Goal: Task Accomplishment & Management: Manage account settings

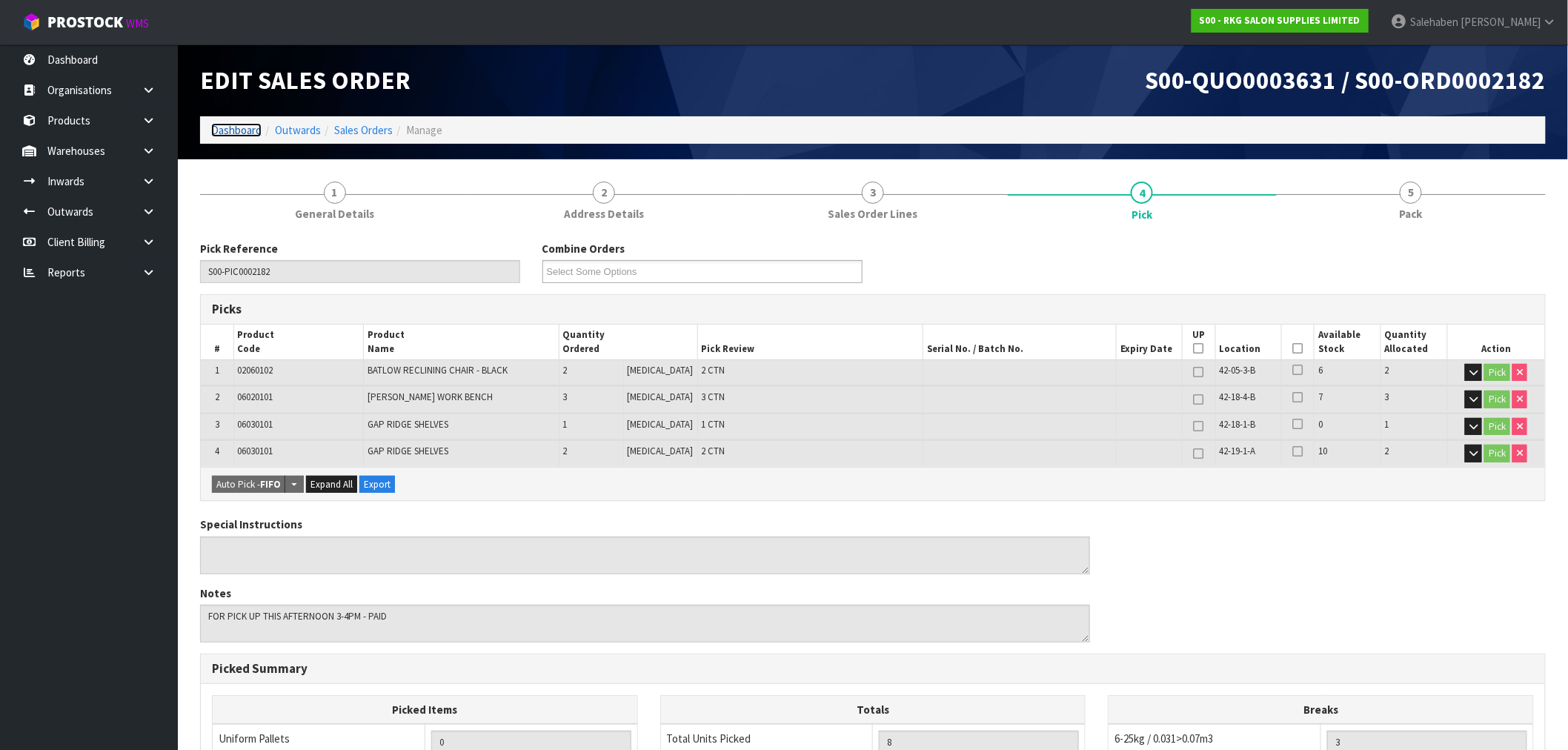
click at [238, 123] on link "Dashboard" at bounding box center [236, 130] width 50 height 14
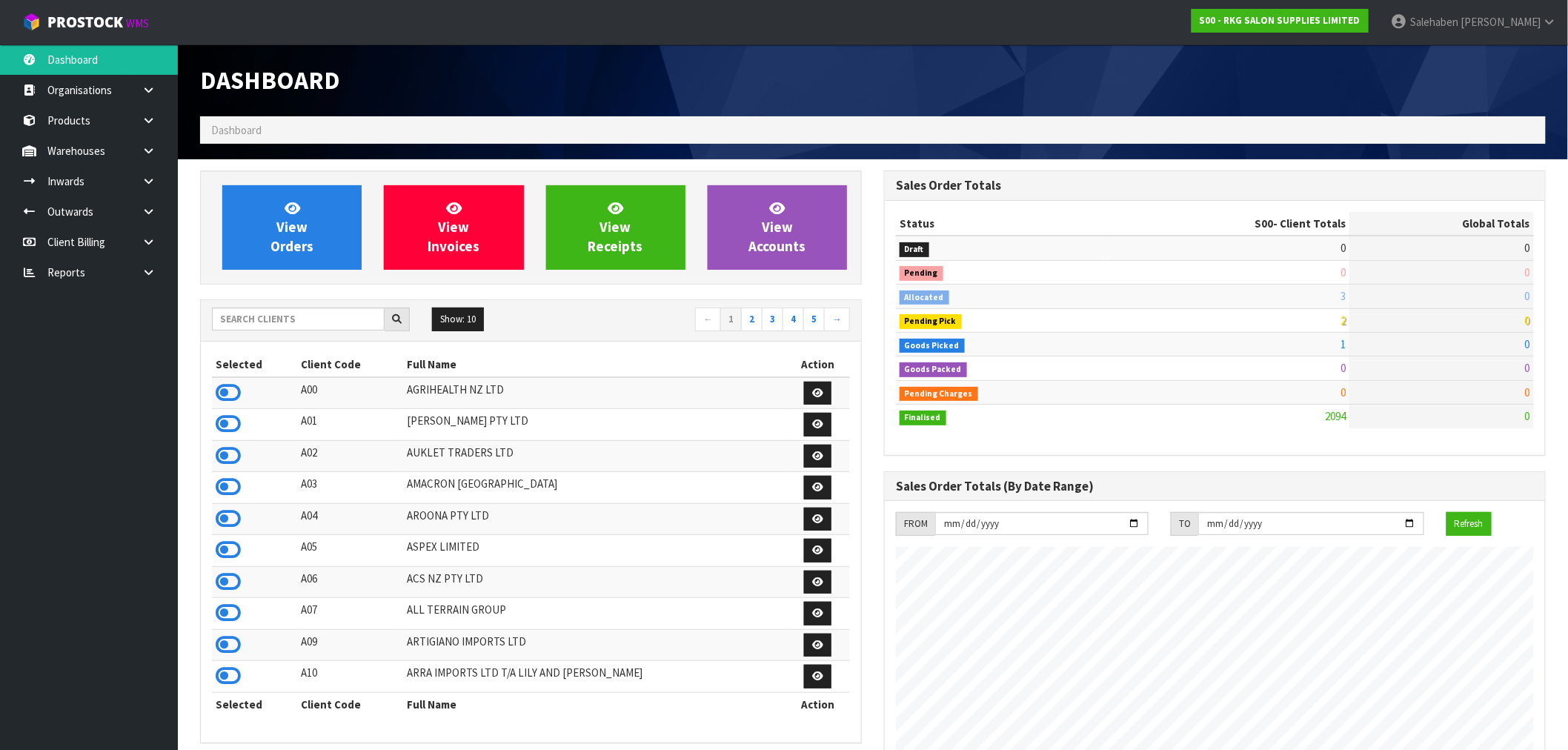
scroll to position [1123, 684]
click at [289, 304] on div "Show: 10 5 10 25 50 ← 1 2 3 4 5 →" at bounding box center [532, 321] width 661 height 42
click at [275, 319] on input "text" at bounding box center [298, 319] width 173 height 23
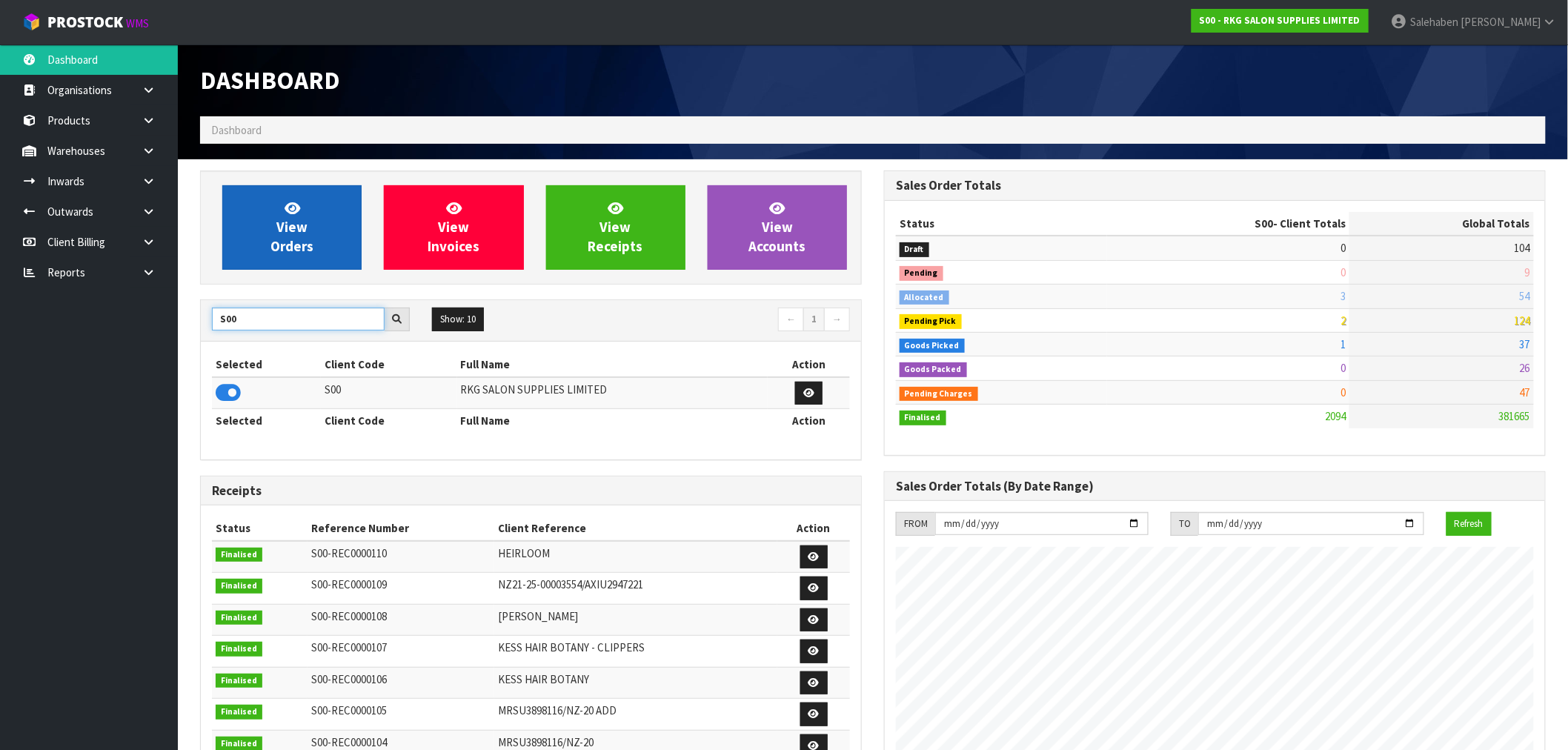
type input "S00"
click at [255, 194] on link "View Orders" at bounding box center [291, 227] width 140 height 84
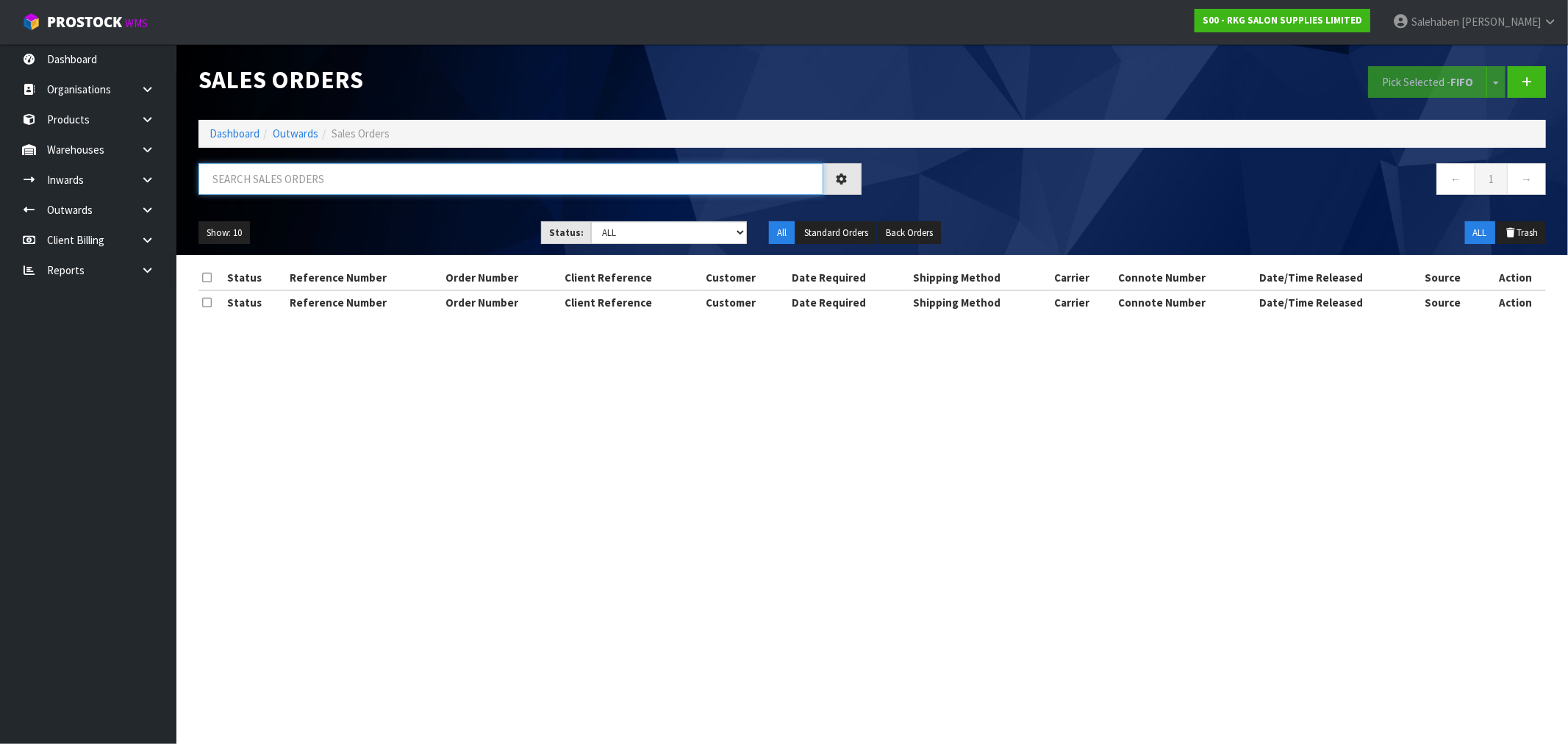
click at [245, 177] on input "text" at bounding box center [511, 179] width 625 height 32
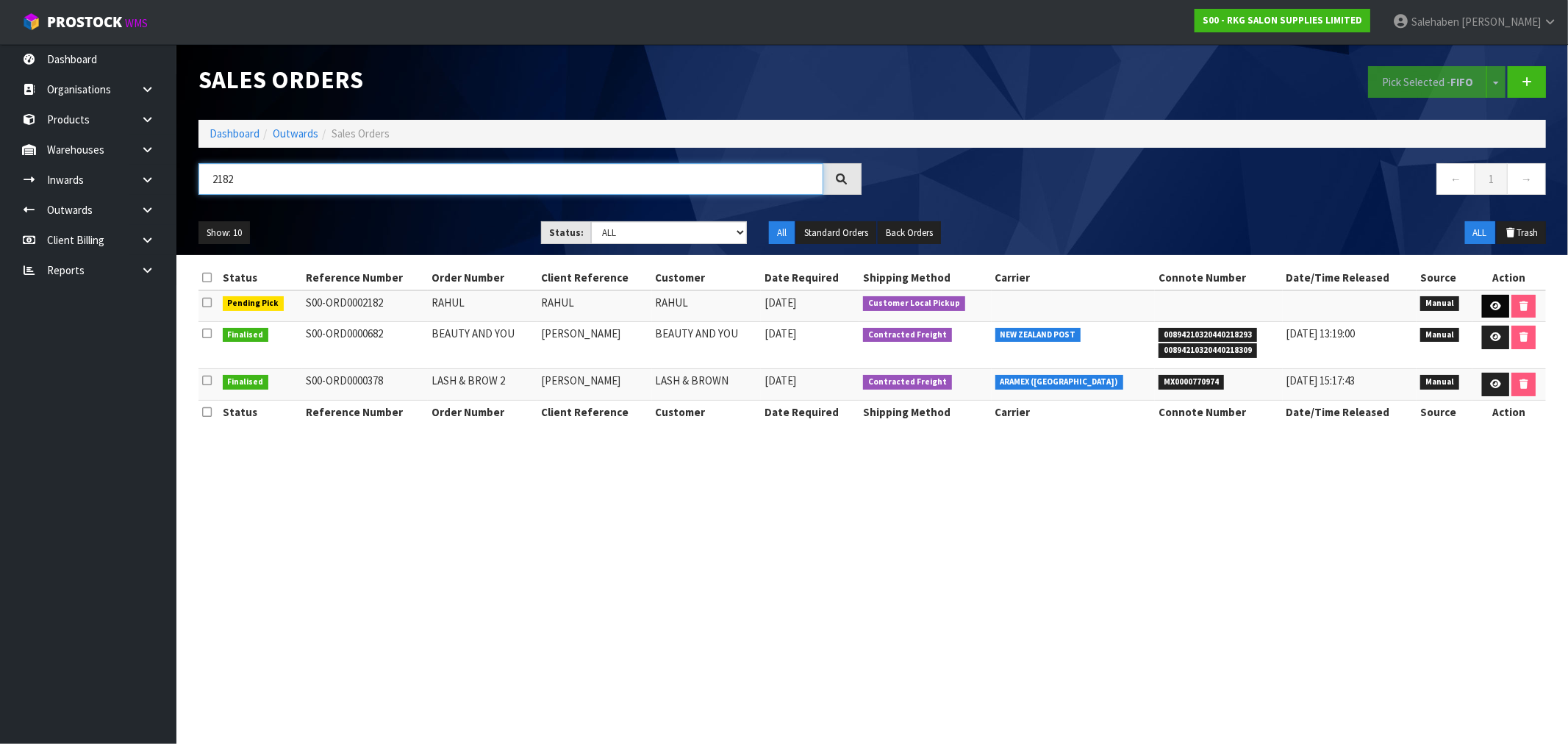
type input "2182"
click at [1491, 298] on link at bounding box center [1495, 306] width 27 height 24
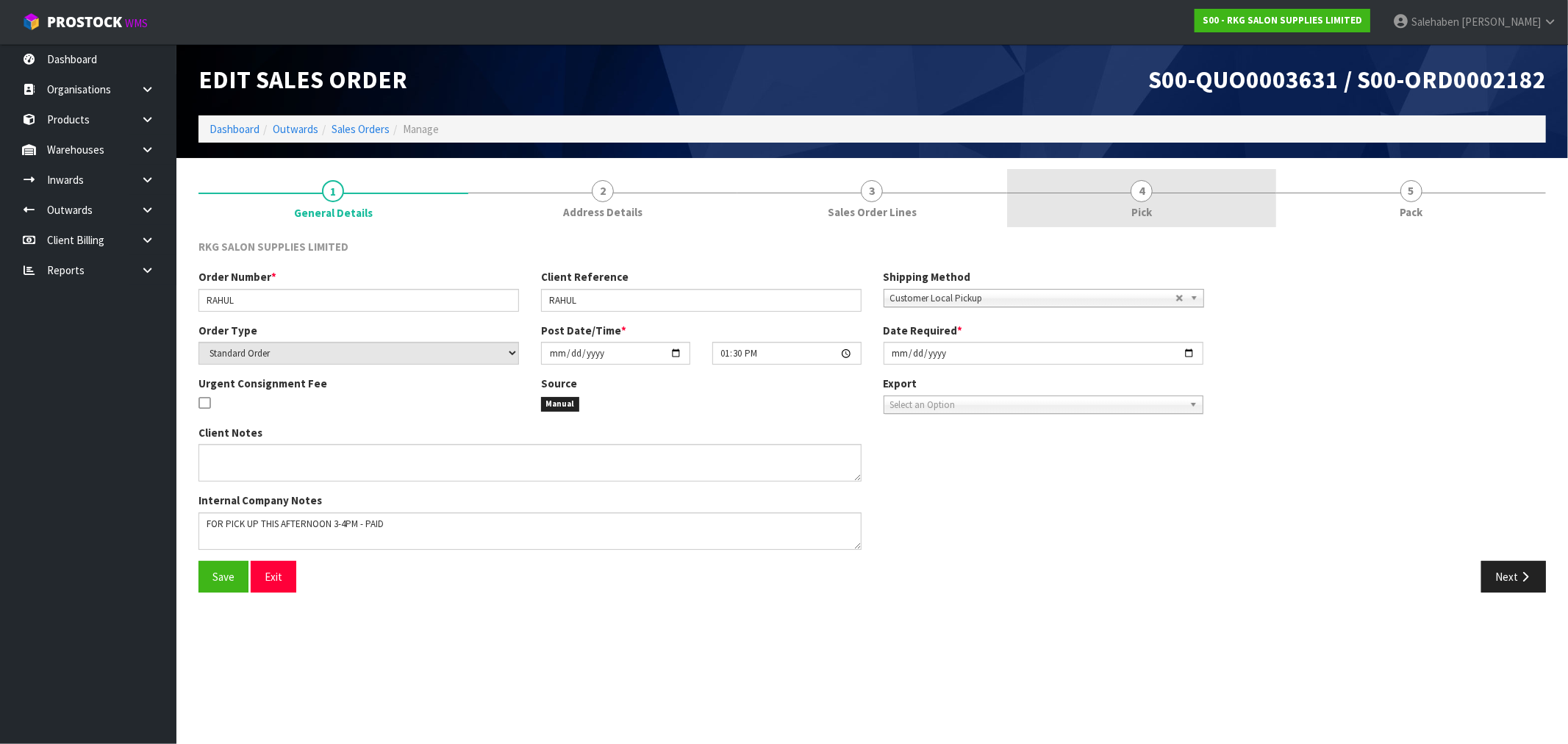
click at [1158, 203] on link "4 Pick" at bounding box center [1142, 199] width 270 height 58
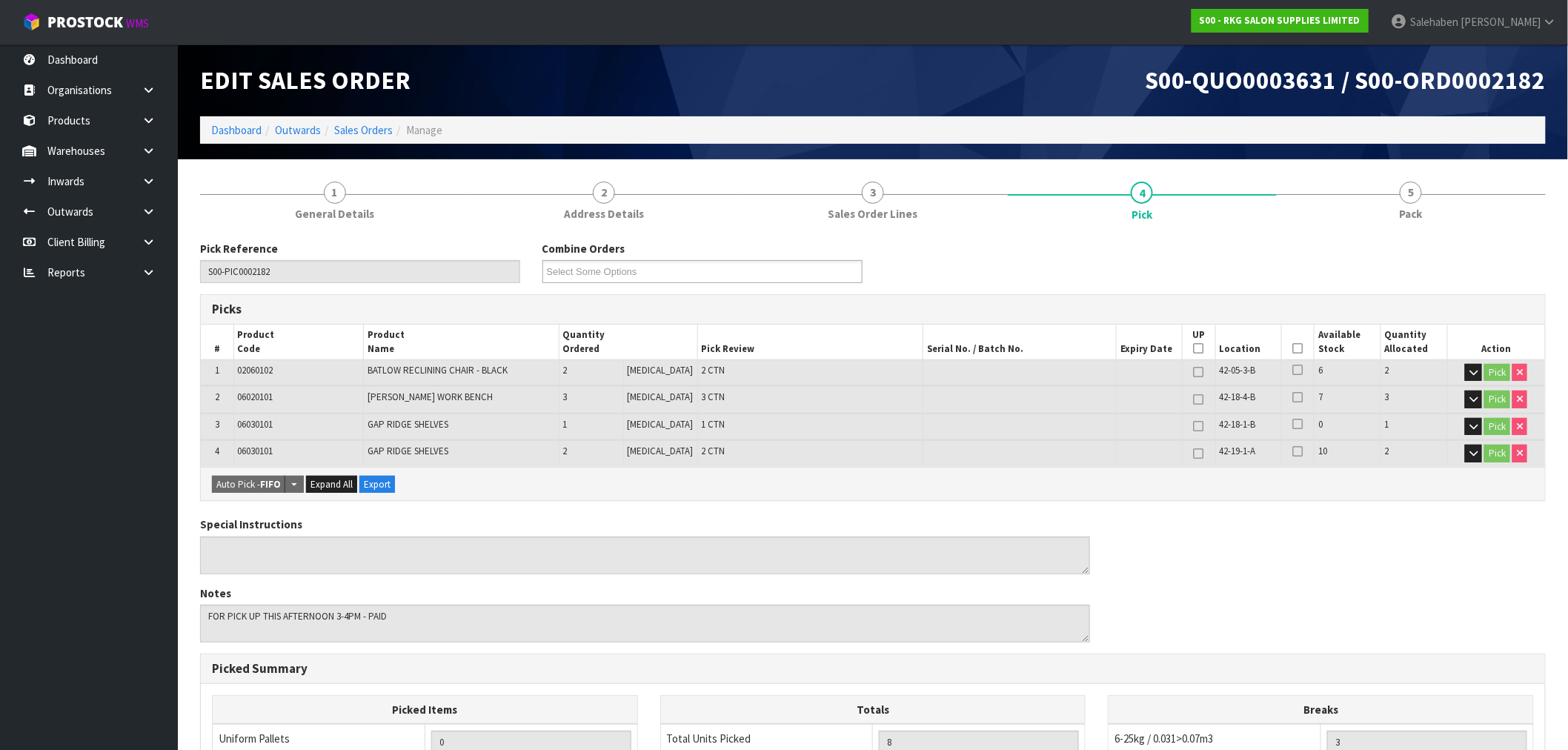
click at [1294, 349] on icon at bounding box center [1297, 348] width 10 height 1
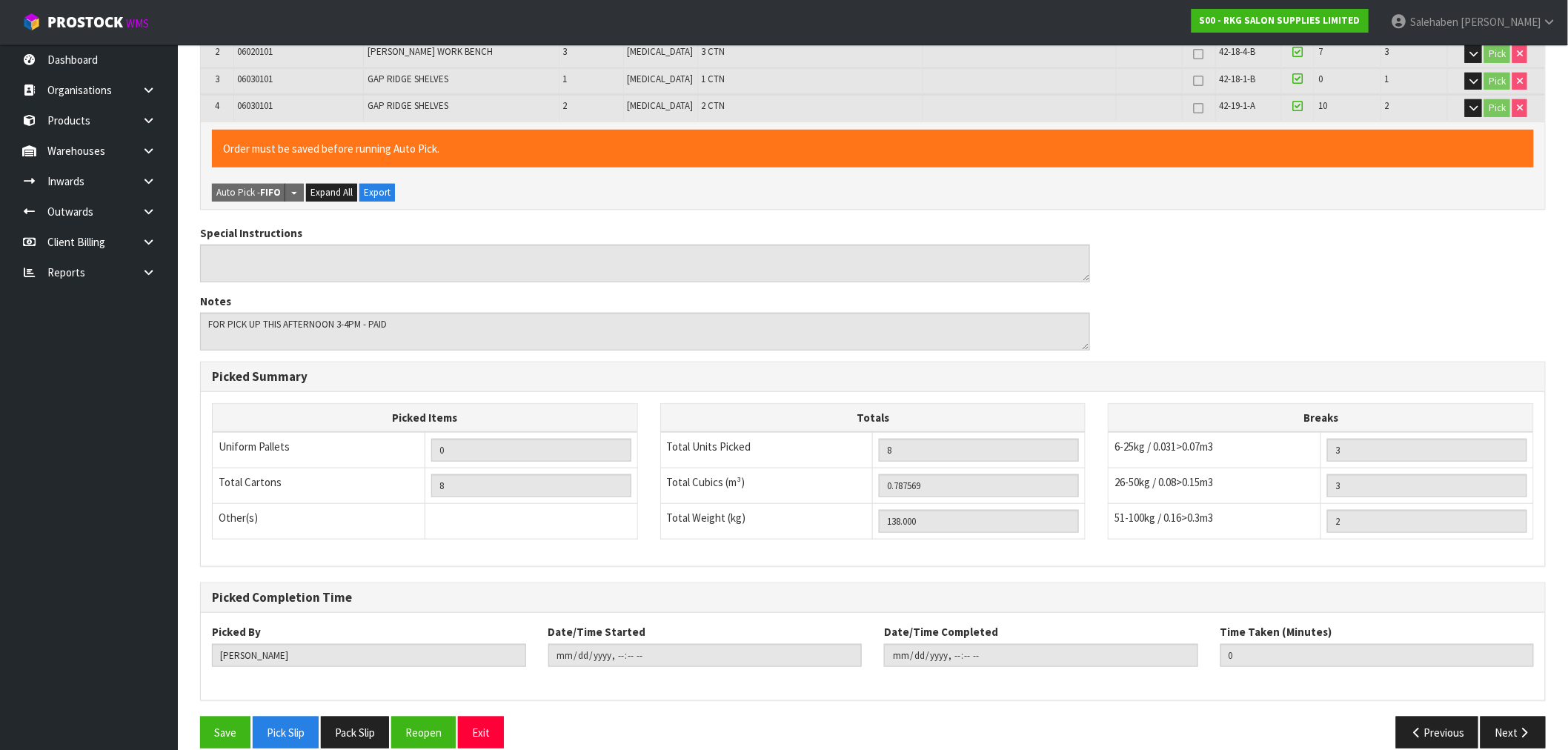
scroll to position [365, 0]
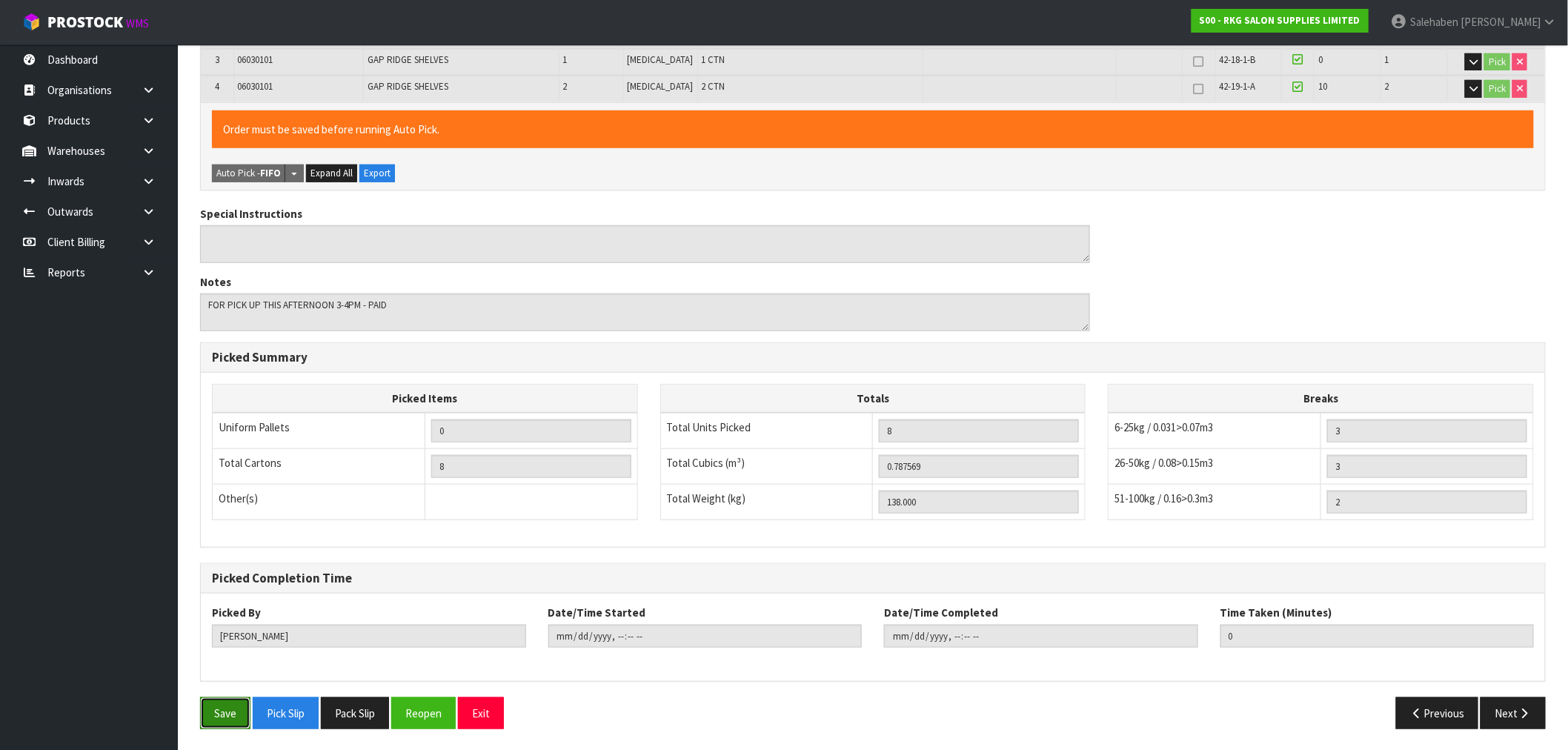
click at [231, 719] on button "Save" at bounding box center [225, 714] width 50 height 32
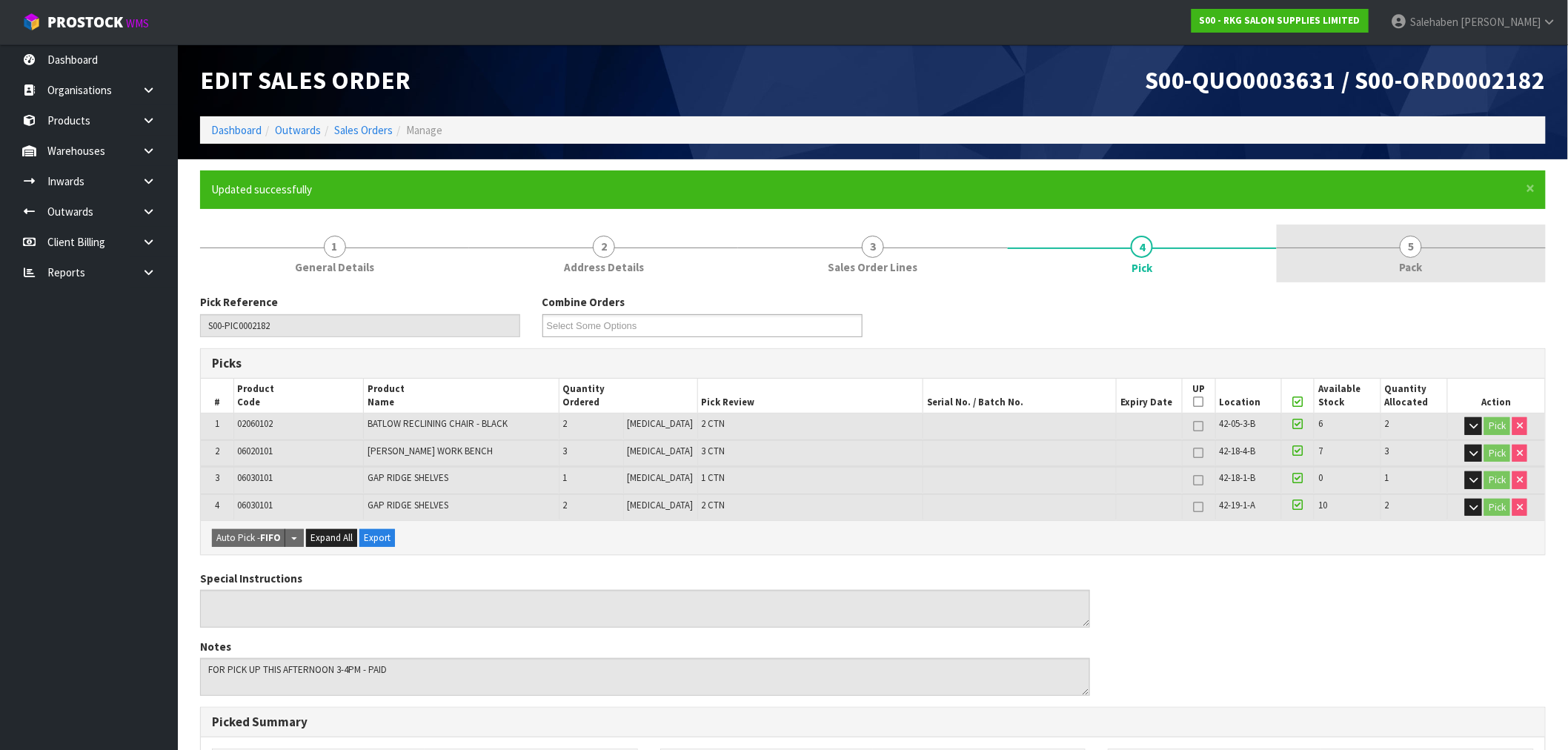
click at [1409, 260] on span "Pack" at bounding box center [1411, 267] width 23 height 15
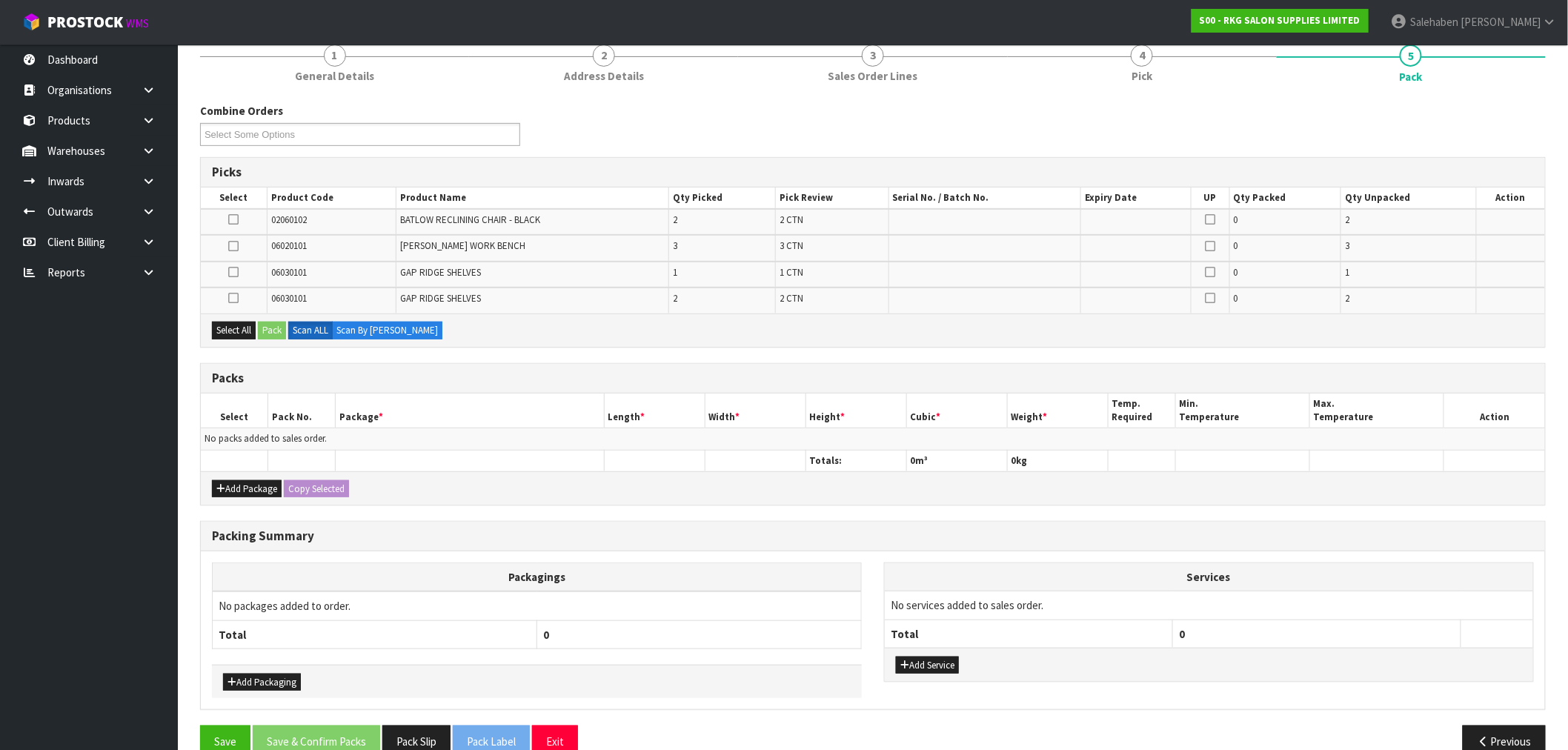
scroll to position [218, 0]
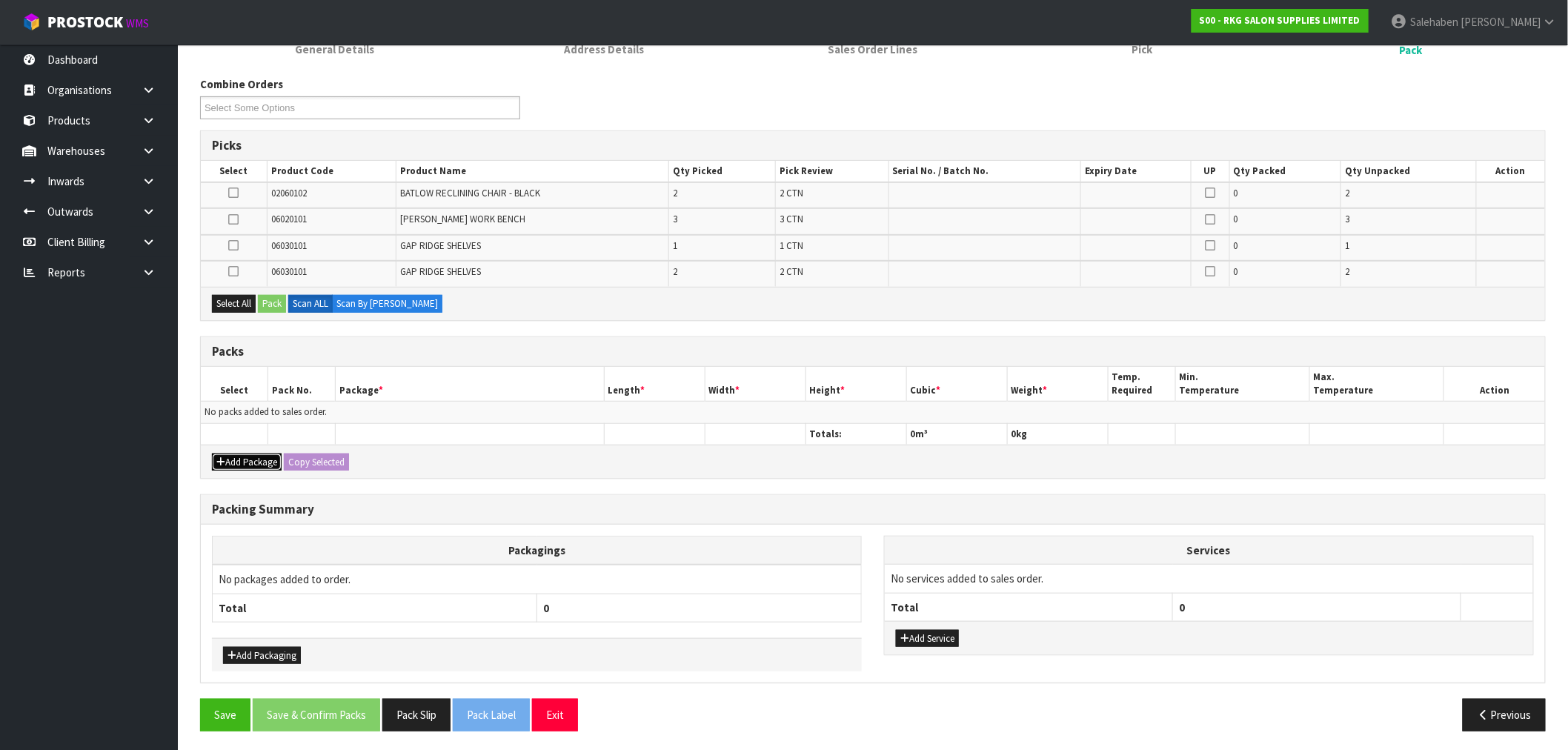
click at [243, 454] on button "Add Package" at bounding box center [246, 462] width 69 height 18
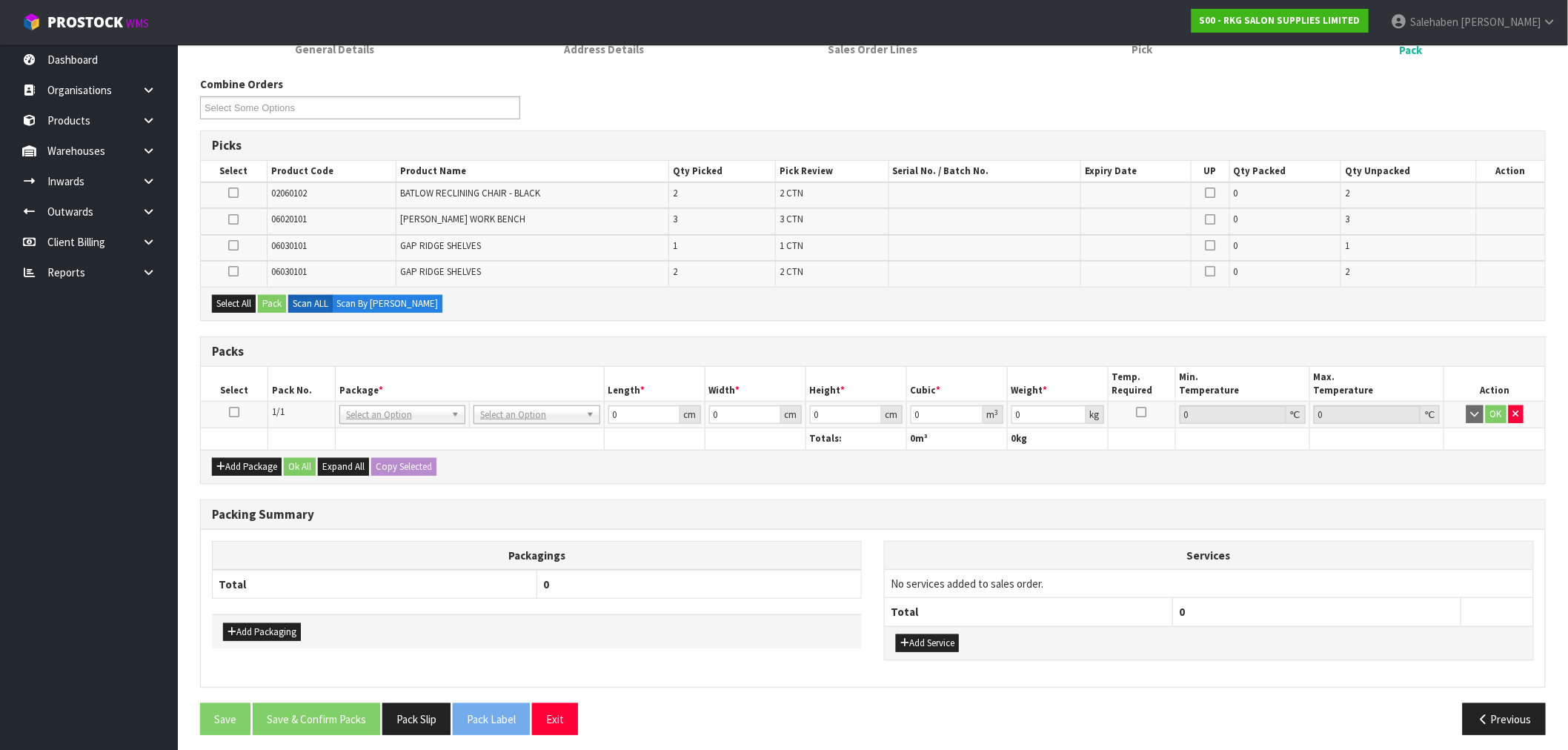
click at [237, 412] on icon at bounding box center [233, 412] width 10 height 1
click at [225, 306] on button "Select All" at bounding box center [233, 304] width 44 height 18
click at [264, 298] on button "Pack" at bounding box center [272, 304] width 28 height 18
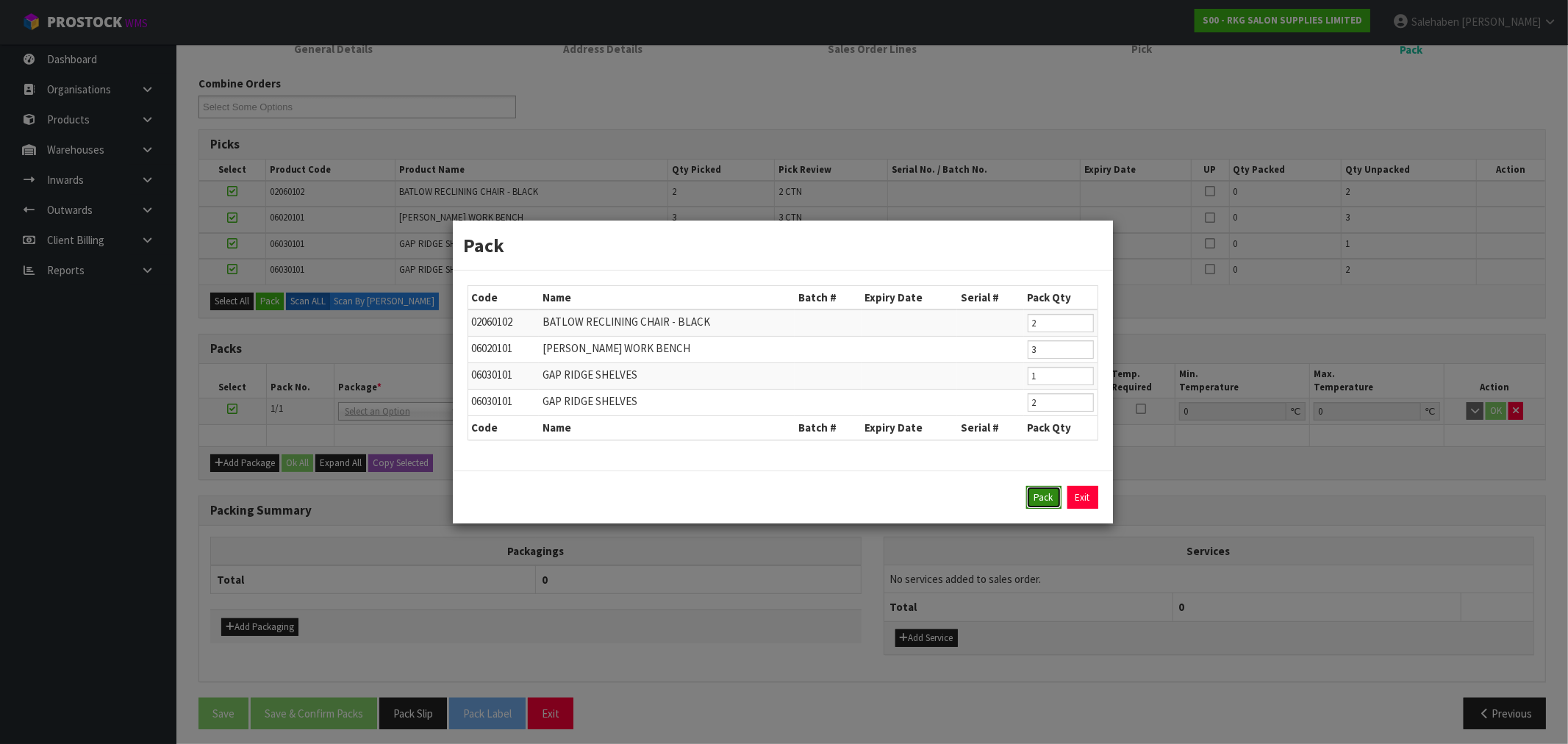
drag, startPoint x: 1044, startPoint y: 504, endPoint x: 871, endPoint y: 446, distance: 182.5
click at [1043, 504] on button "Pack" at bounding box center [1043, 497] width 35 height 24
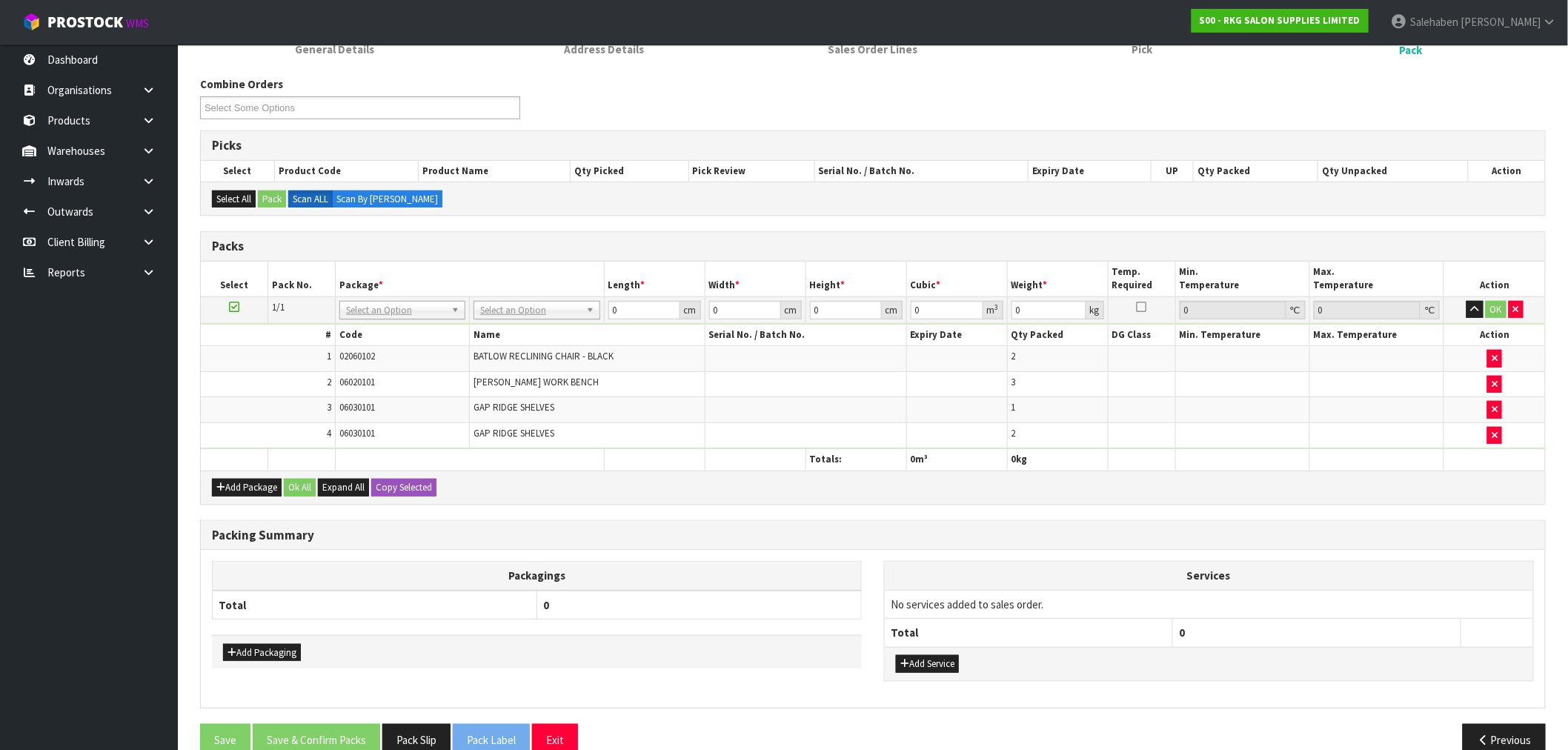
drag, startPoint x: 547, startPoint y: 289, endPoint x: 529, endPoint y: 309, distance: 26.9
click at [546, 292] on th "Package *" at bounding box center [469, 279] width 269 height 35
drag, startPoint x: 529, startPoint y: 309, endPoint x: 519, endPoint y: 316, distance: 12.2
click at [515, 323] on input "text" at bounding box center [537, 330] width 119 height 19
type input "ret"
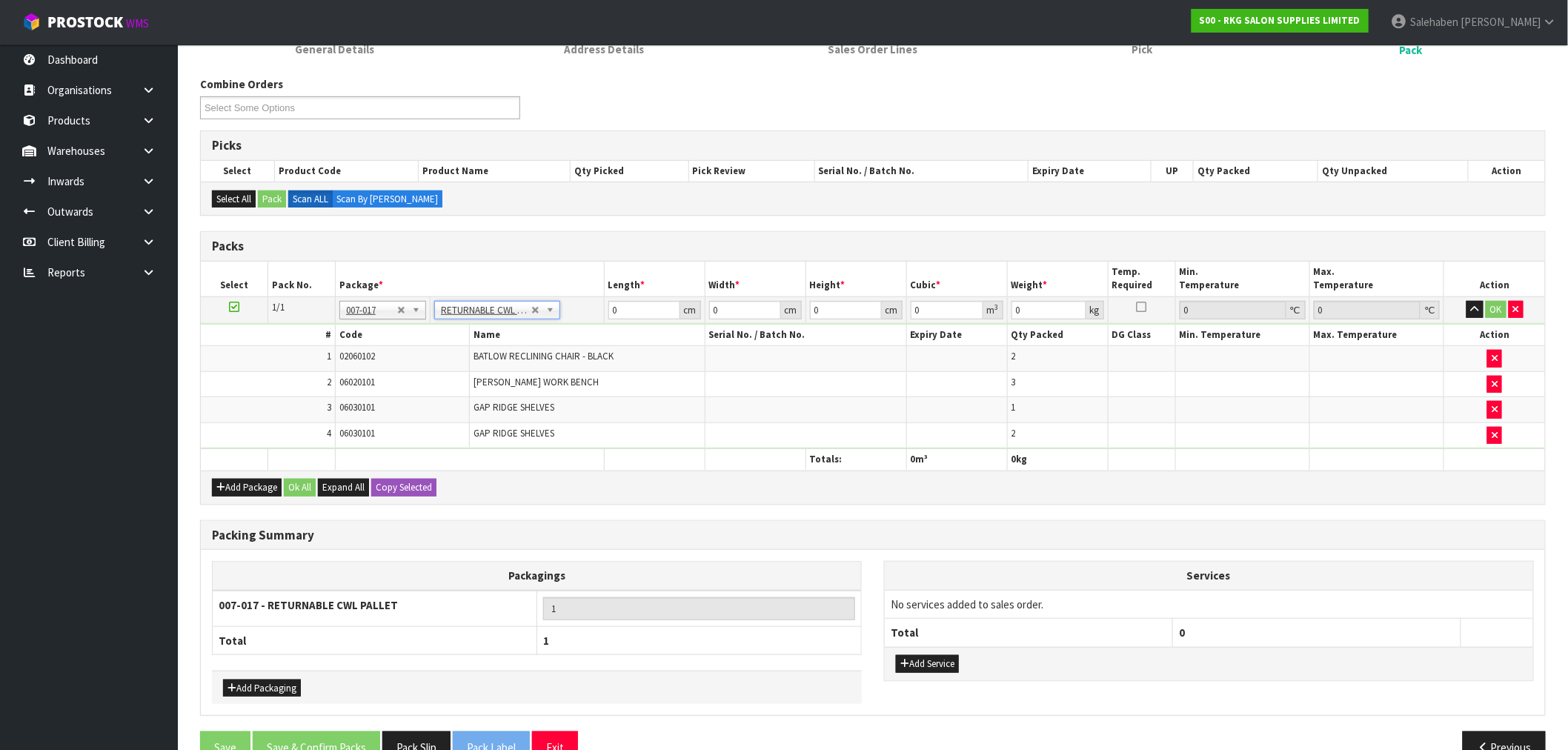
type input "138"
drag, startPoint x: 588, startPoint y: 319, endPoint x: 552, endPoint y: 327, distance: 36.9
click at [552, 327] on tbody "1/1 NONE 007-001 007-002 007-004 007-009 007-013 007-014 007-015 007-017 007-01…" at bounding box center [873, 372] width 1344 height 152
type input "120"
type input "100"
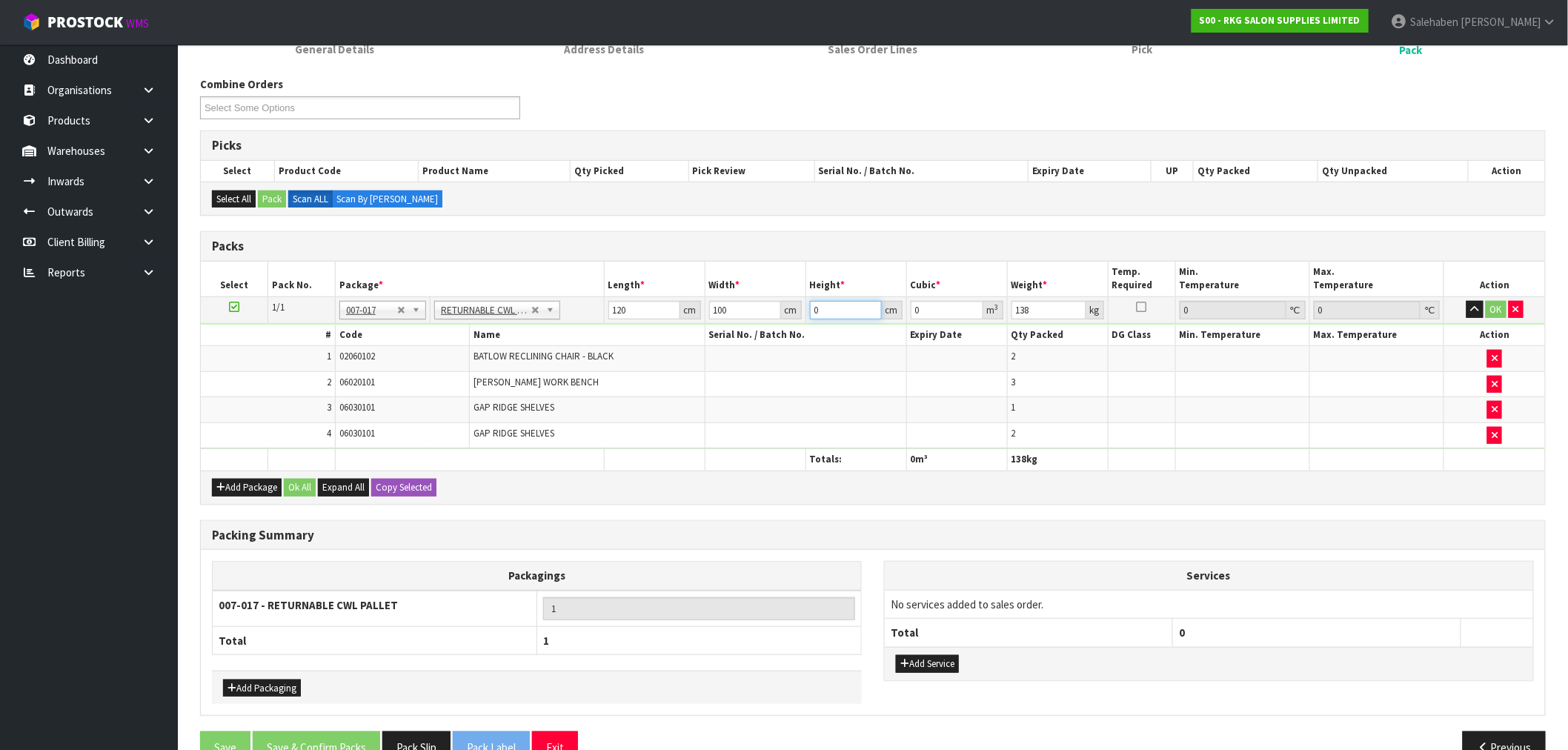
type input "1"
type input "0.012"
type input "10"
type input "0.12"
type input "100"
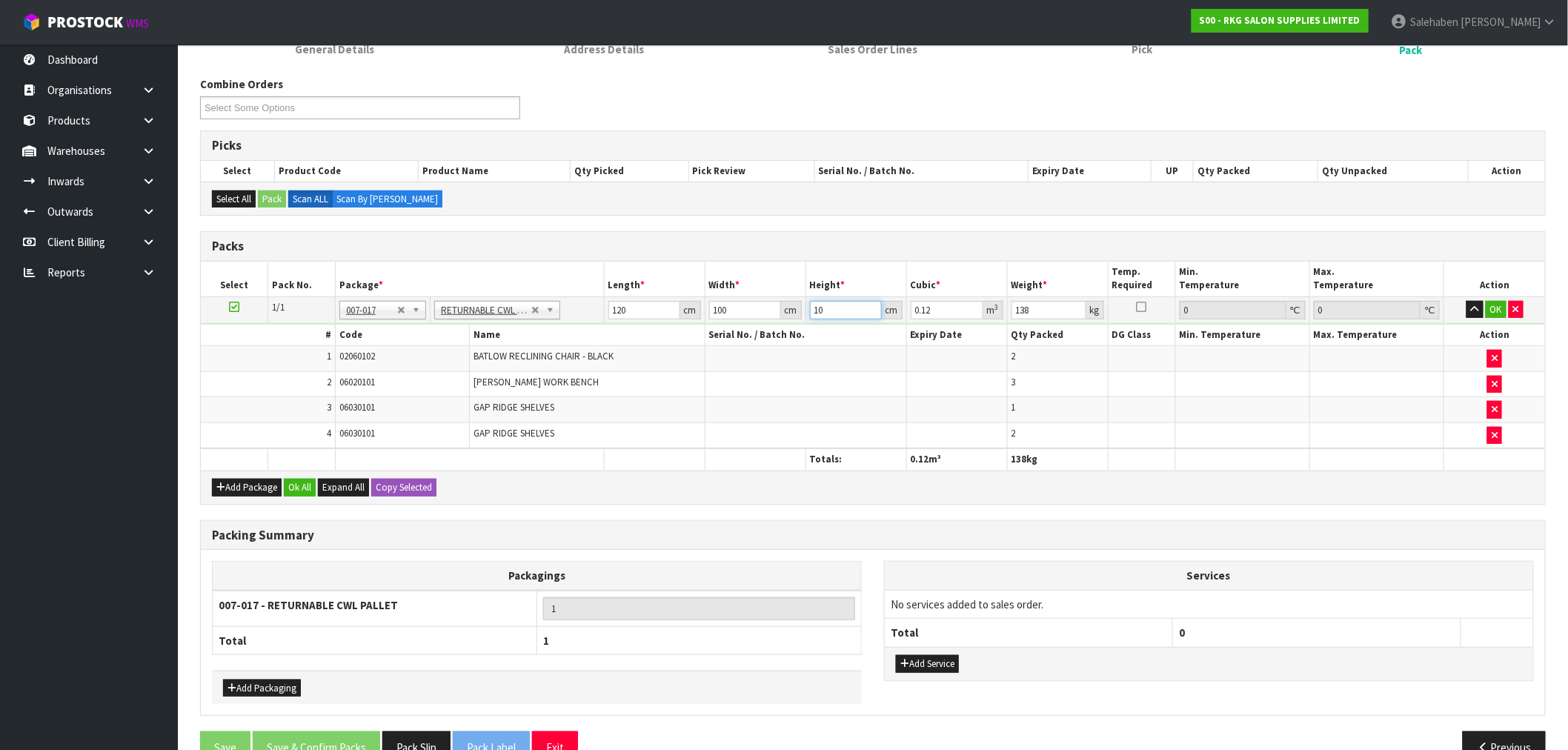
type input "1.2"
type input "100"
type input "140"
click at [299, 478] on button "Ok All" at bounding box center [300, 487] width 32 height 18
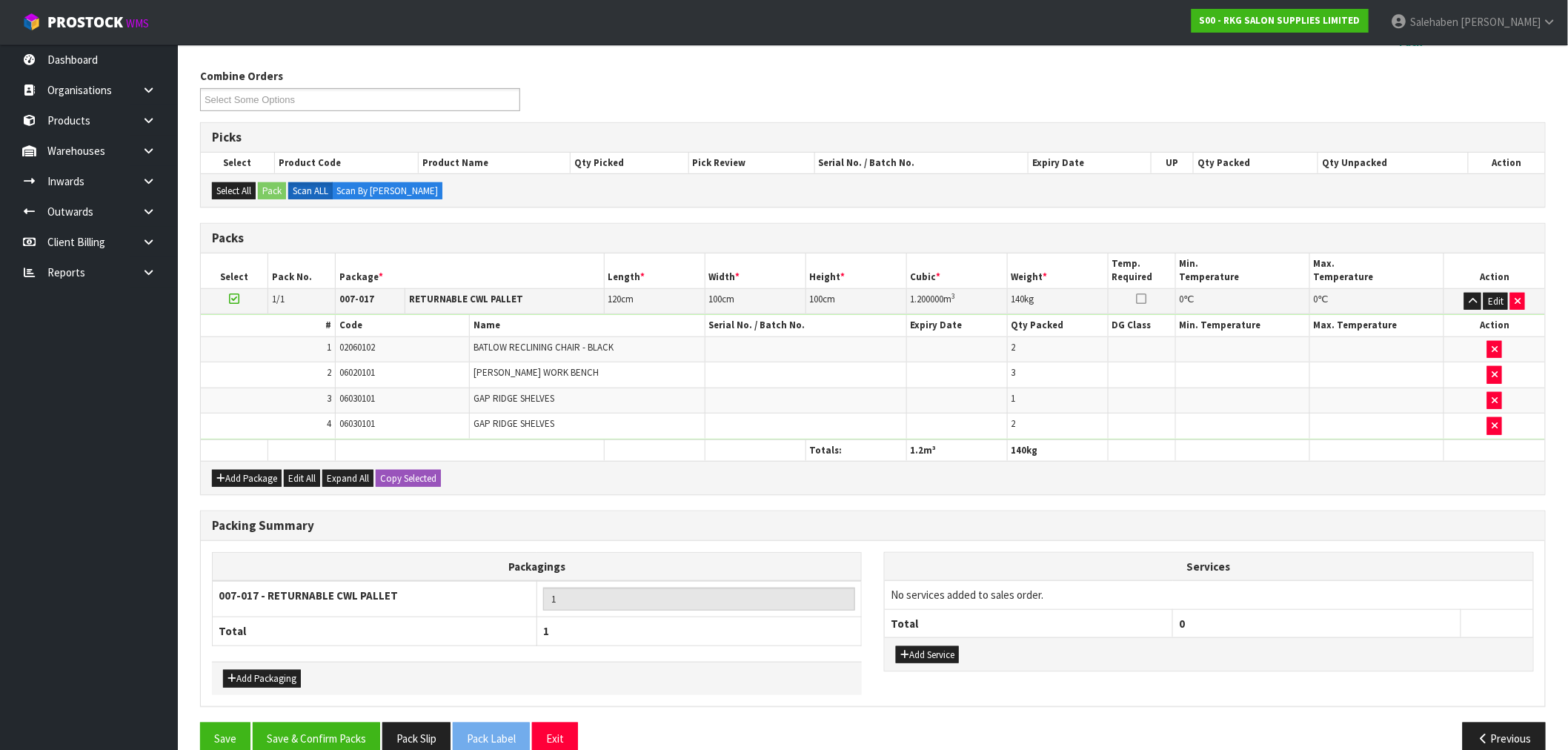
scroll to position [253, 0]
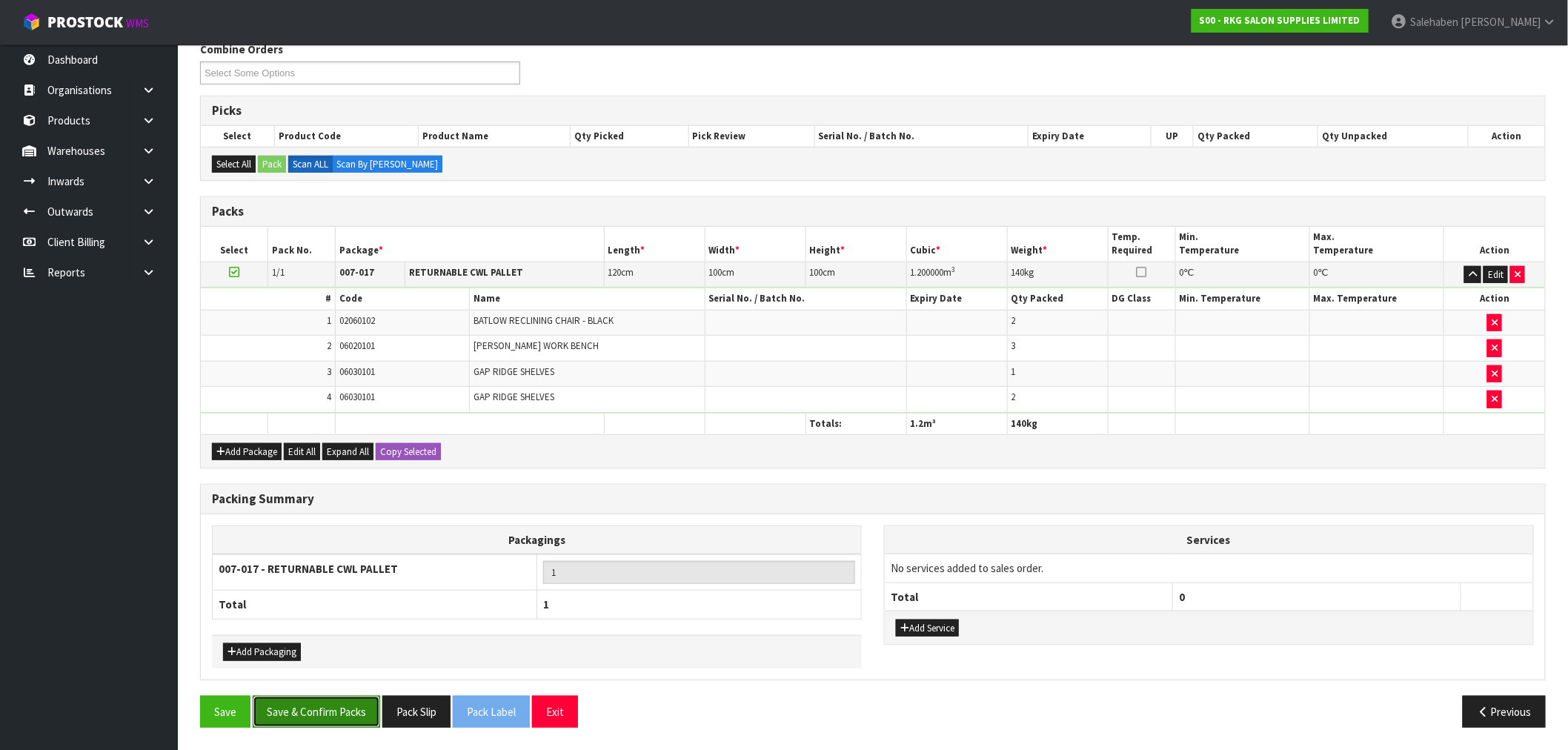
click at [332, 712] on button "Save & Confirm Packs" at bounding box center [316, 712] width 127 height 32
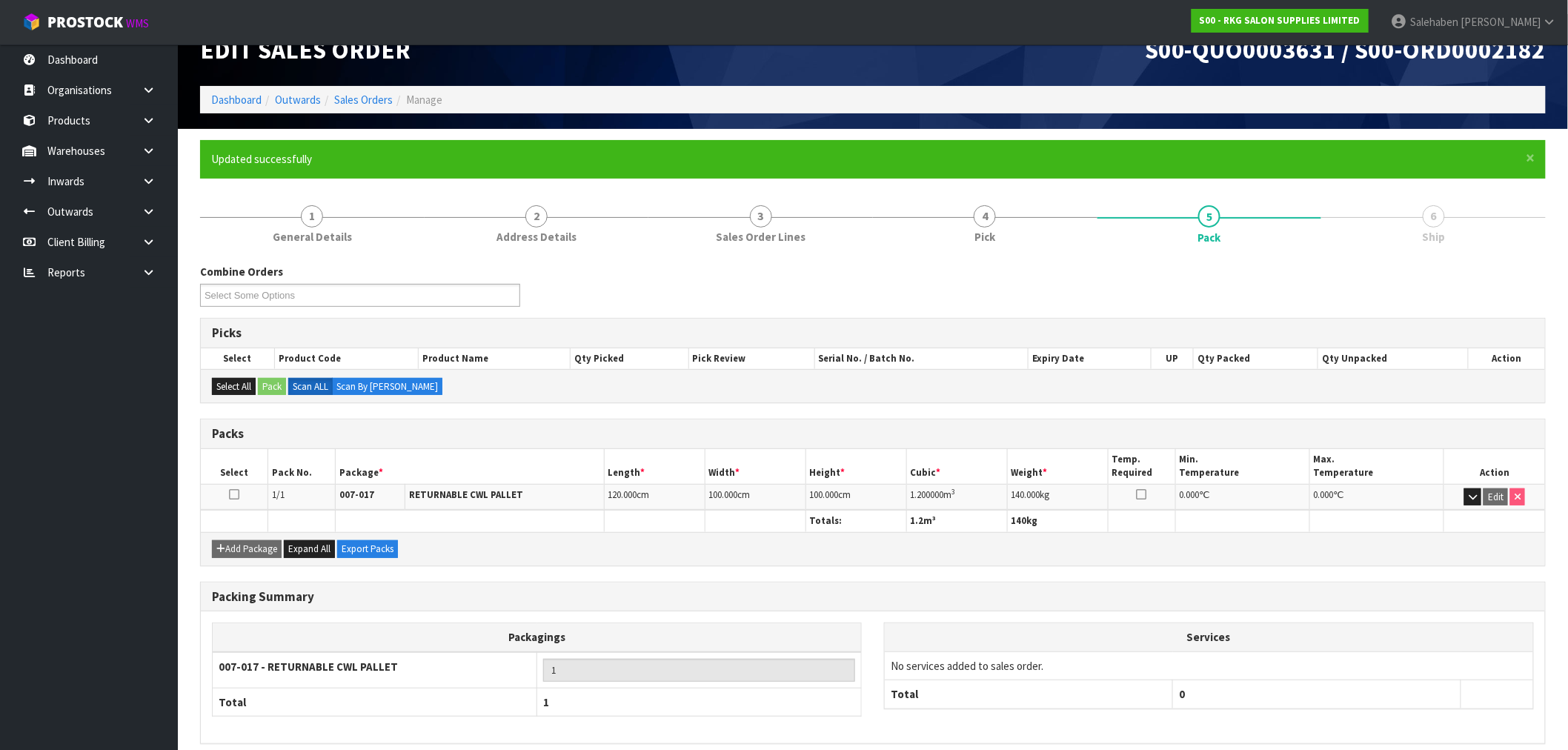
scroll to position [93, 0]
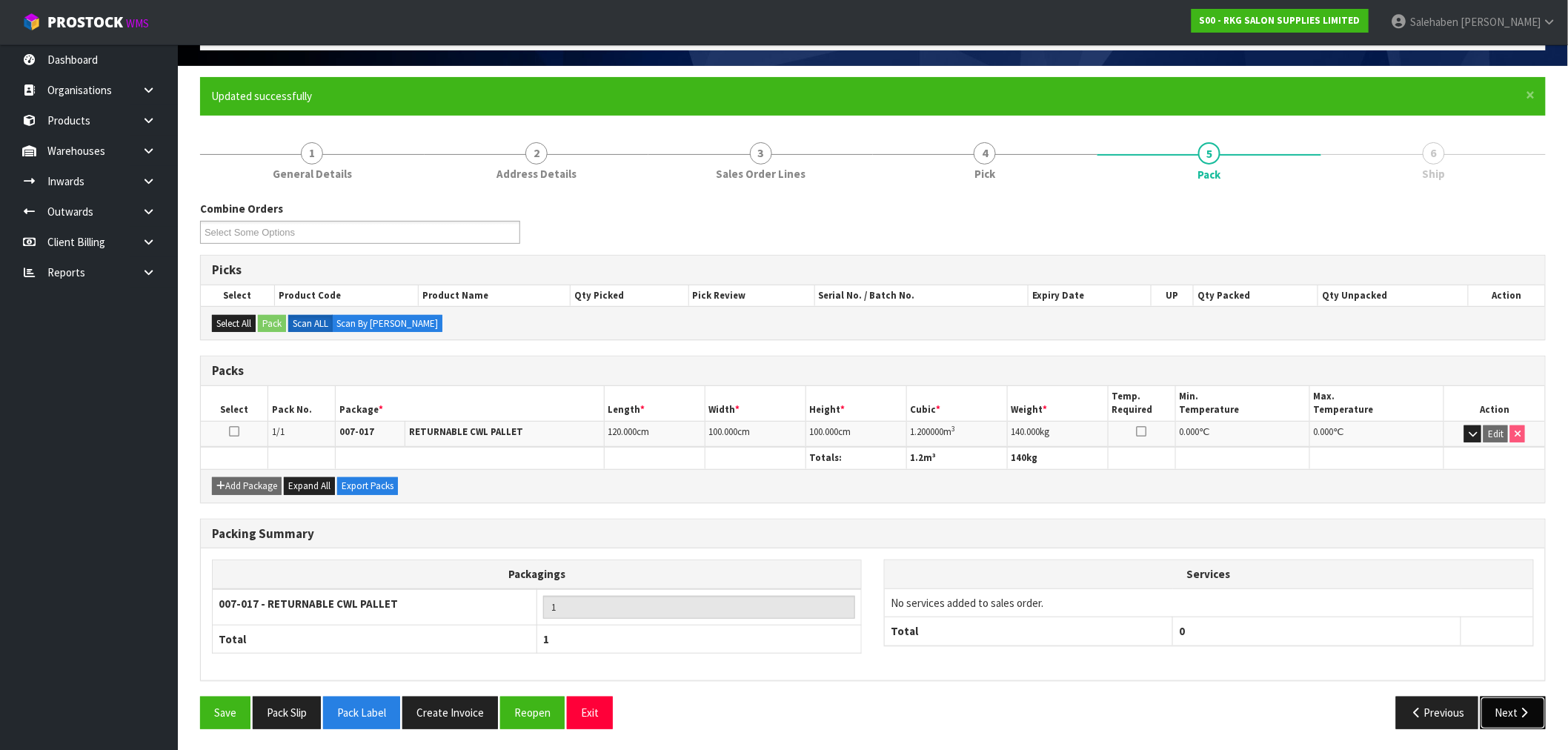
click at [1521, 708] on icon "button" at bounding box center [1524, 713] width 14 height 11
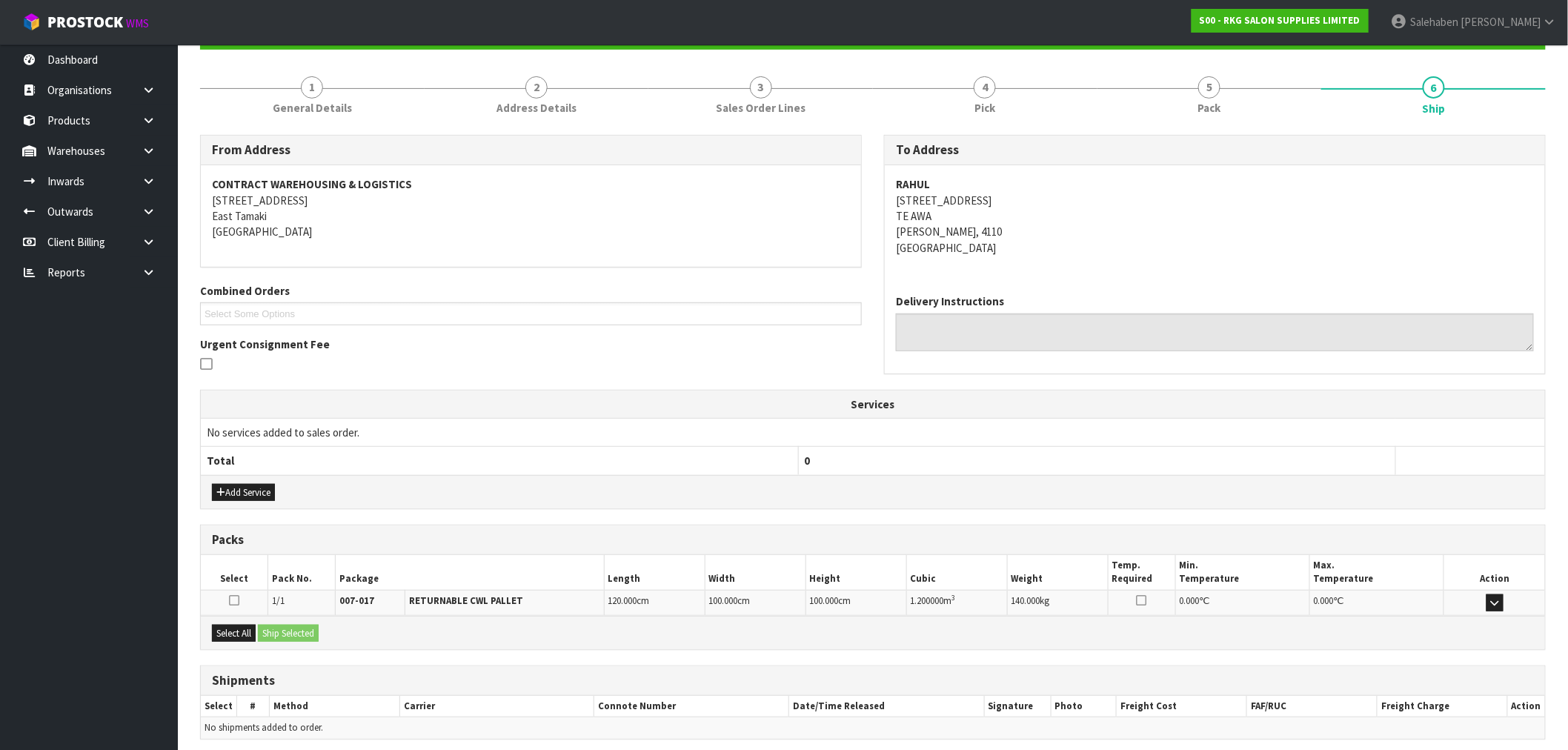
scroll to position [218, 0]
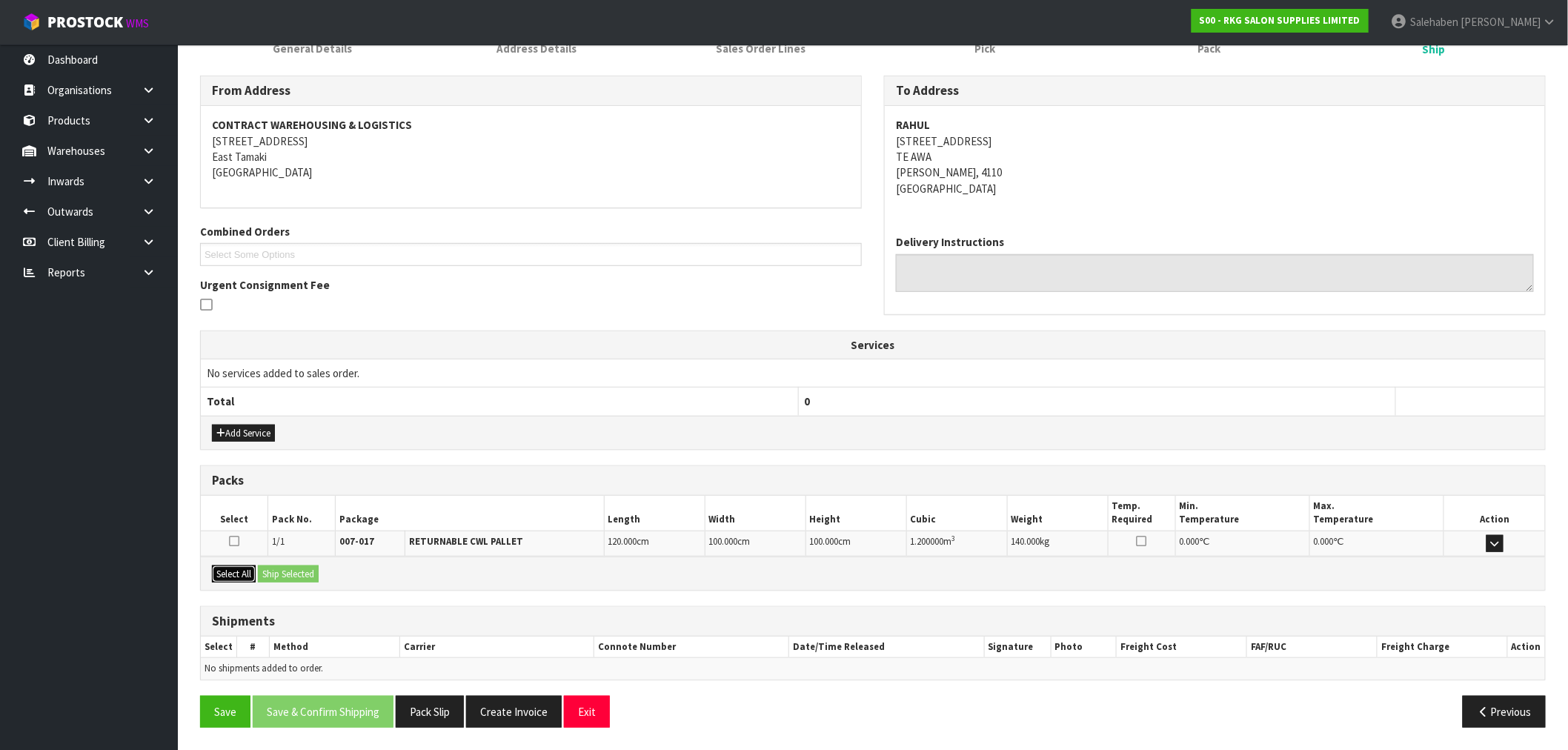
click at [242, 580] on button "Select All" at bounding box center [233, 574] width 44 height 18
click at [287, 573] on button "Ship Selected" at bounding box center [289, 574] width 61 height 18
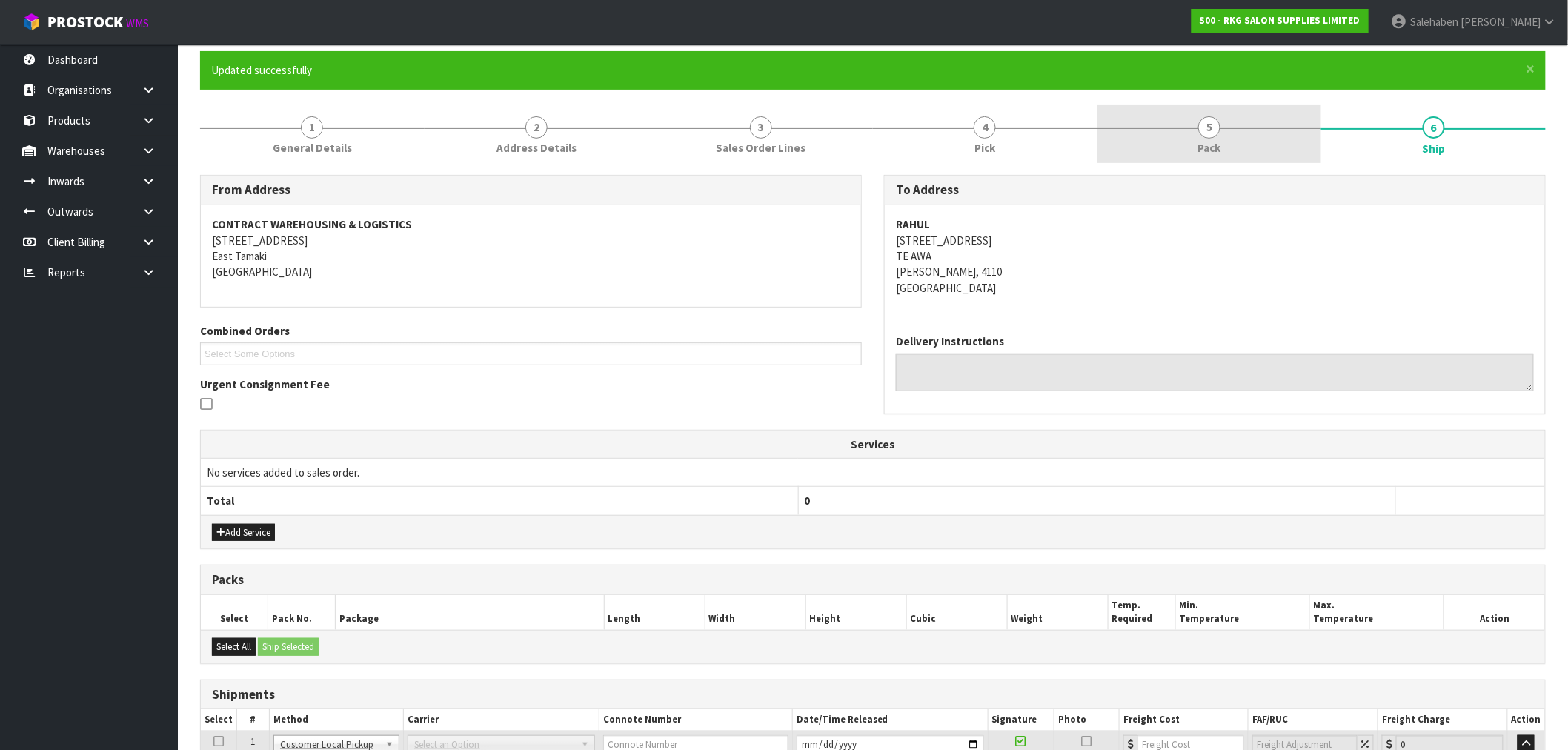
scroll to position [0, 0]
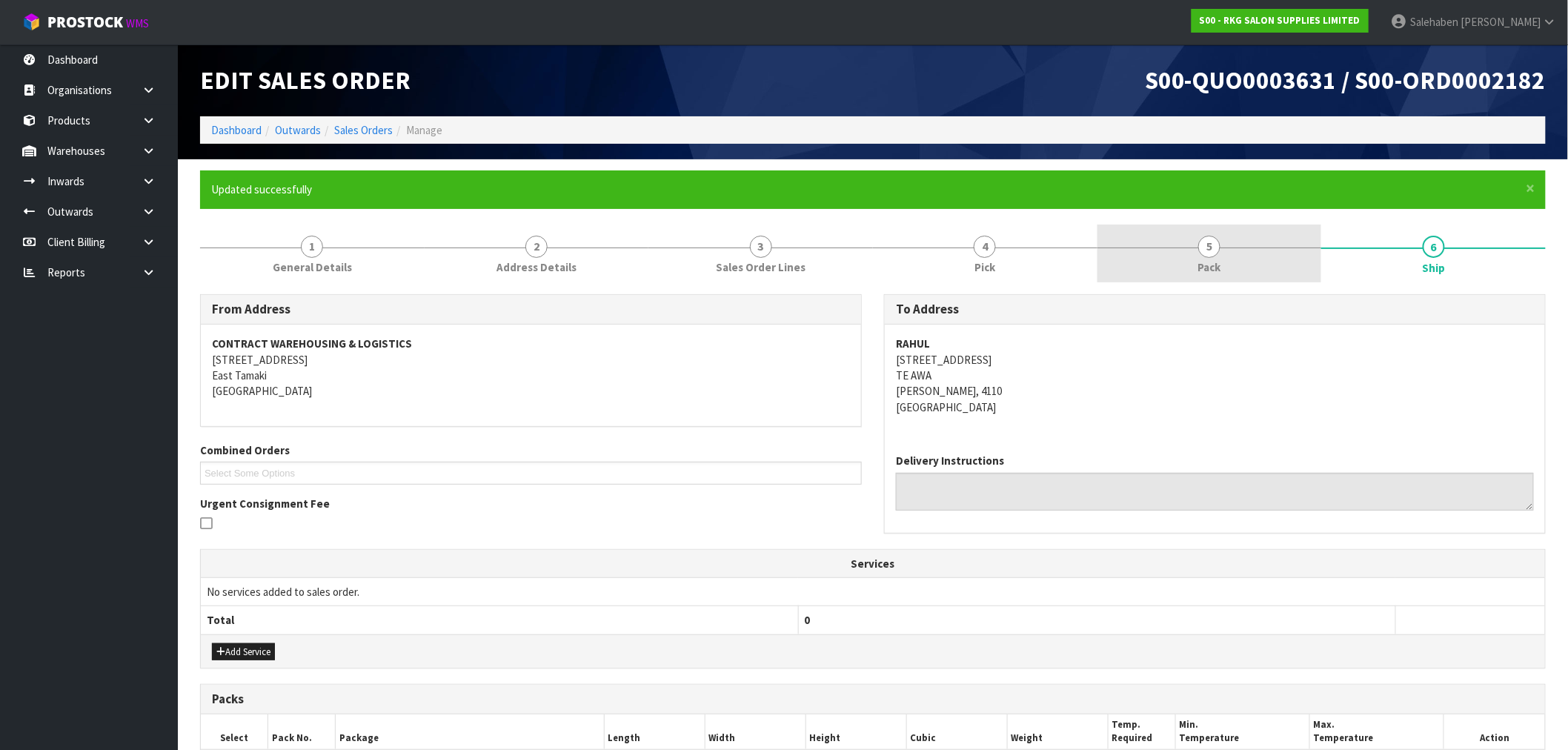
click at [1227, 254] on link "5 Pack" at bounding box center [1209, 254] width 225 height 59
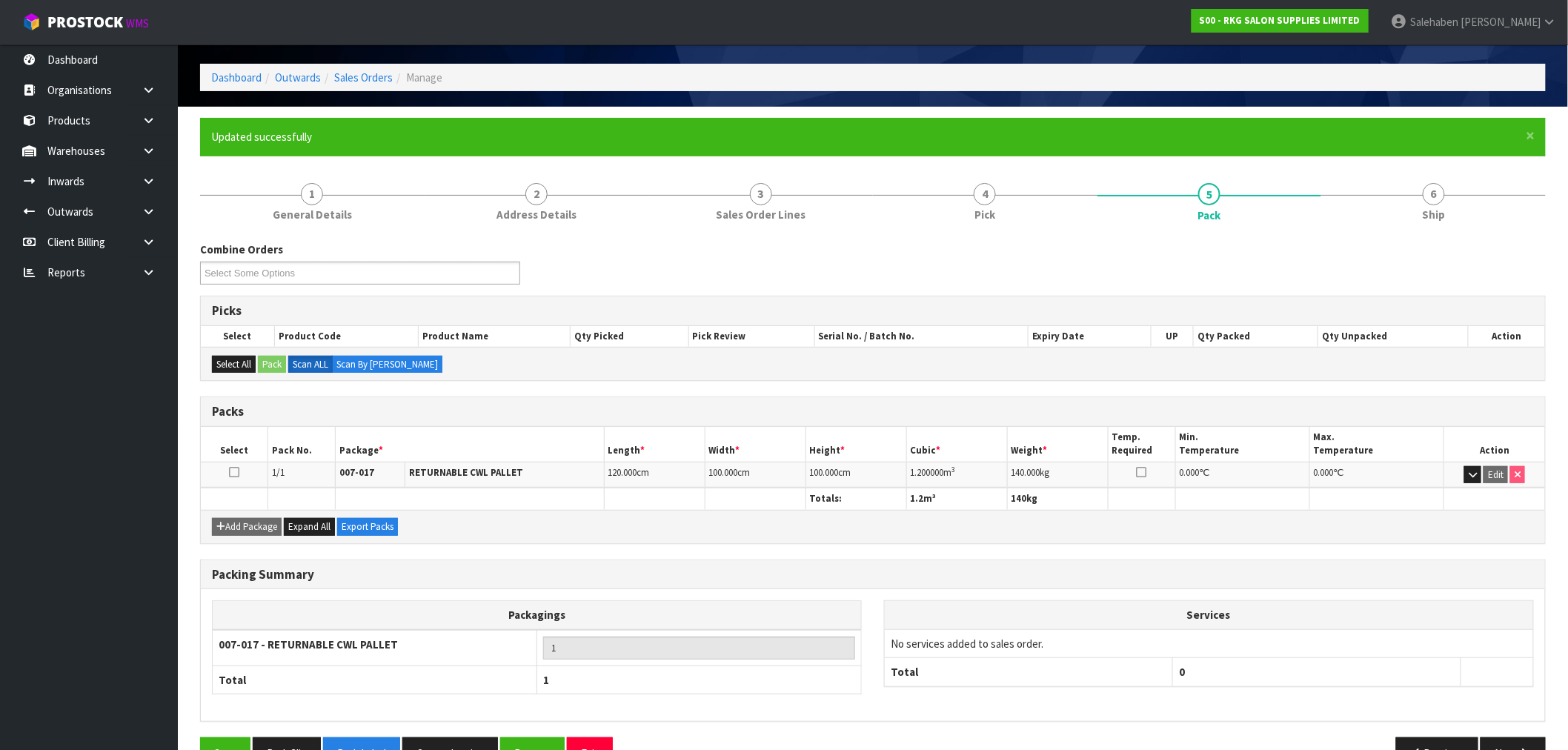
scroll to position [93, 0]
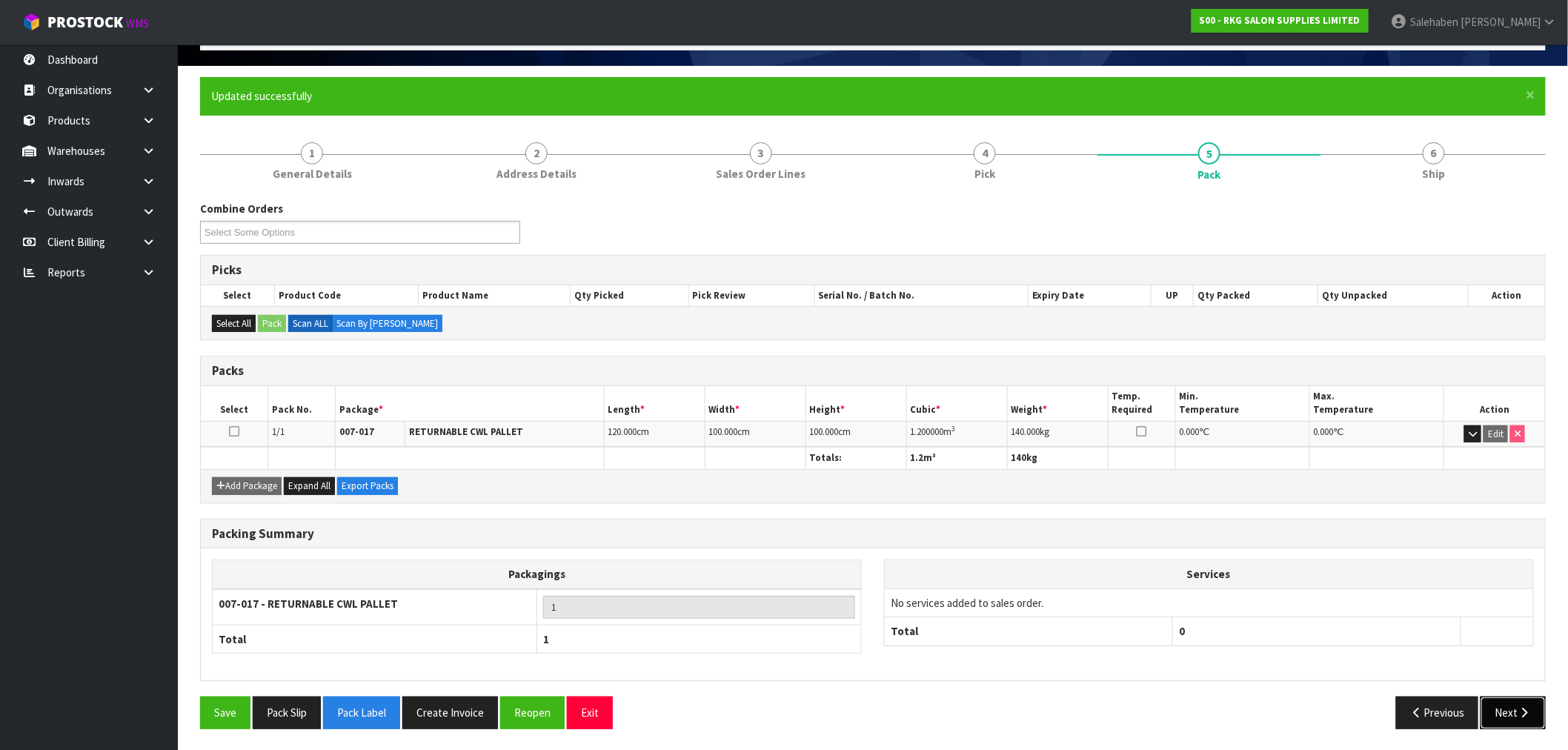
click at [1497, 710] on button "Next" at bounding box center [1513, 713] width 65 height 32
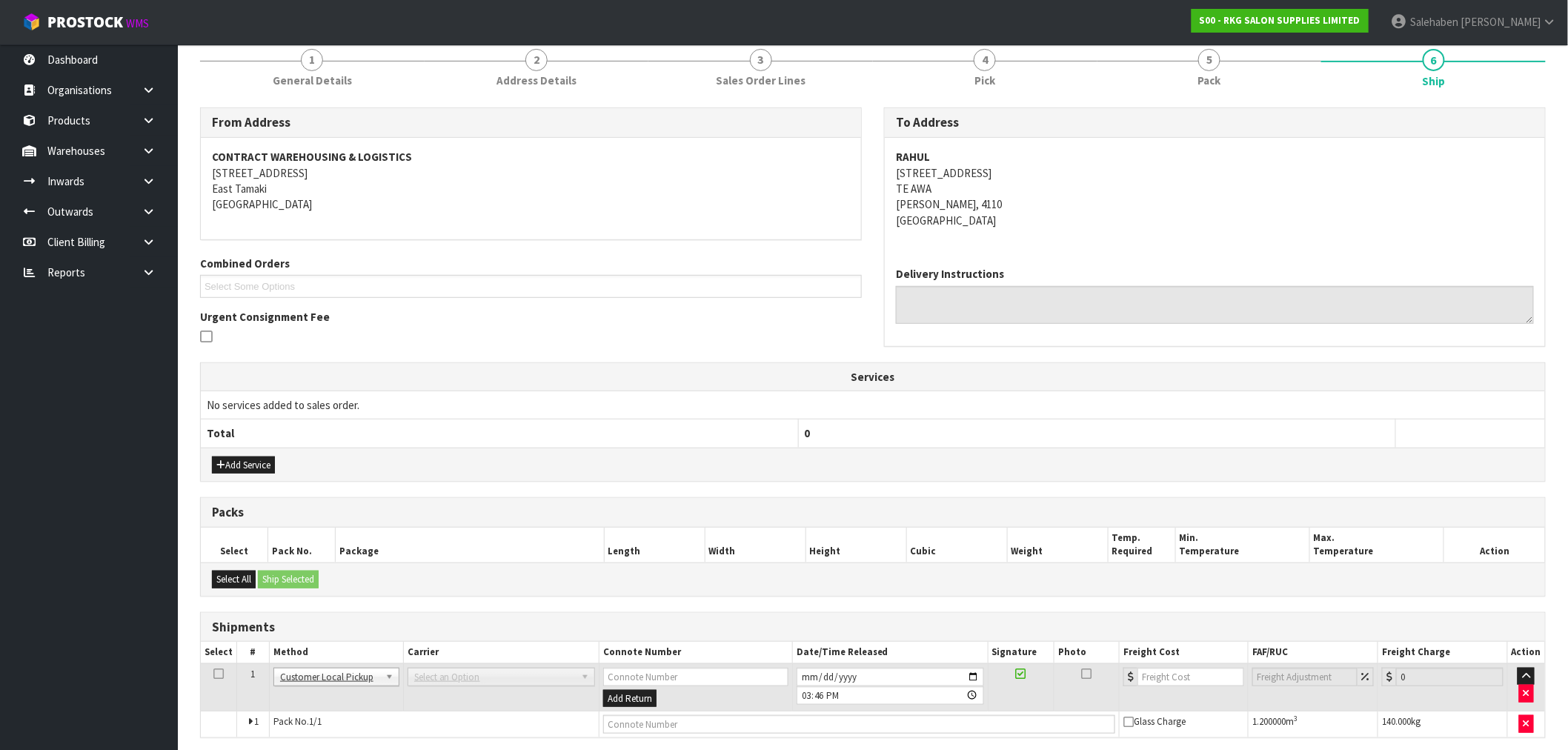
scroll to position [245, 0]
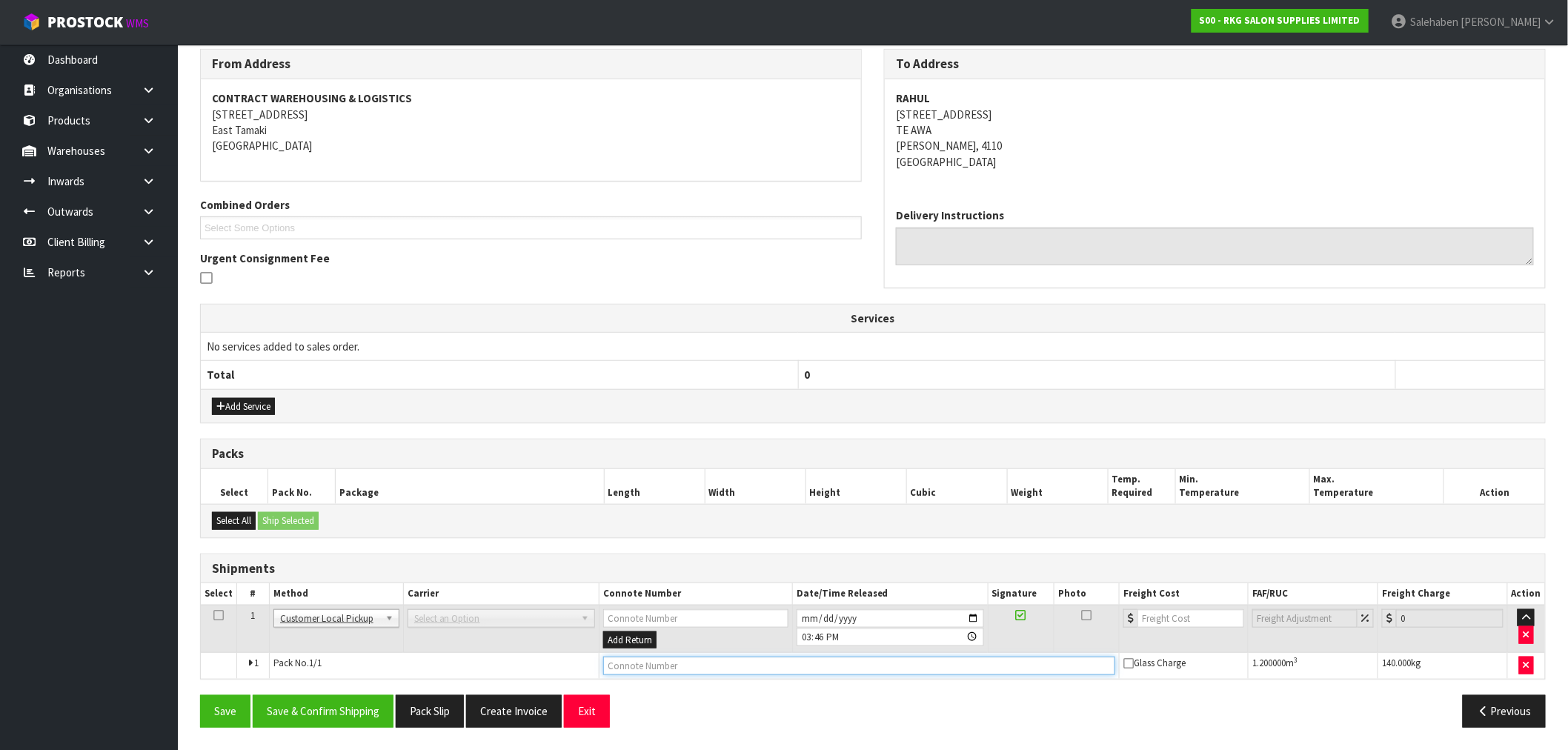
click at [631, 667] on input "text" at bounding box center [860, 666] width 513 height 19
type input "CUSTOMER DID PARTIAL COLLECTION"
click at [1531, 665] on button "button" at bounding box center [1526, 666] width 15 height 18
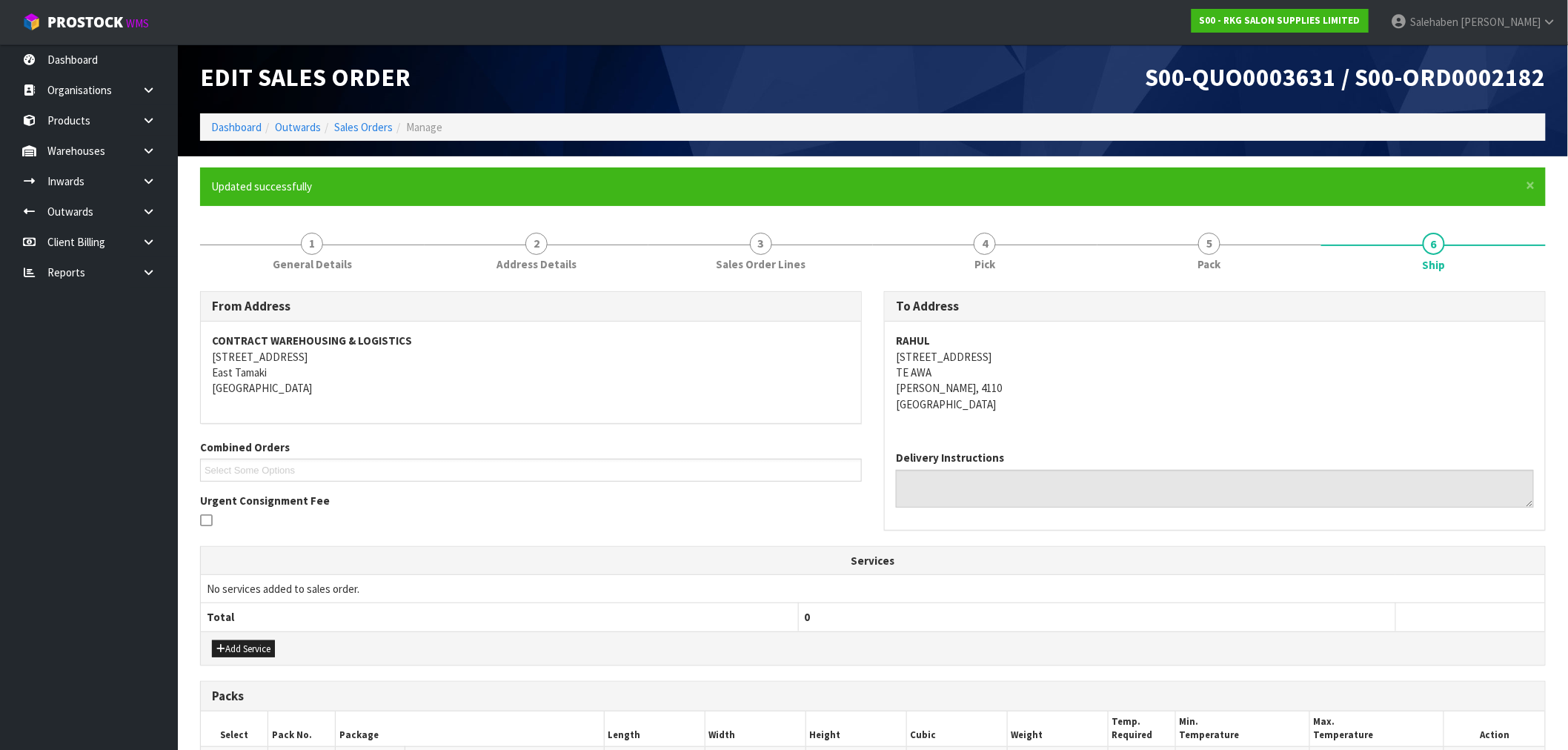
scroll to position [0, 0]
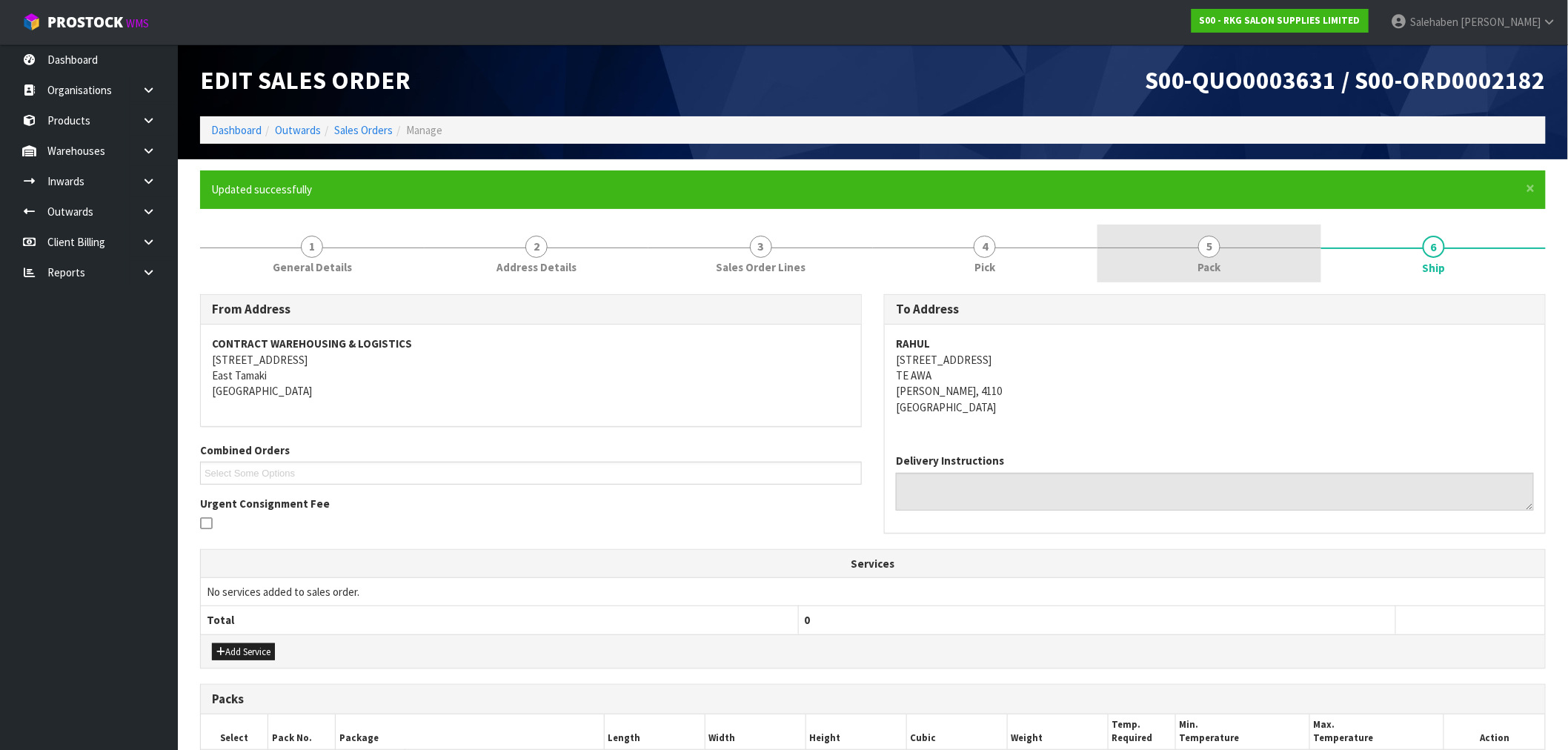
click at [1224, 263] on link "5 Pack" at bounding box center [1209, 254] width 225 height 59
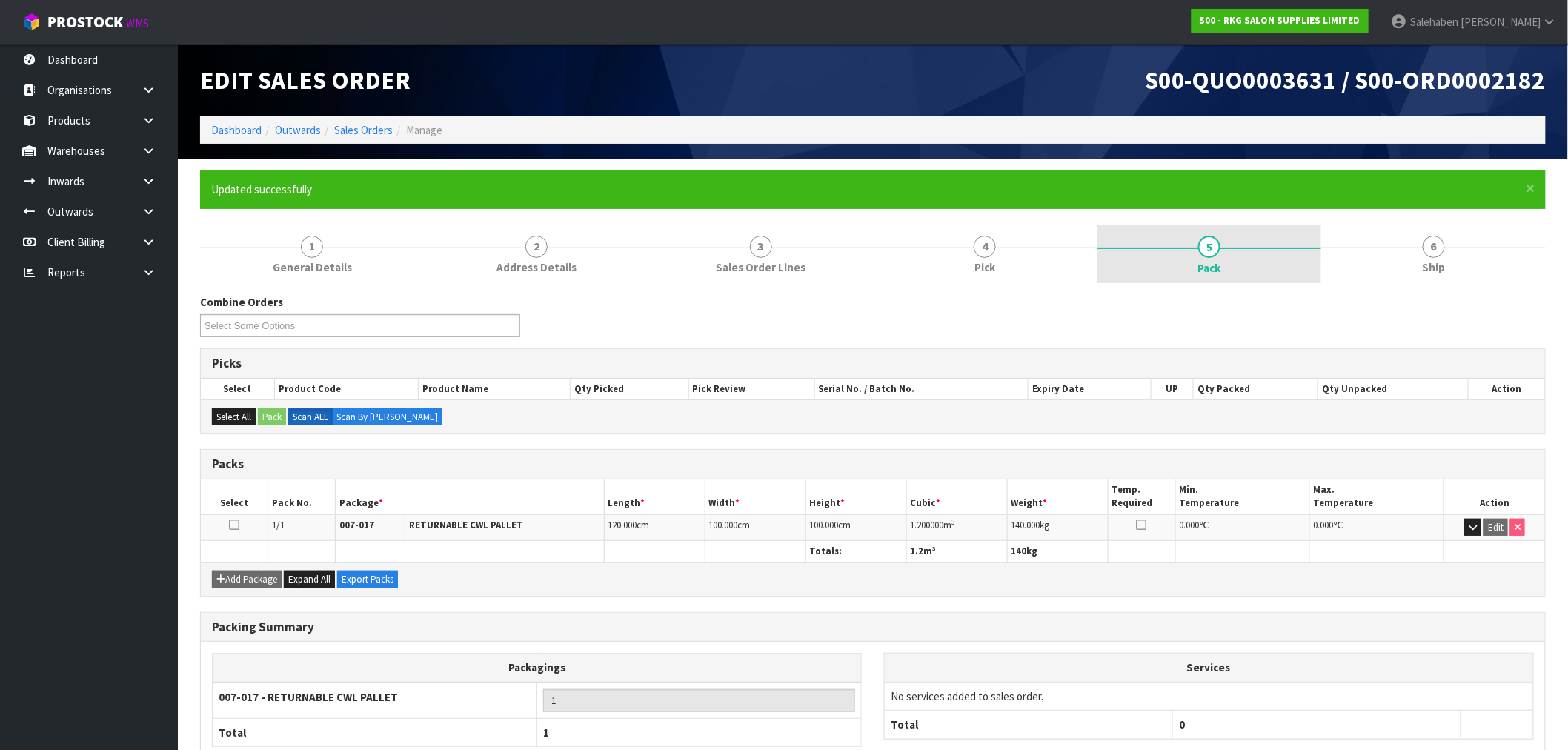
click at [1216, 263] on span "Pack" at bounding box center [1209, 268] width 23 height 15
click at [360, 583] on button "Export Packs" at bounding box center [367, 579] width 61 height 18
click at [316, 582] on span "Expand All" at bounding box center [309, 579] width 43 height 12
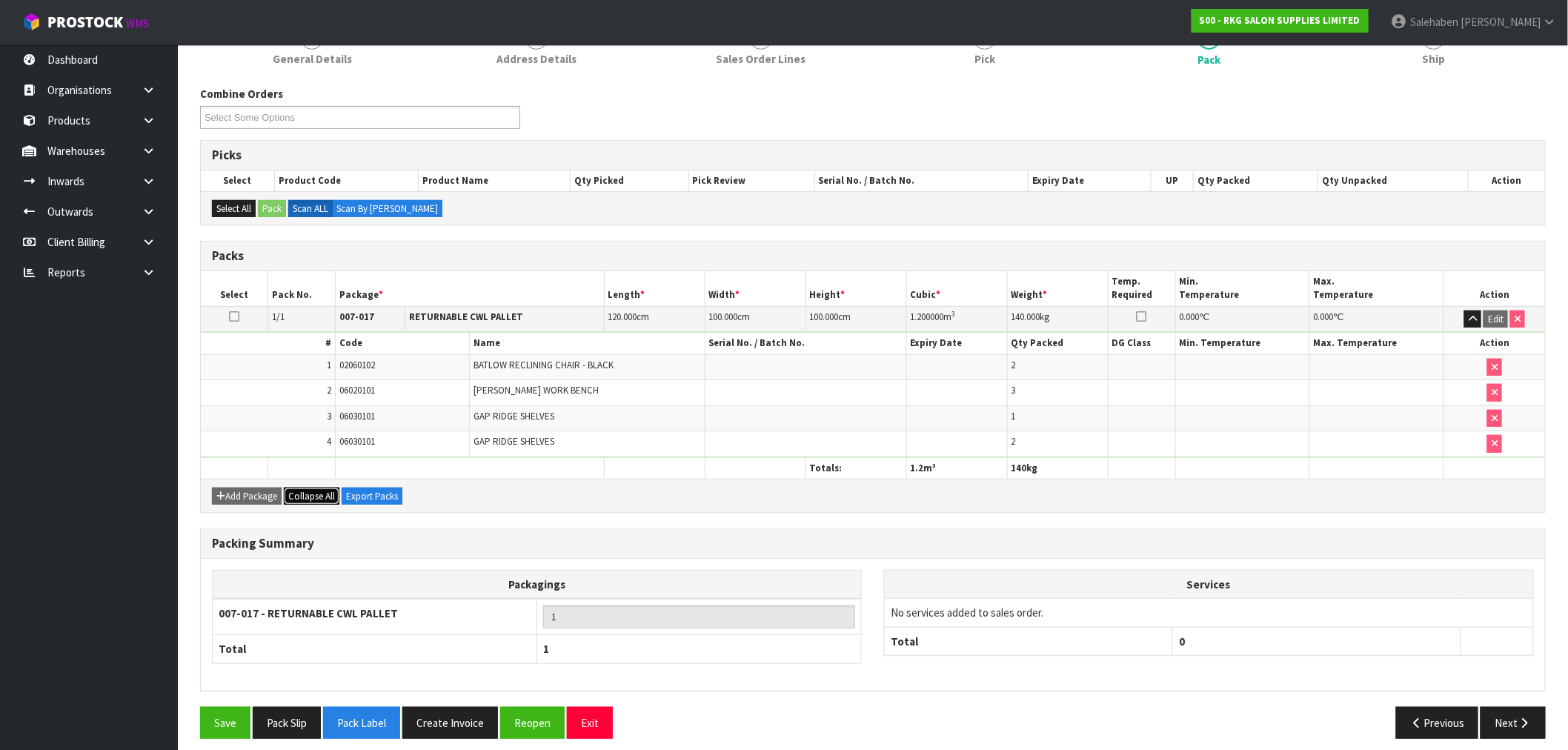
scroll to position [219, 0]
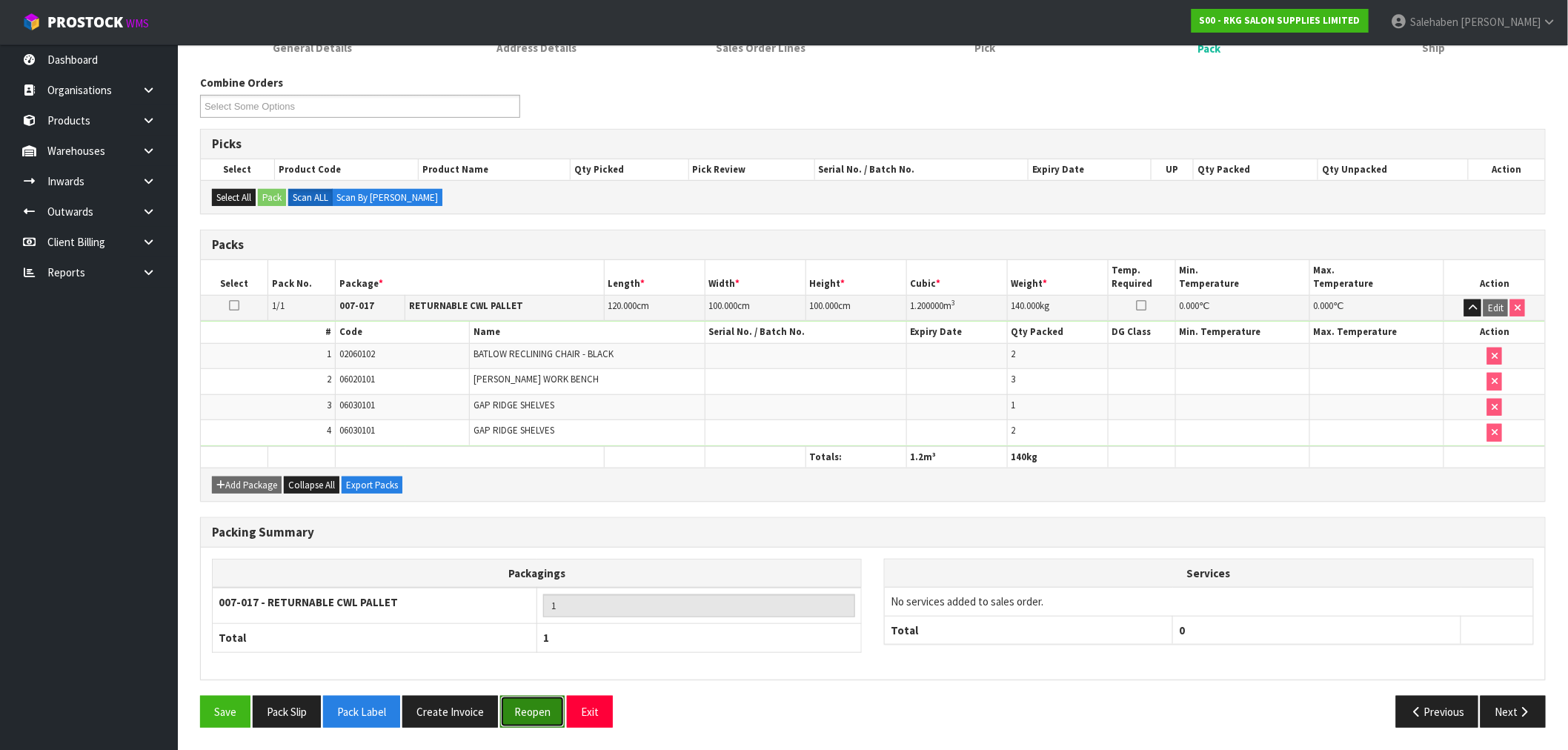
click at [538, 711] on button "Reopen" at bounding box center [532, 712] width 65 height 32
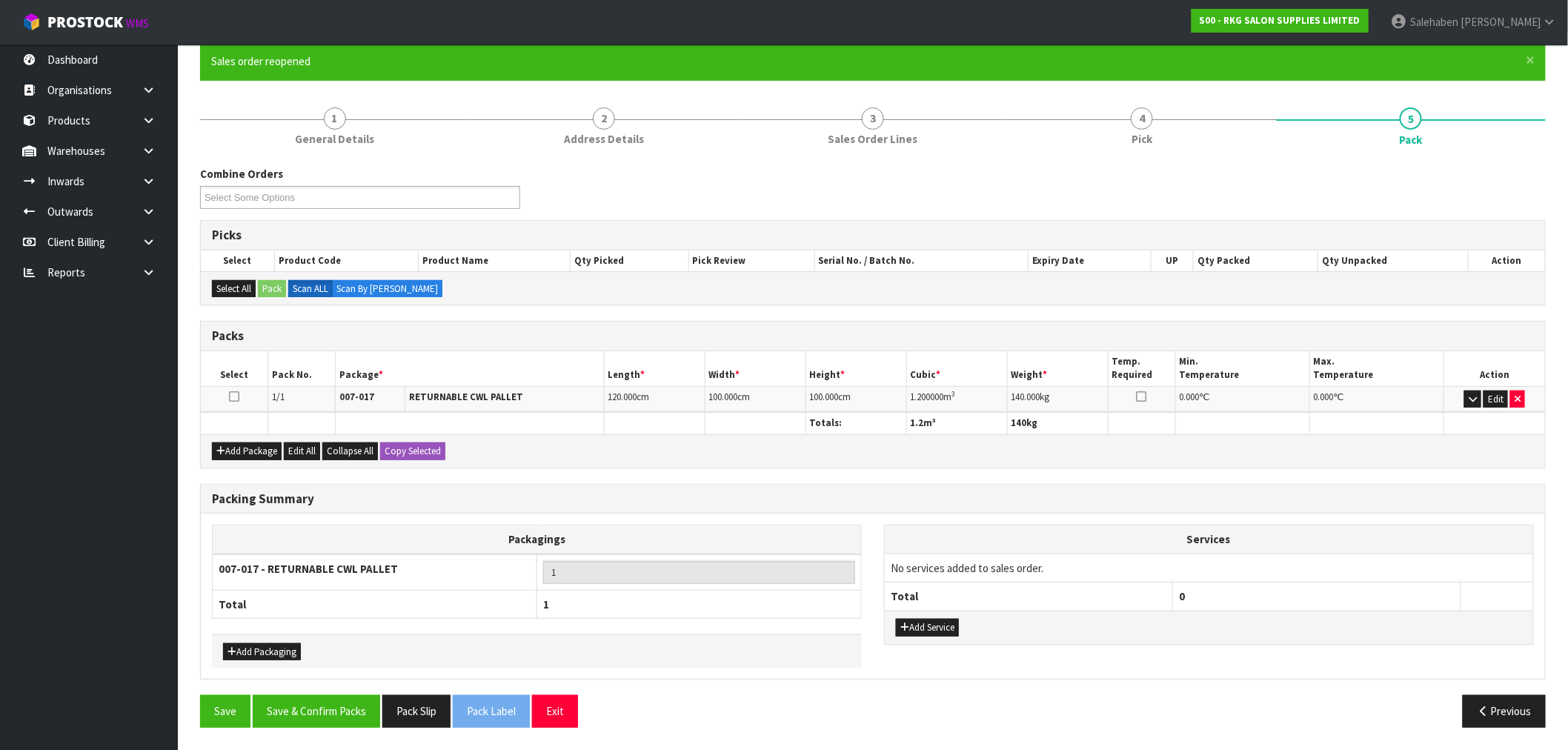
scroll to position [127, 0]
click at [1472, 401] on icon "button" at bounding box center [1472, 400] width 9 height 9
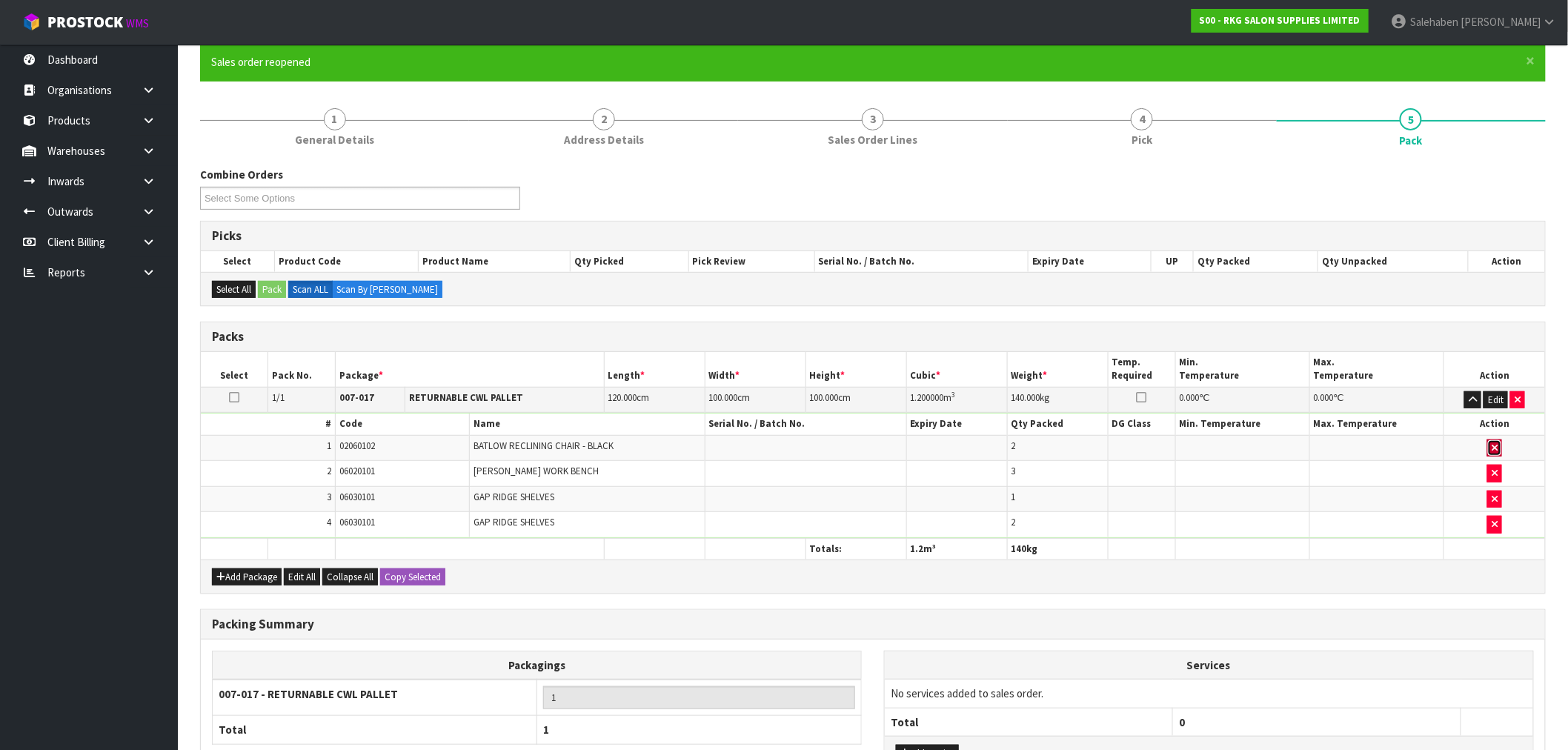
click at [1492, 446] on icon "button" at bounding box center [1495, 448] width 6 height 9
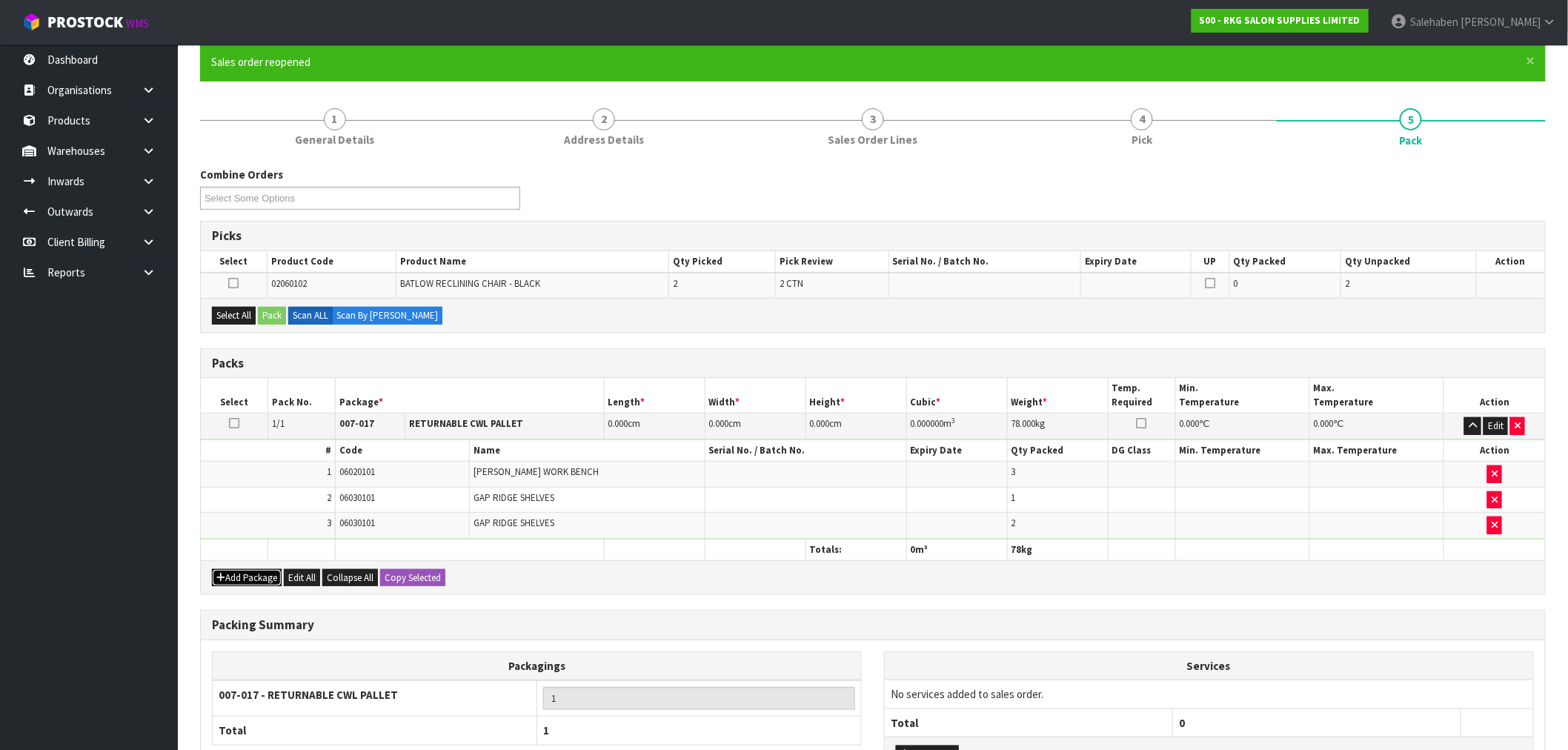
click at [260, 576] on button "Add Package" at bounding box center [246, 578] width 69 height 18
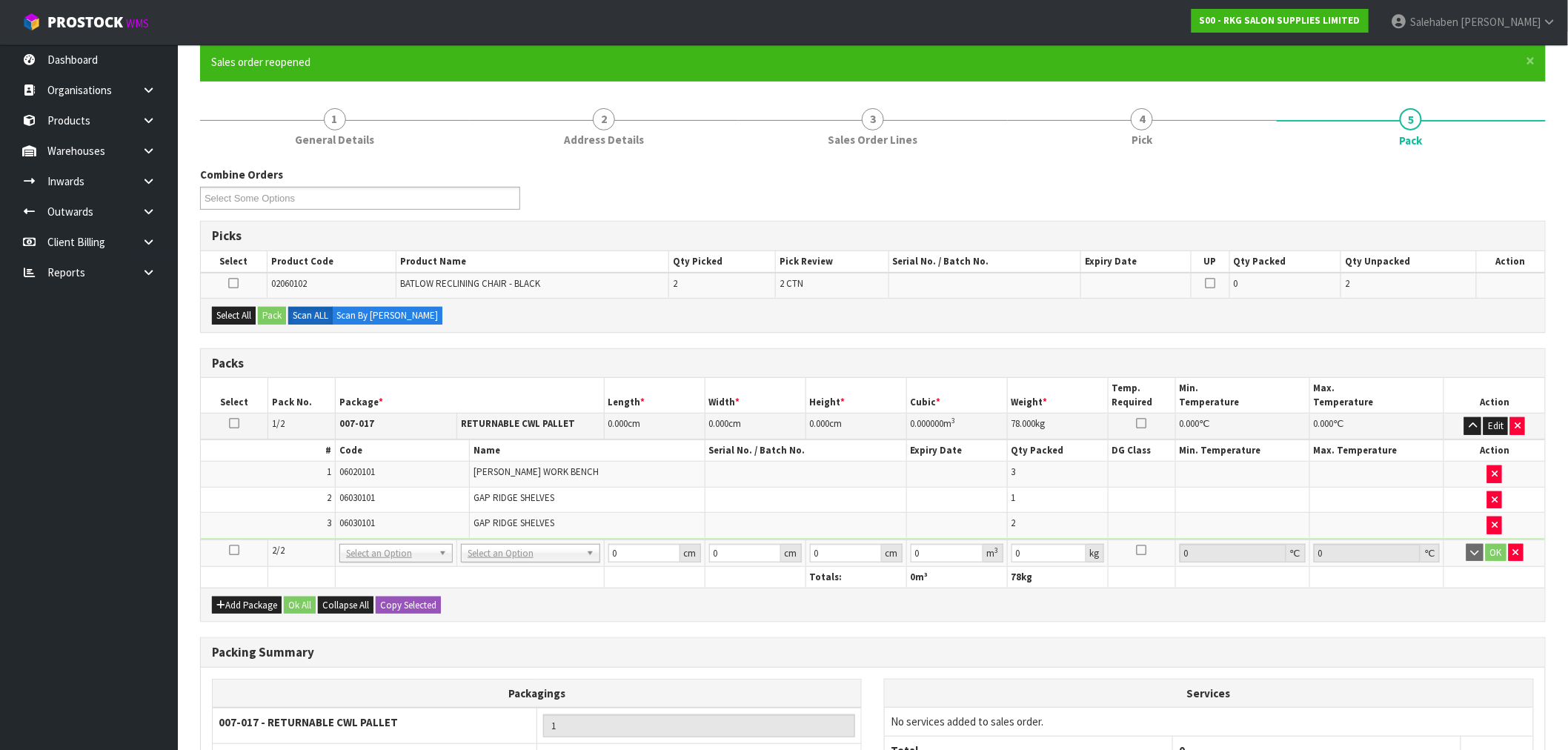
click at [232, 550] on icon at bounding box center [233, 550] width 10 height 1
drag, startPoint x: 232, startPoint y: 277, endPoint x: 256, endPoint y: 306, distance: 37.6
click at [233, 283] on icon at bounding box center [233, 283] width 10 height 1
click at [0, 0] on input "checkbox" at bounding box center [0, 0] width 0 height 0
click at [269, 313] on button "Pack" at bounding box center [272, 315] width 28 height 18
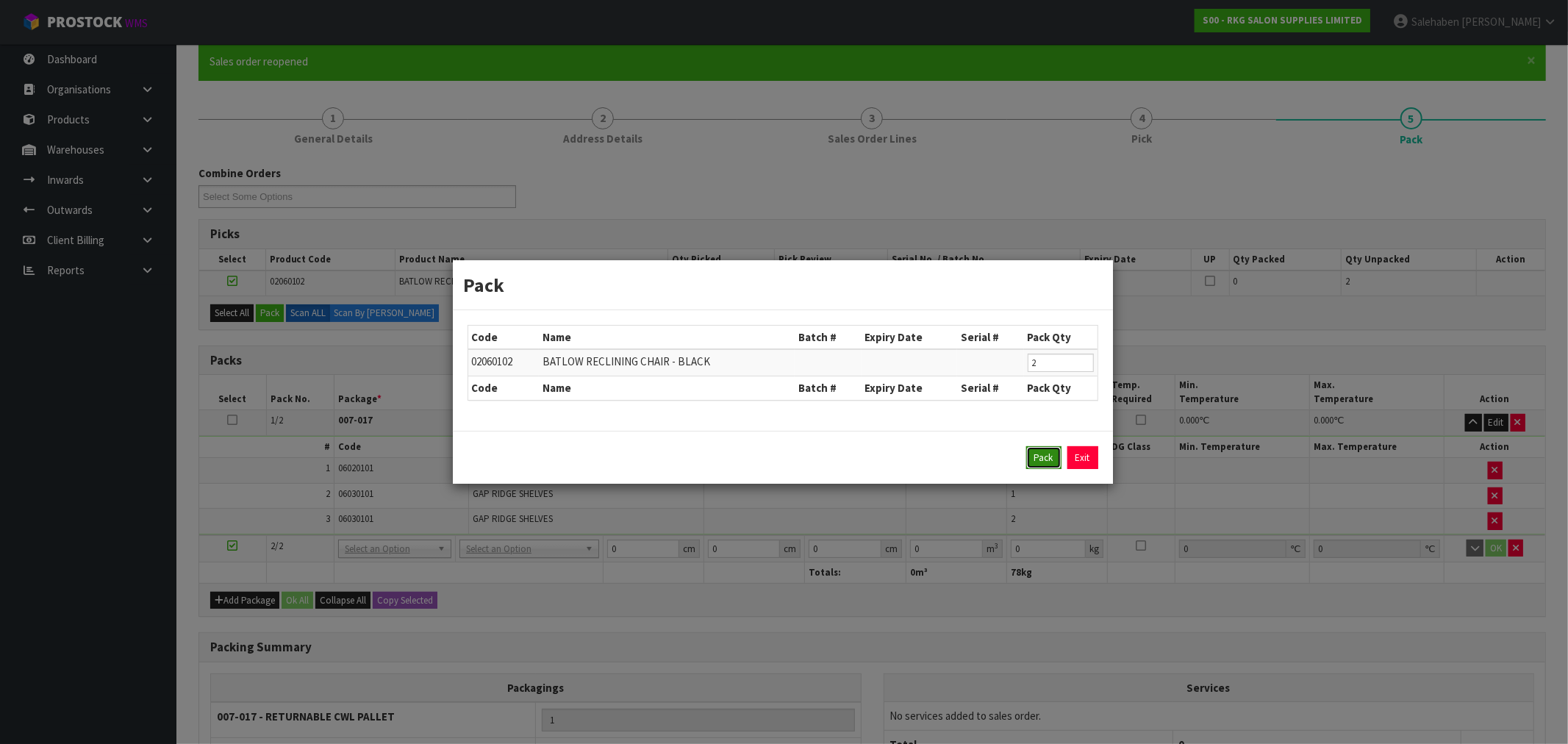
click at [1035, 461] on button "Pack" at bounding box center [1043, 458] width 35 height 24
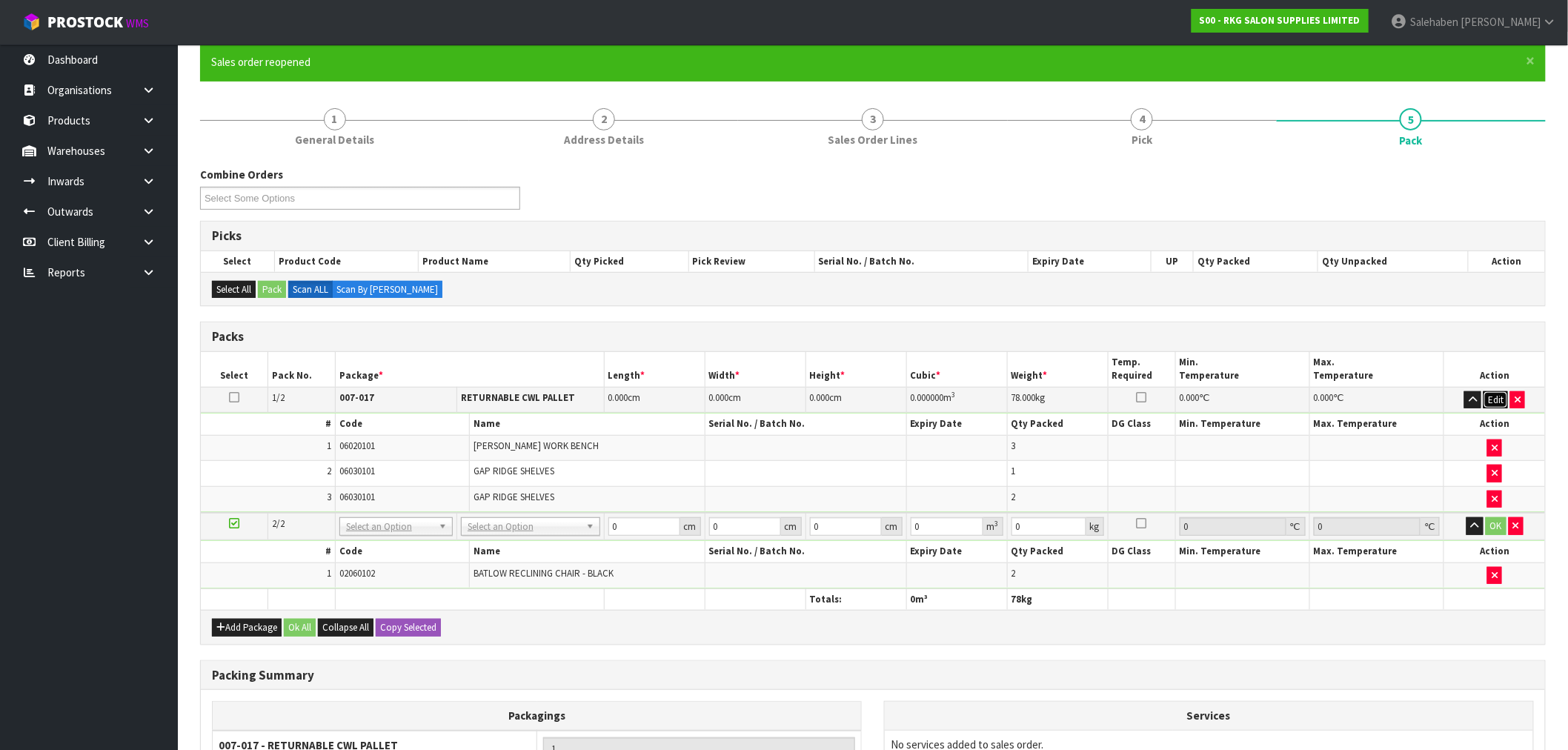
click at [1497, 401] on button "Edit" at bounding box center [1496, 400] width 25 height 18
drag, startPoint x: 626, startPoint y: 403, endPoint x: 566, endPoint y: 418, distance: 61.8
click at [566, 418] on tbody "1/2 NONE 007-001 007-002 007-004 007-009 007-013 007-014 007-015 007-017 007-01…" at bounding box center [873, 451] width 1344 height 127
type input "120"
type input "100"
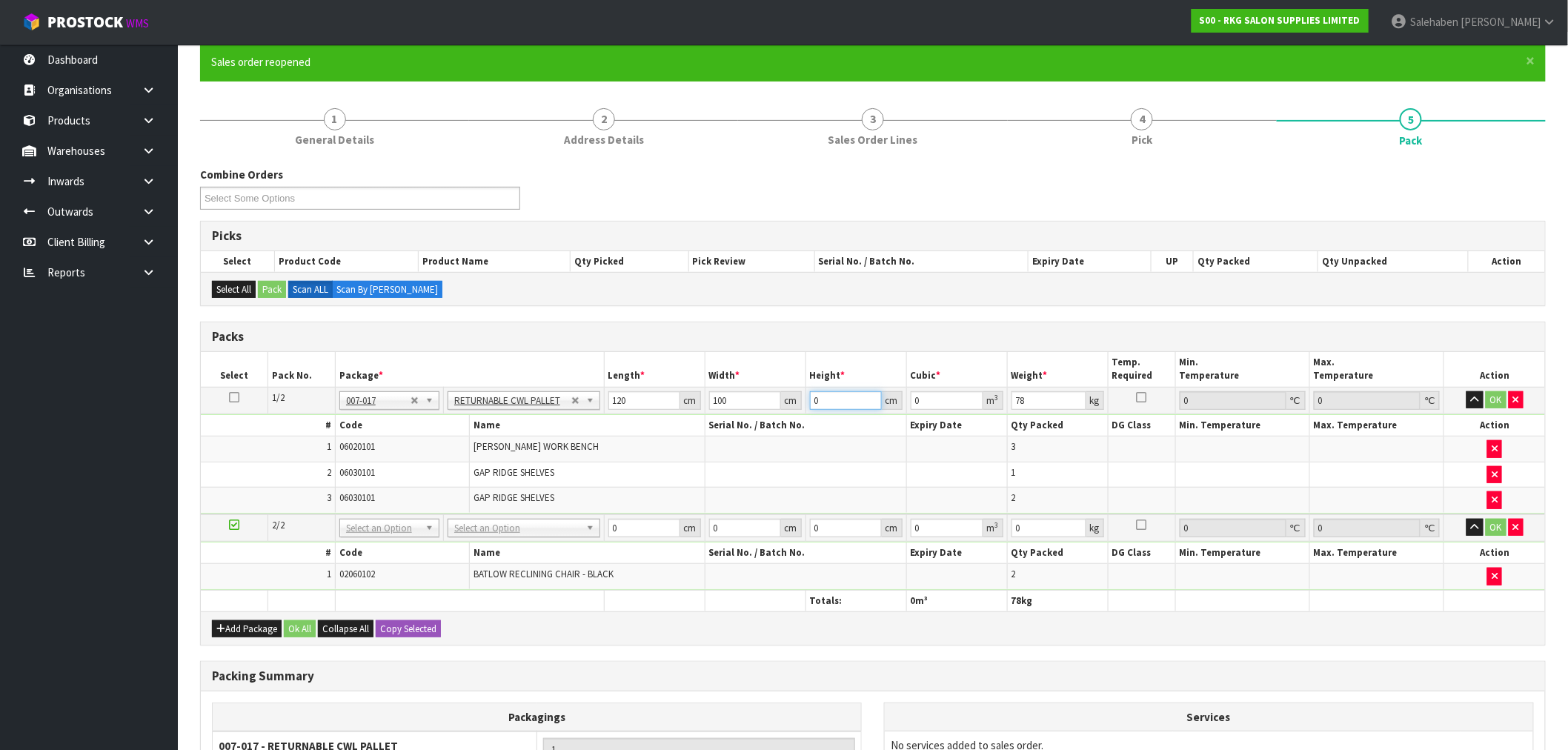
type input "1"
type input "0.012"
type input "10"
type input "0.12"
type input "100"
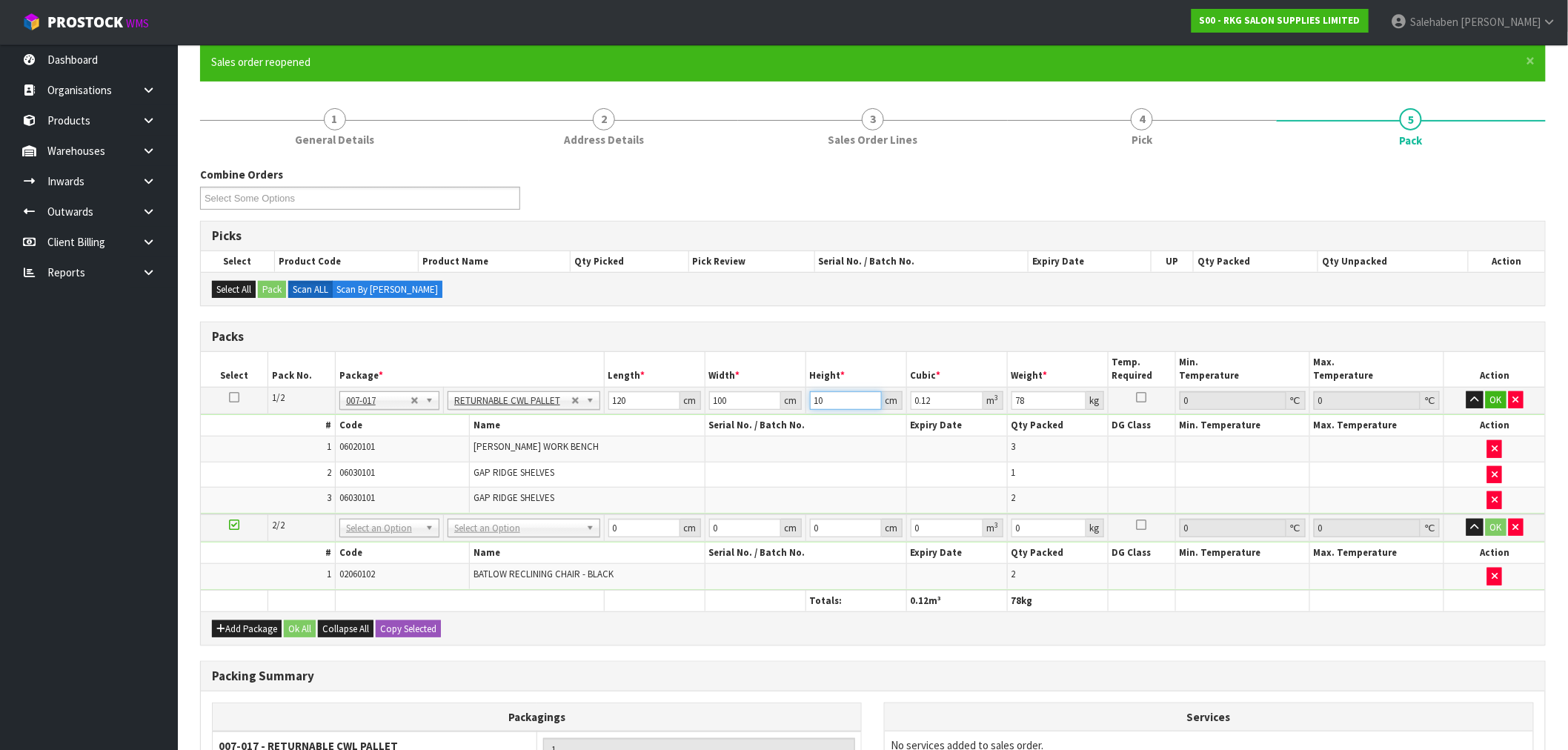
type input "1.2"
type input "100"
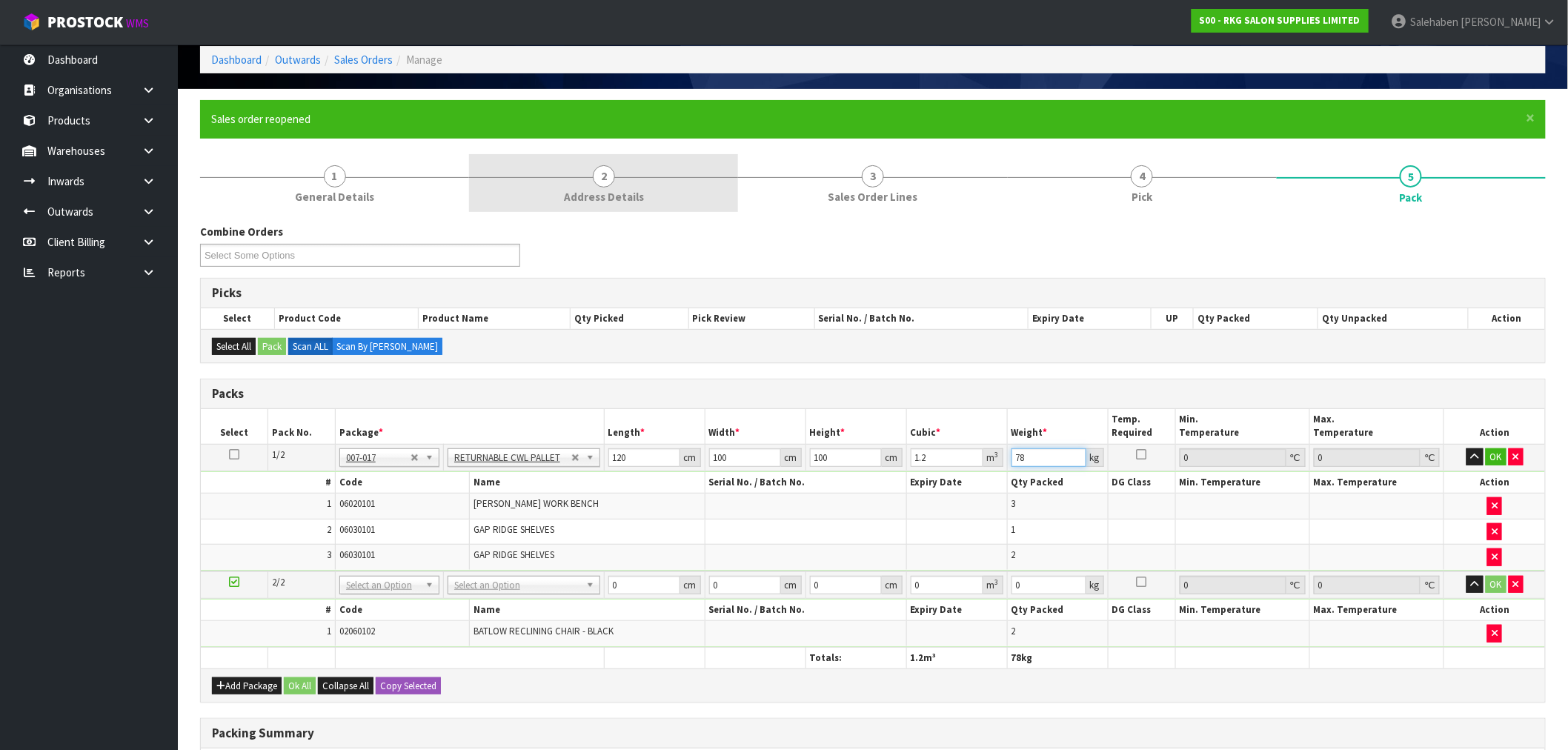
scroll to position [46, 0]
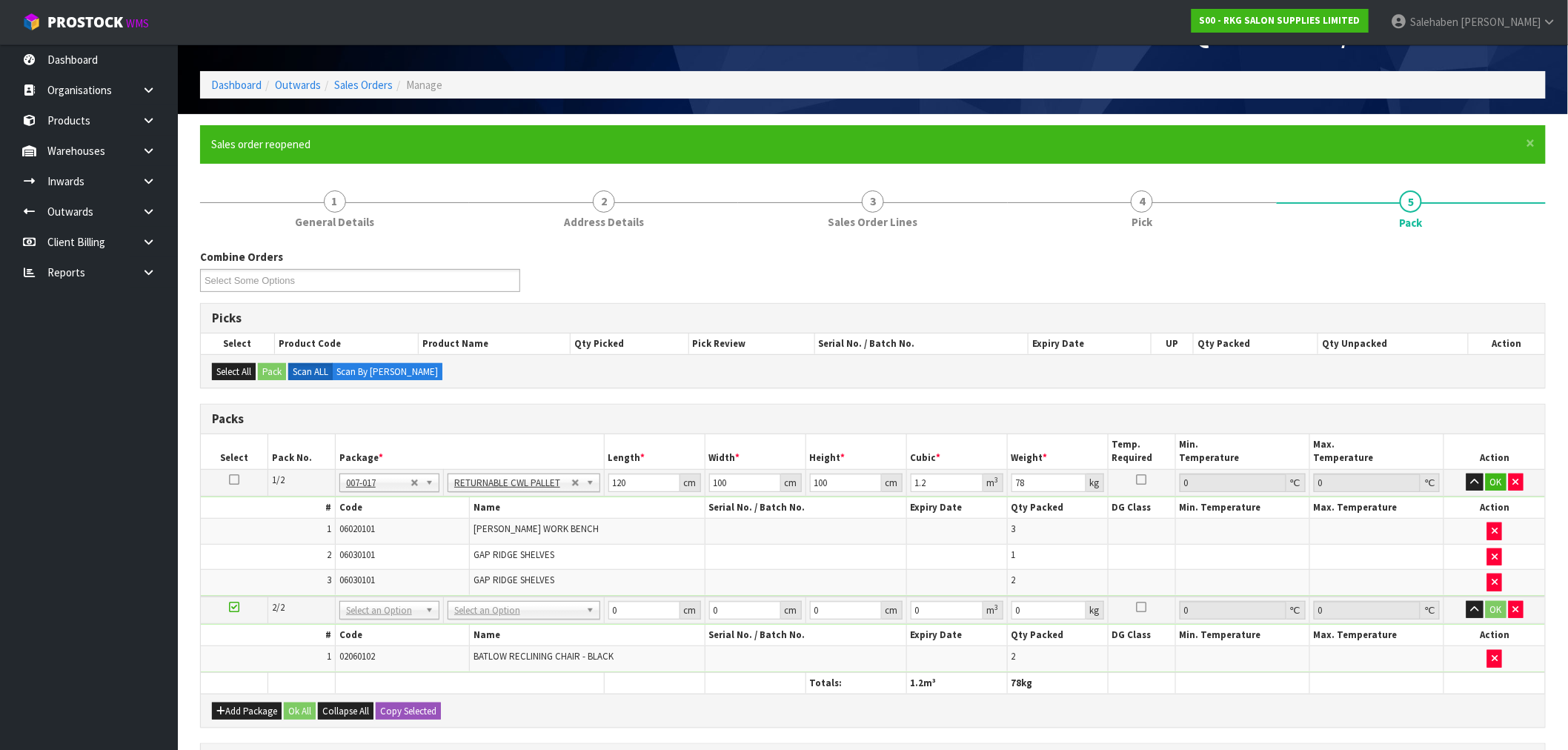
click at [237, 479] on icon at bounding box center [233, 479] width 10 height 1
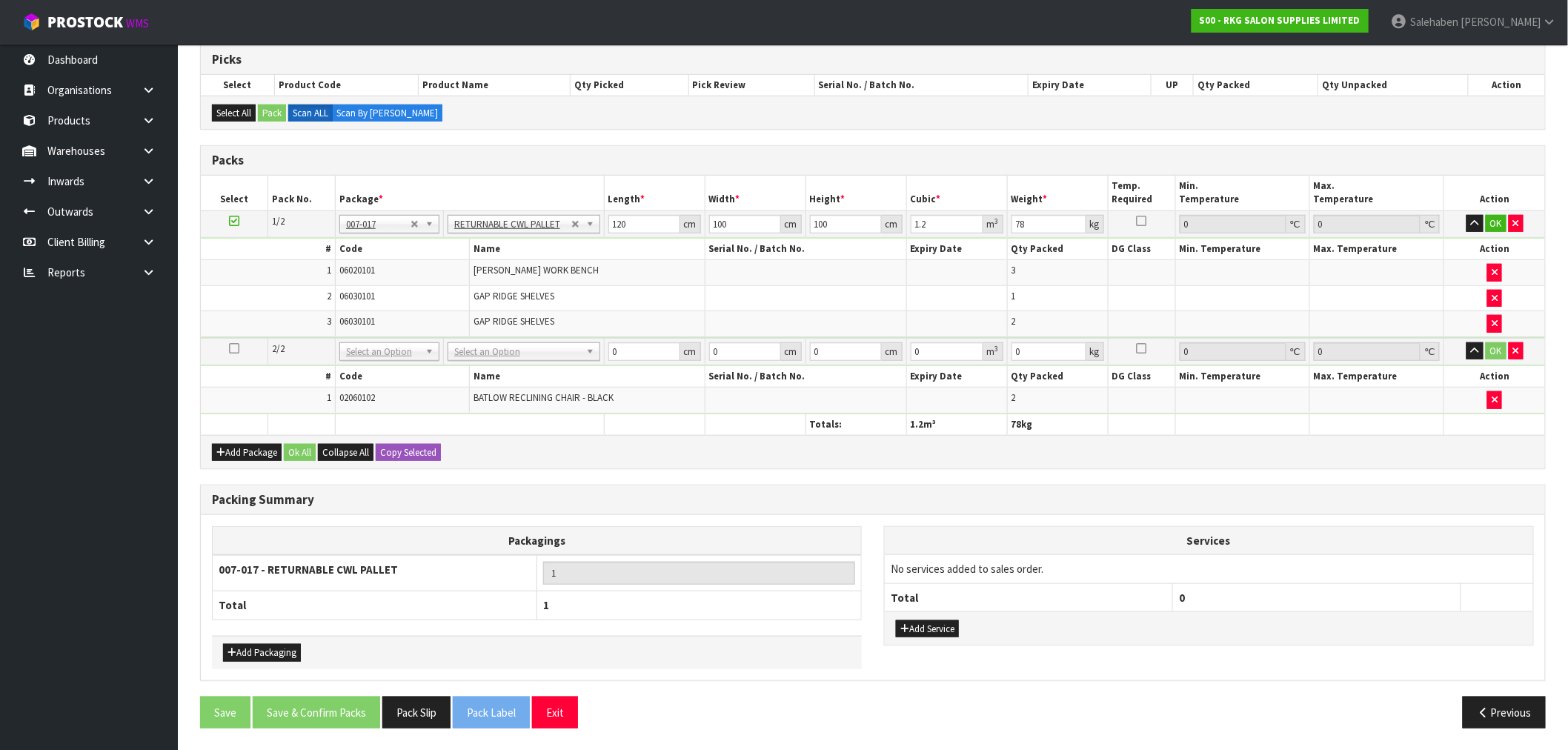
scroll to position [305, 0]
click at [404, 448] on button "Copy Selected" at bounding box center [408, 452] width 65 height 18
type input "2"
type input "120"
type input "100"
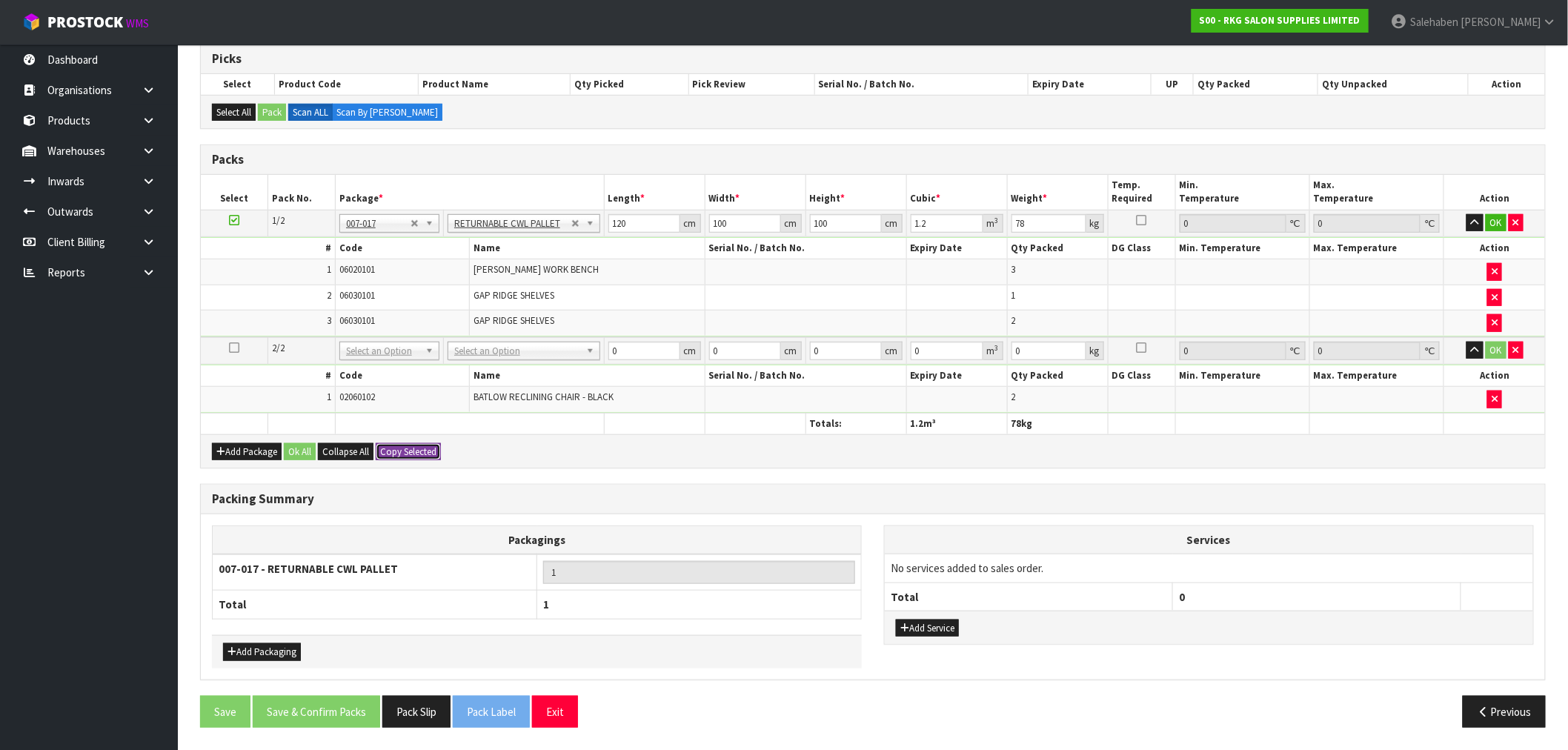
type input "100"
type input "1.2"
type input "78"
click at [299, 447] on button "Ok All" at bounding box center [300, 452] width 32 height 18
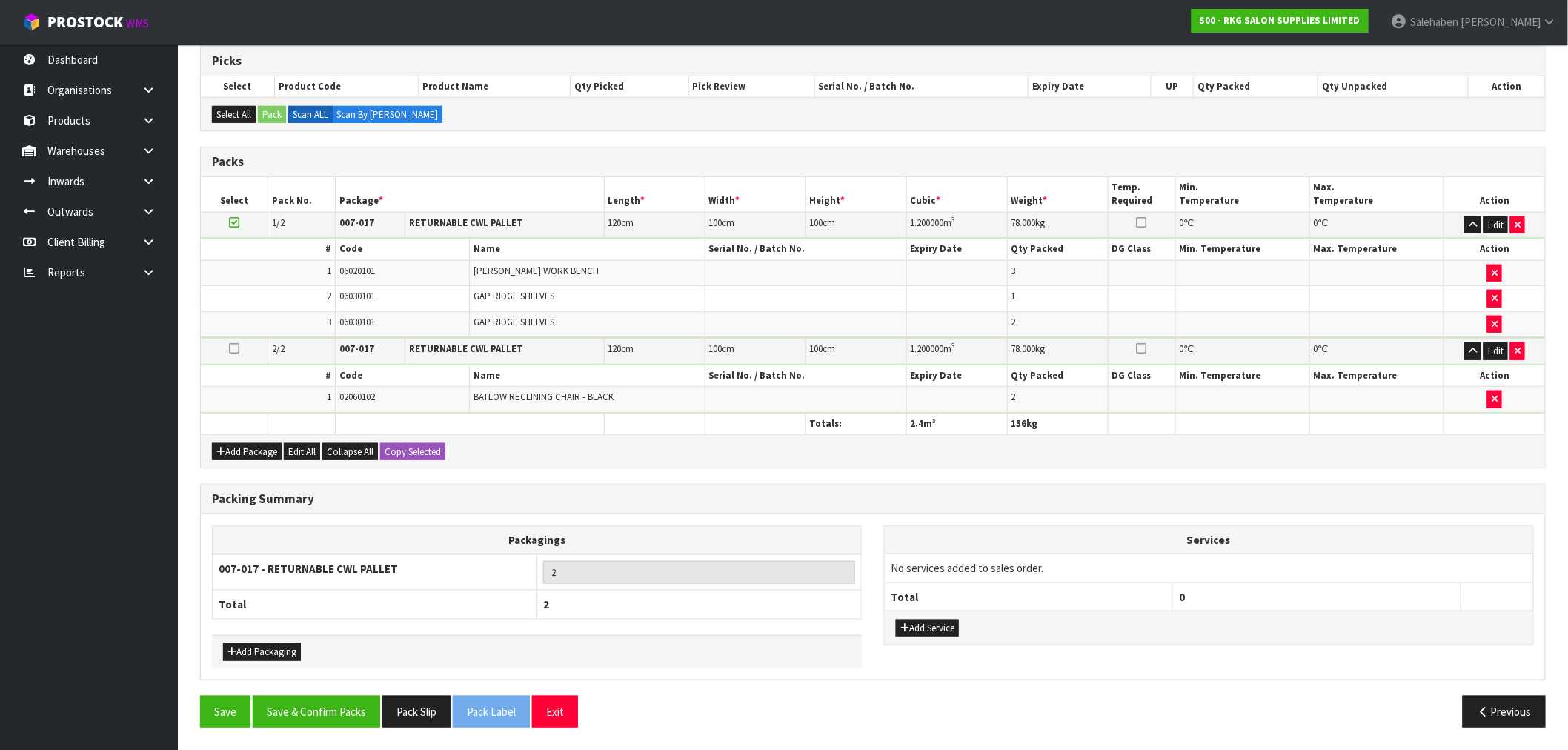
scroll to position [303, 0]
drag, startPoint x: 316, startPoint y: 723, endPoint x: 321, endPoint y: 718, distance: 7.1
click at [317, 722] on button "Save & Confirm Packs" at bounding box center [316, 712] width 127 height 32
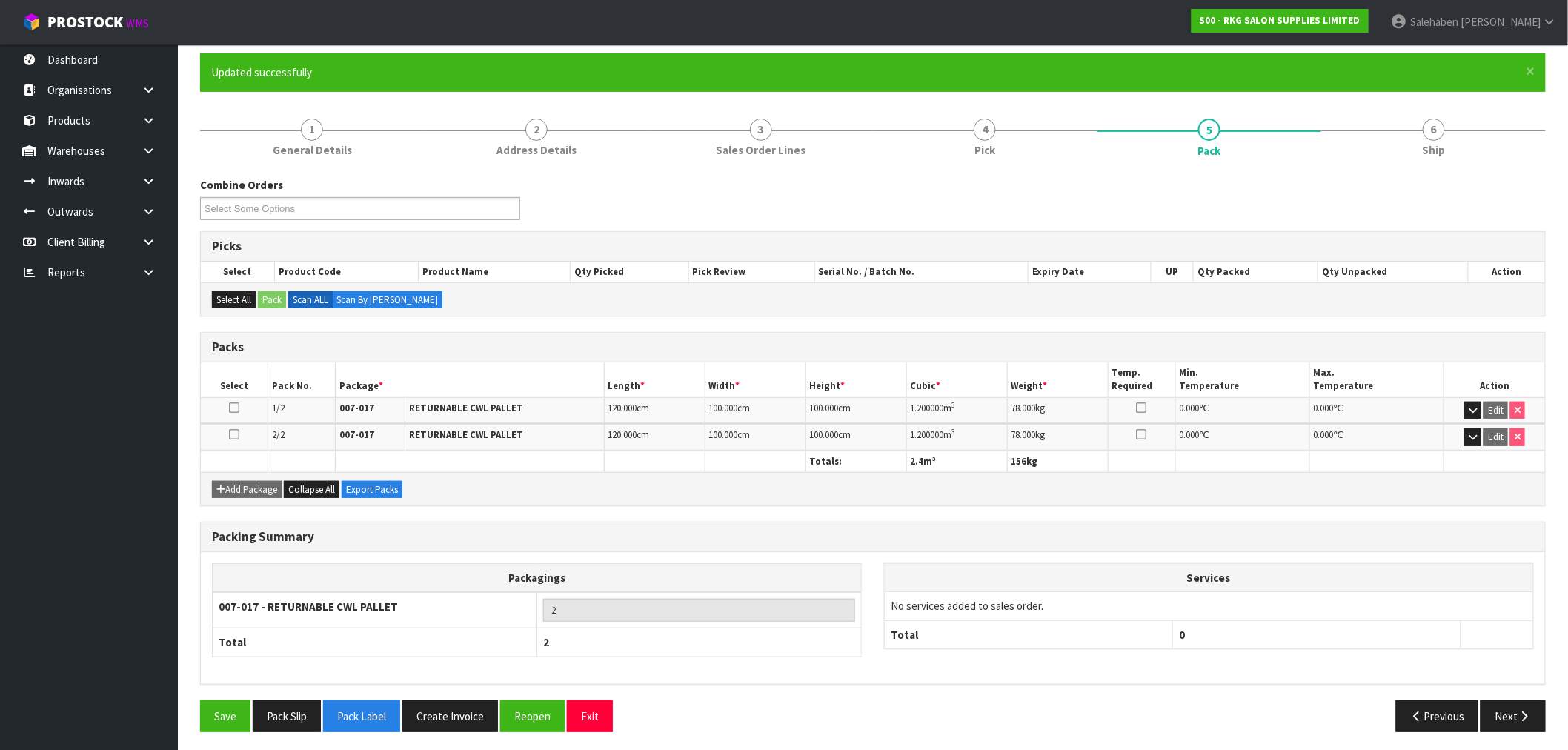
scroll to position [121, 0]
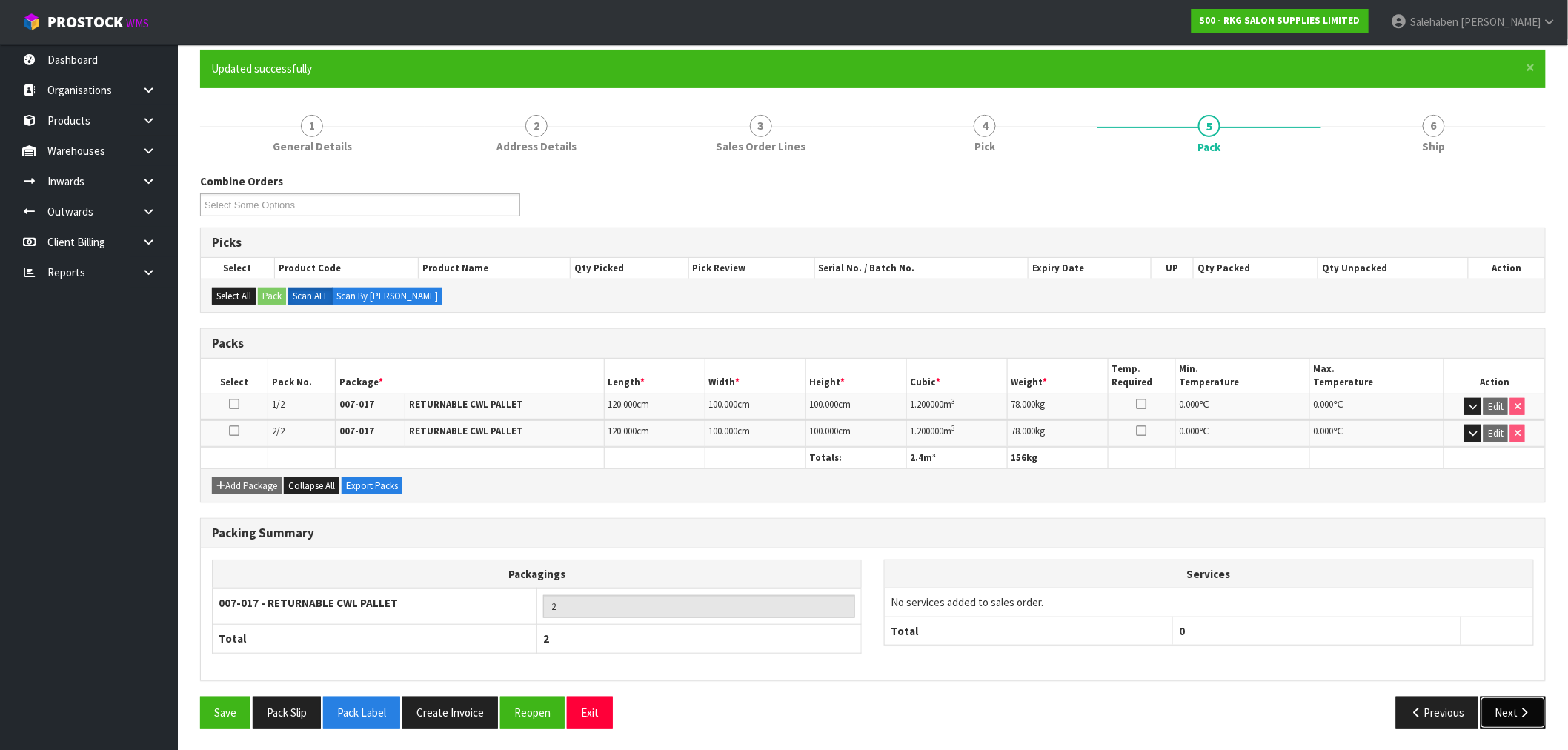
click at [1529, 709] on icon "button" at bounding box center [1524, 713] width 14 height 11
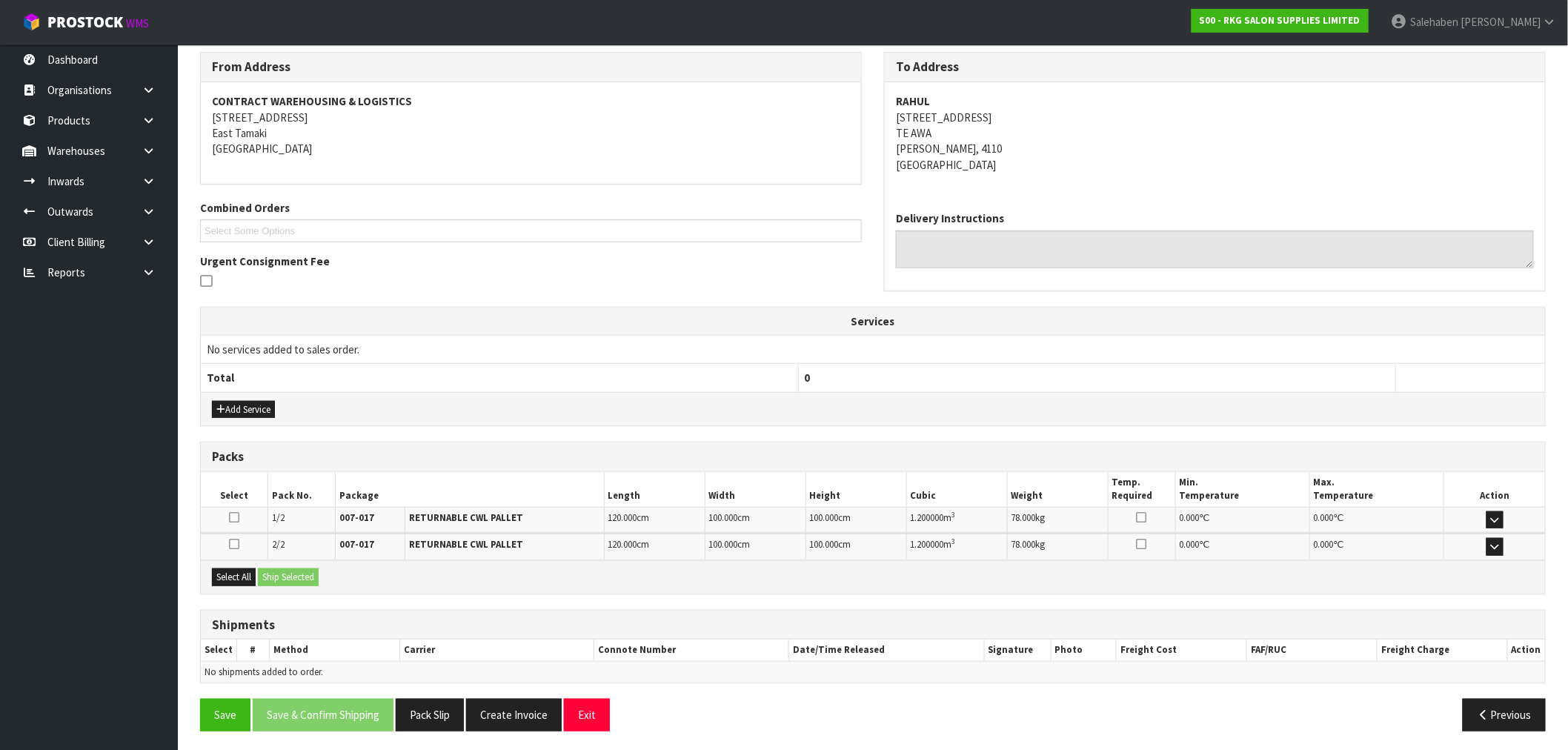
scroll to position [245, 0]
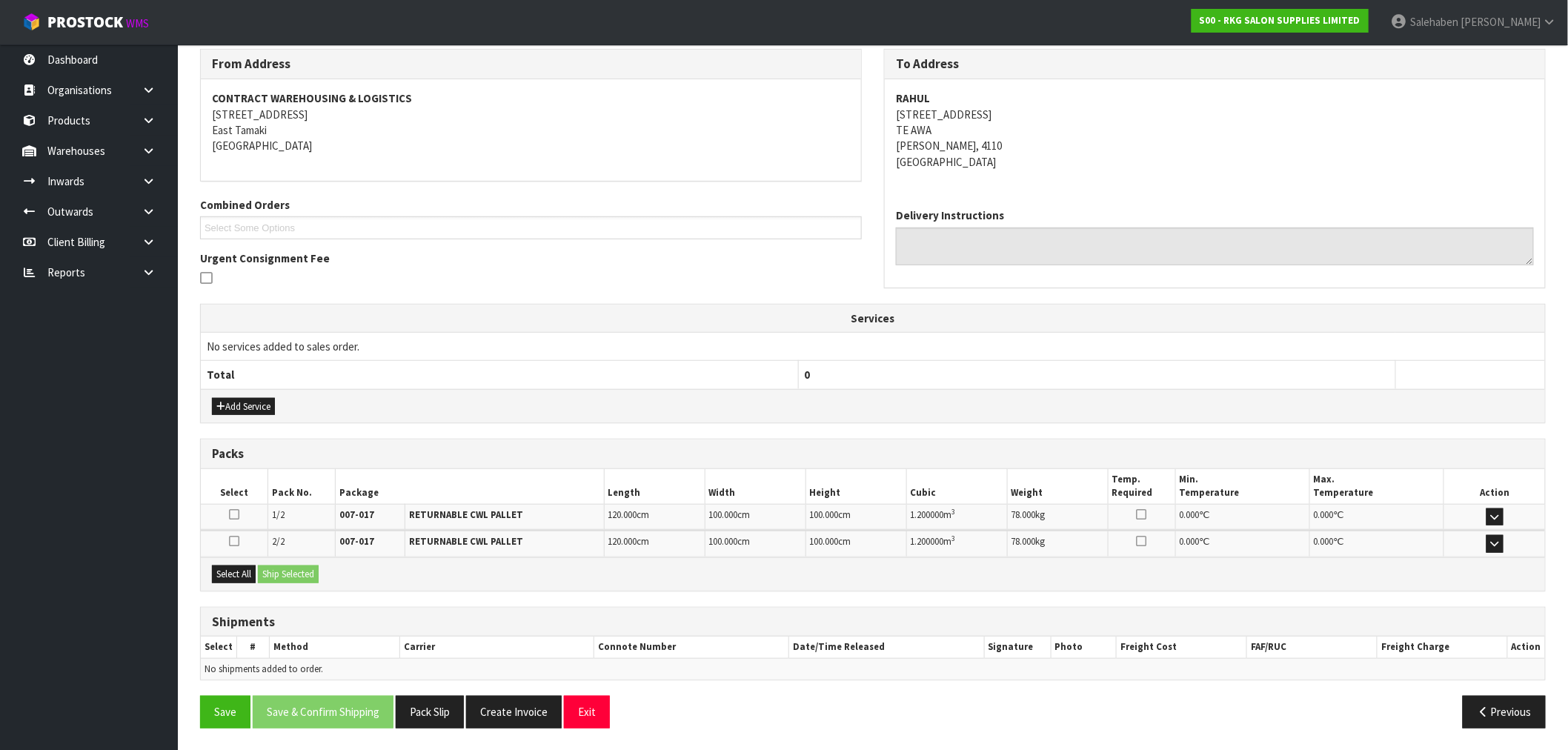
click at [234, 510] on icon at bounding box center [233, 515] width 10 height 11
click at [0, 0] on input "checkbox" at bounding box center [0, 0] width 0 height 0
click at [287, 573] on button "Ship Selected" at bounding box center [289, 574] width 61 height 18
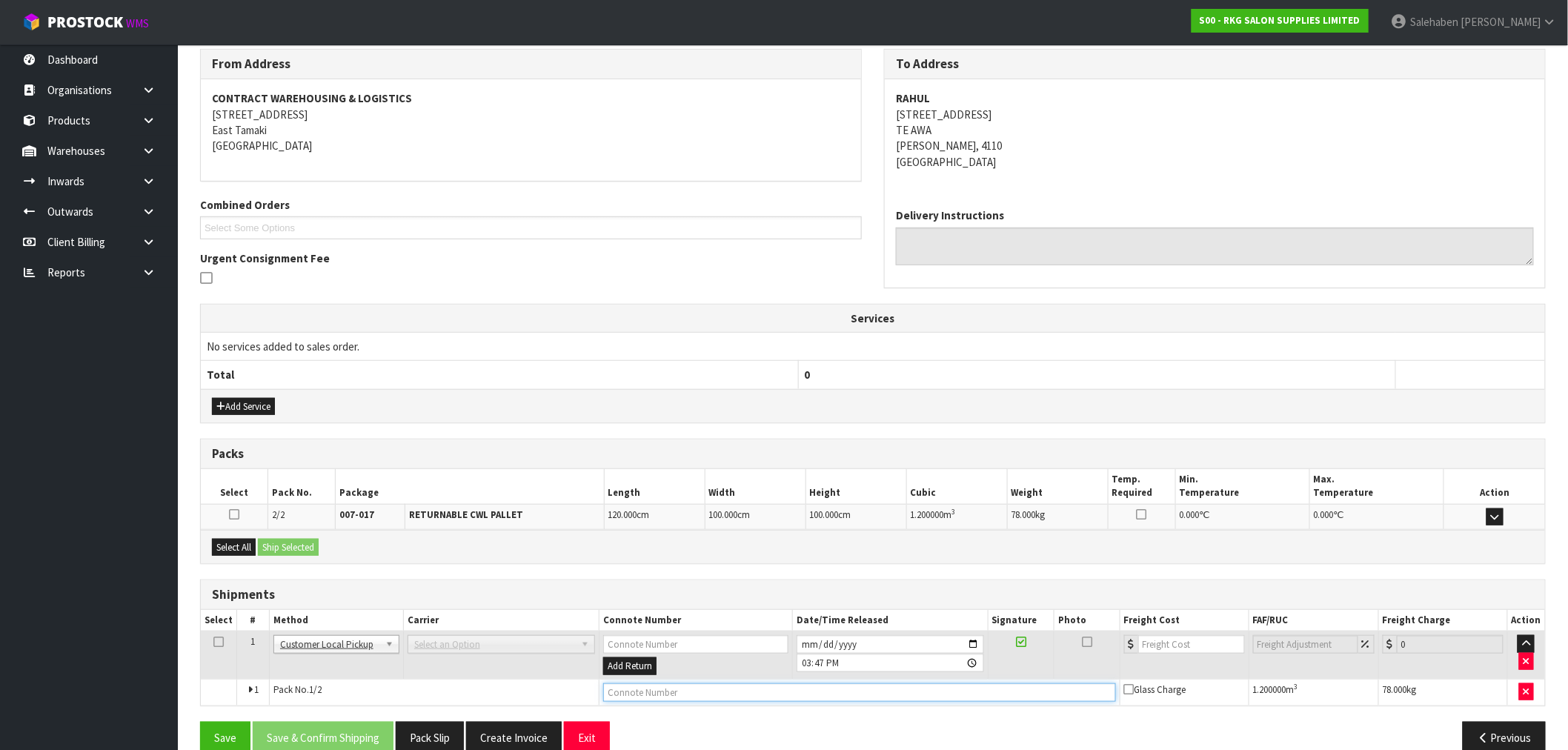
click at [623, 695] on input "text" at bounding box center [860, 693] width 513 height 19
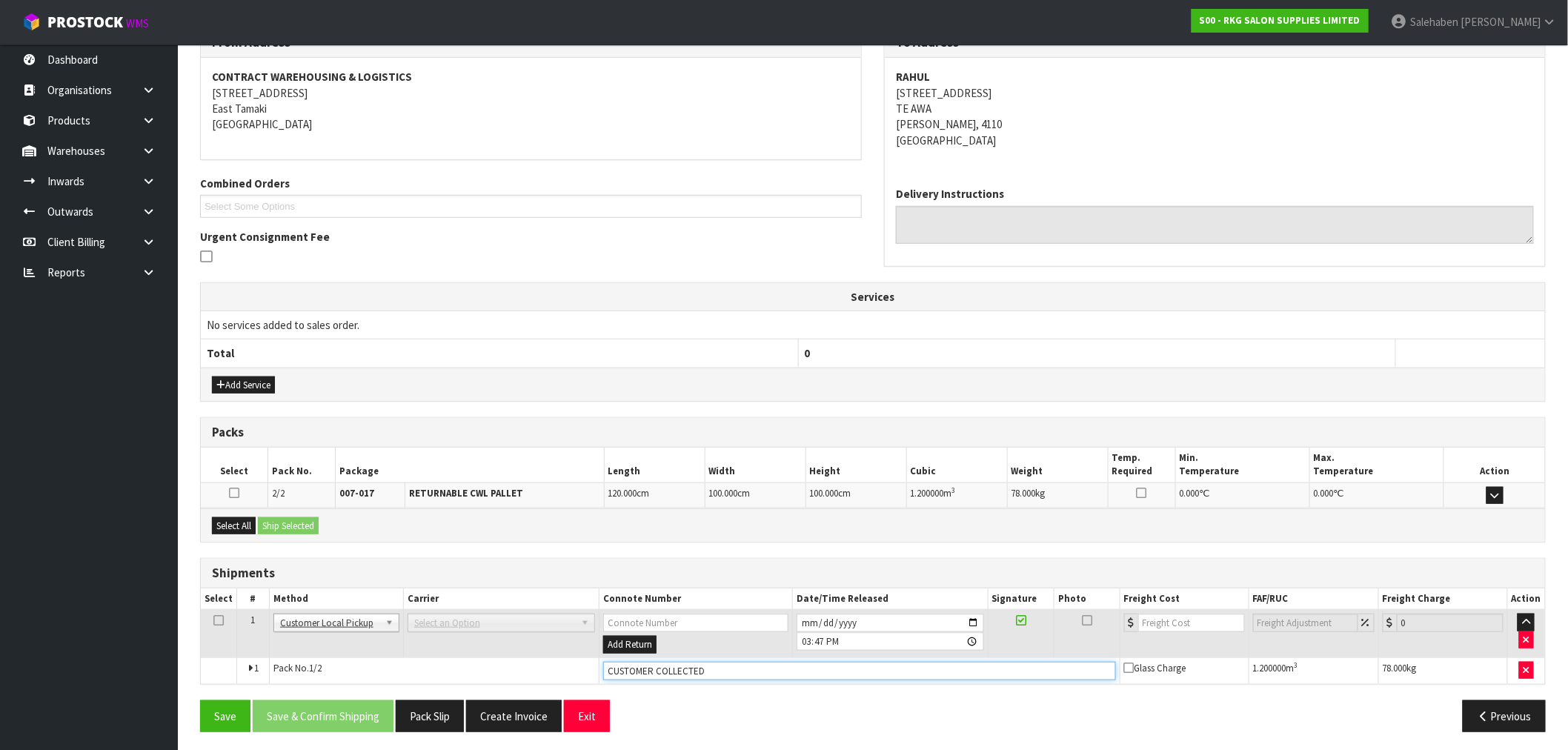
scroll to position [272, 0]
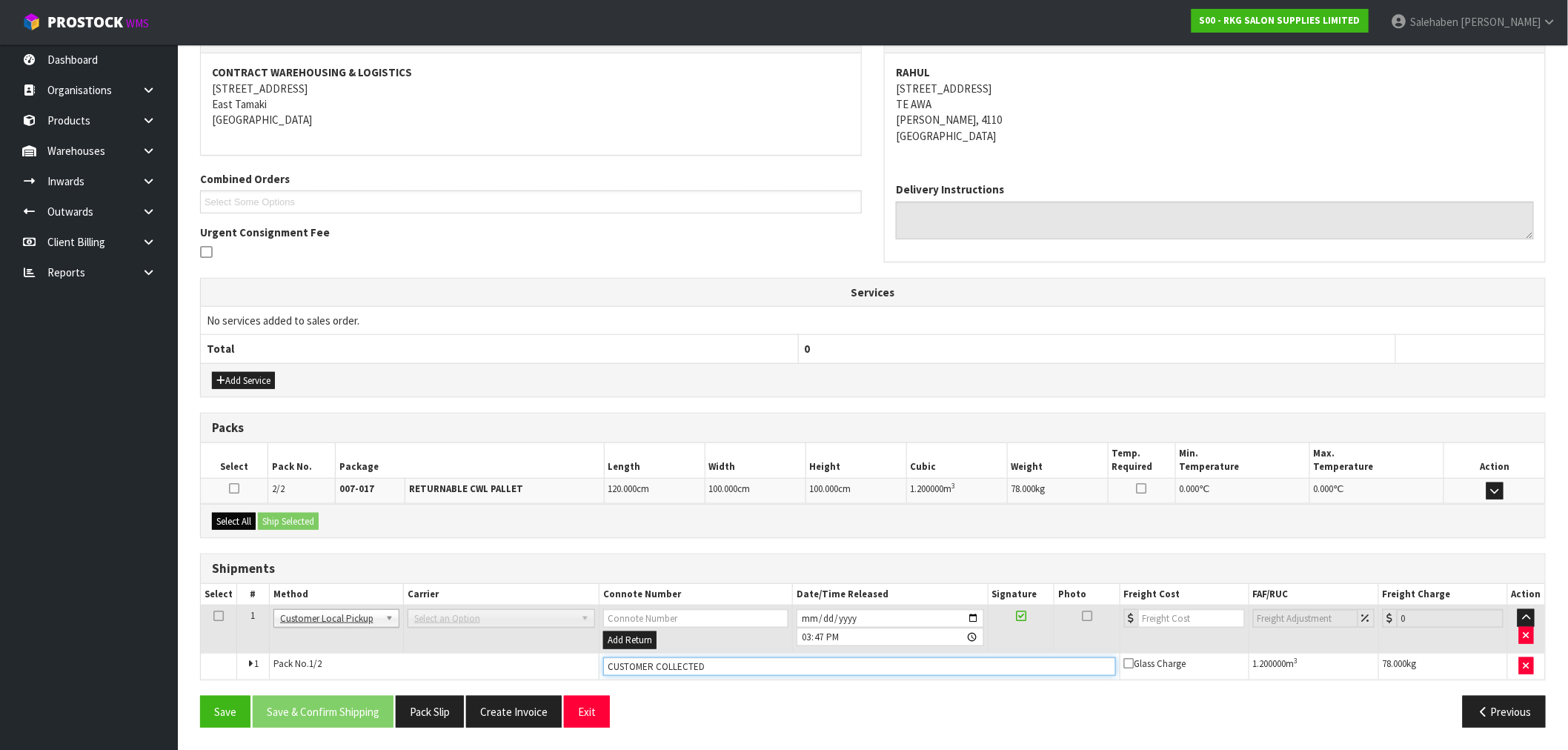
type input "CUSTOMER COLLECTED"
click at [225, 522] on button "Select All" at bounding box center [233, 521] width 44 height 18
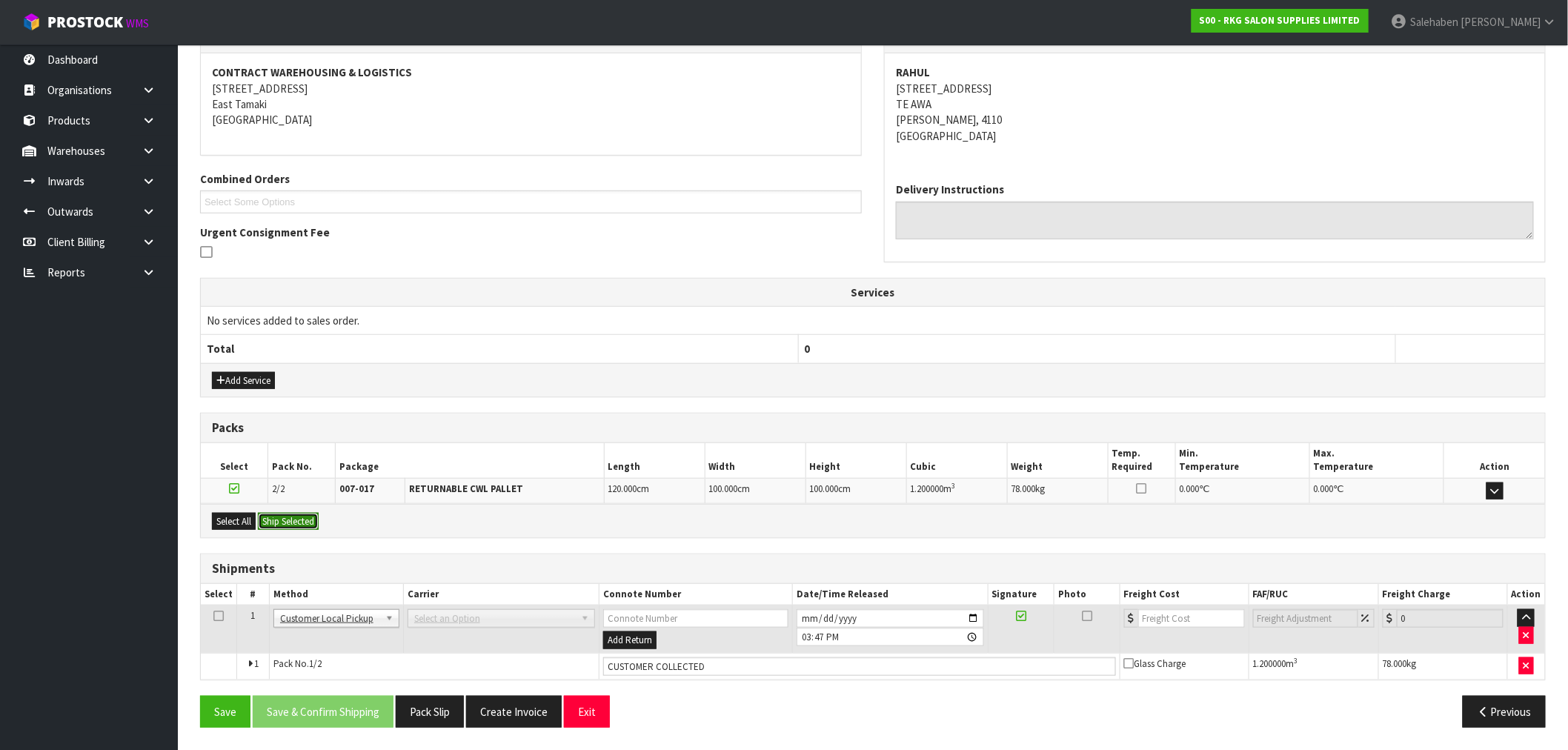
click at [265, 513] on button "Ship Selected" at bounding box center [289, 521] width 61 height 18
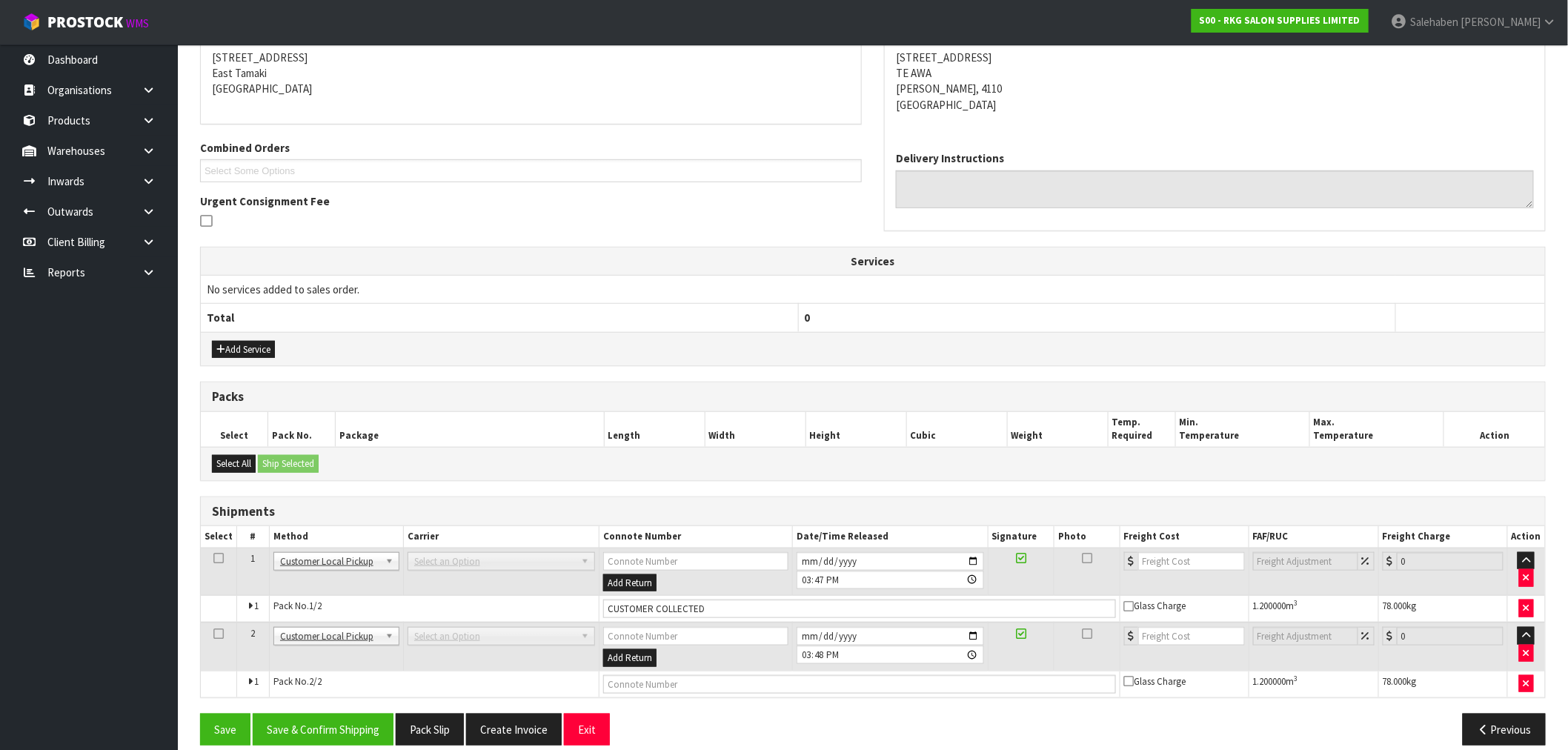
scroll to position [320, 0]
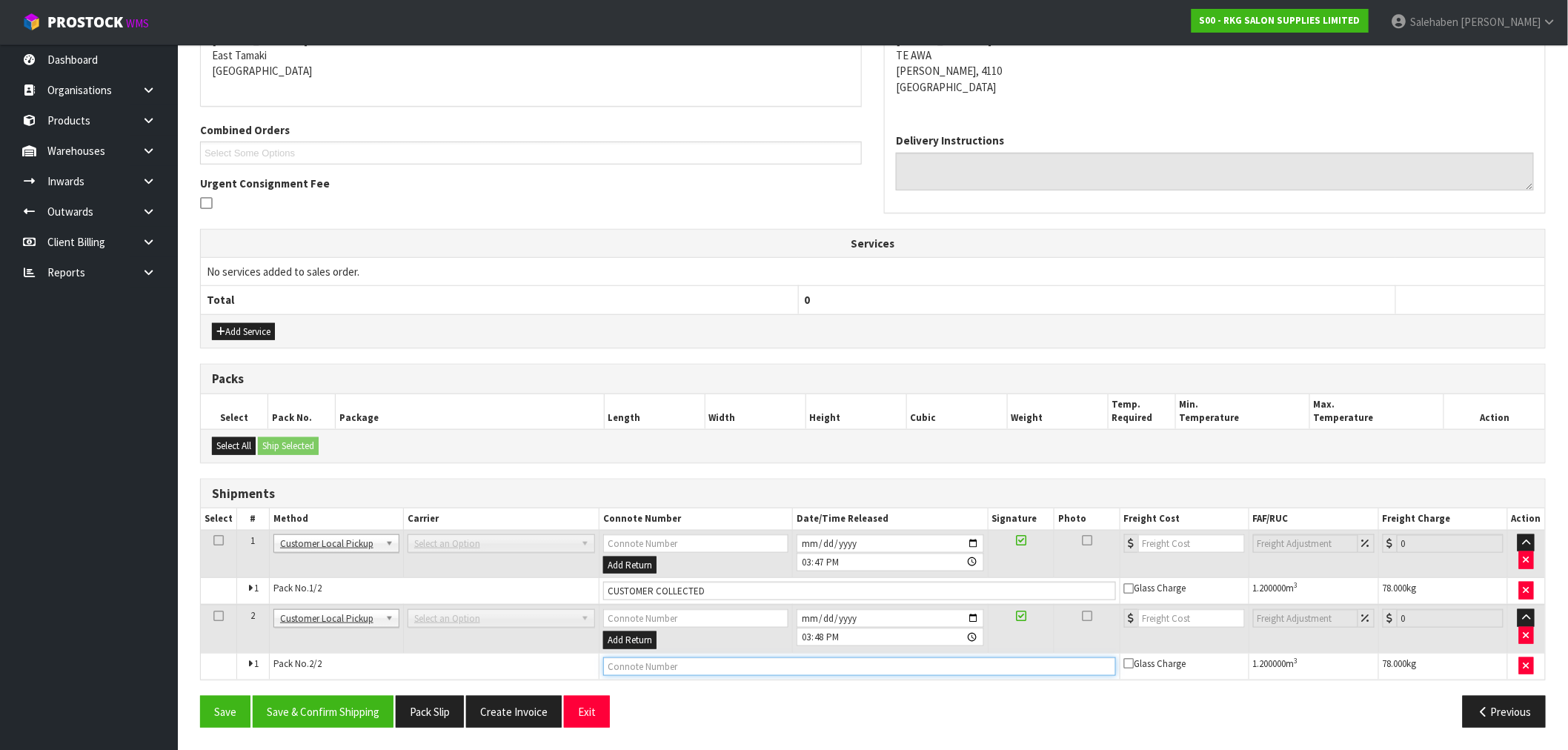
click at [625, 669] on input "text" at bounding box center [860, 667] width 513 height 19
type input "CUSTOMER WILL COLLECT LATER THIS WEEK"
click at [235, 719] on button "Save" at bounding box center [225, 712] width 50 height 32
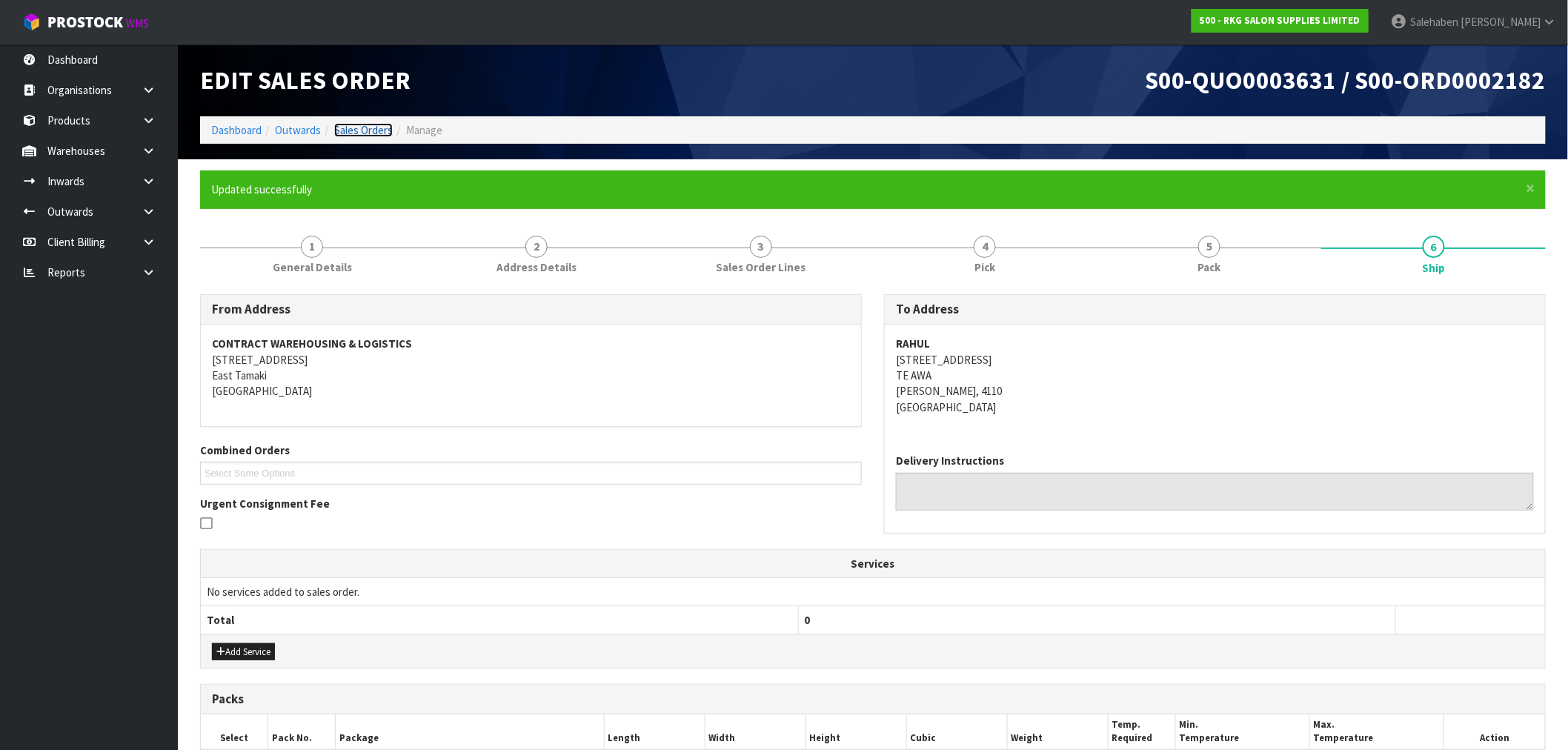
click at [364, 134] on link "Sales Orders" at bounding box center [364, 130] width 59 height 14
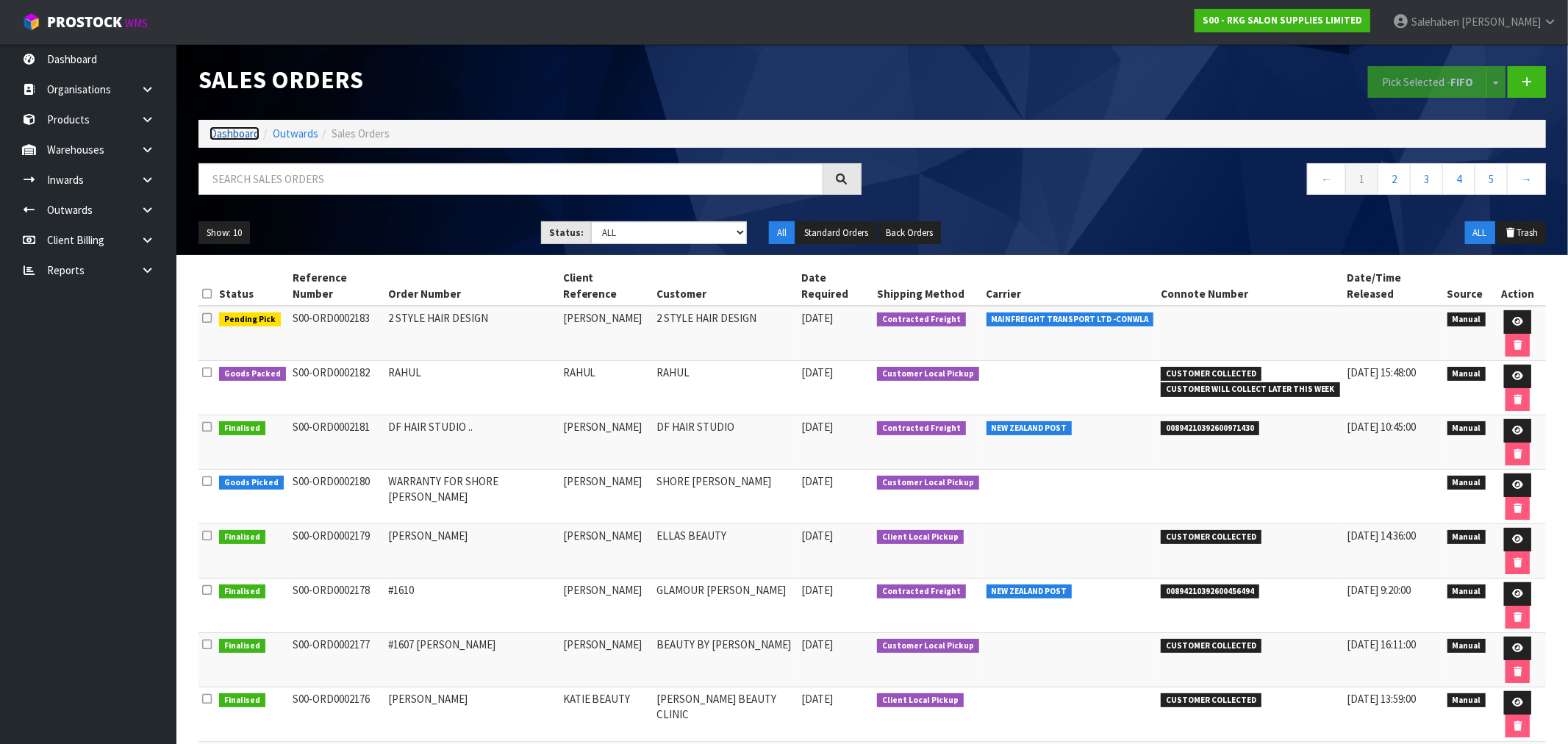
click at [234, 130] on link "Dashboard" at bounding box center [234, 133] width 50 height 14
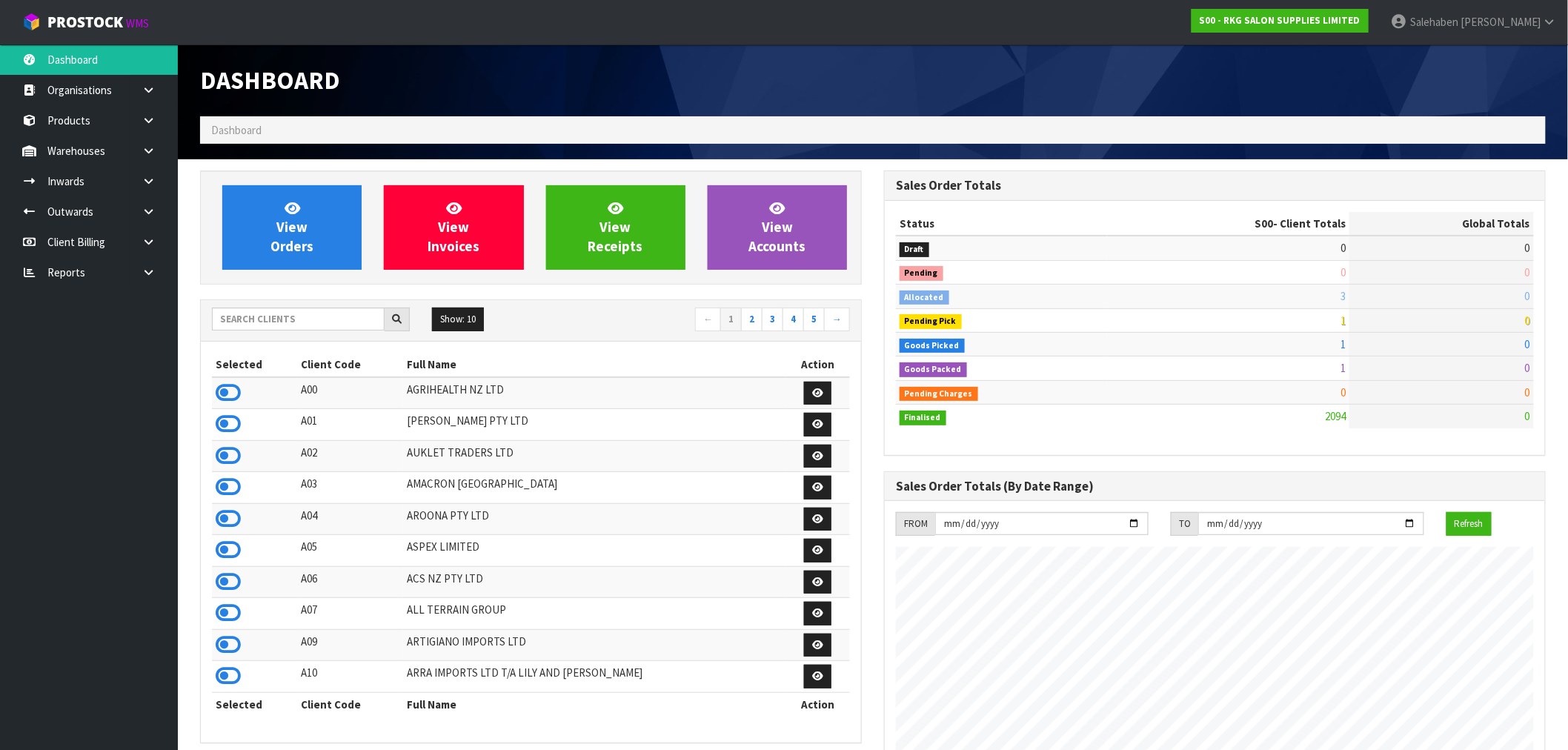
scroll to position [1123, 684]
click at [223, 394] on icon at bounding box center [228, 392] width 26 height 22
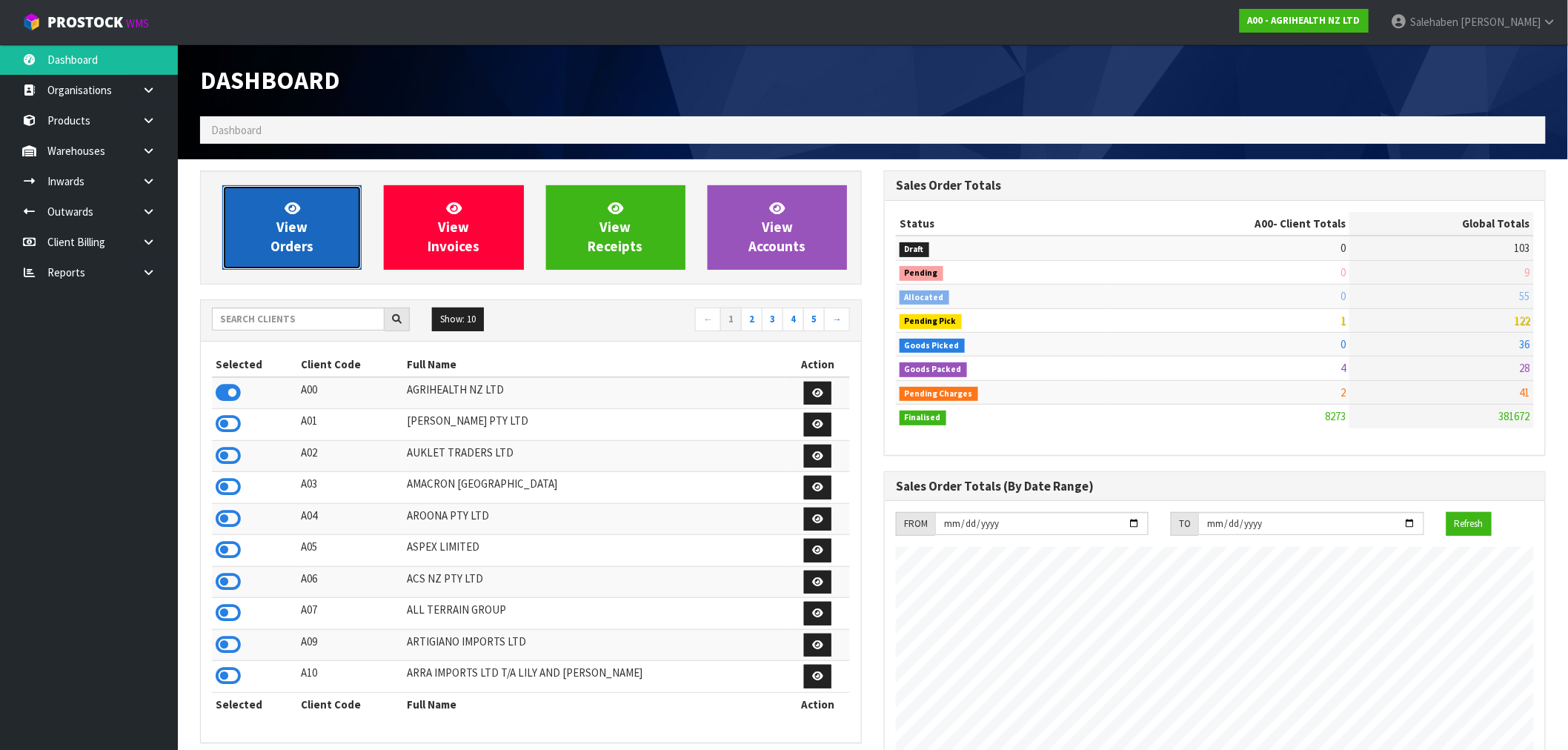
click at [275, 241] on span "View Orders" at bounding box center [291, 227] width 43 height 56
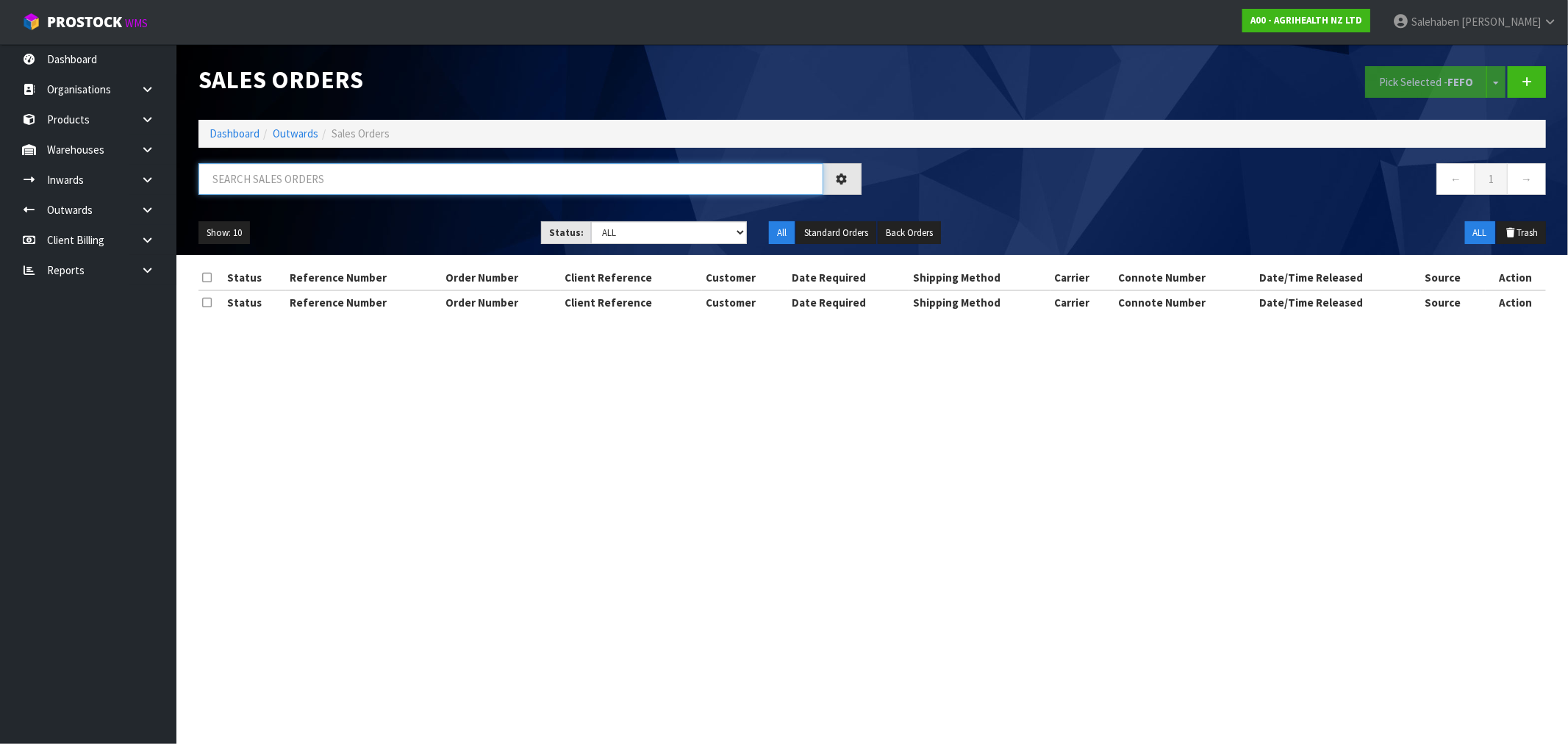
click at [267, 177] on input "text" at bounding box center [511, 179] width 625 height 32
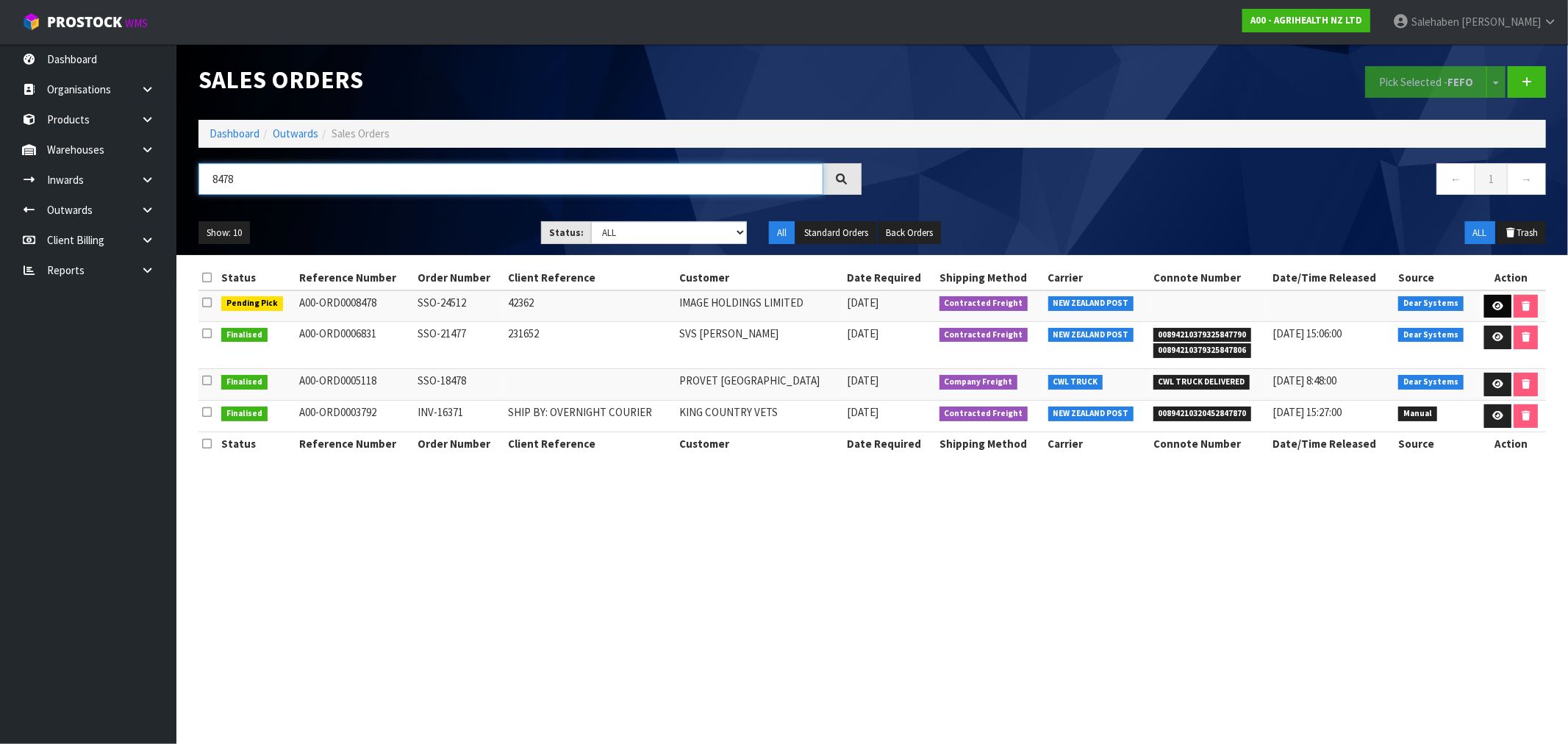
type input "8478"
click at [1496, 303] on icon at bounding box center [1498, 306] width 11 height 9
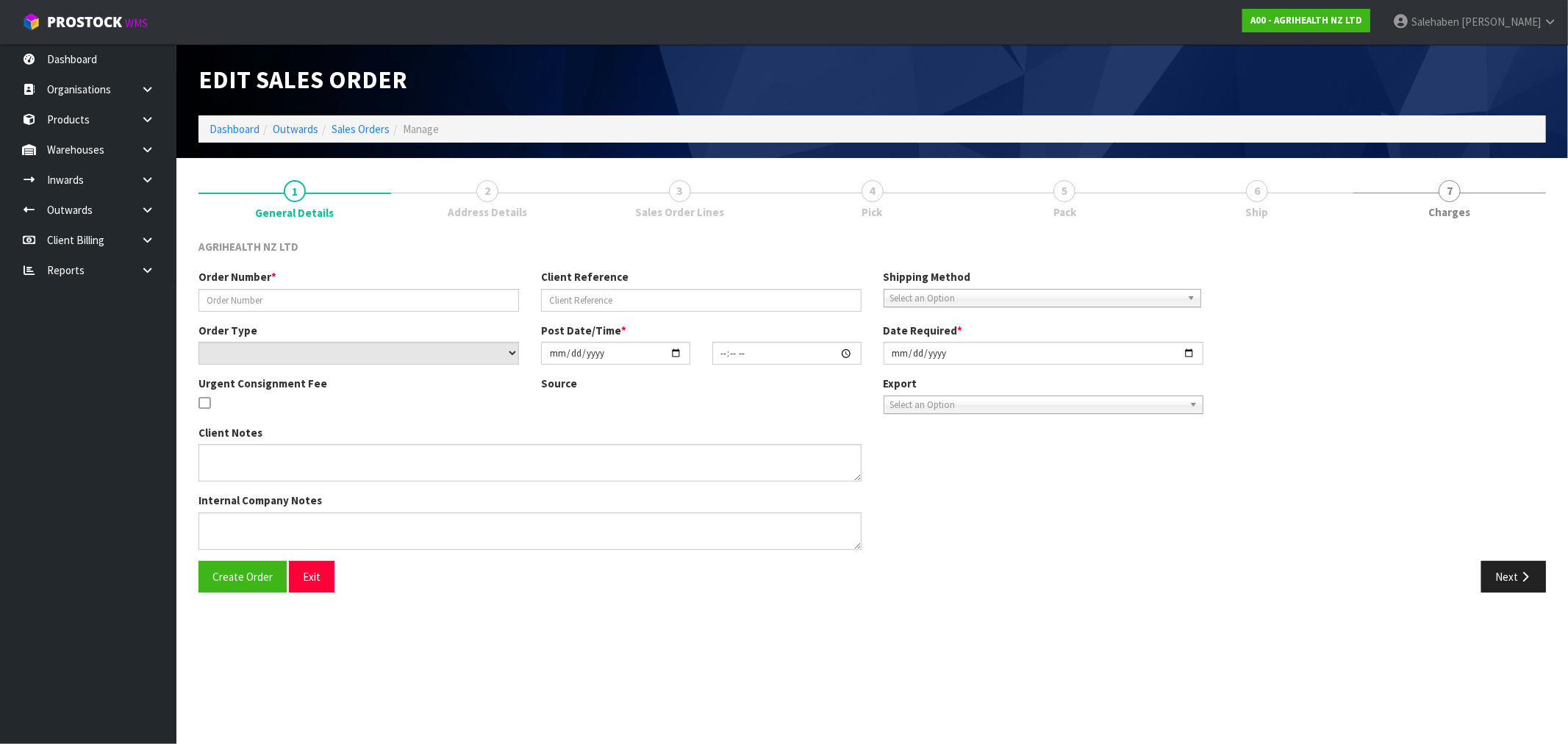
type input "SSO-24512"
type input "42362"
select select "number:0"
type input "2025-09-17"
type input "13:21:32.000"
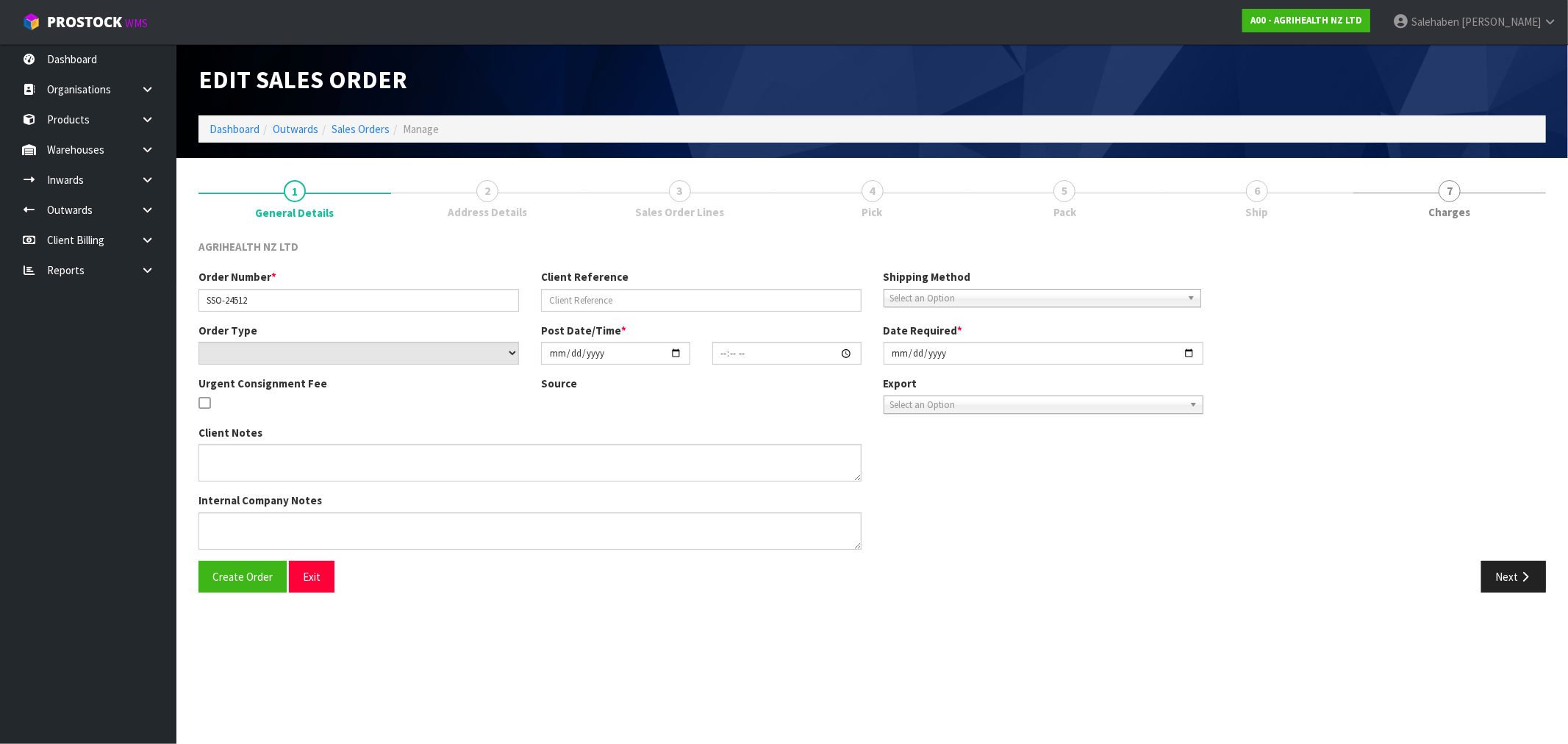
type input "2025-09-18"
type textarea "SHIP BY: Freight 68 units Sacox please"
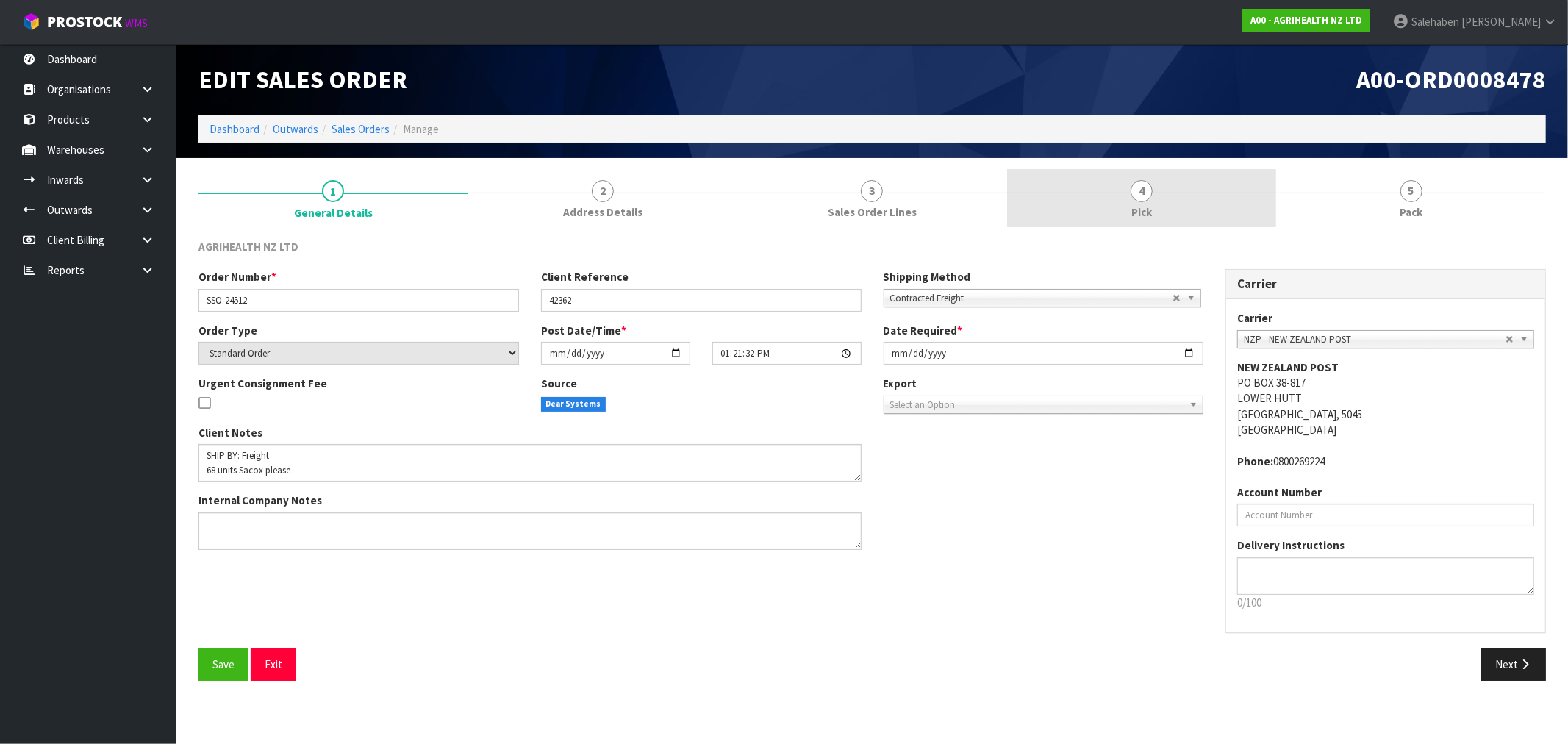
click at [1140, 194] on span "4" at bounding box center [1141, 190] width 22 height 22
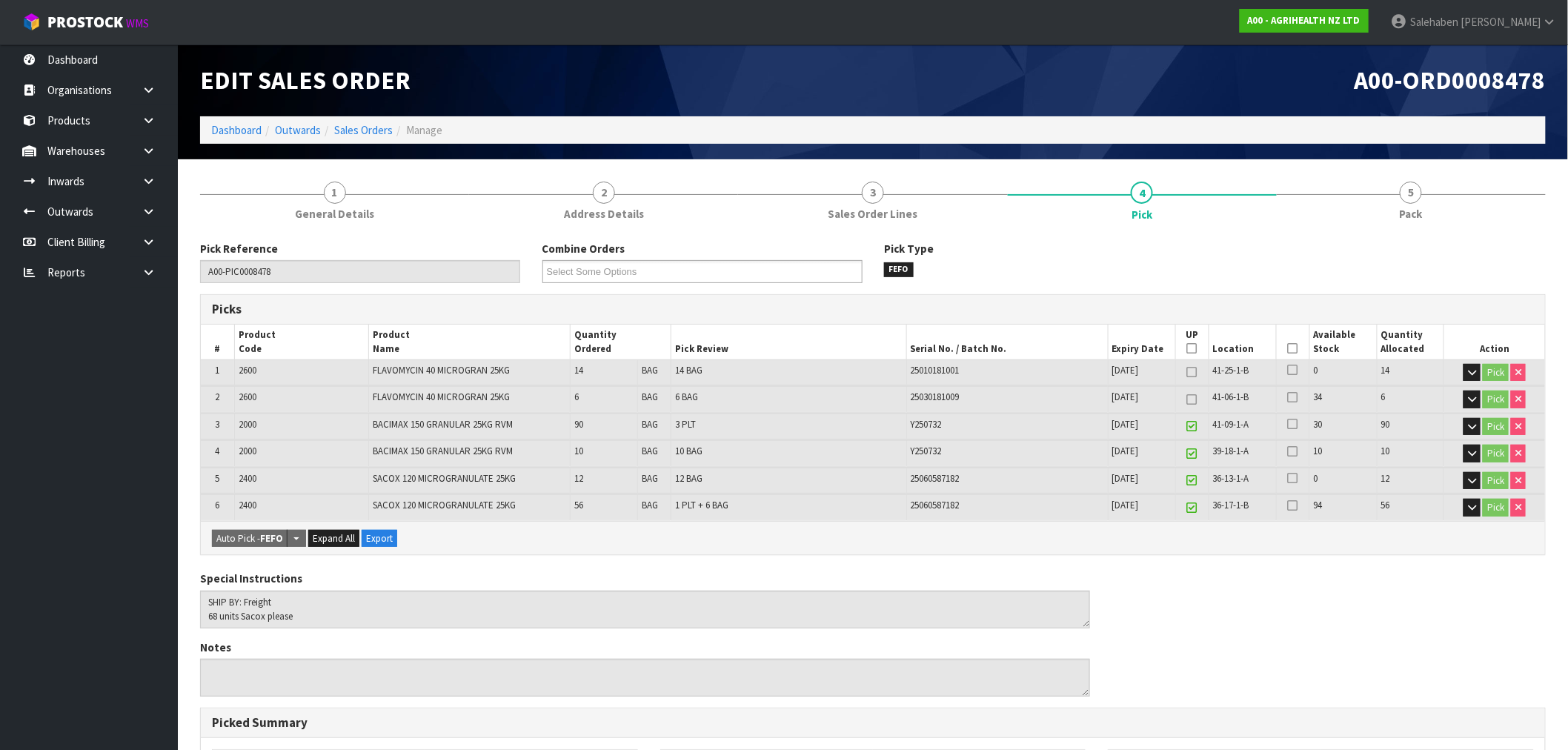
click at [1292, 348] on icon at bounding box center [1293, 348] width 10 height 1
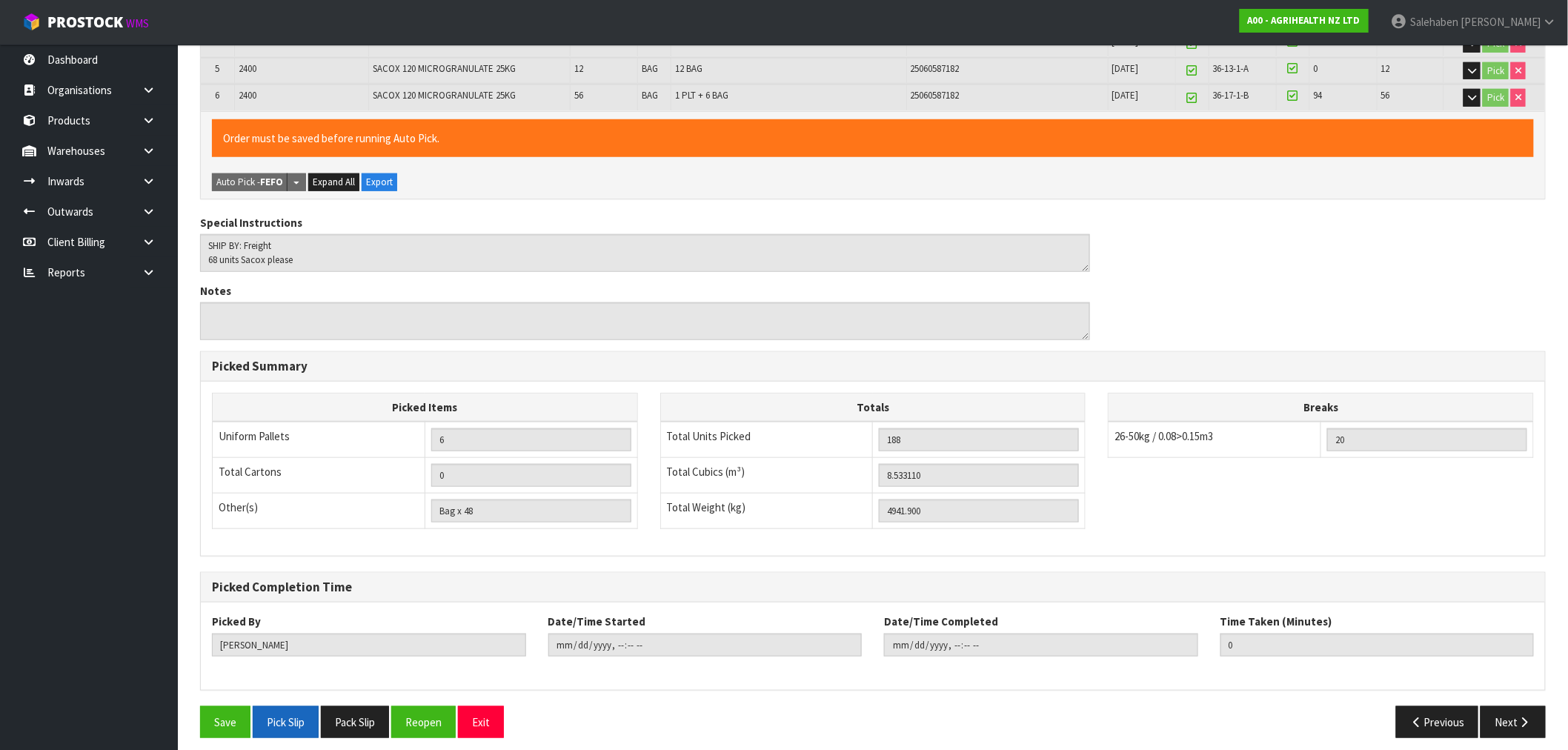
scroll to position [418, 0]
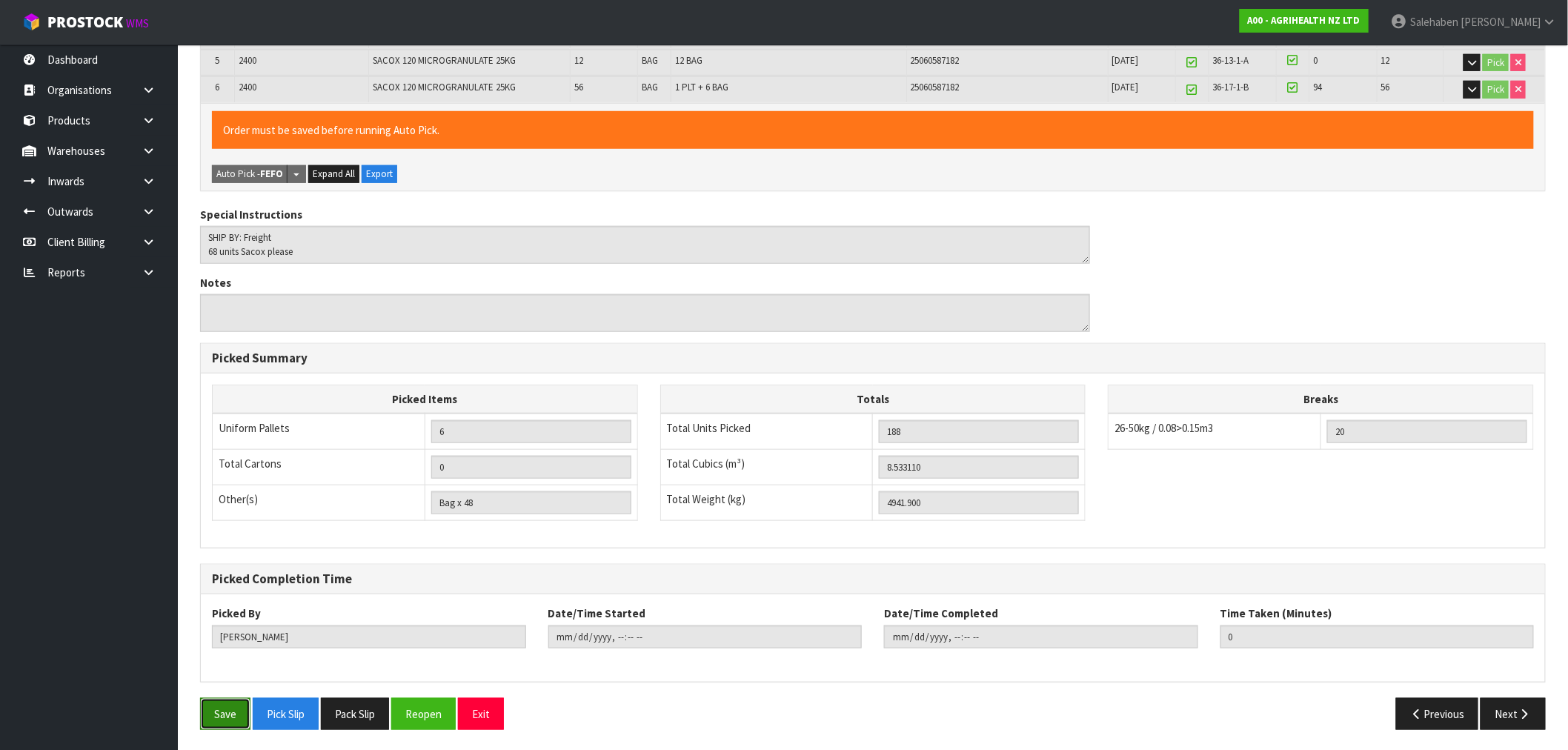
click at [225, 704] on button "Save" at bounding box center [225, 714] width 50 height 32
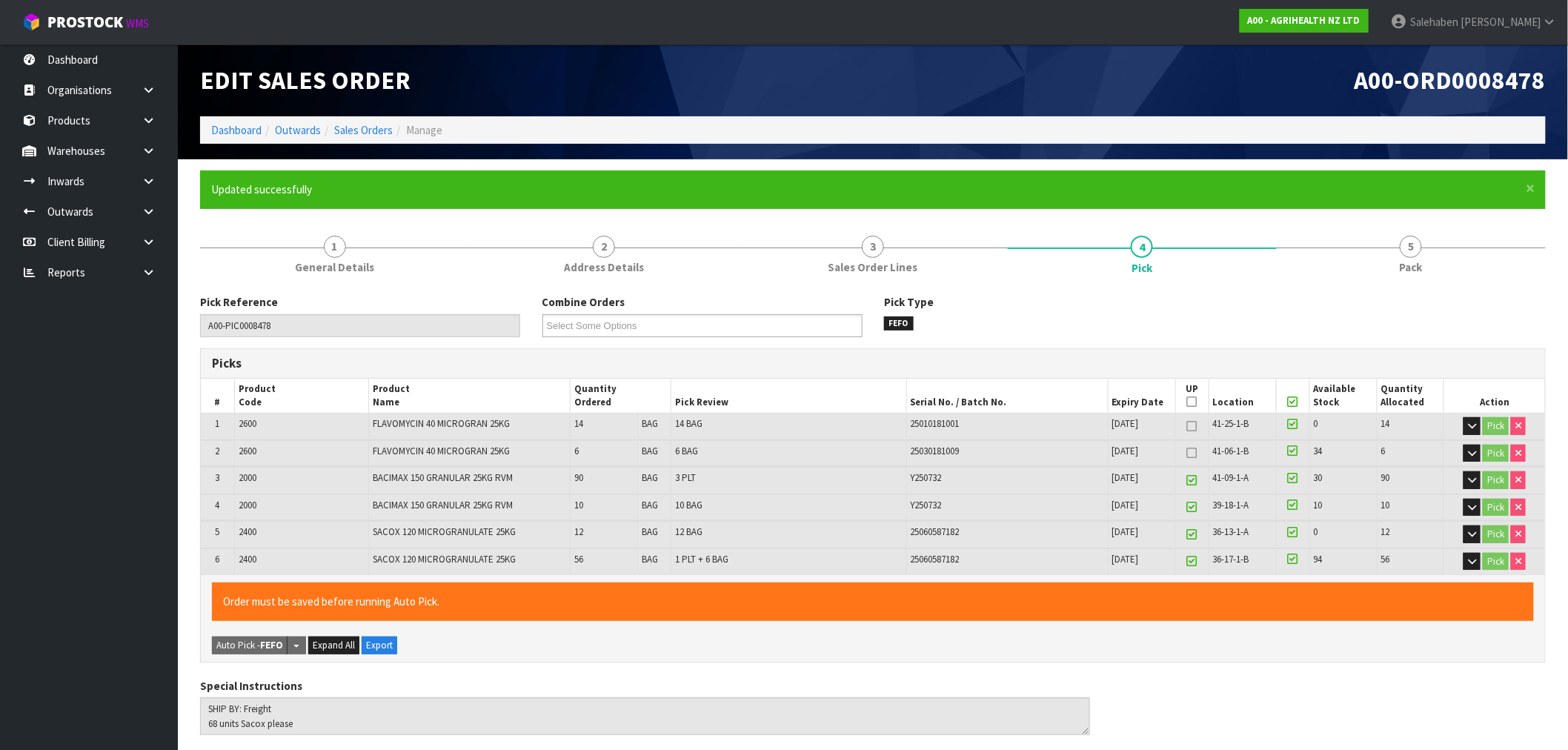
type input "Salehaben Patel"
type input "2025-09-17T15:49:07"
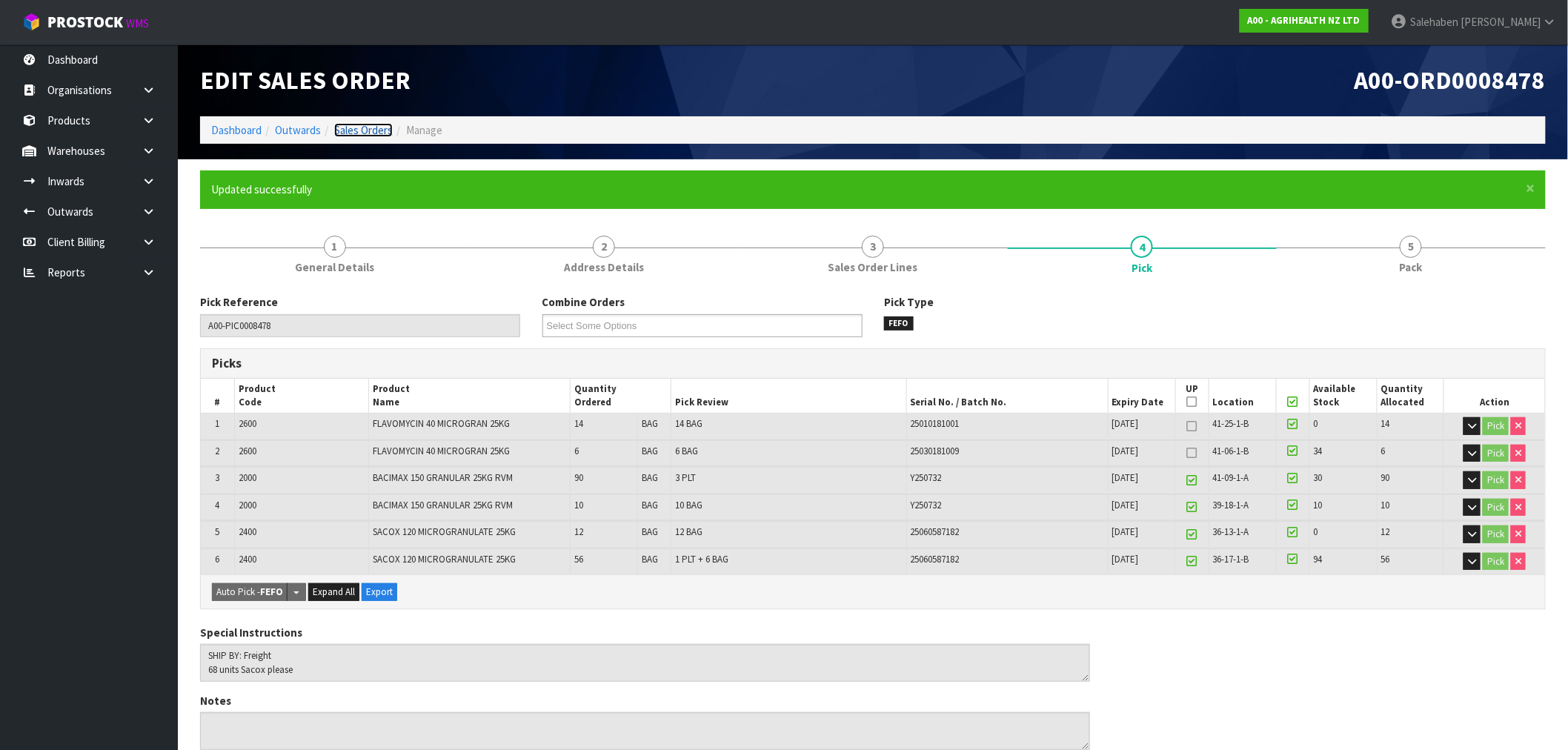
click at [350, 132] on link "Sales Orders" at bounding box center [364, 130] width 59 height 14
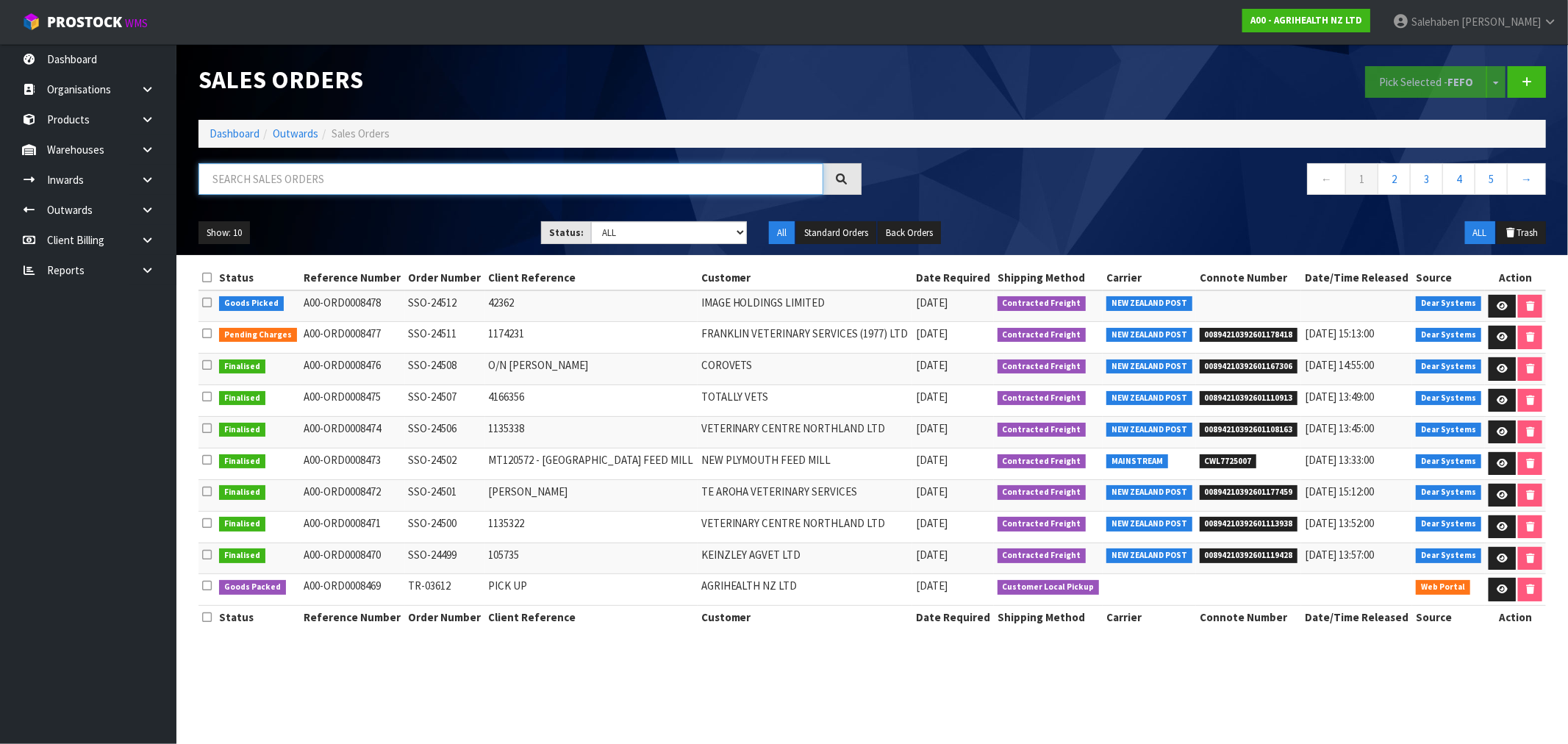
click at [243, 185] on input "text" at bounding box center [511, 179] width 625 height 32
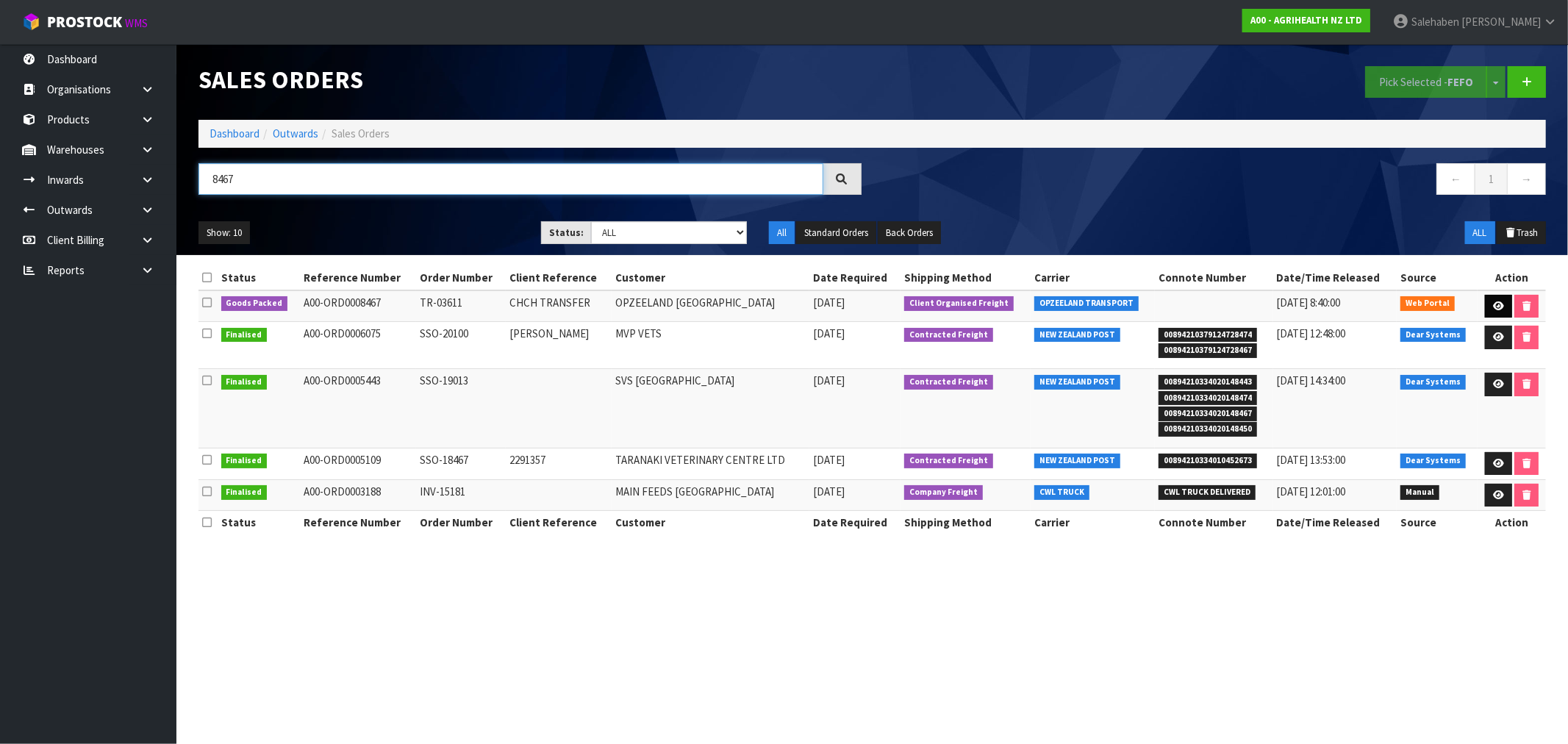
type input "8467"
click at [1495, 304] on icon at bounding box center [1499, 306] width 11 height 9
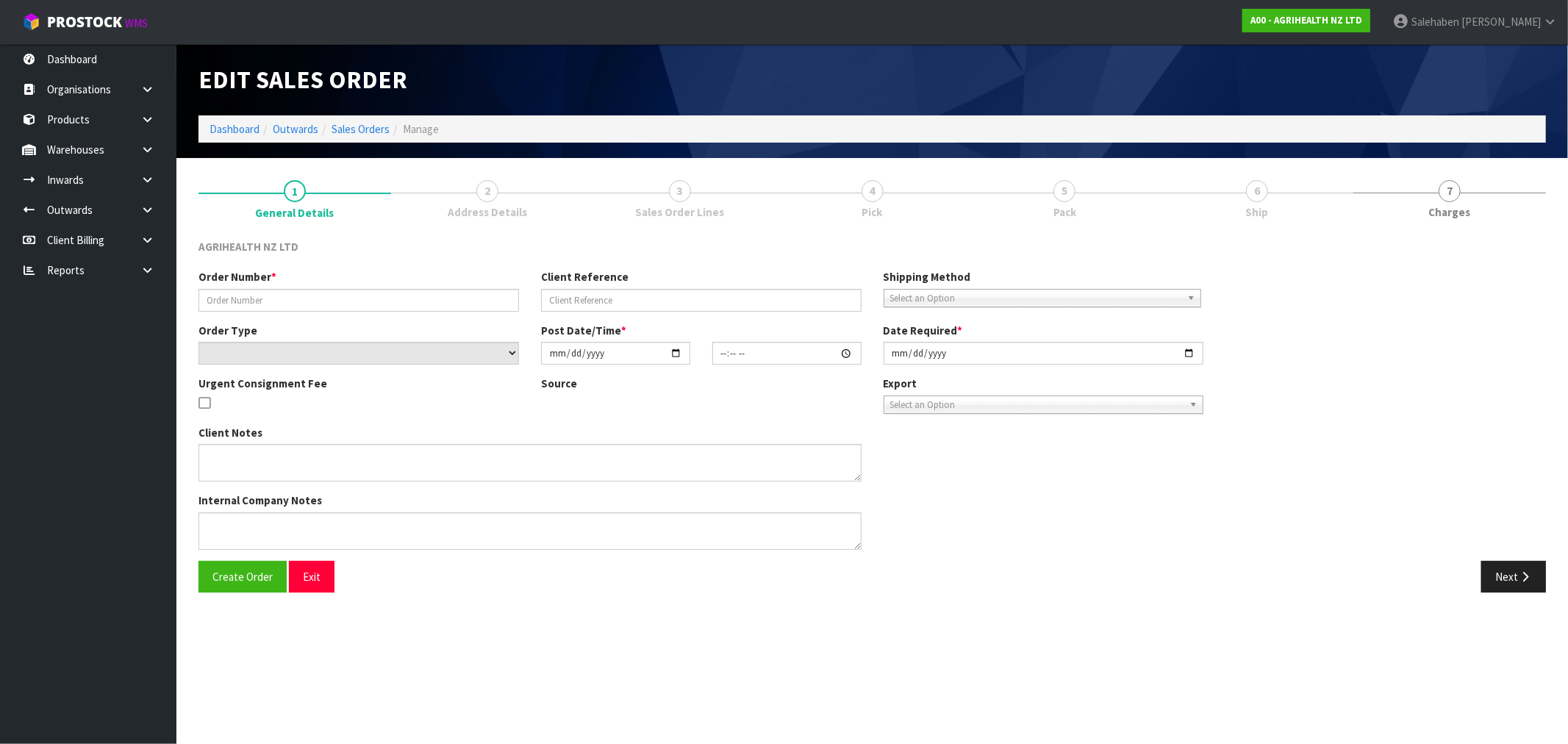
type input "TR-03611"
type input "CHCH TRANSFER"
select select "number:0"
type input "2025-09-16"
type input "12:47:00.000"
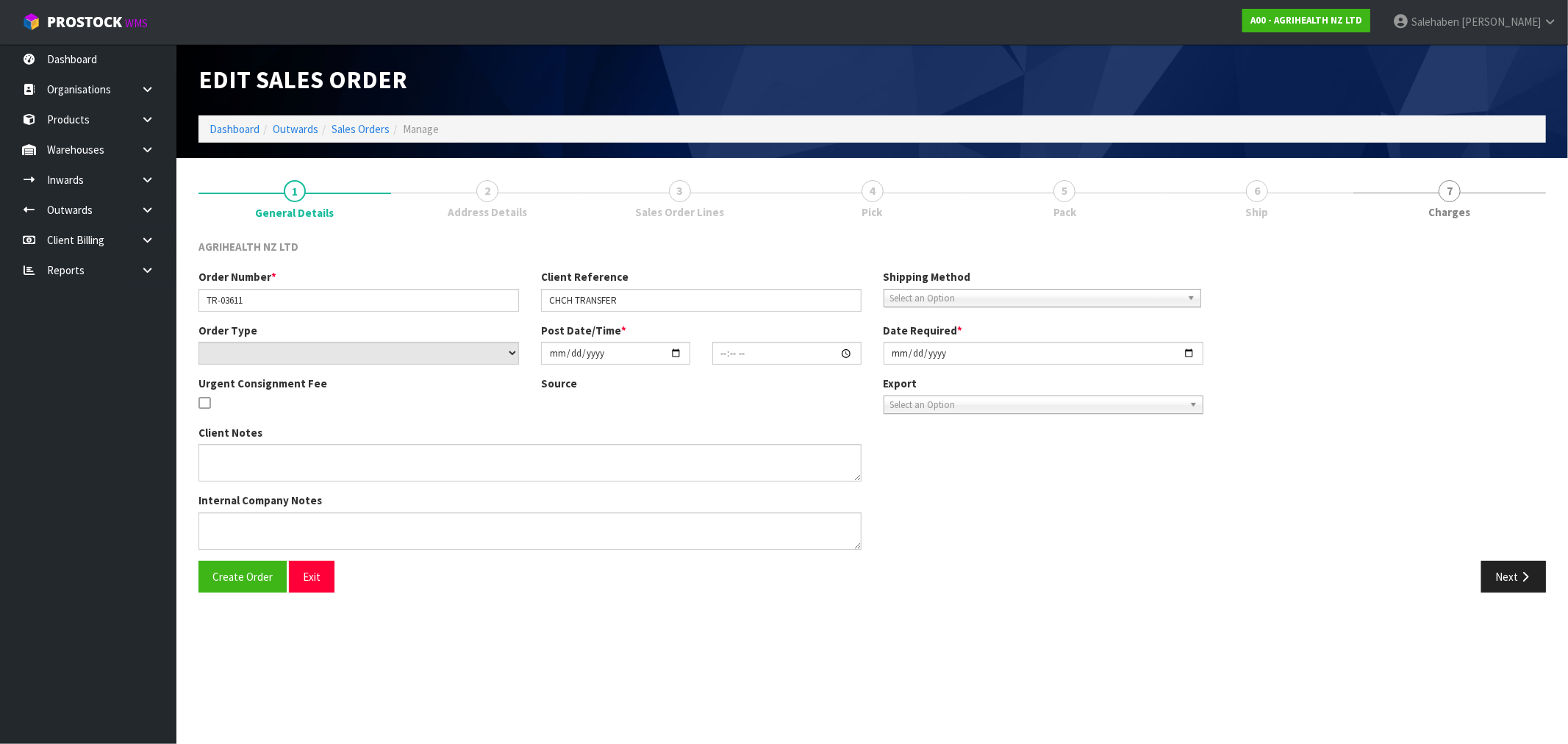
type input "2025-09-17"
type textarea "OPZEELAND TO PICK UP"
type textarea "TRANSFER TO CHCH VIA OPZEELAND TRANSPORT - PICK UP TOMORROW AM"
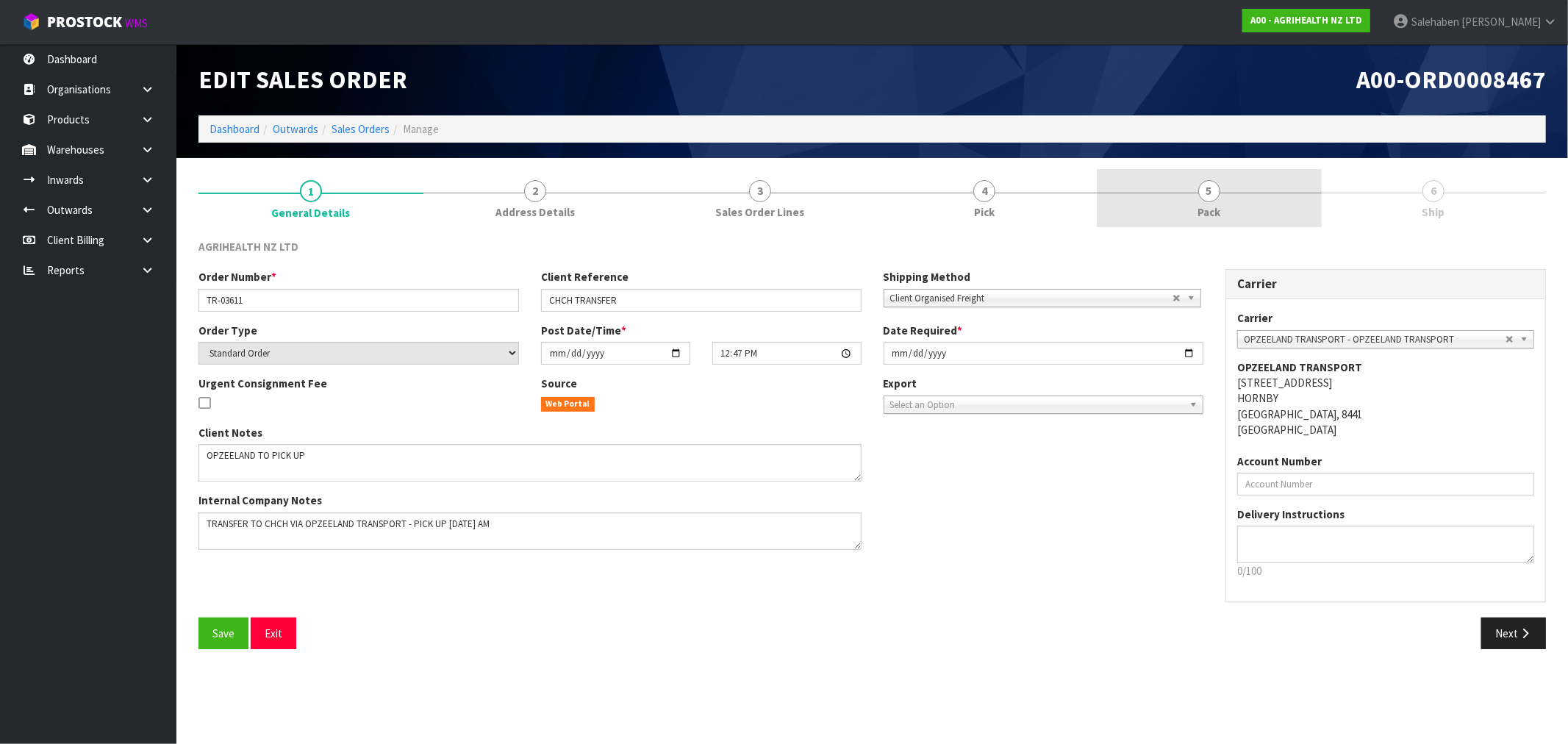
click at [1205, 186] on span "5" at bounding box center [1209, 190] width 22 height 22
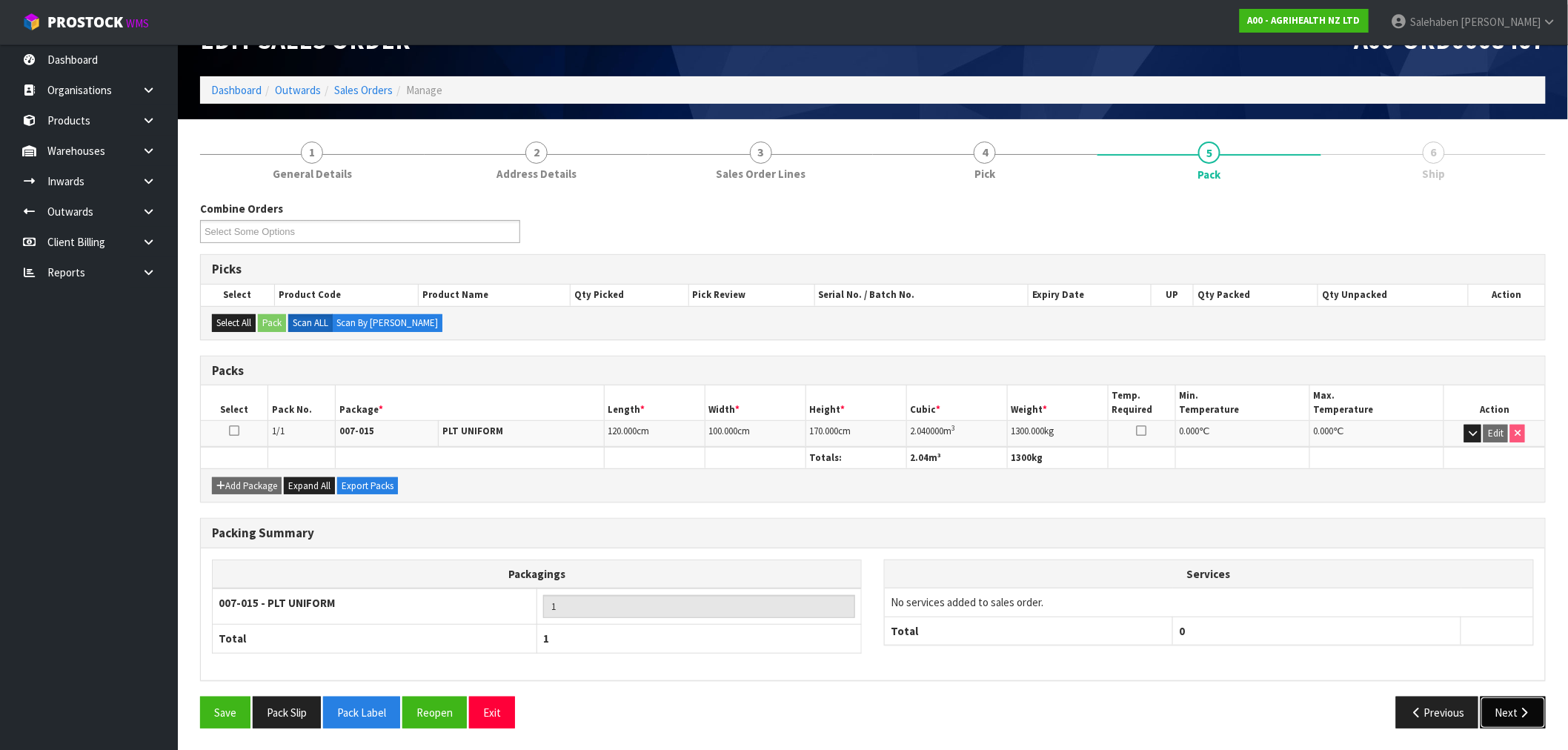
click at [1521, 714] on icon "button" at bounding box center [1524, 713] width 14 height 11
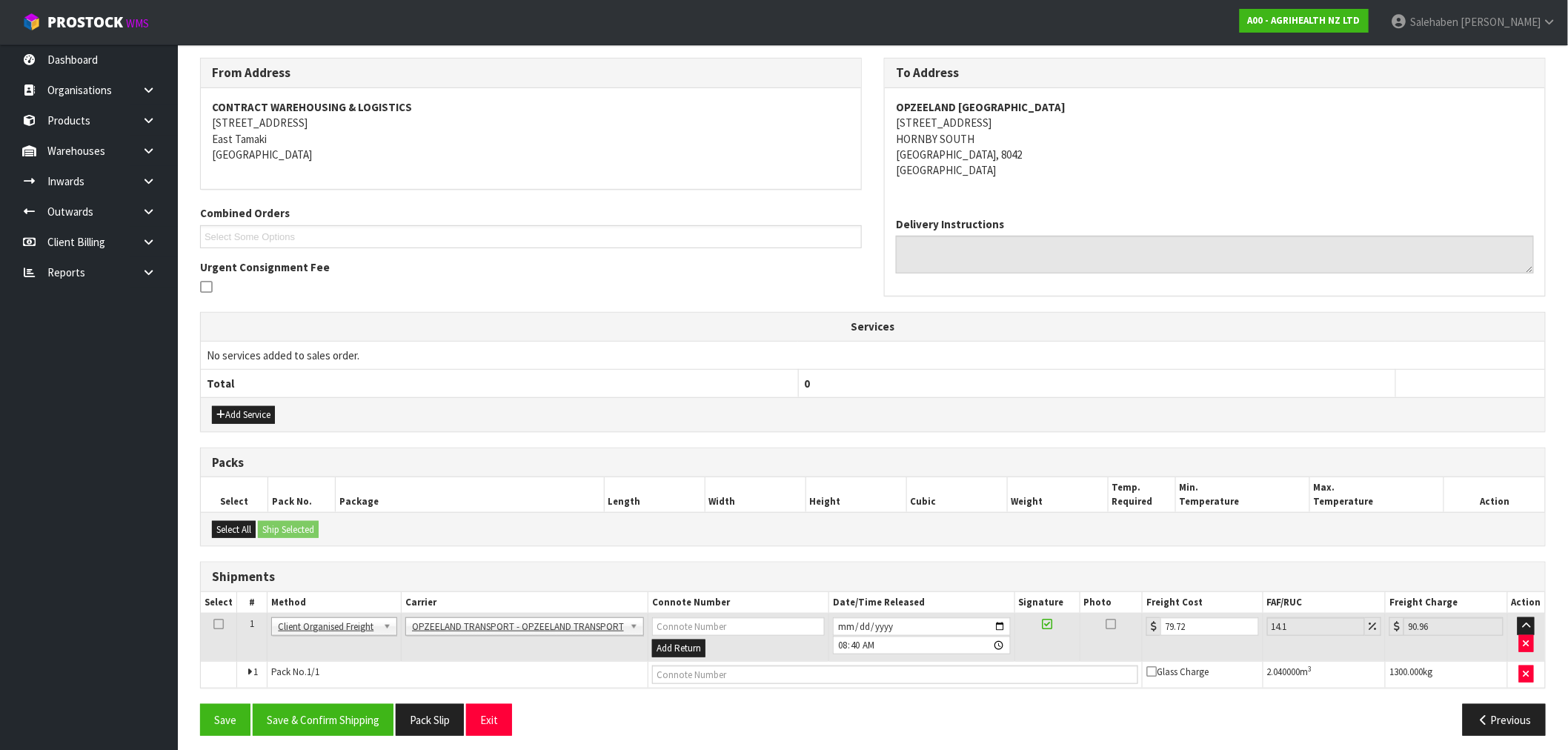
scroll to position [191, 0]
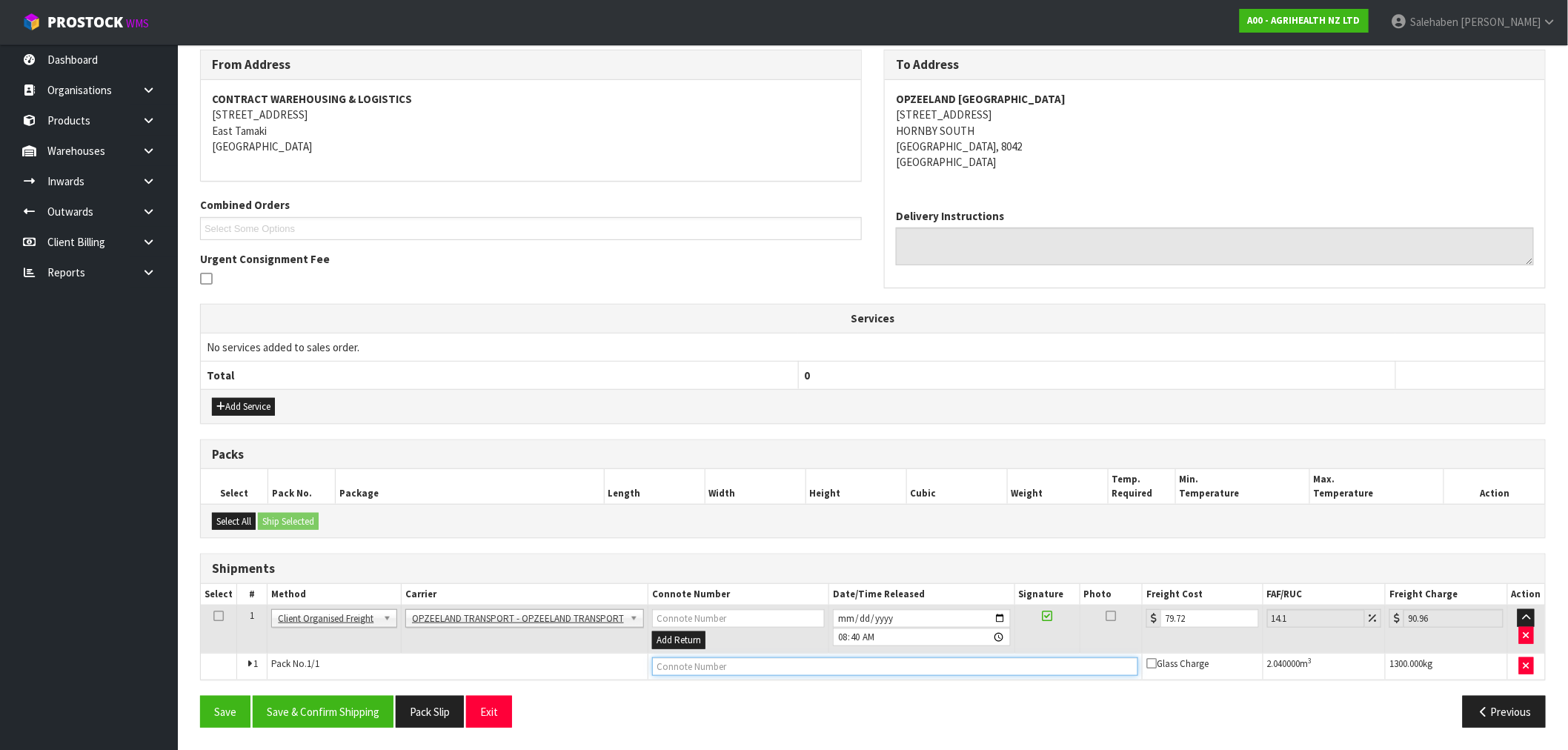
click at [686, 667] on input "text" at bounding box center [895, 667] width 486 height 19
type input "FREIGHT COLLECTED"
click at [350, 710] on button "Save & Confirm Shipping" at bounding box center [323, 712] width 140 height 32
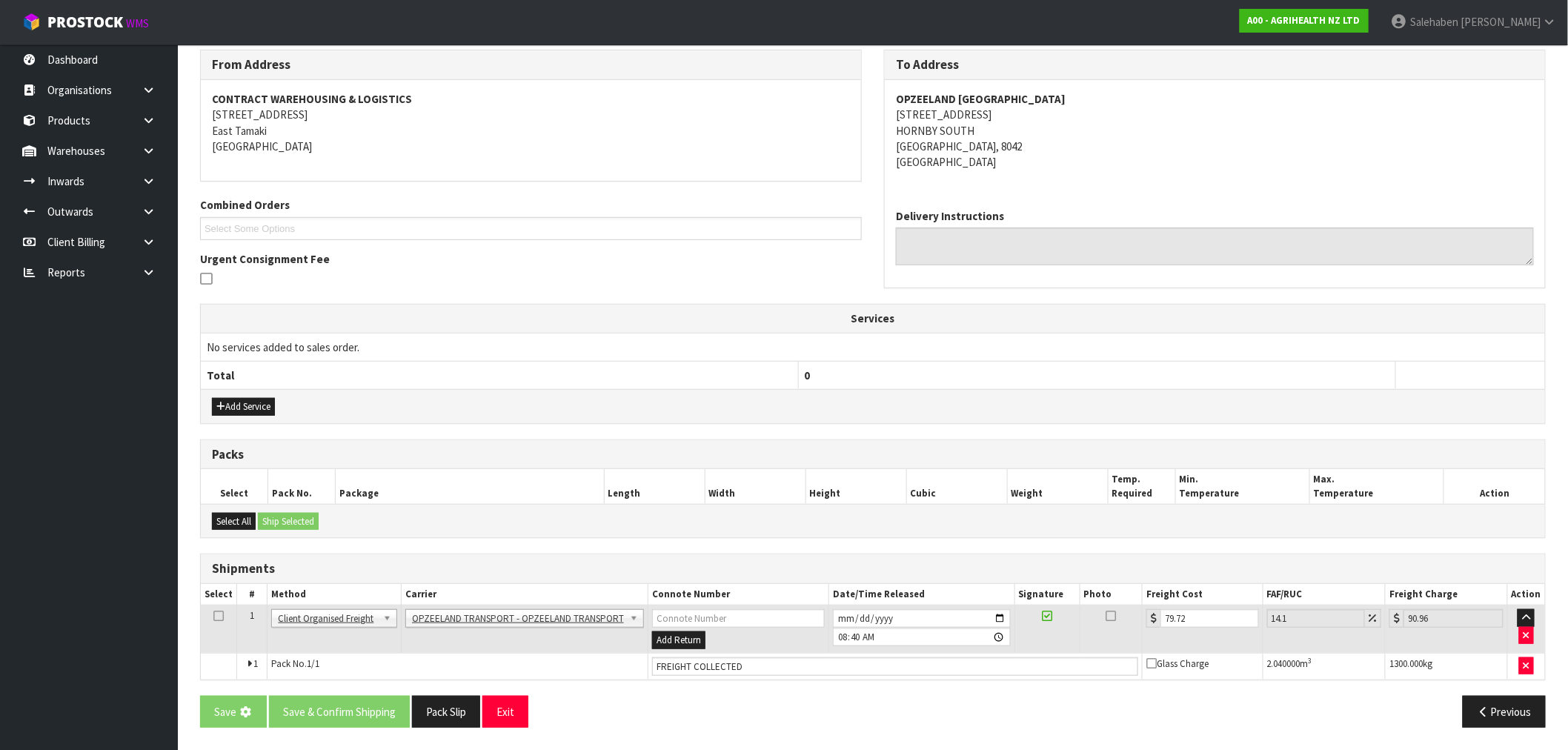
scroll to position [0, 0]
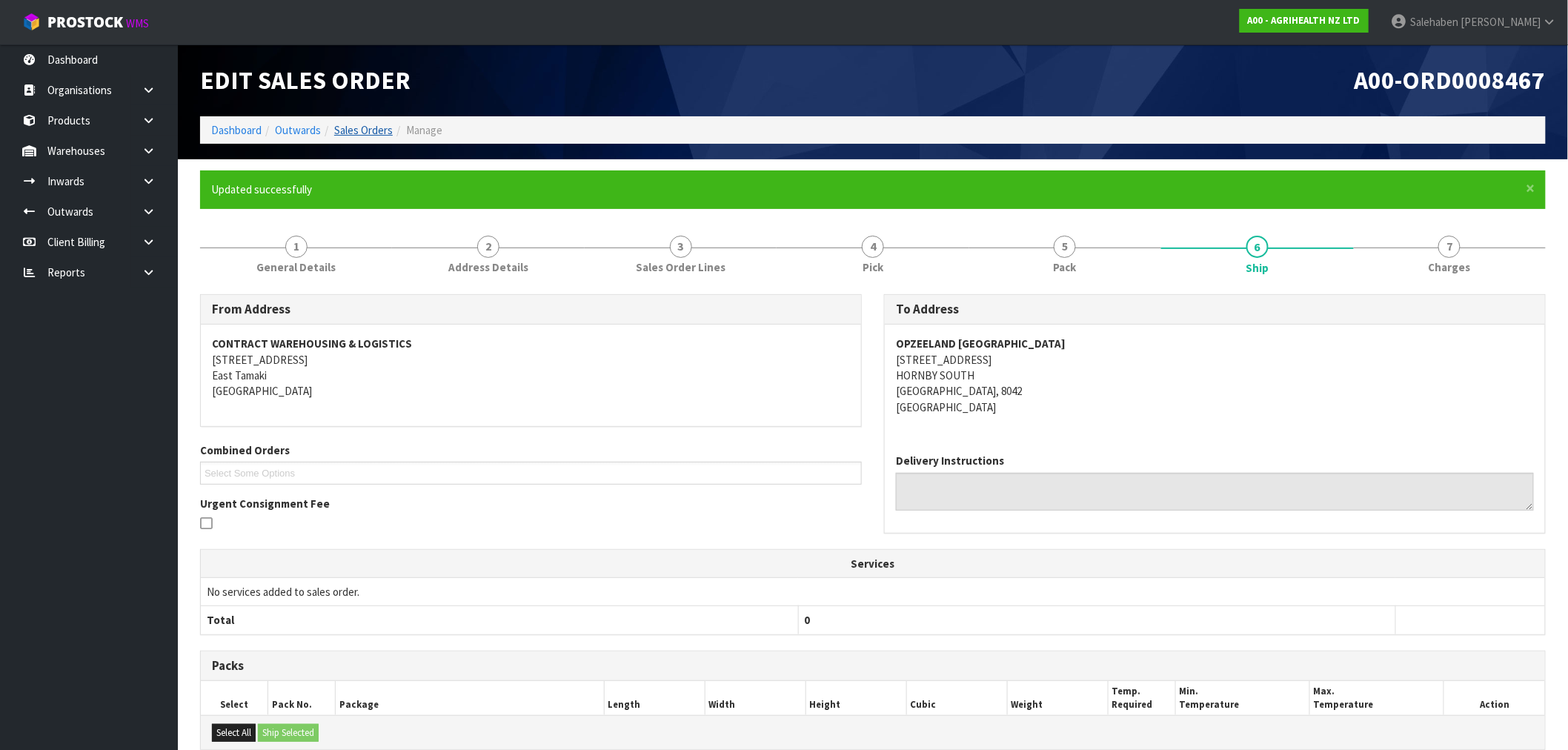
click at [379, 121] on ol "Dashboard Outwards Sales Orders Manage" at bounding box center [873, 130] width 1346 height 28
click at [369, 131] on link "Sales Orders" at bounding box center [364, 130] width 59 height 14
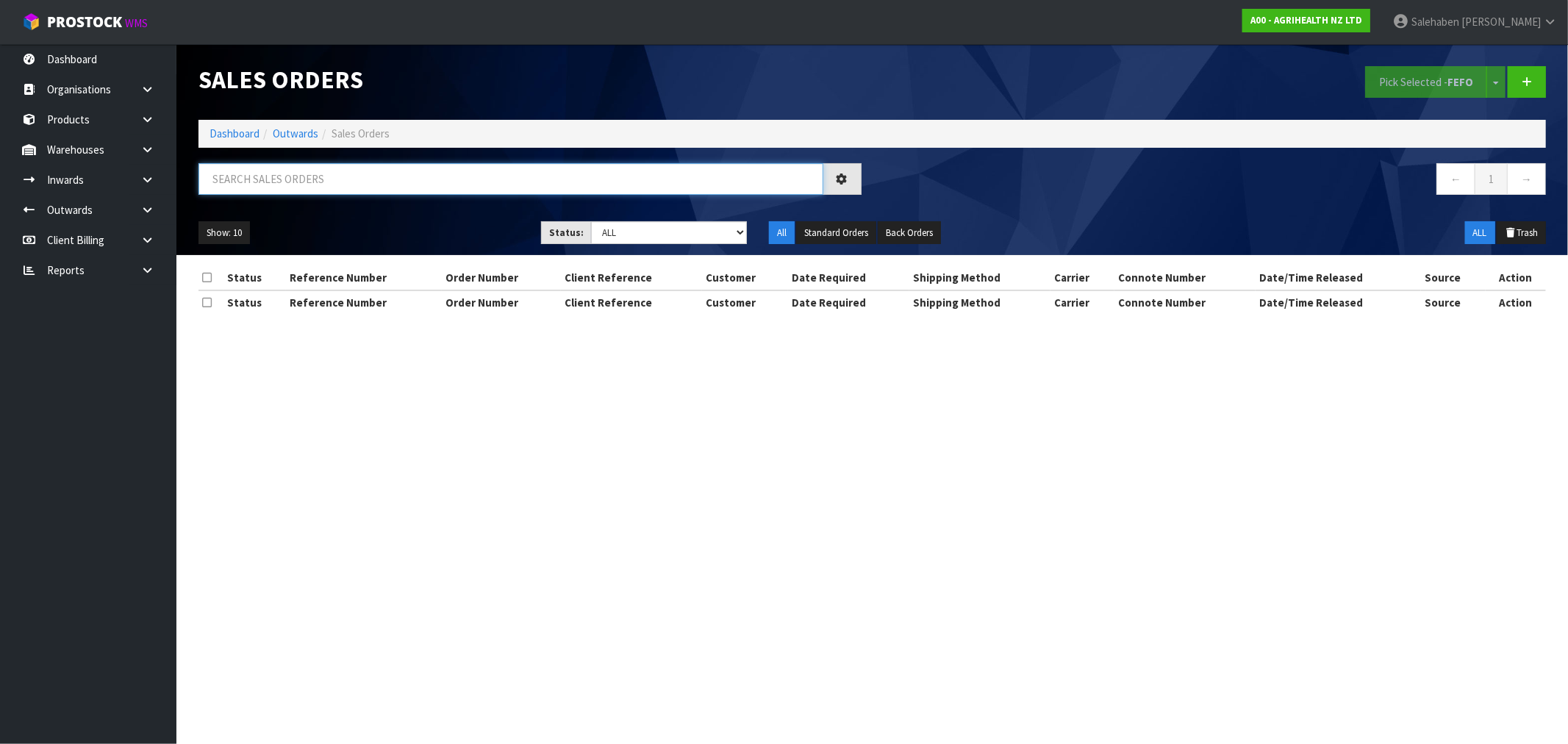
drag, startPoint x: 251, startPoint y: 166, endPoint x: 245, endPoint y: 182, distance: 17.1
click at [245, 182] on input "text" at bounding box center [511, 179] width 625 height 32
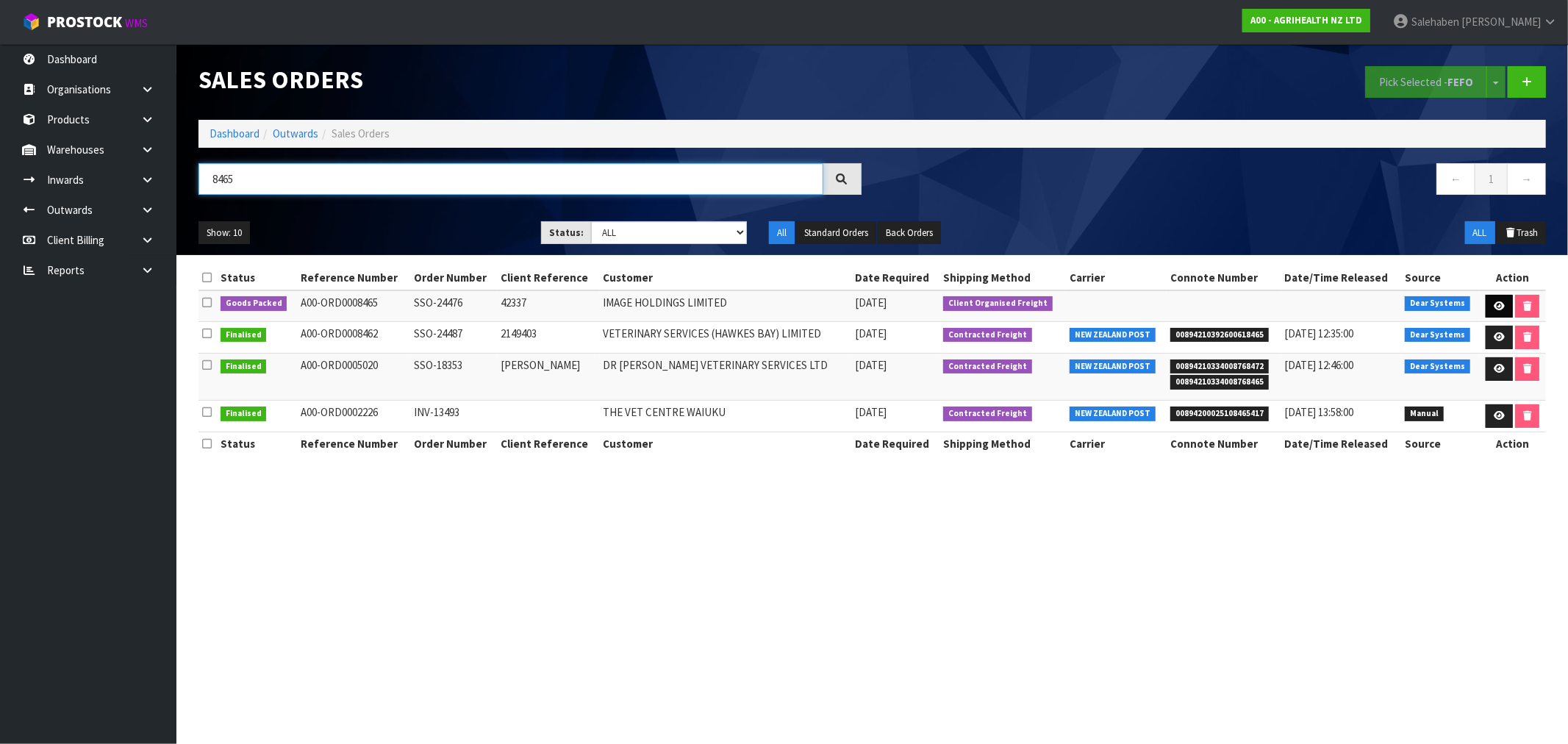
type input "8465"
click at [1497, 303] on icon at bounding box center [1499, 306] width 11 height 9
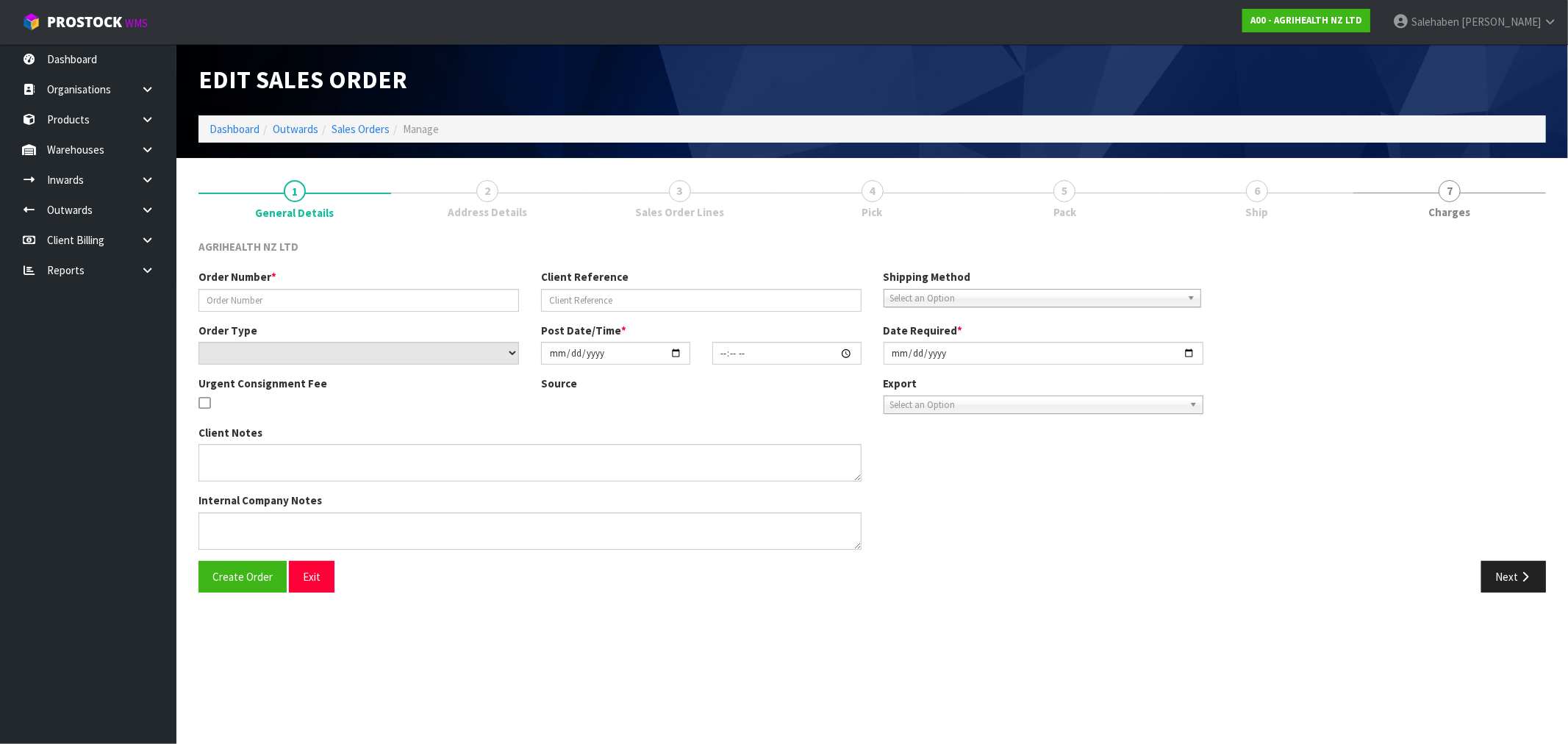
type input "SSO-24476"
type input "42337"
select select "number:0"
type input "2025-09-16"
type input "11:21:46.000"
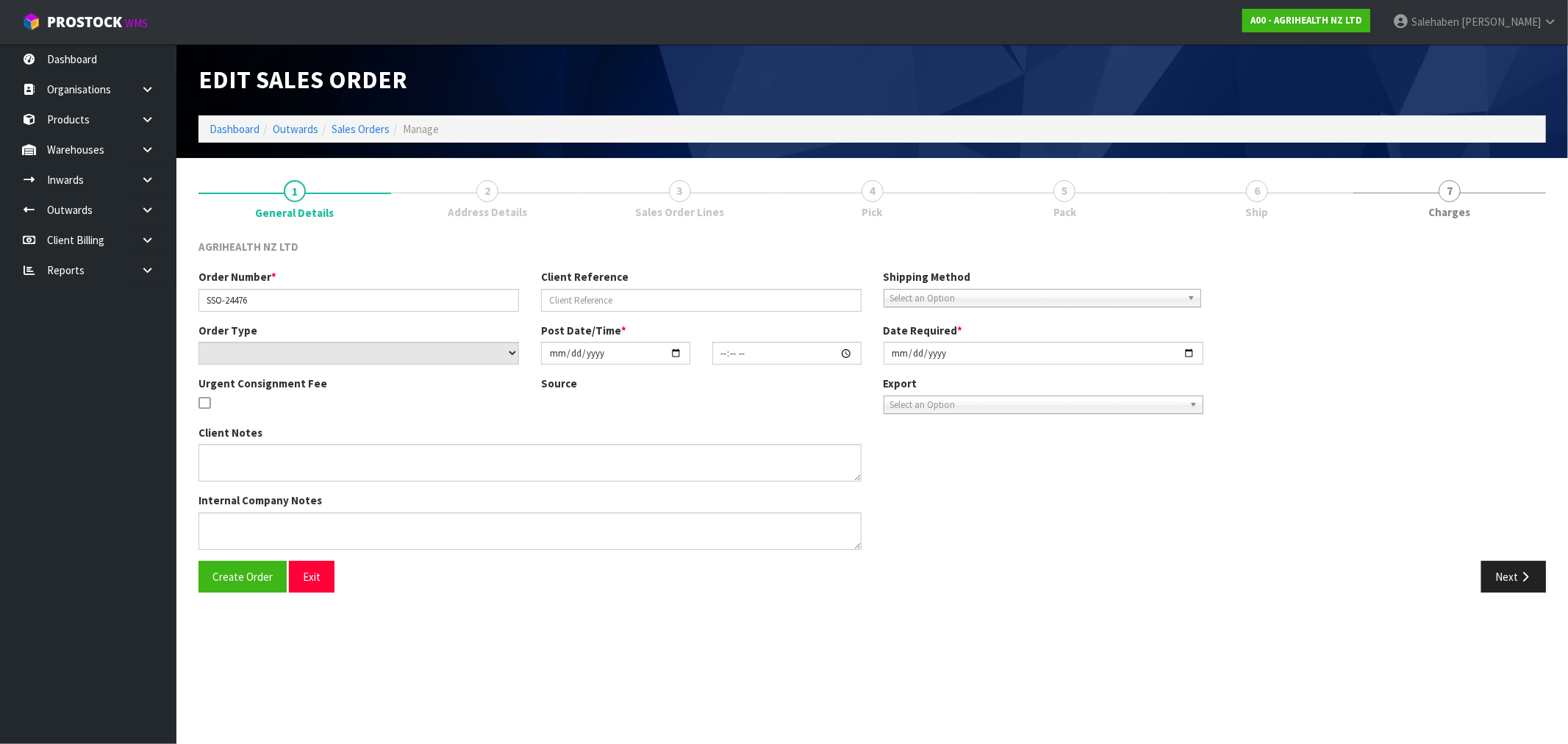
type input "2025-09-16"
type textarea "SHIP BY: Opzeeland Freight customer has amended delivery date from 03/10 to asap"
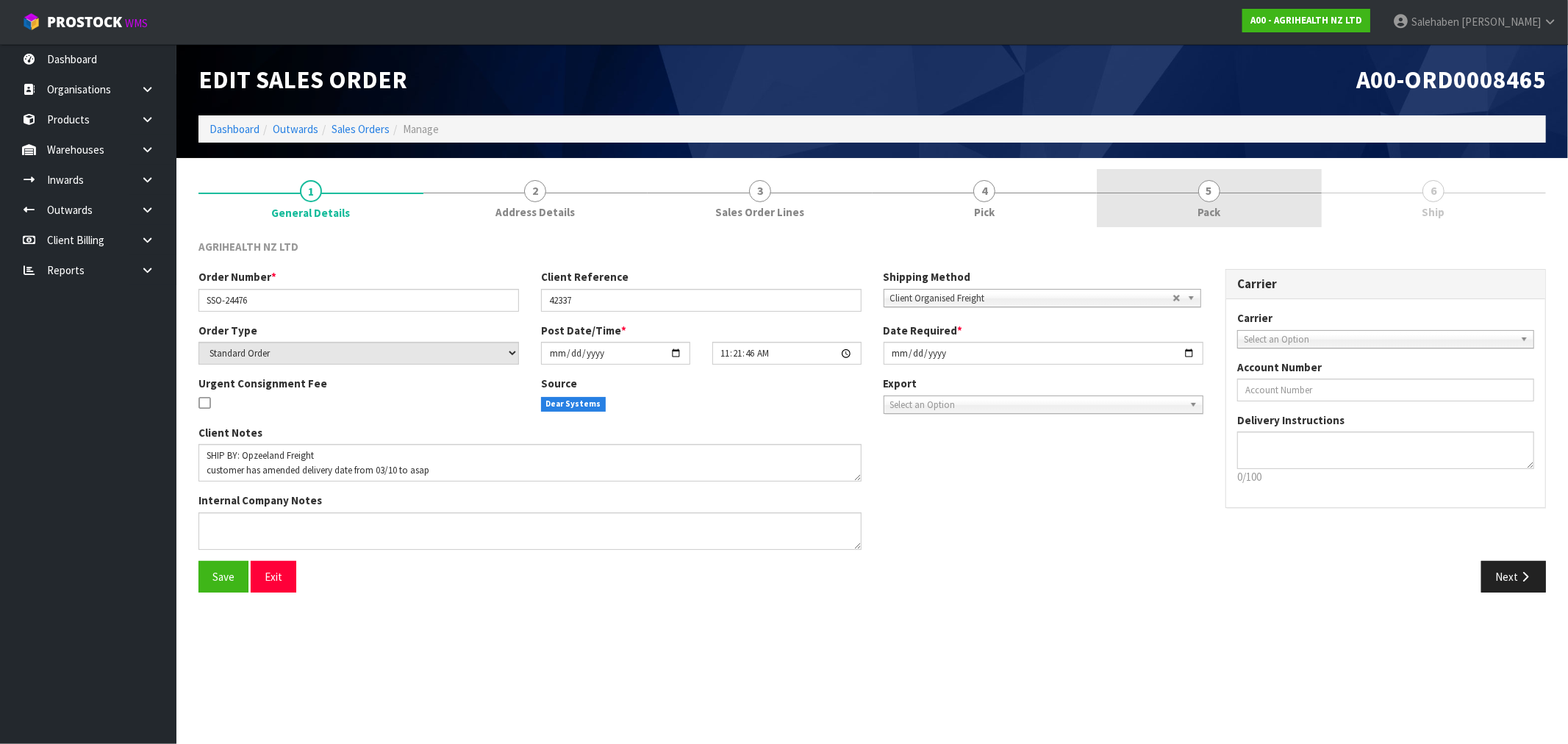
click at [1212, 197] on span "5" at bounding box center [1209, 190] width 22 height 22
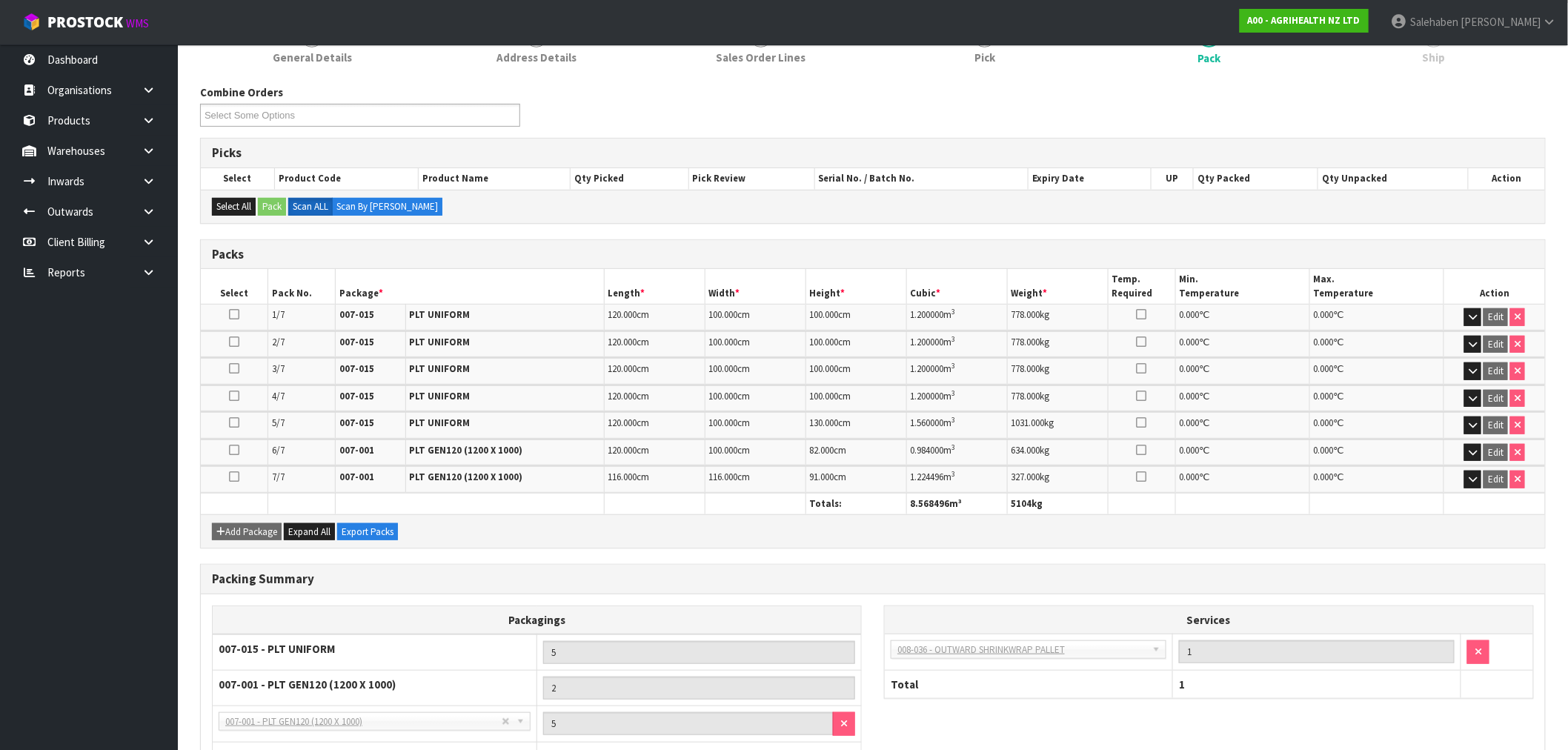
scroll to position [272, 0]
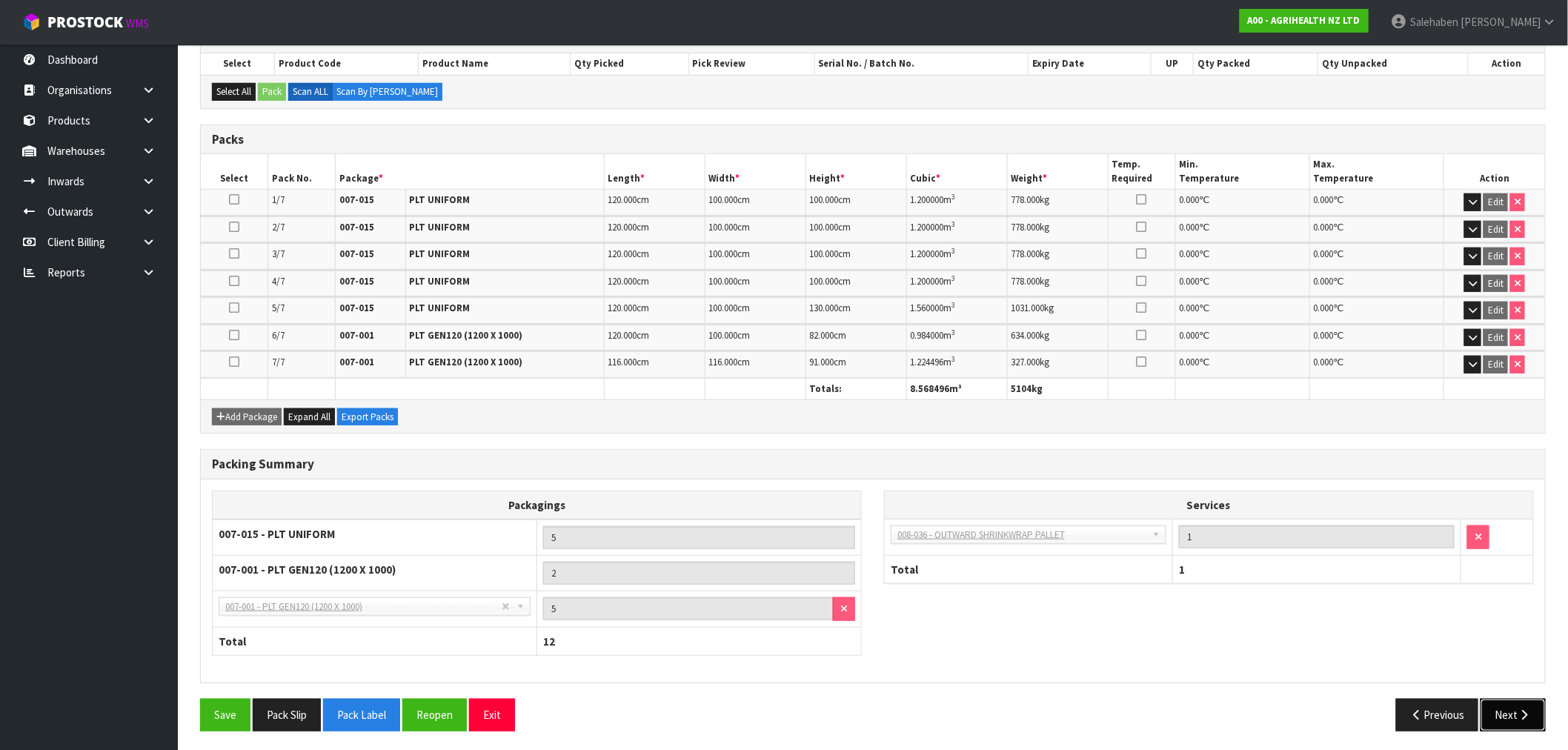
click at [1516, 706] on button "Next" at bounding box center [1513, 715] width 65 height 32
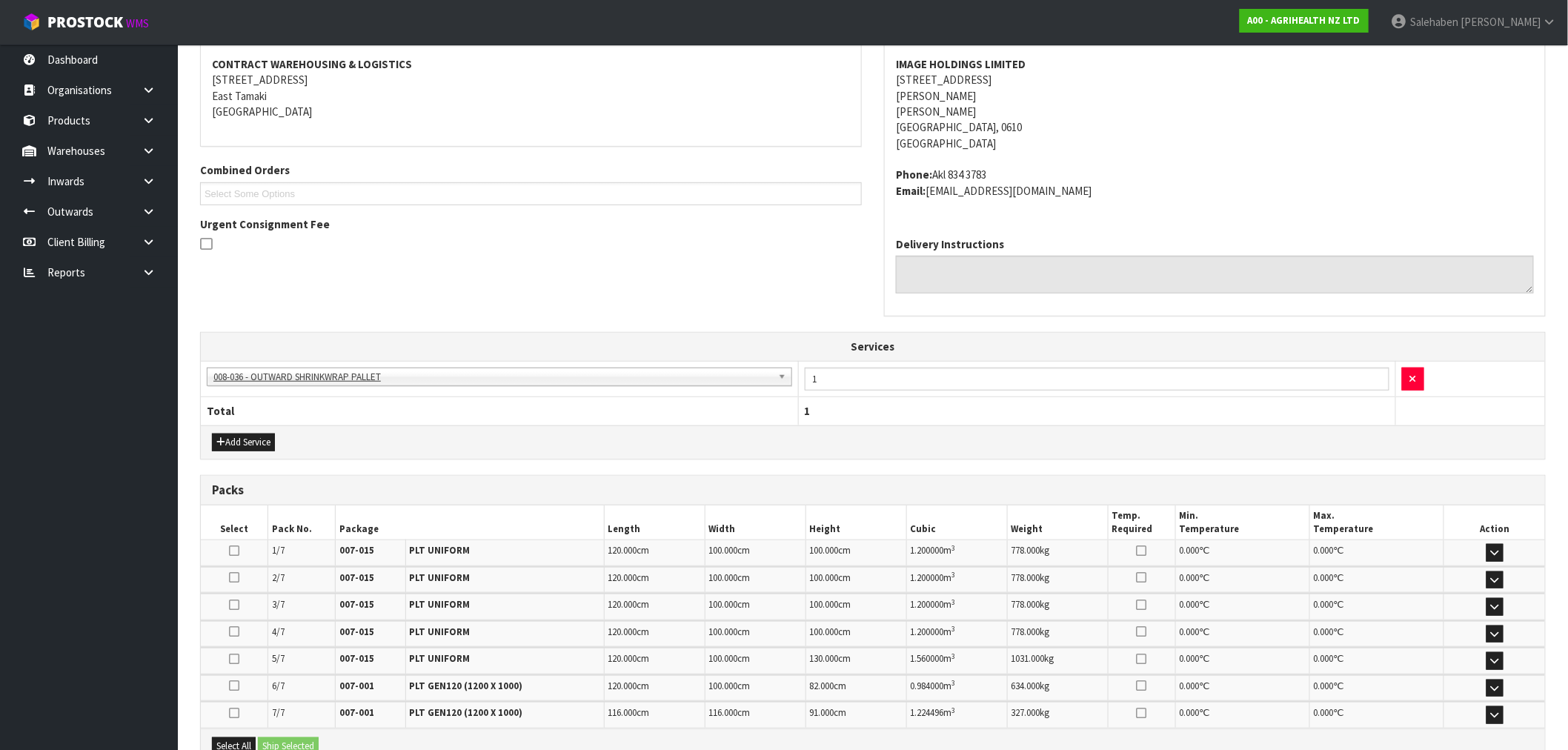
scroll to position [396, 0]
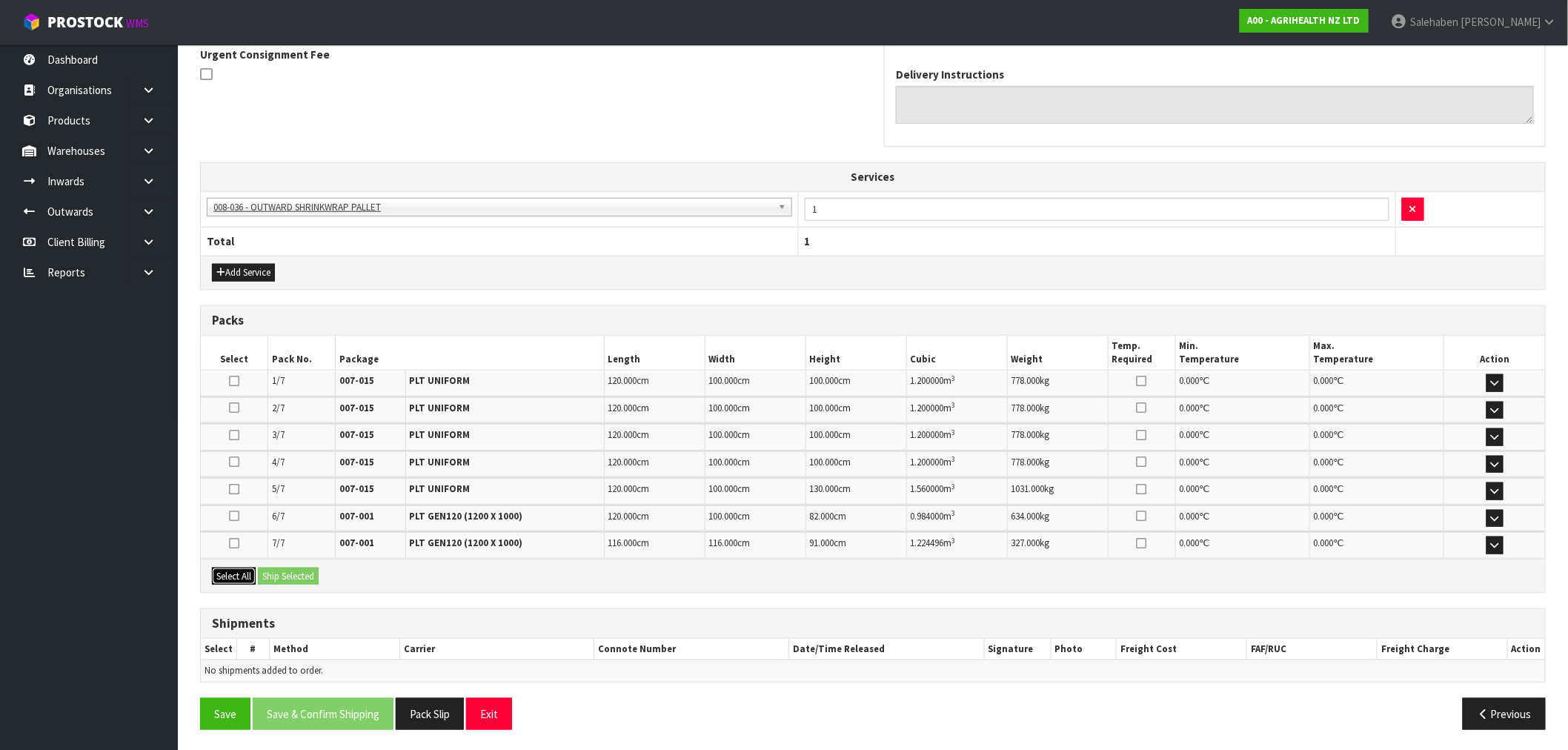
drag, startPoint x: 221, startPoint y: 570, endPoint x: 265, endPoint y: 572, distance: 44.0
click at [222, 570] on button "Select All" at bounding box center [233, 576] width 44 height 18
click at [277, 572] on button "Ship Selected" at bounding box center [289, 576] width 61 height 18
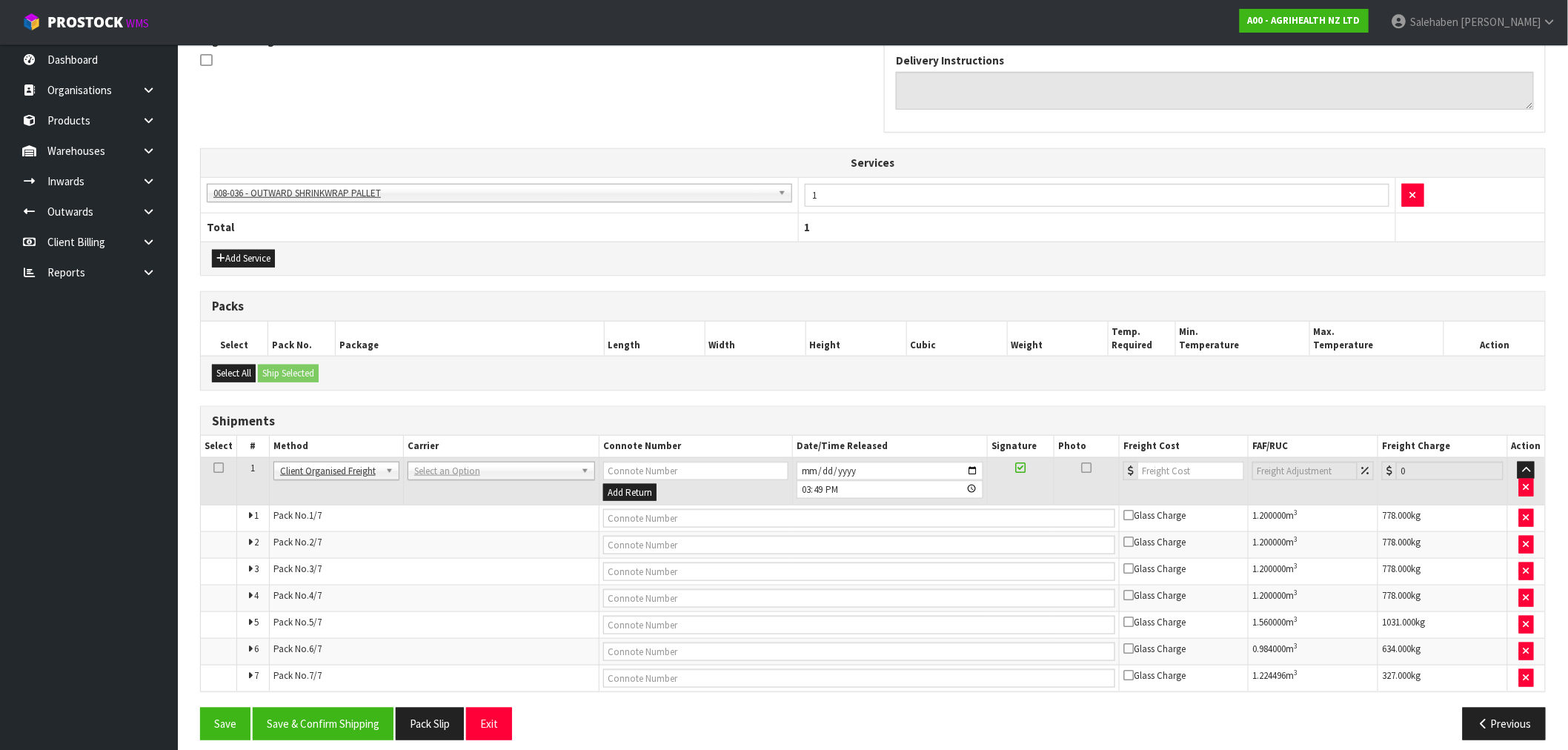
scroll to position [423, 0]
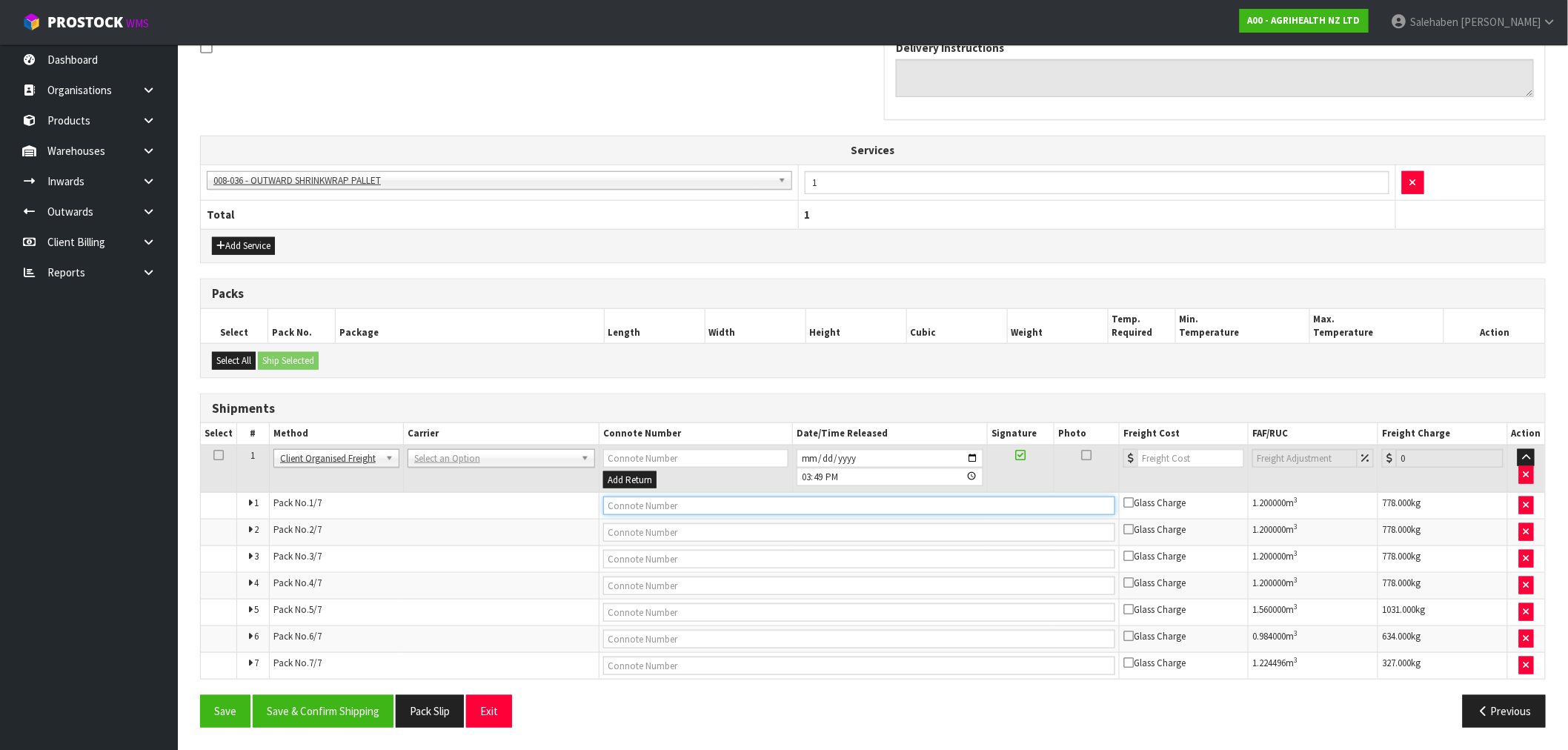
click at [639, 508] on input "text" at bounding box center [859, 506] width 512 height 19
type input "FREIGHT COLLECTED"
click at [327, 720] on button "Save & Confirm Shipping" at bounding box center [323, 711] width 140 height 32
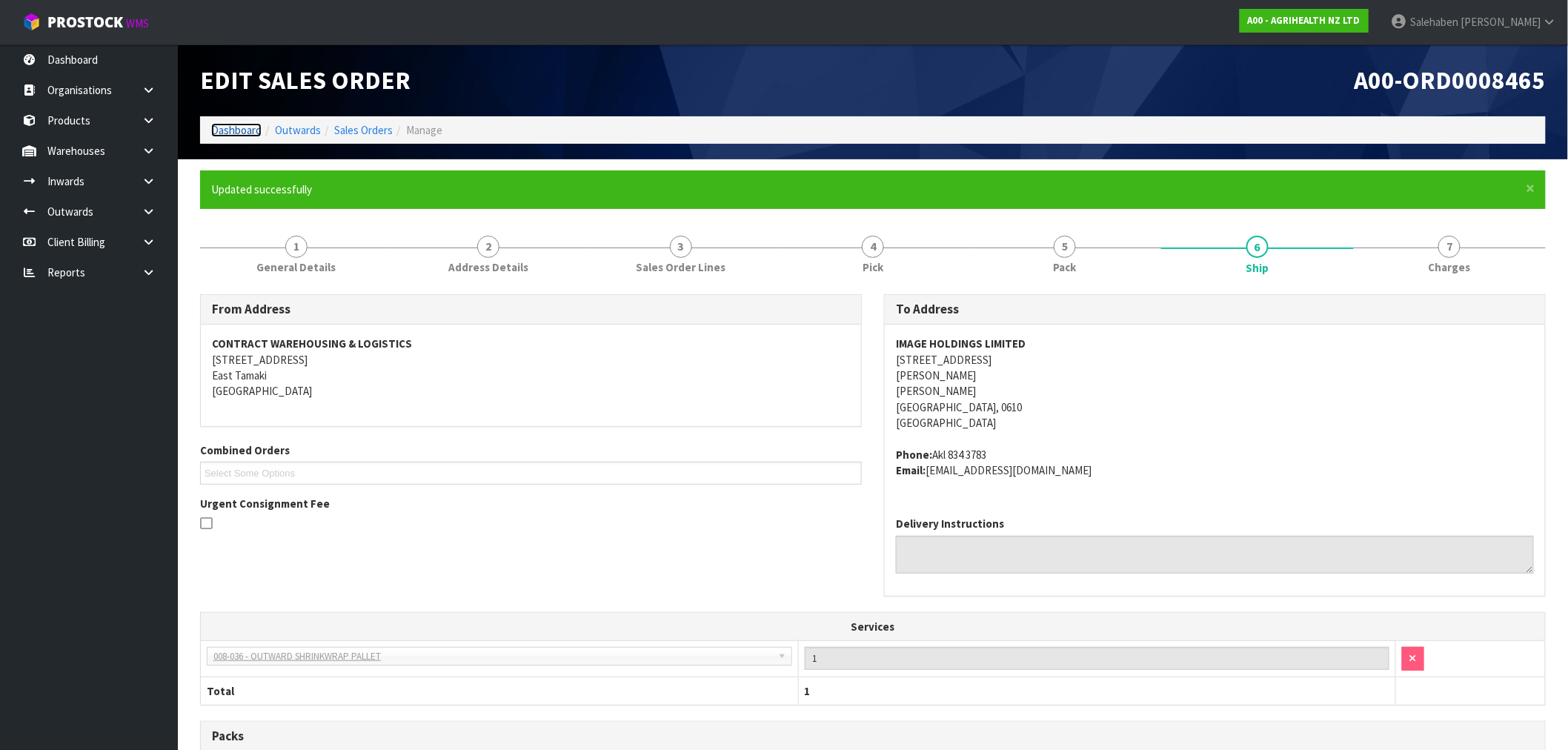
click at [232, 129] on link "Dashboard" at bounding box center [236, 130] width 50 height 14
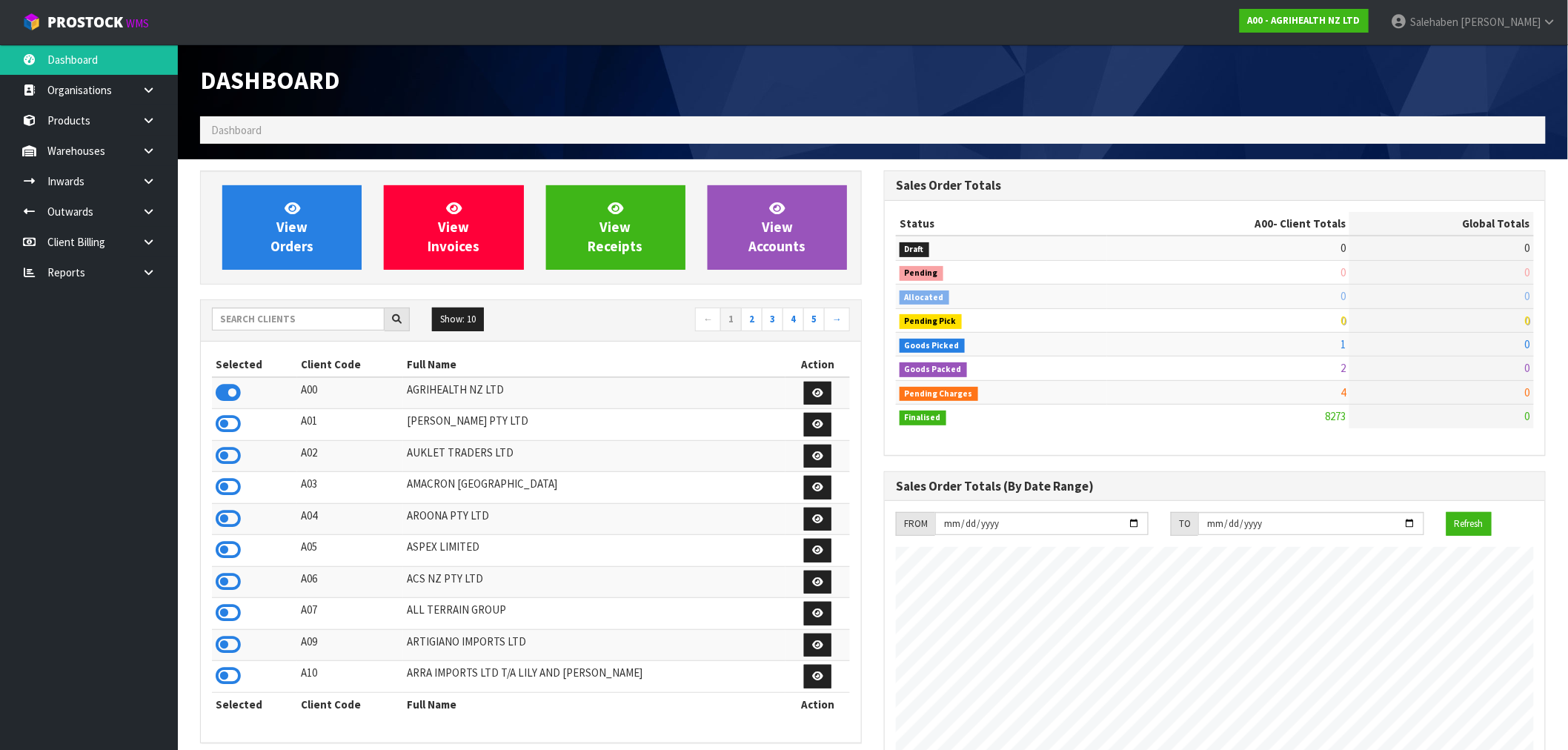
scroll to position [1123, 684]
click at [313, 316] on input "text" at bounding box center [298, 319] width 173 height 23
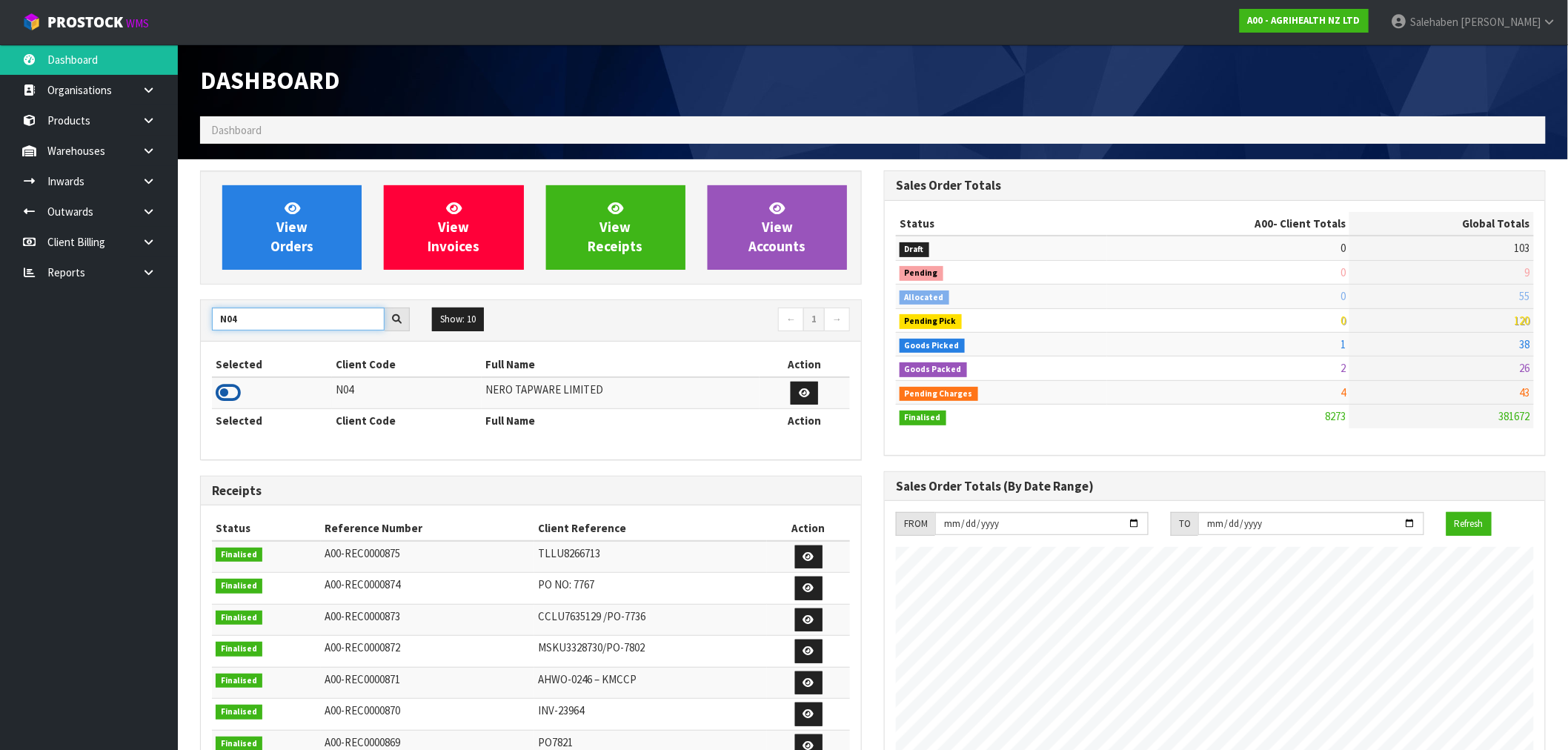
type input "N04"
click at [225, 390] on icon at bounding box center [228, 392] width 26 height 22
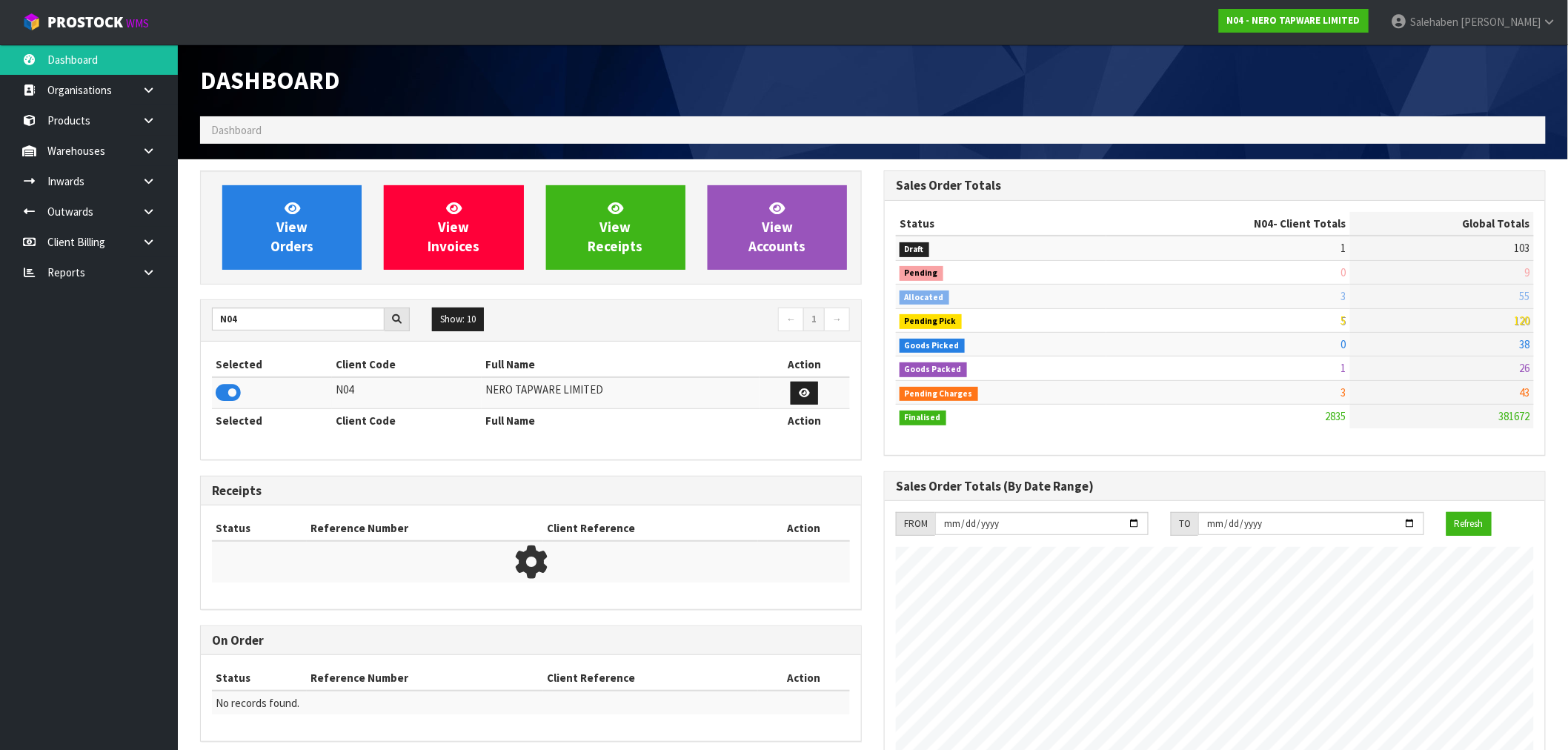
scroll to position [1154, 684]
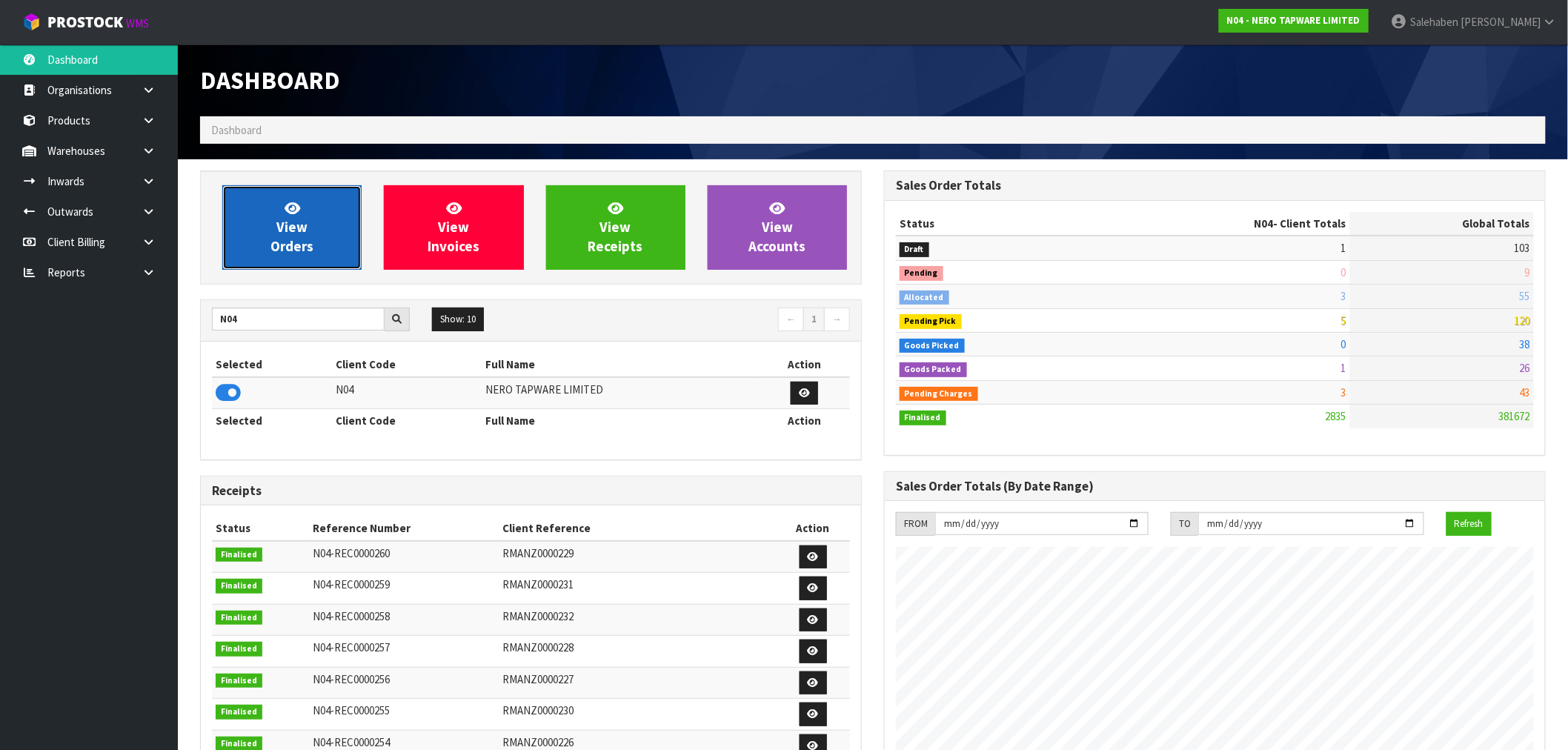
click at [295, 238] on span "View Orders" at bounding box center [291, 227] width 43 height 56
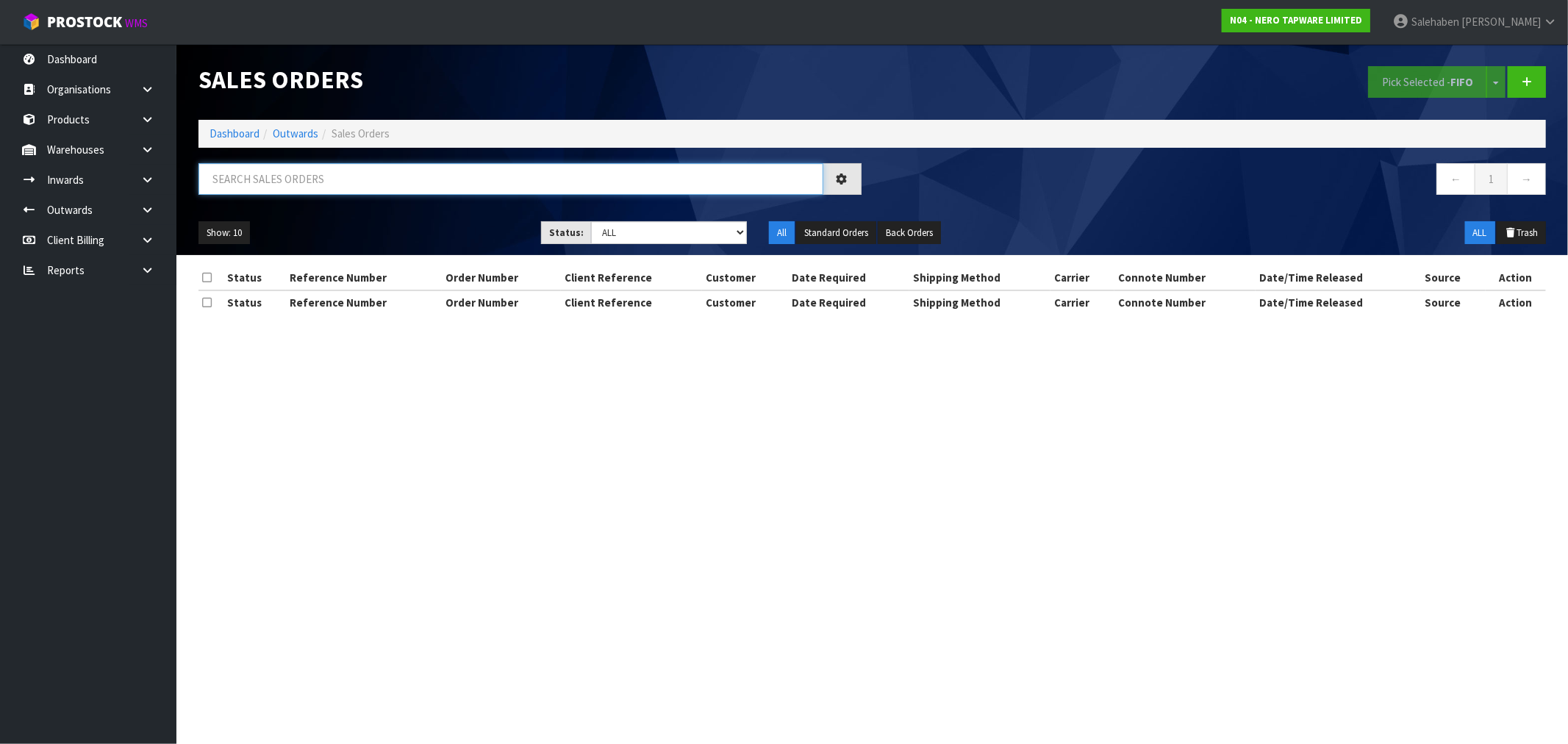
click at [262, 181] on input "text" at bounding box center [511, 179] width 625 height 32
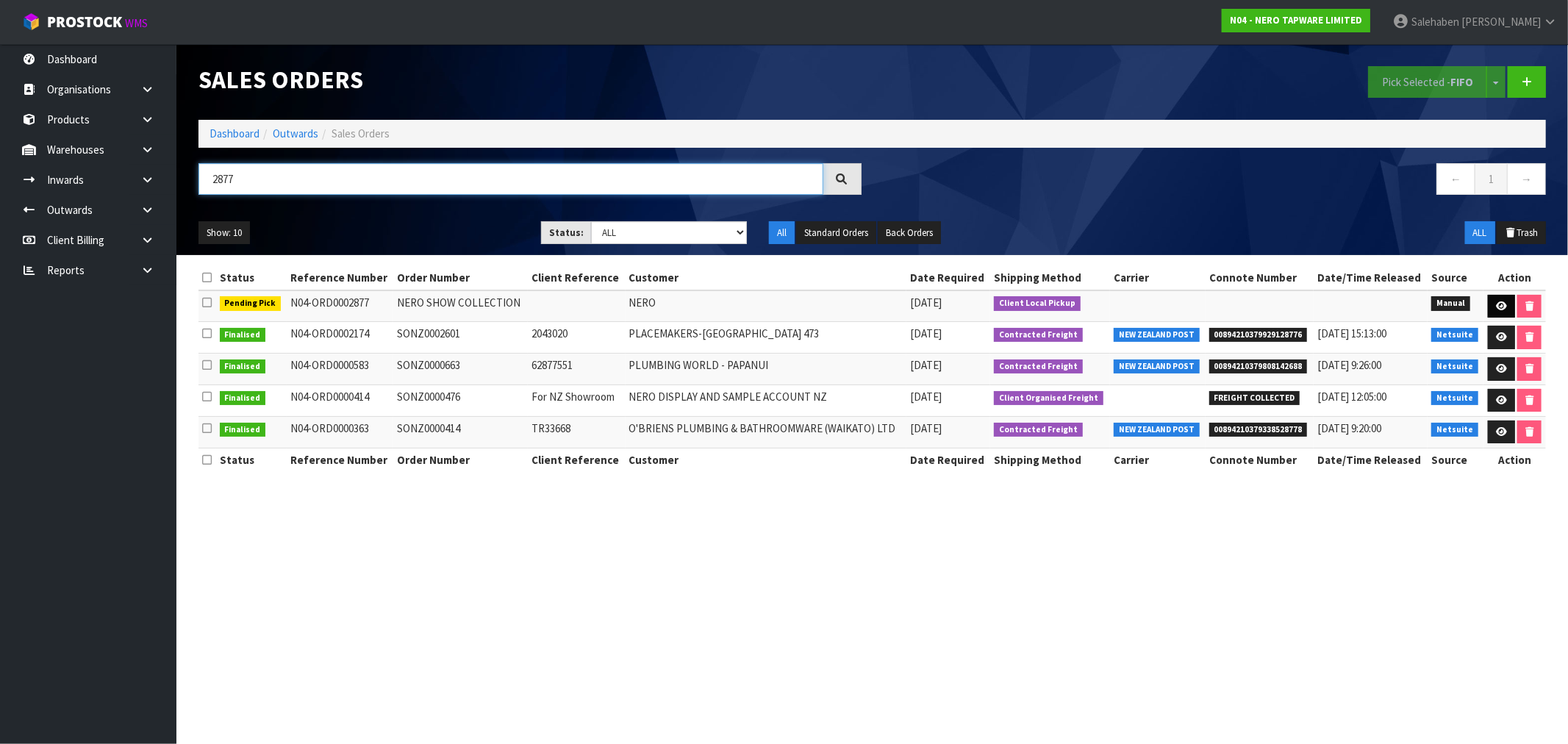
type input "2877"
click at [1504, 305] on icon at bounding box center [1502, 306] width 11 height 9
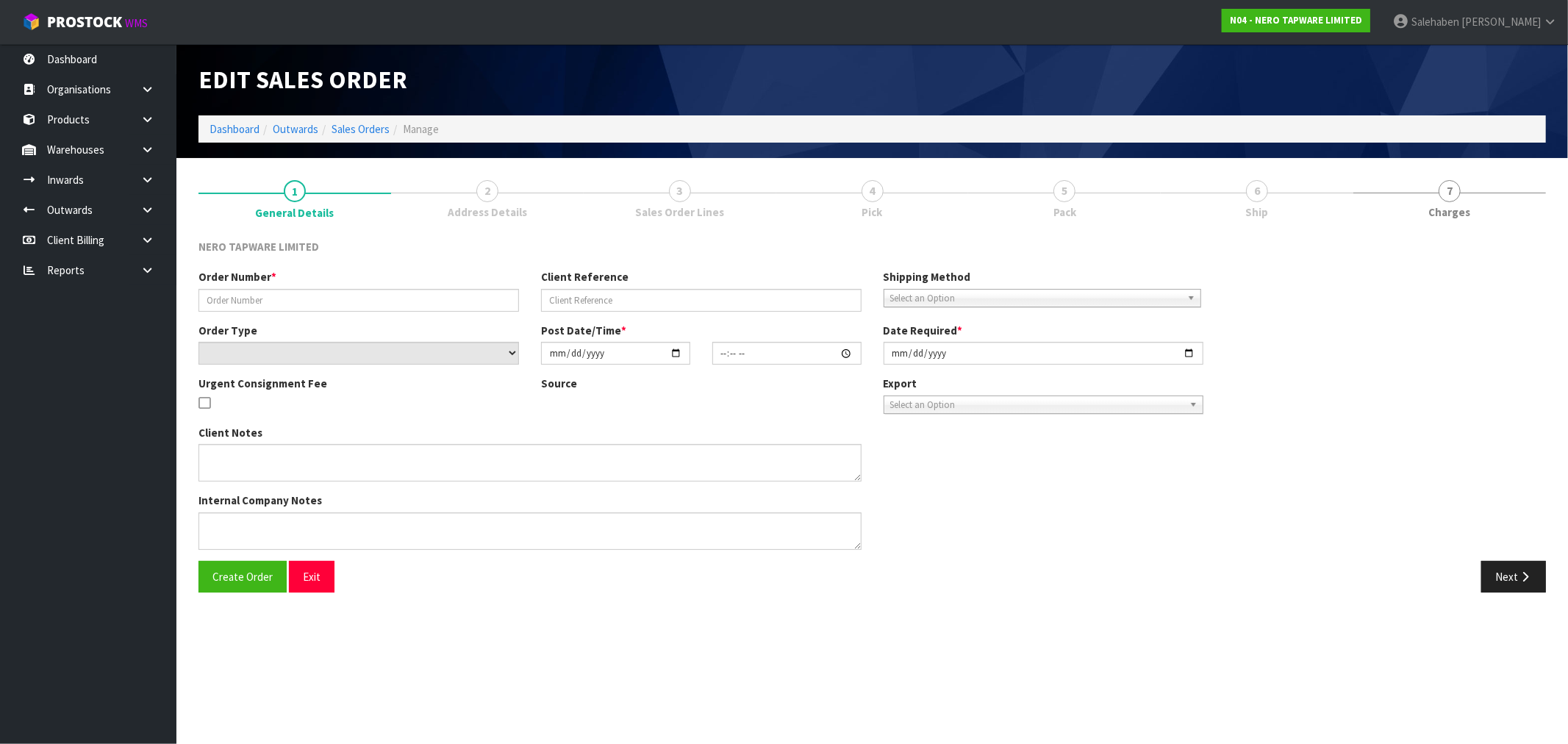
type input "NERO SHOW COLLECTION"
select select "number:0"
type input "2025-09-17"
type input "09:56:00.000"
type input "2025-09-17"
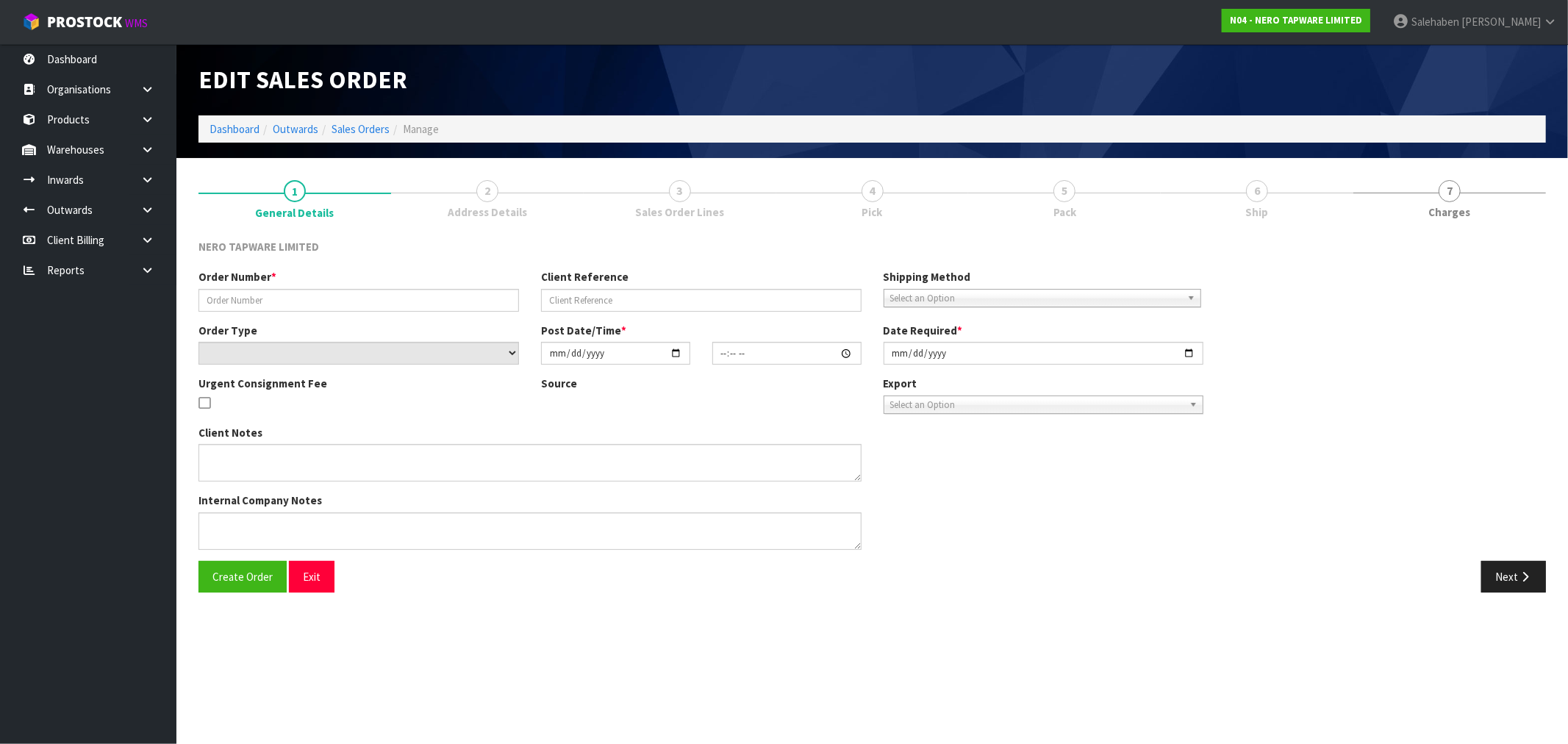
type textarea "STOCK IN WAREHOUSE 3, PLEASE CALL 0220334410 TO ADVISE WHEN THEY CAN COLLECT."
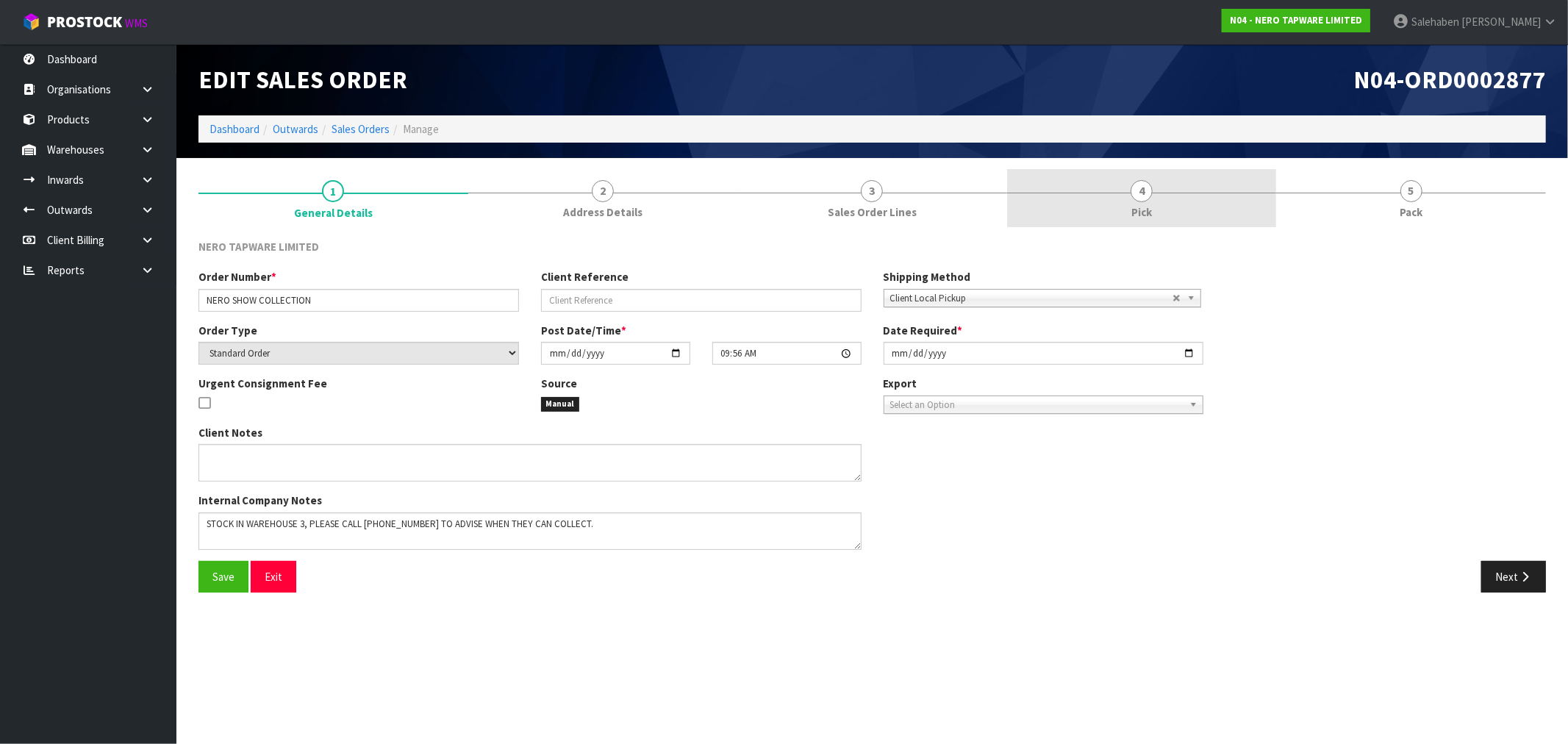
click at [1148, 208] on span "Pick" at bounding box center [1142, 212] width 21 height 15
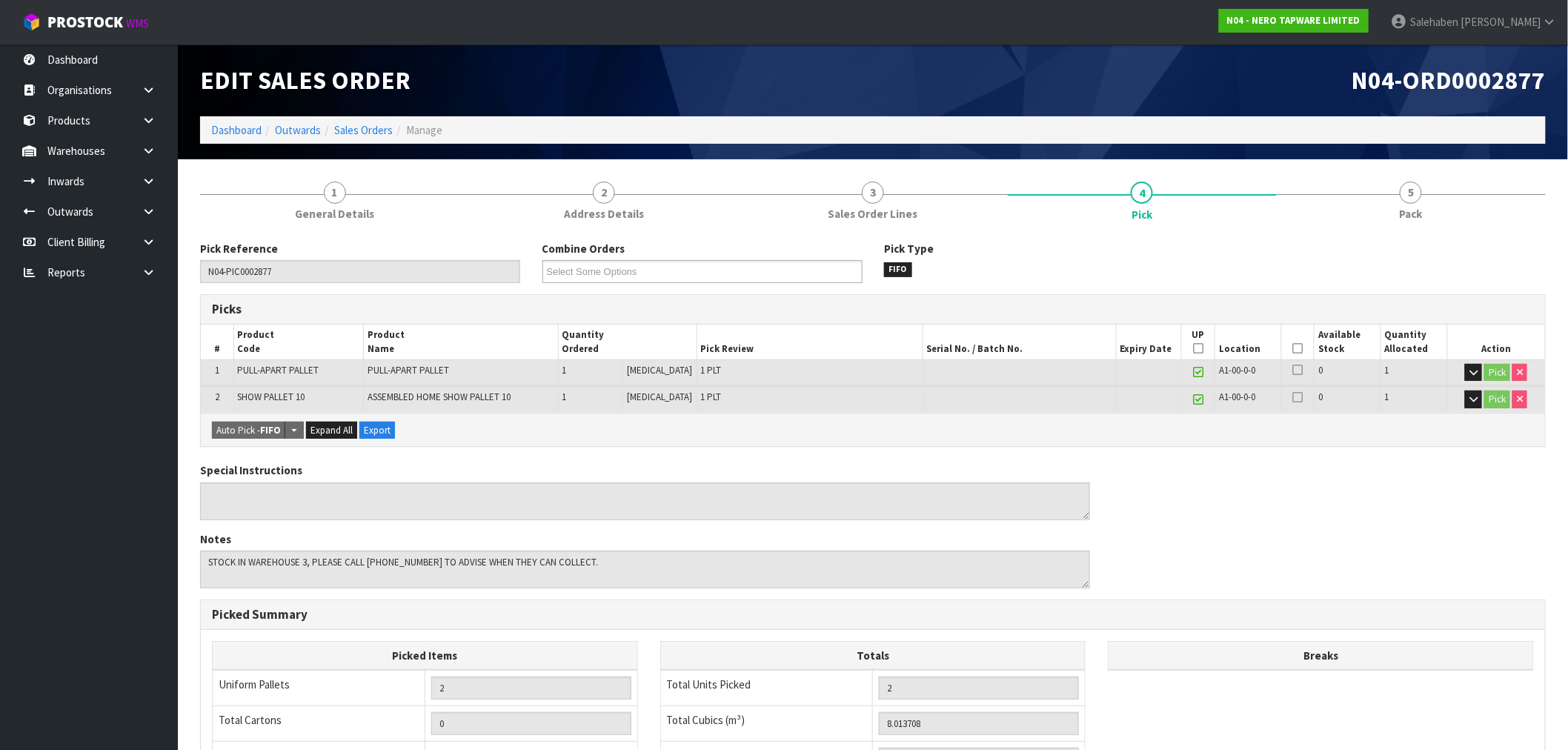
click at [1293, 348] on icon at bounding box center [1297, 348] width 10 height 1
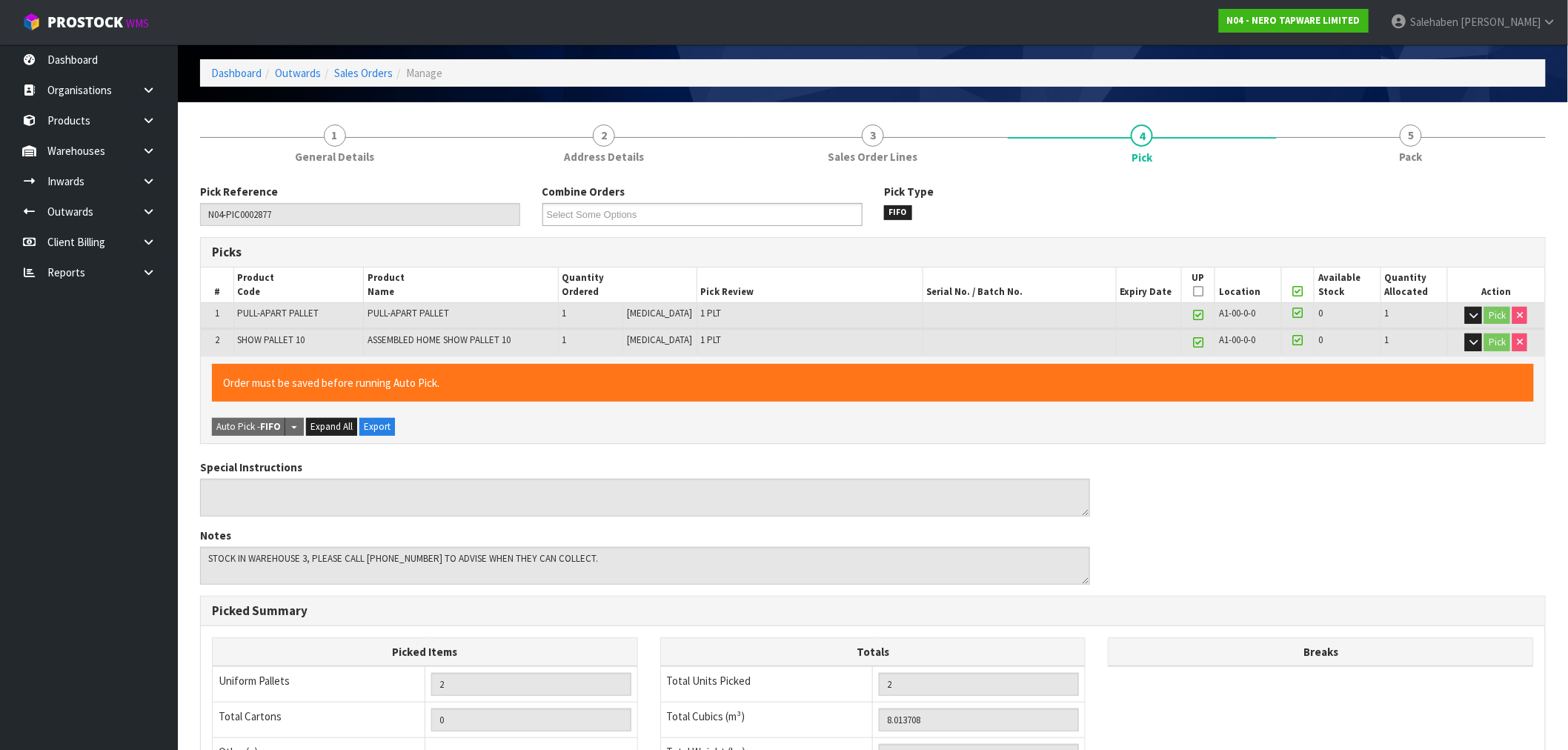
scroll to position [83, 0]
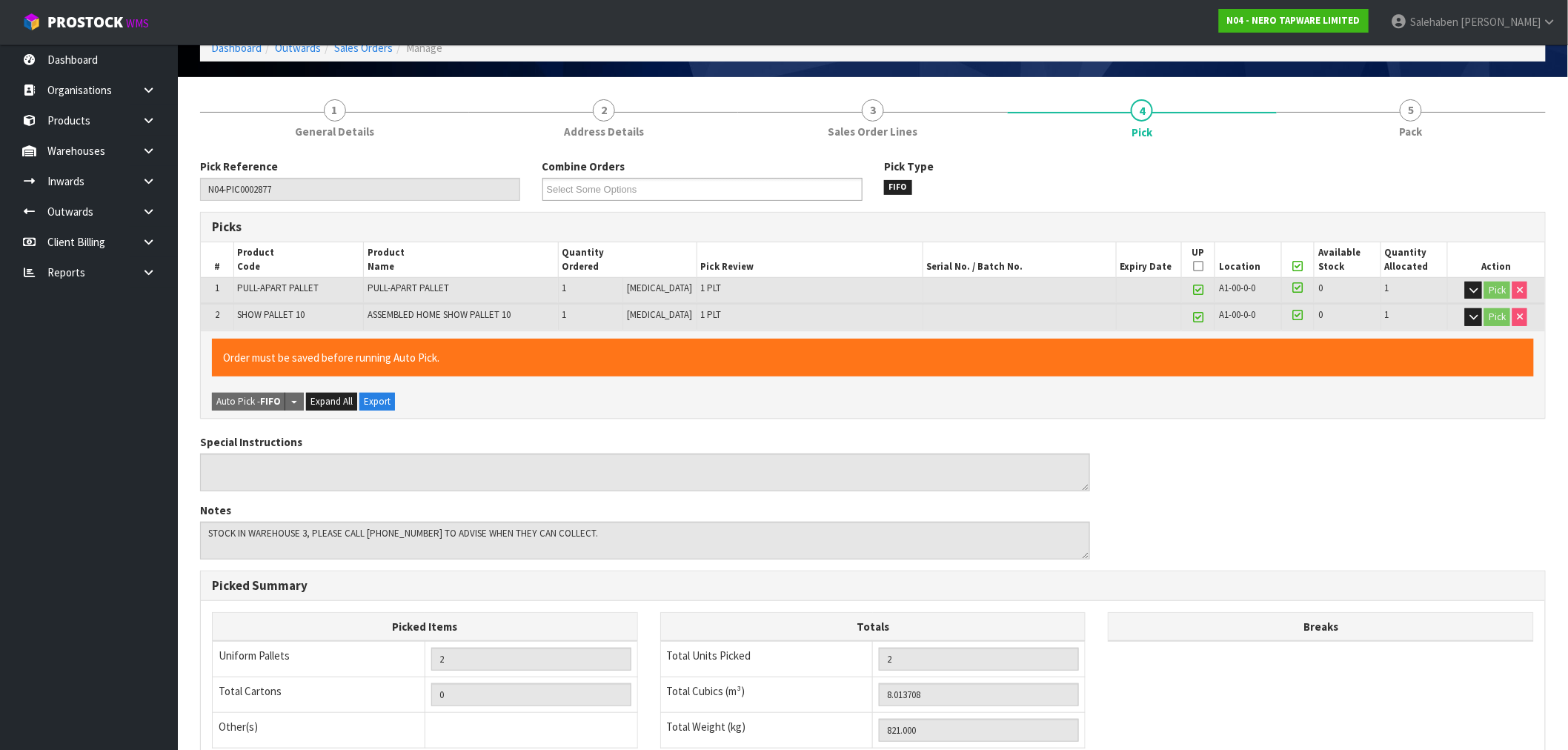
click at [1193, 266] on icon at bounding box center [1198, 266] width 10 height 1
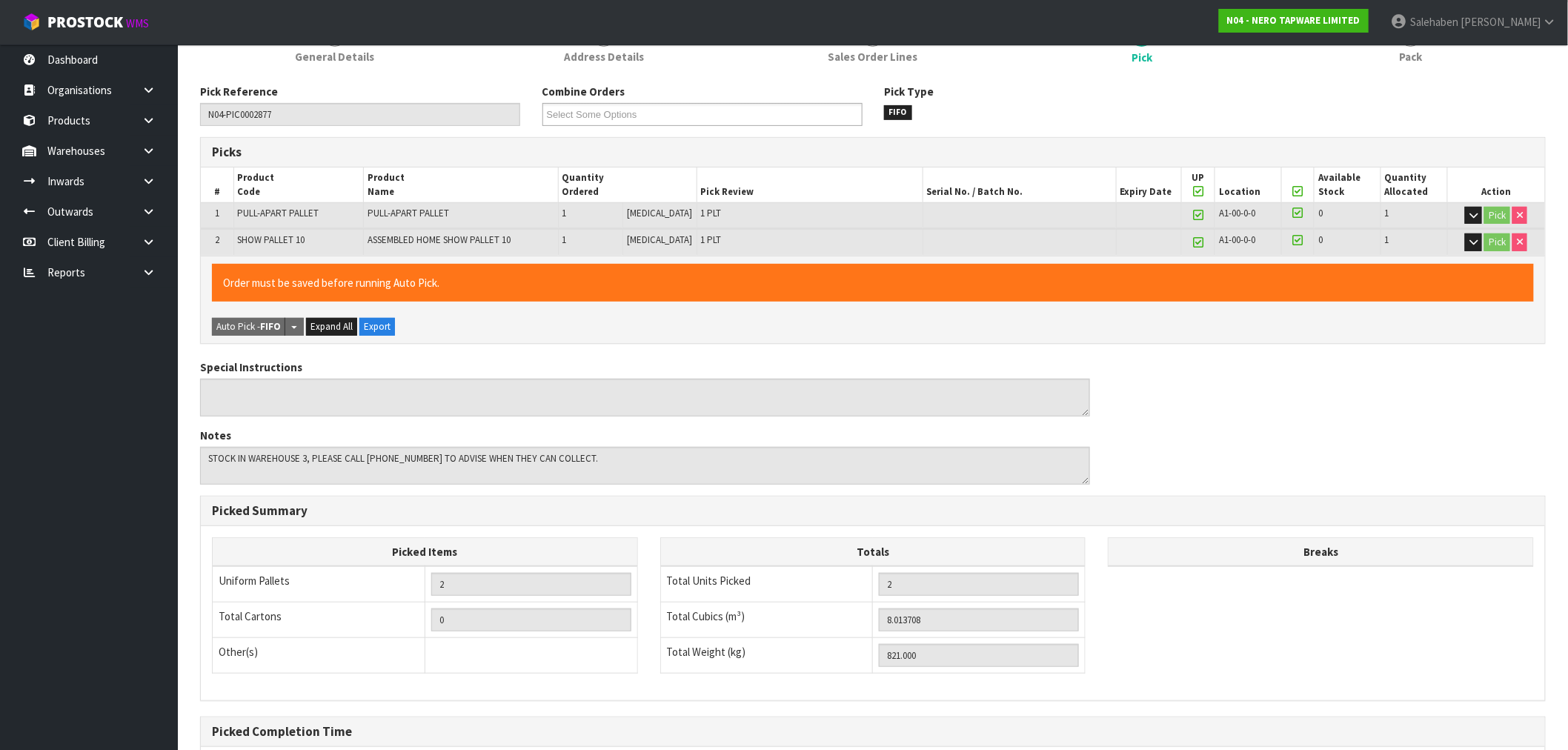
scroll to position [311, 0]
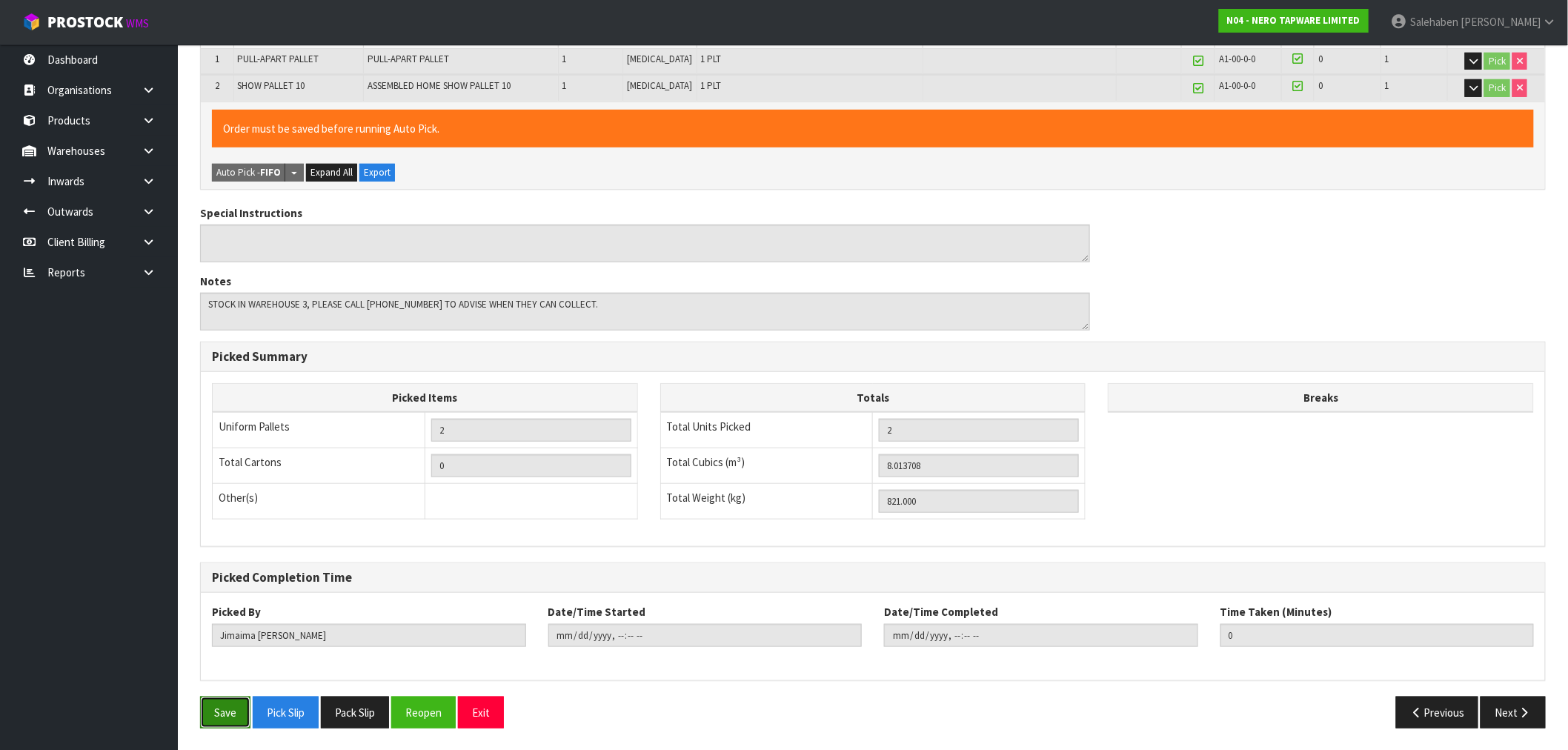
click at [217, 719] on button "Save" at bounding box center [225, 713] width 50 height 32
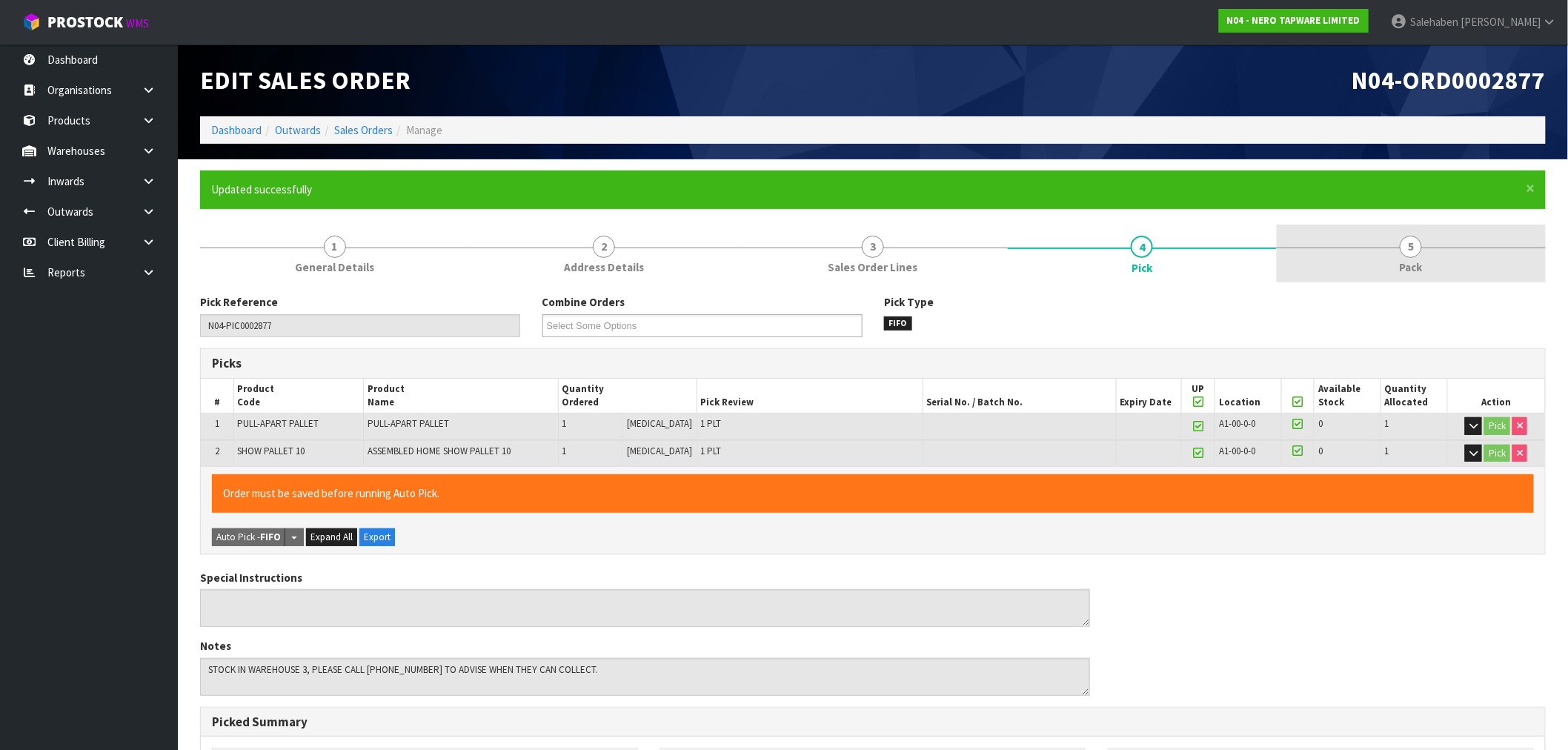
type input "Salehaben Patel"
type input "2025-09-17T15:50:31"
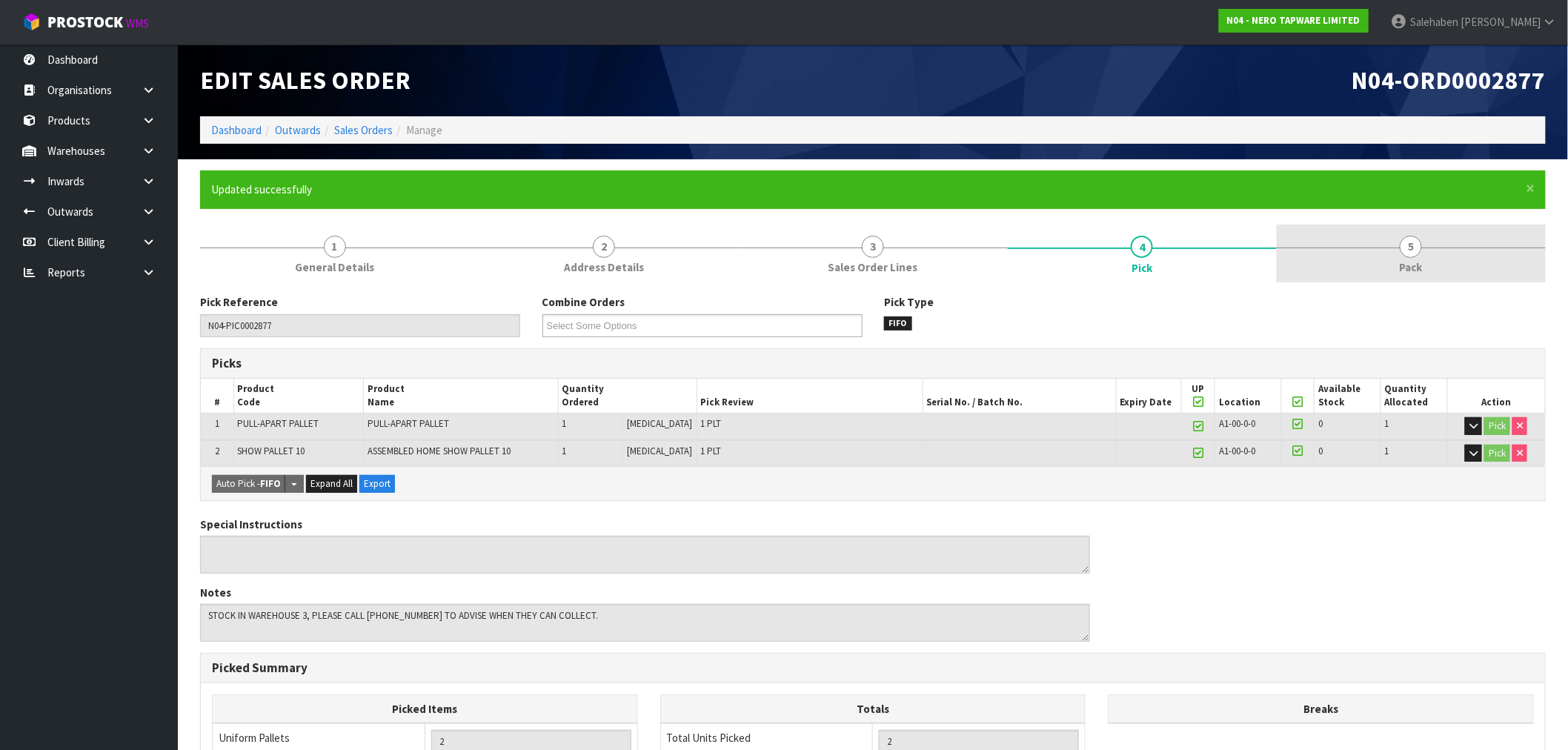
click at [1409, 249] on span "5" at bounding box center [1410, 246] width 22 height 22
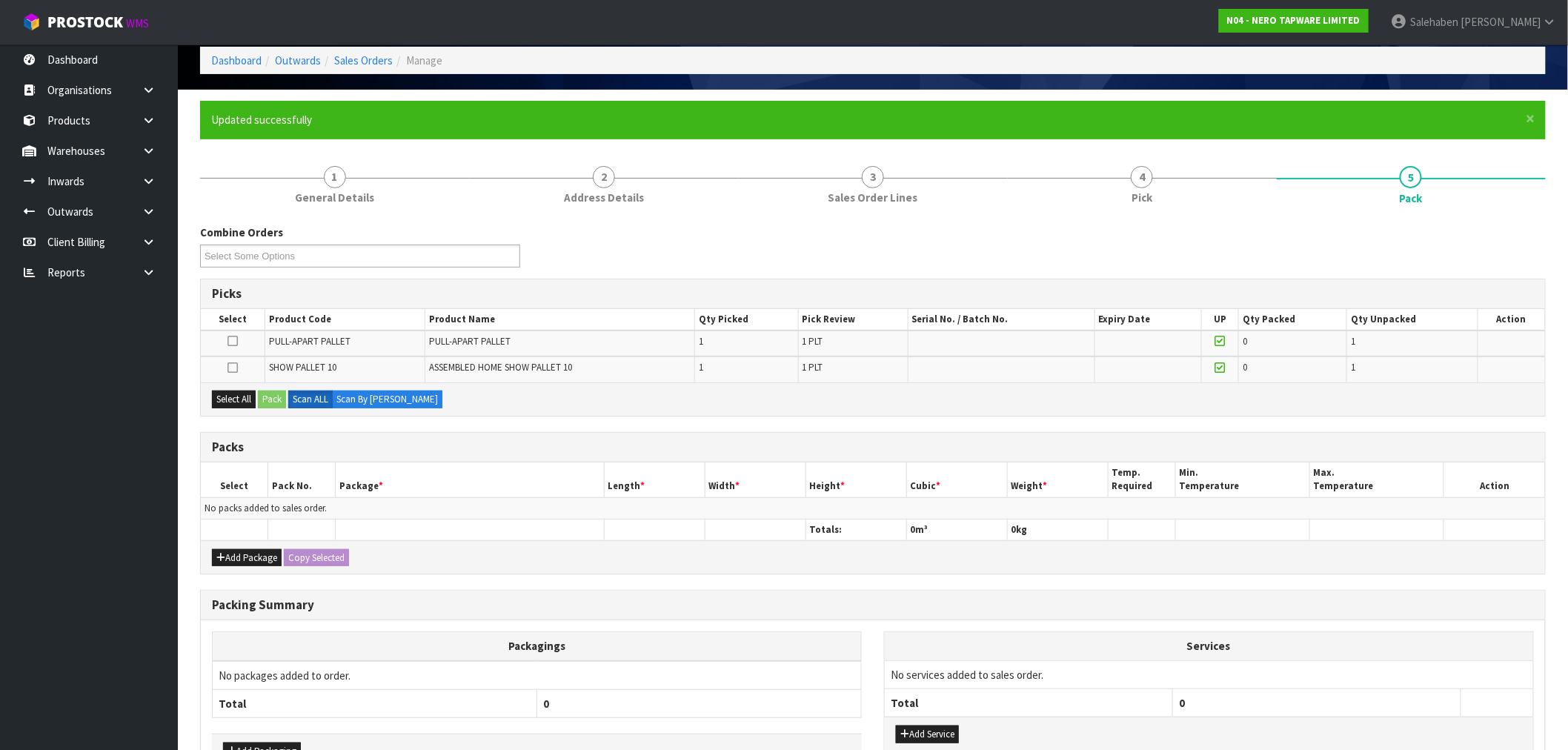
scroll to position [164, 0]
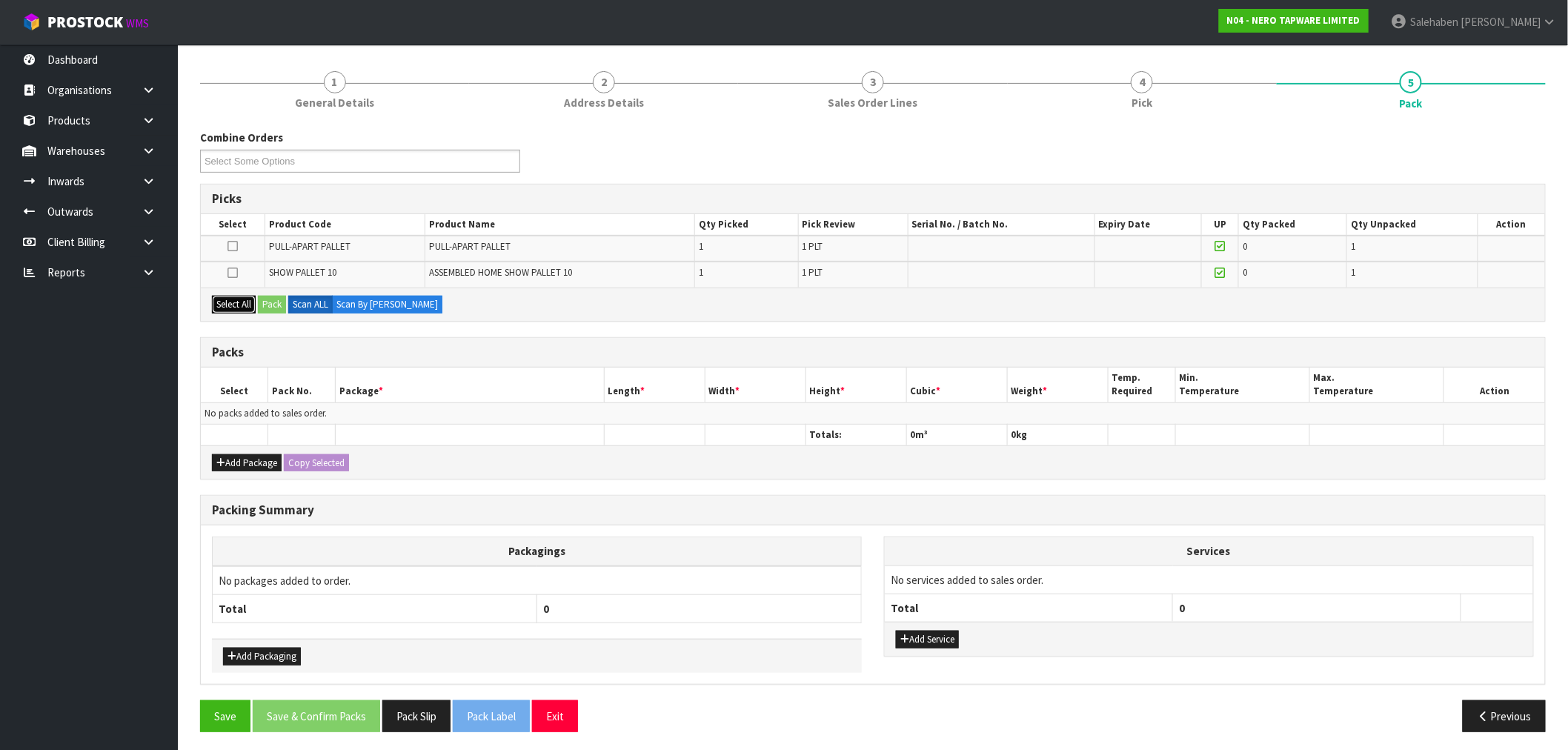
drag, startPoint x: 233, startPoint y: 309, endPoint x: 276, endPoint y: 308, distance: 43.0
click at [240, 309] on button "Select All" at bounding box center [233, 305] width 44 height 18
click at [276, 303] on button "Pack" at bounding box center [272, 305] width 28 height 18
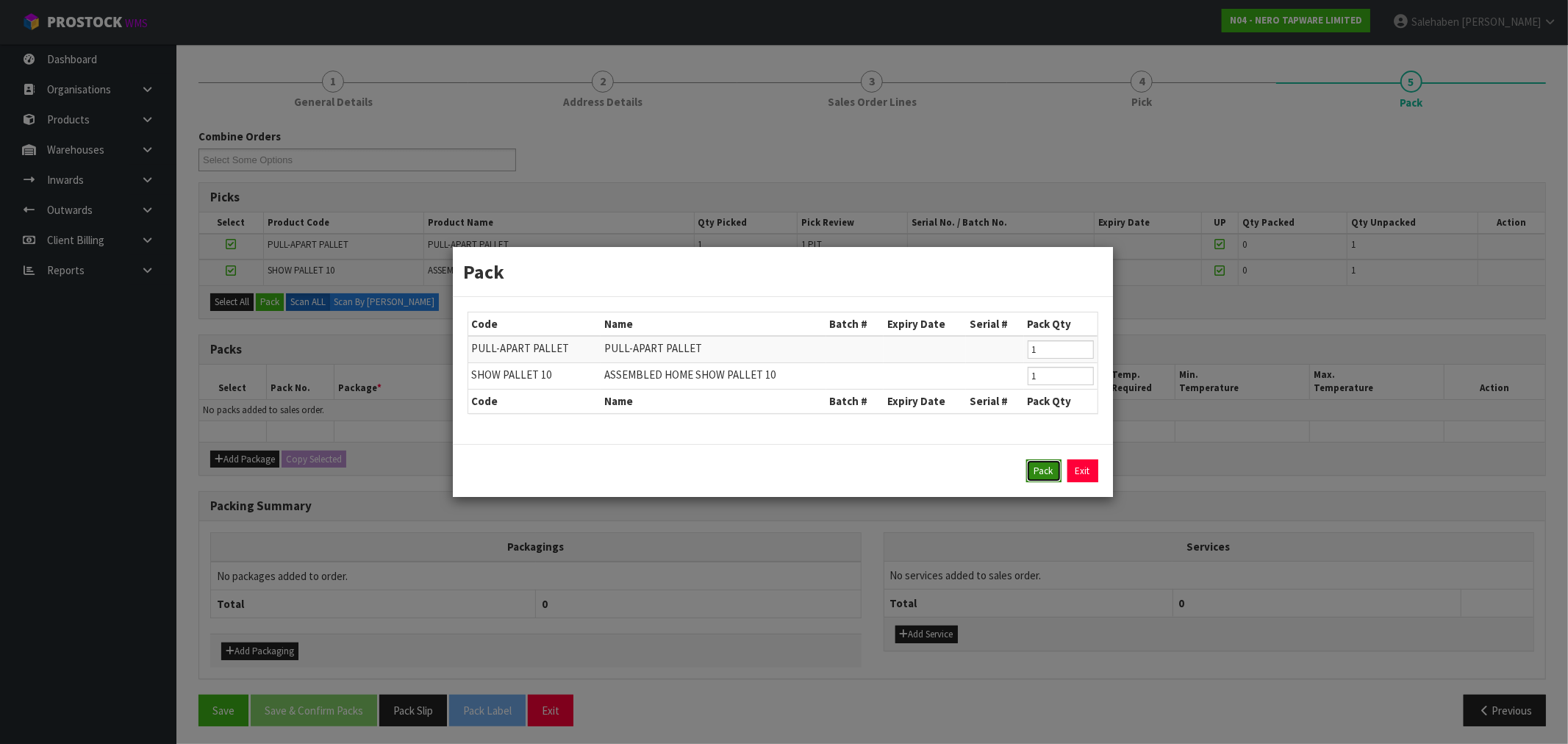
click at [1044, 474] on button "Pack" at bounding box center [1043, 471] width 35 height 24
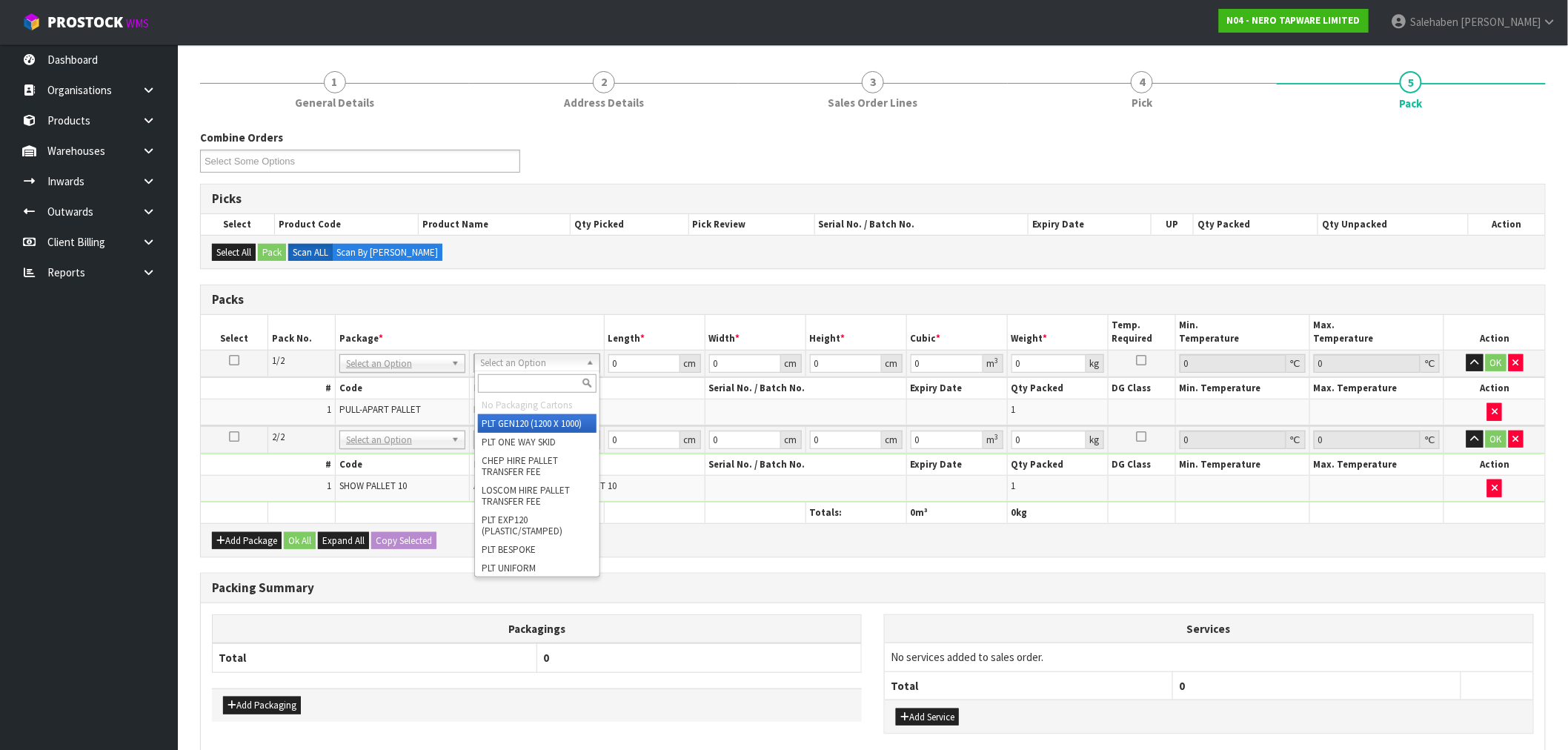
drag, startPoint x: 539, startPoint y: 361, endPoint x: 521, endPoint y: 397, distance: 40.2
click at [525, 387] on input "text" at bounding box center [537, 384] width 119 height 19
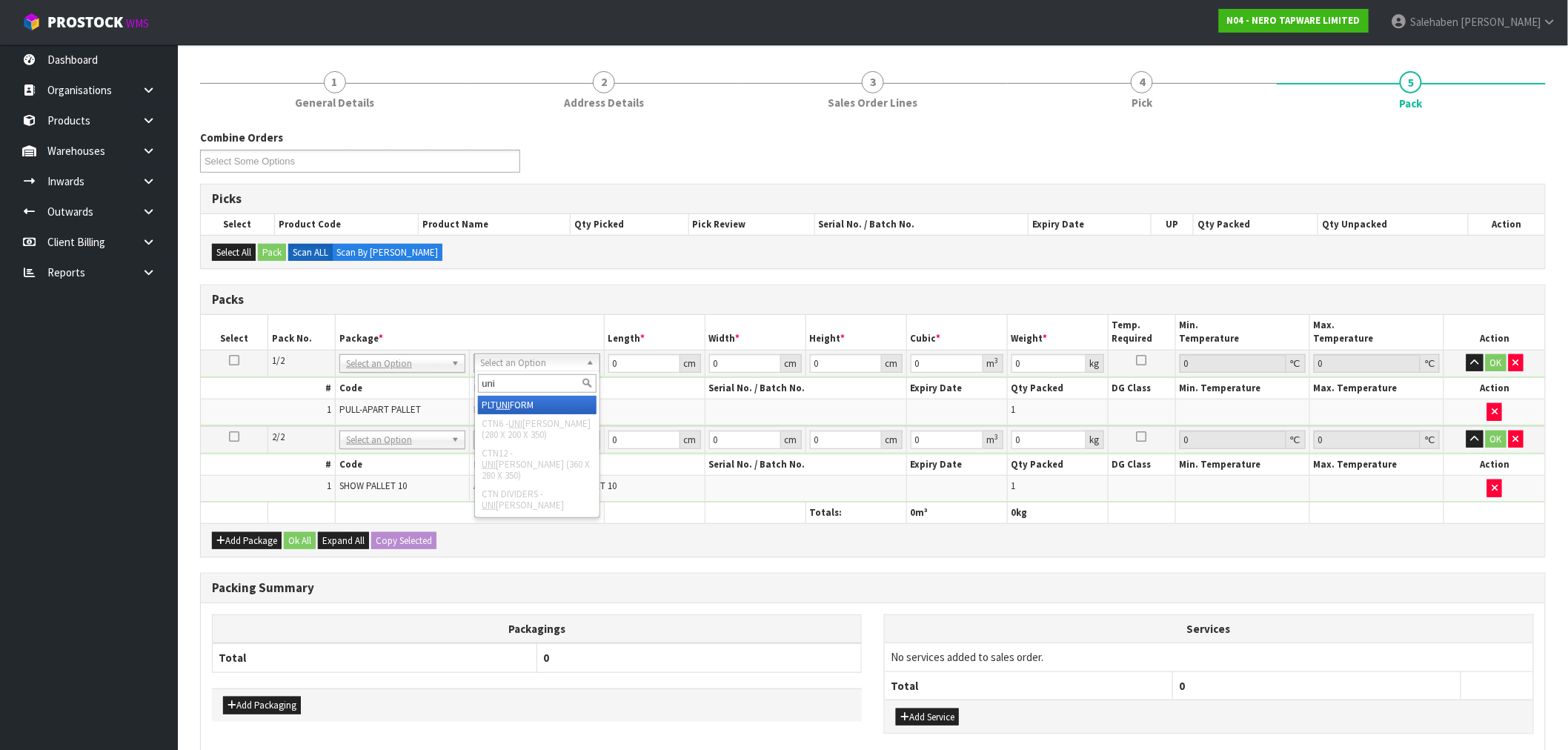
type input "uni"
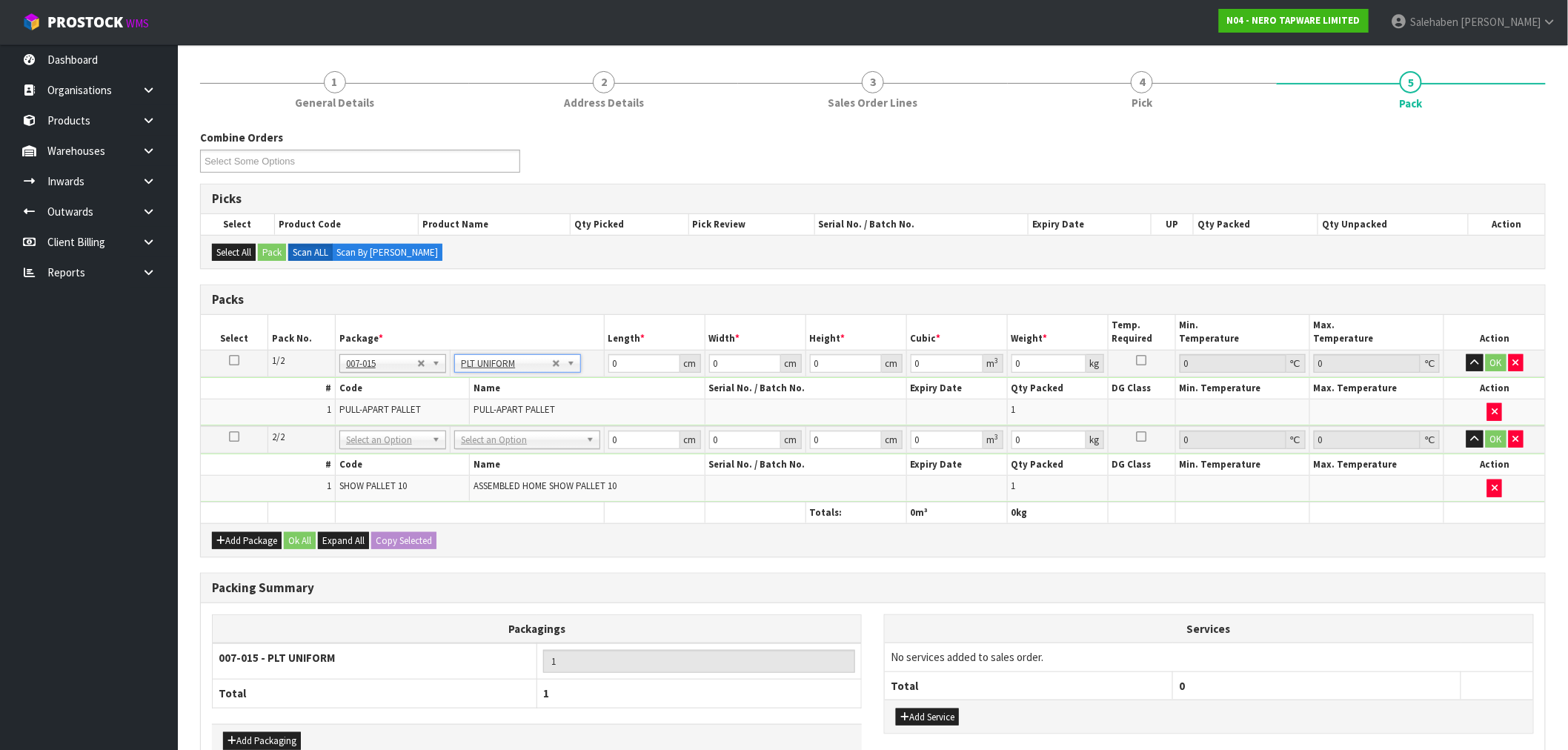
type input "659"
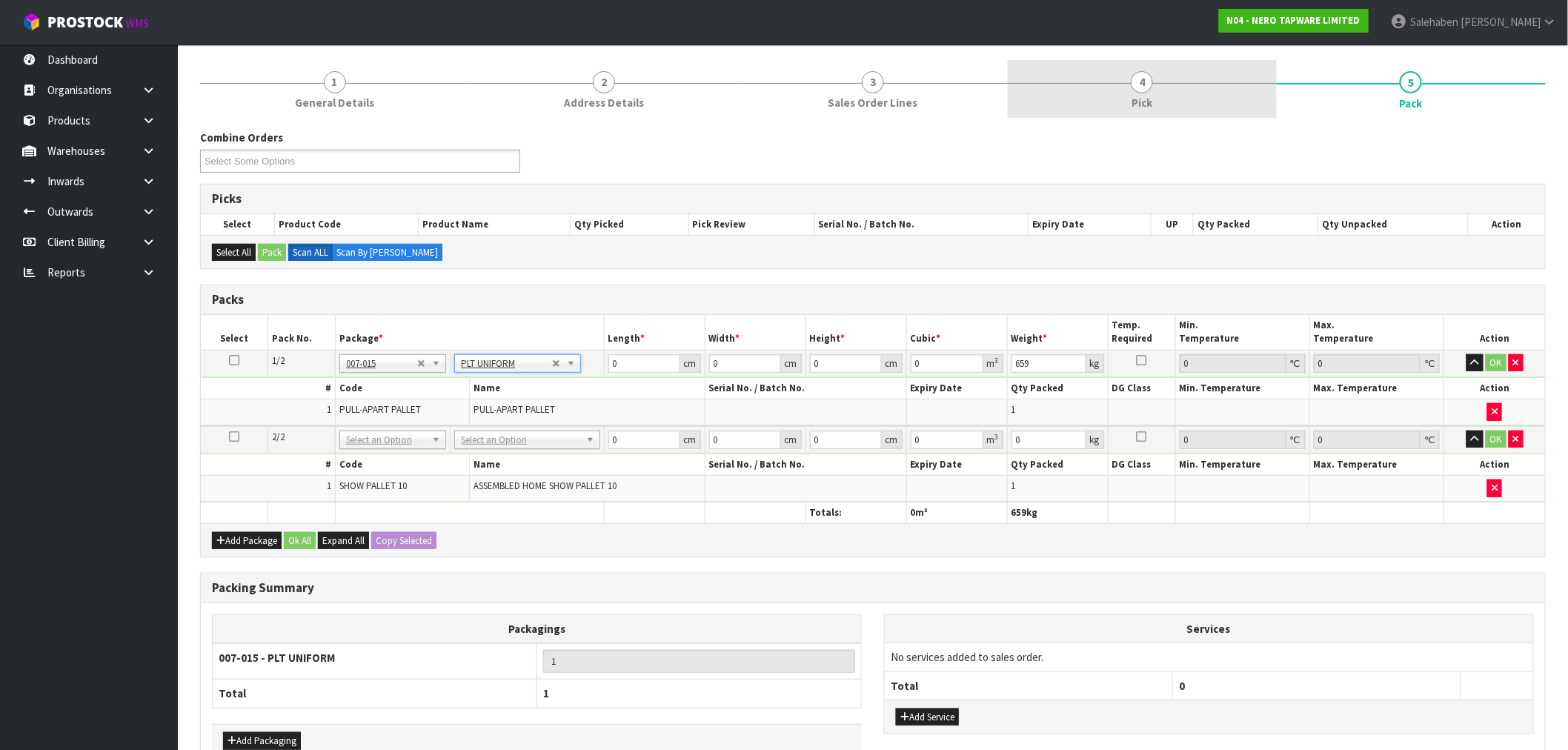
click at [1137, 97] on span "Pick" at bounding box center [1142, 103] width 21 height 15
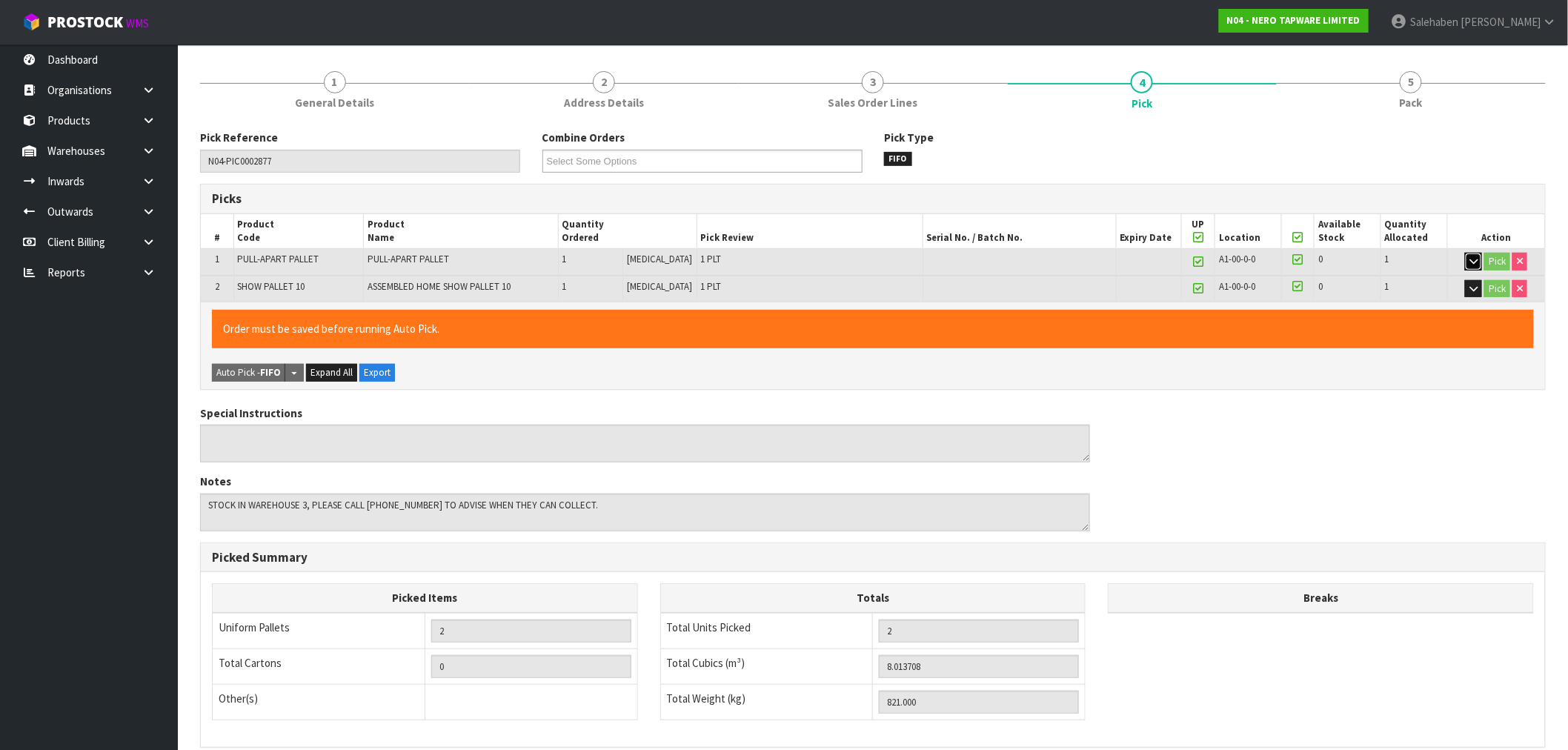
click at [1471, 267] on button "button" at bounding box center [1473, 261] width 17 height 18
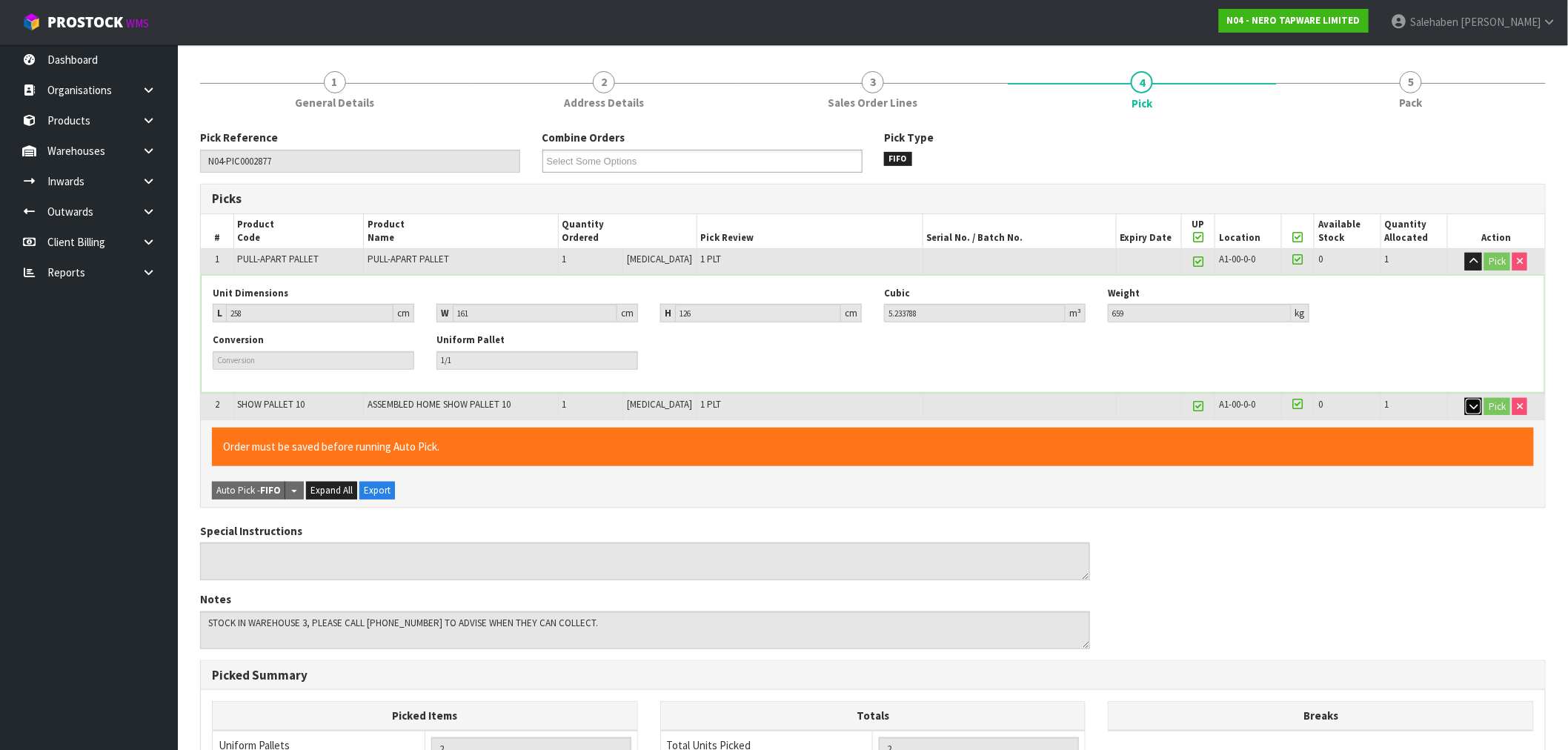
click at [1469, 409] on icon "button" at bounding box center [1473, 406] width 9 height 9
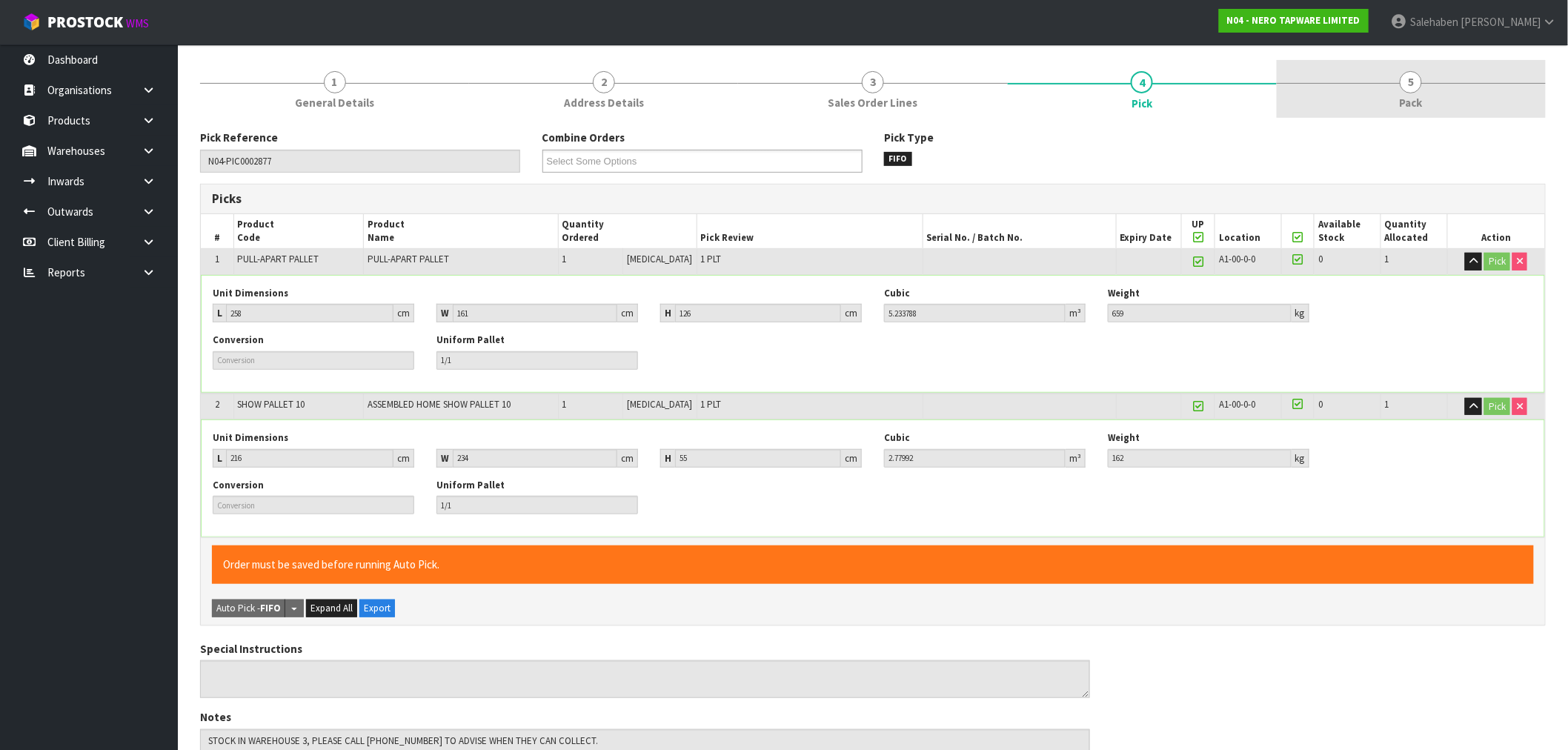
click at [1403, 83] on span "5" at bounding box center [1410, 82] width 22 height 22
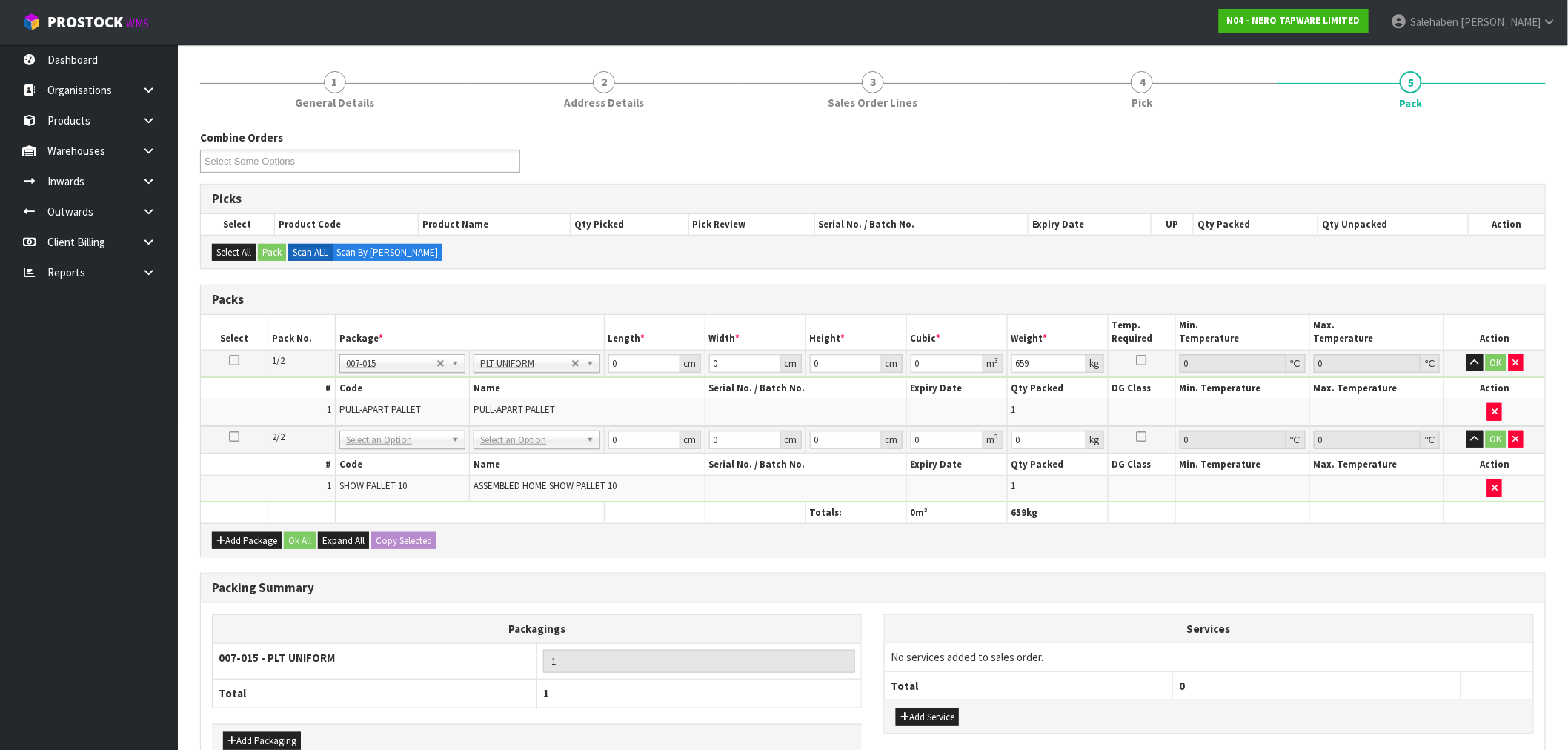
click at [232, 360] on icon at bounding box center [233, 360] width 10 height 1
click at [414, 544] on button "Copy Selected" at bounding box center [403, 541] width 65 height 18
click at [414, 544] on button "Confirm Copy Selected" at bounding box center [420, 541] width 98 height 18
type input "659"
type input "2"
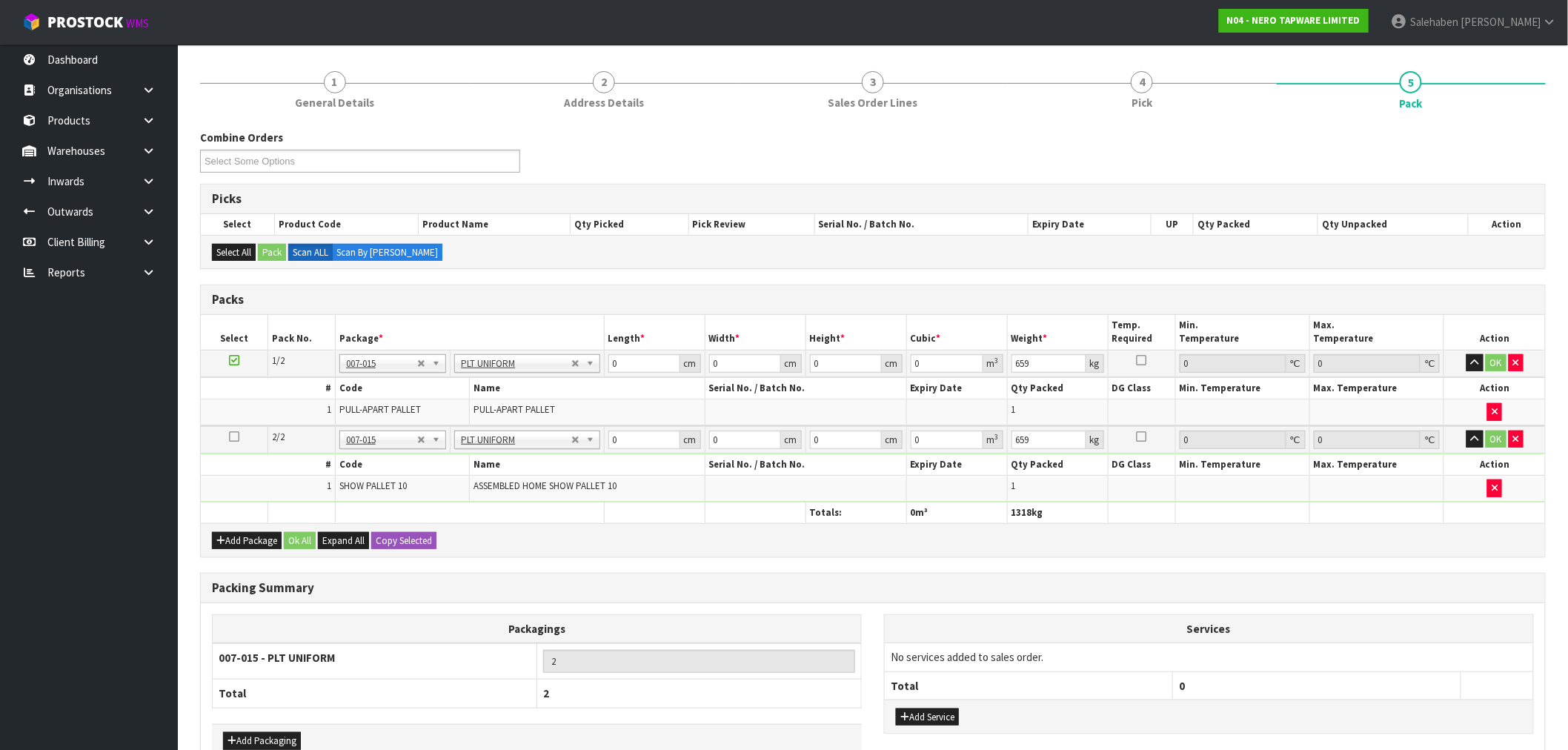
drag, startPoint x: 625, startPoint y: 373, endPoint x: 587, endPoint y: 369, distance: 38.2
click at [587, 369] on tr "1/2 NONE 007-001 007-002 007-004 007-009 007-013 007-014 007-015 007-017 007-01…" at bounding box center [873, 364] width 1344 height 27
drag, startPoint x: 636, startPoint y: 364, endPoint x: 596, endPoint y: 382, distance: 43.9
click at [596, 382] on tbody "1/2 NONE 007-001 007-002 007-004 007-009 007-013 007-014 007-015 007-017 007-01…" at bounding box center [873, 388] width 1344 height 76
type input "258"
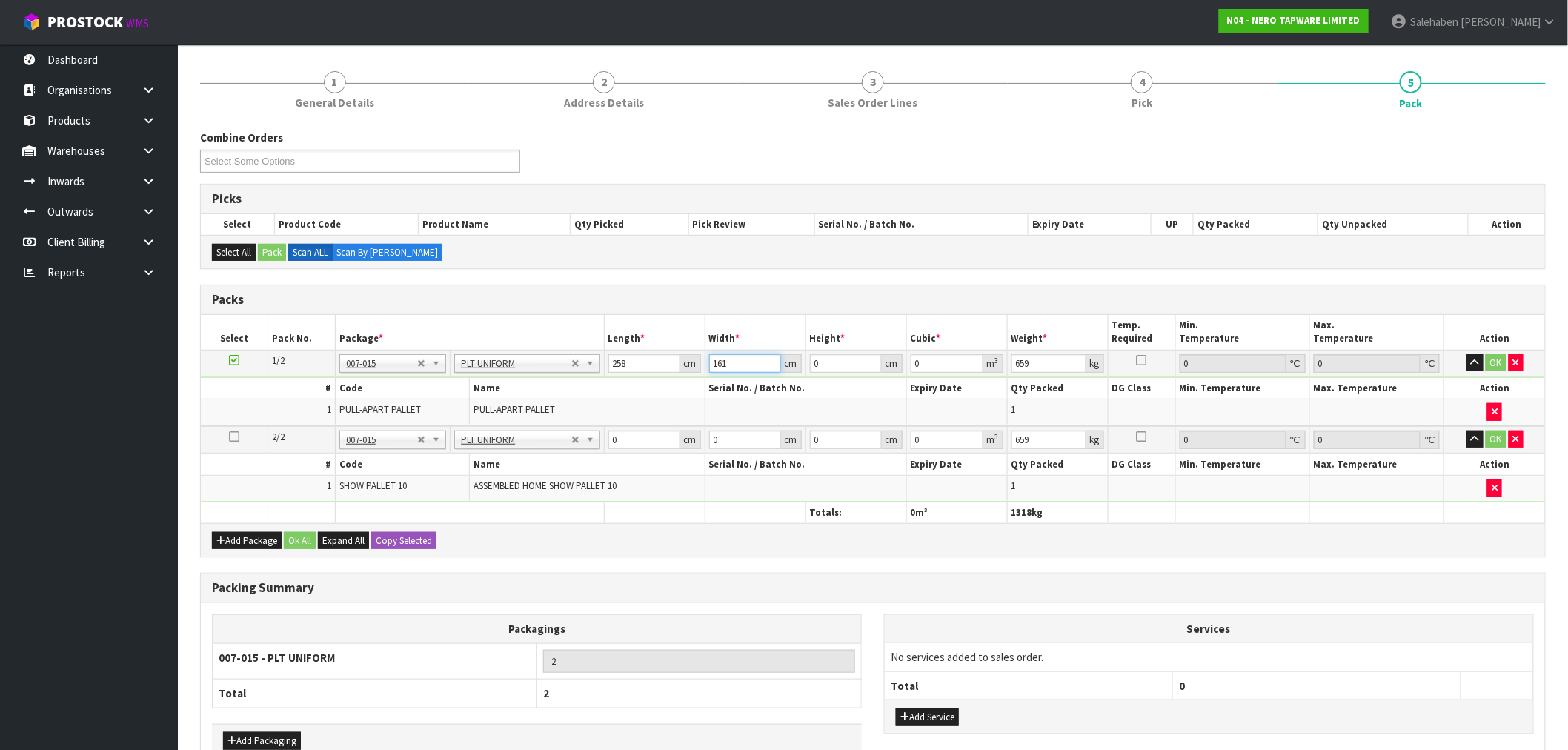
type input "161"
type input "1"
type input "0.041538"
type input "12"
type input "0.498456"
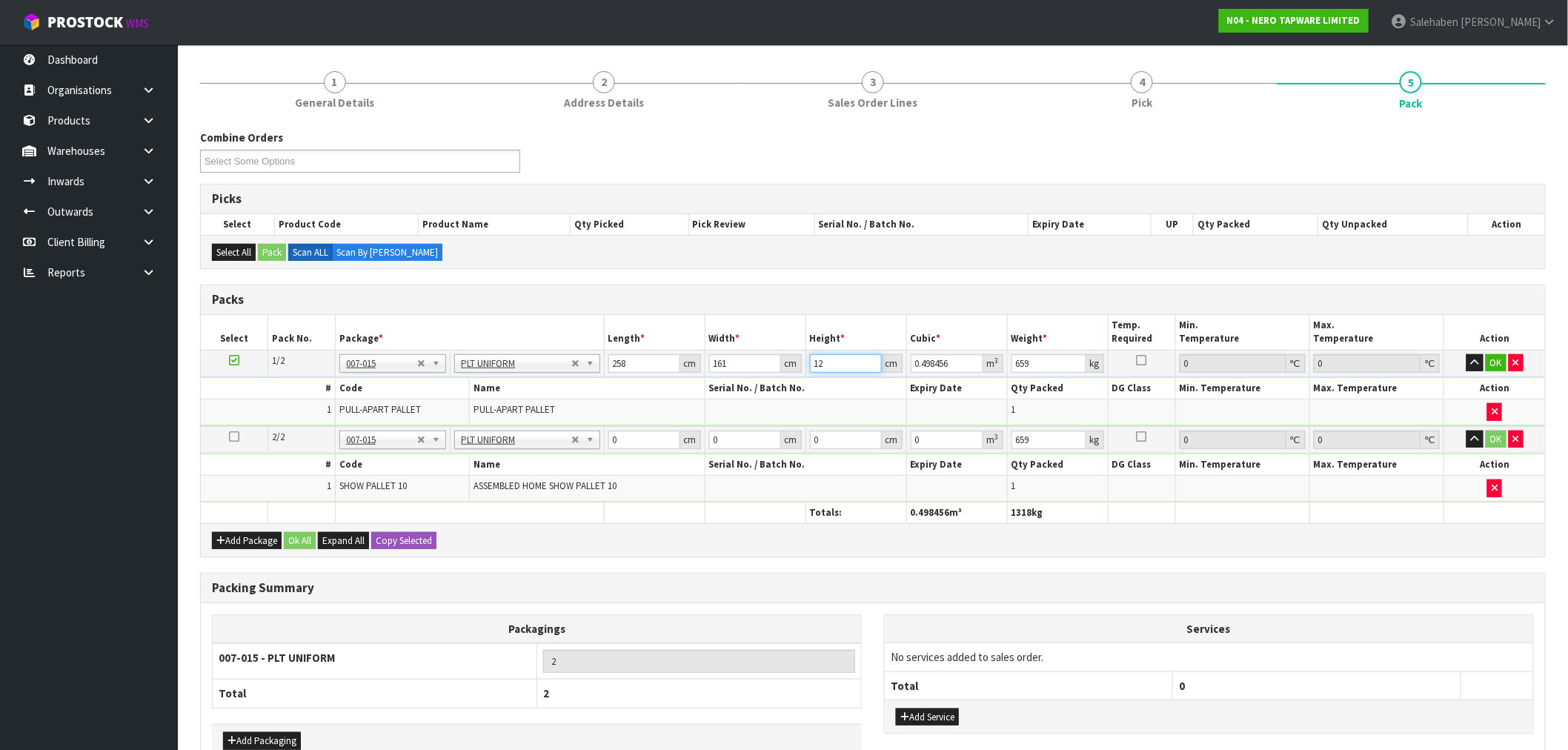
type input "126"
type input "5.233788"
type input "126"
type input "659"
drag, startPoint x: 619, startPoint y: 436, endPoint x: 596, endPoint y: 445, distance: 24.7
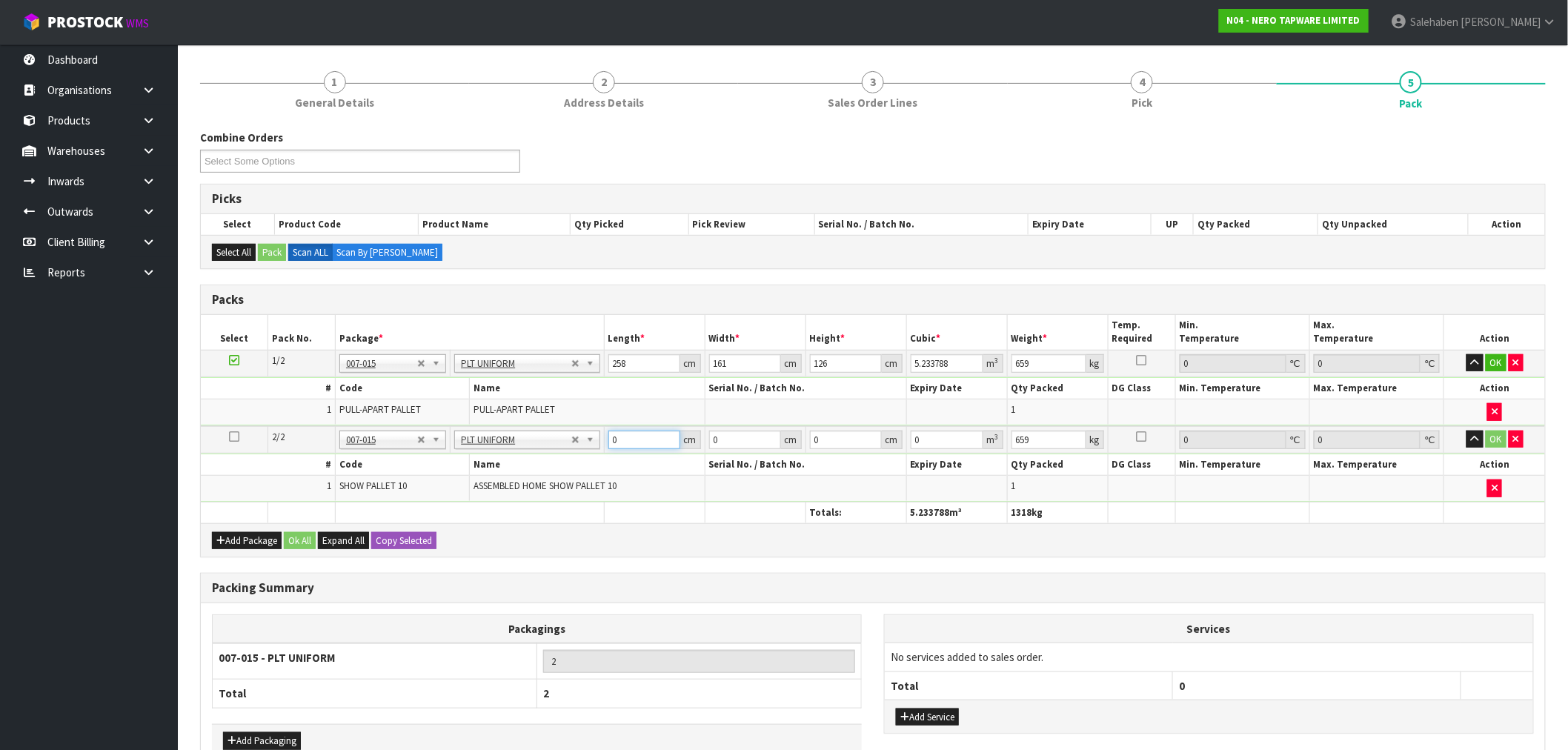
click at [596, 445] on tr "2/2 NONE 007-001 007-002 007-004 007-009 007-013 007-014 007-015 007-017 007-01…" at bounding box center [873, 440] width 1344 height 28
type input "216"
type input "234"
type input "5"
type input "0.25272"
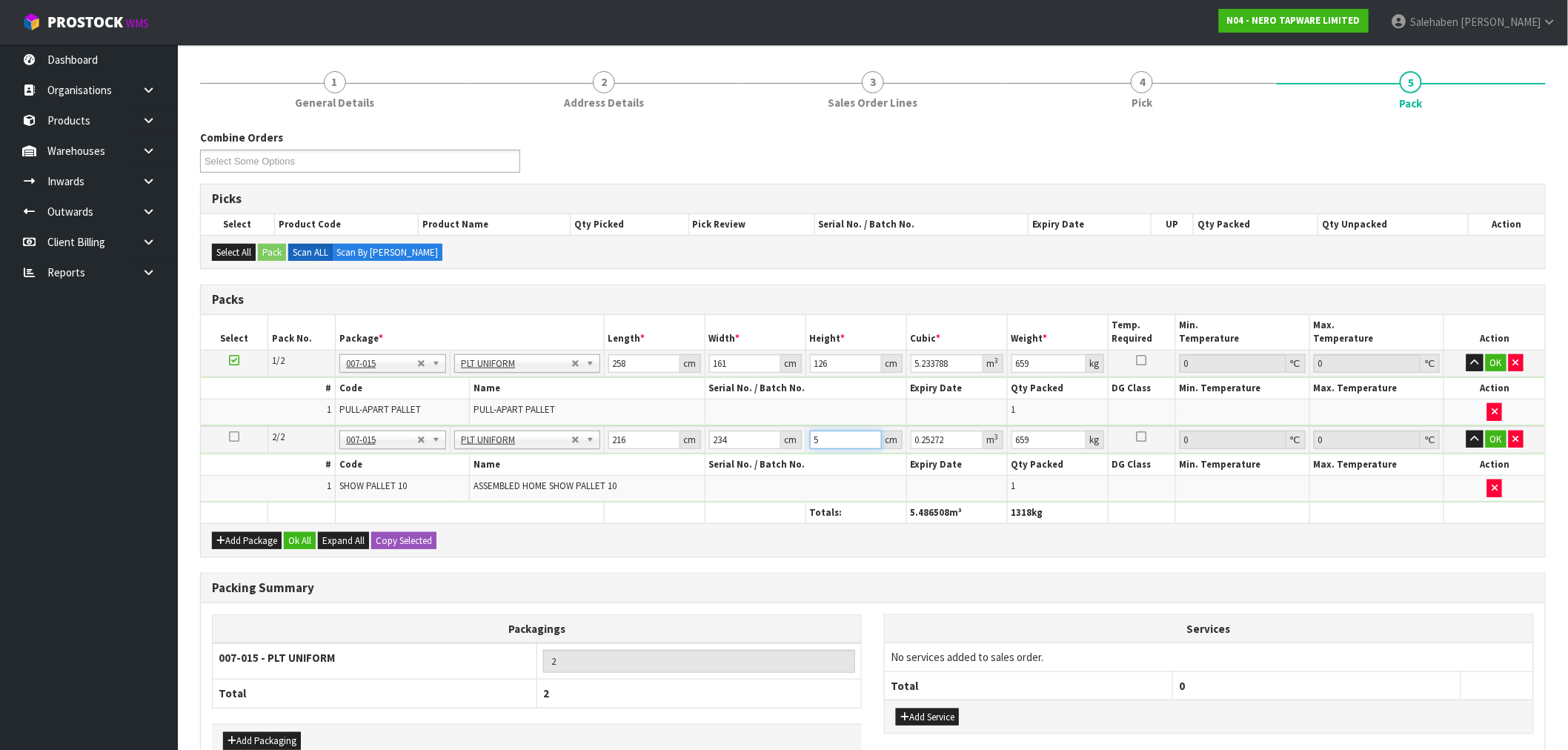
type input "55"
type input "2.77992"
type input "55"
type input "162"
click at [299, 533] on button "Ok All" at bounding box center [300, 541] width 32 height 18
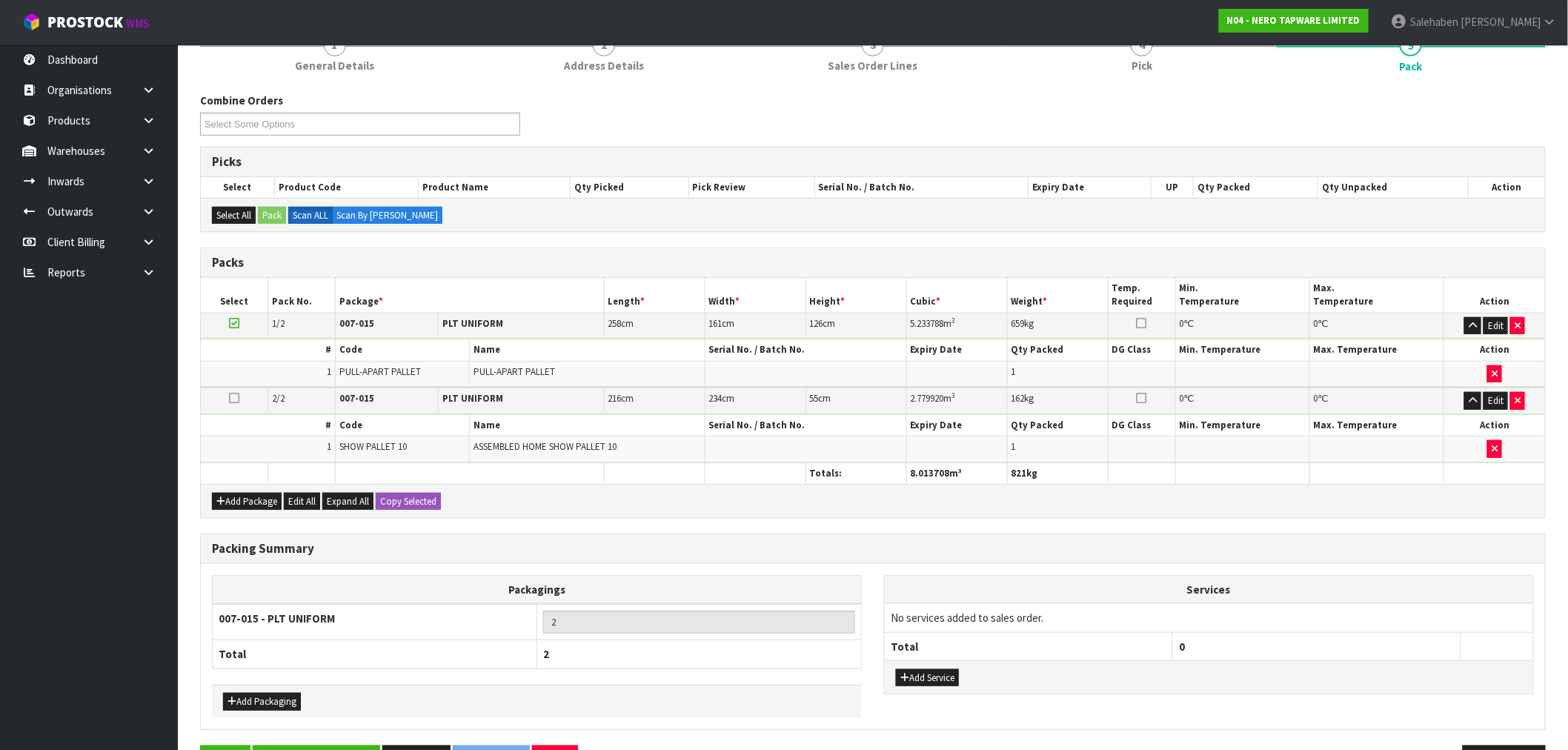
scroll to position [251, 0]
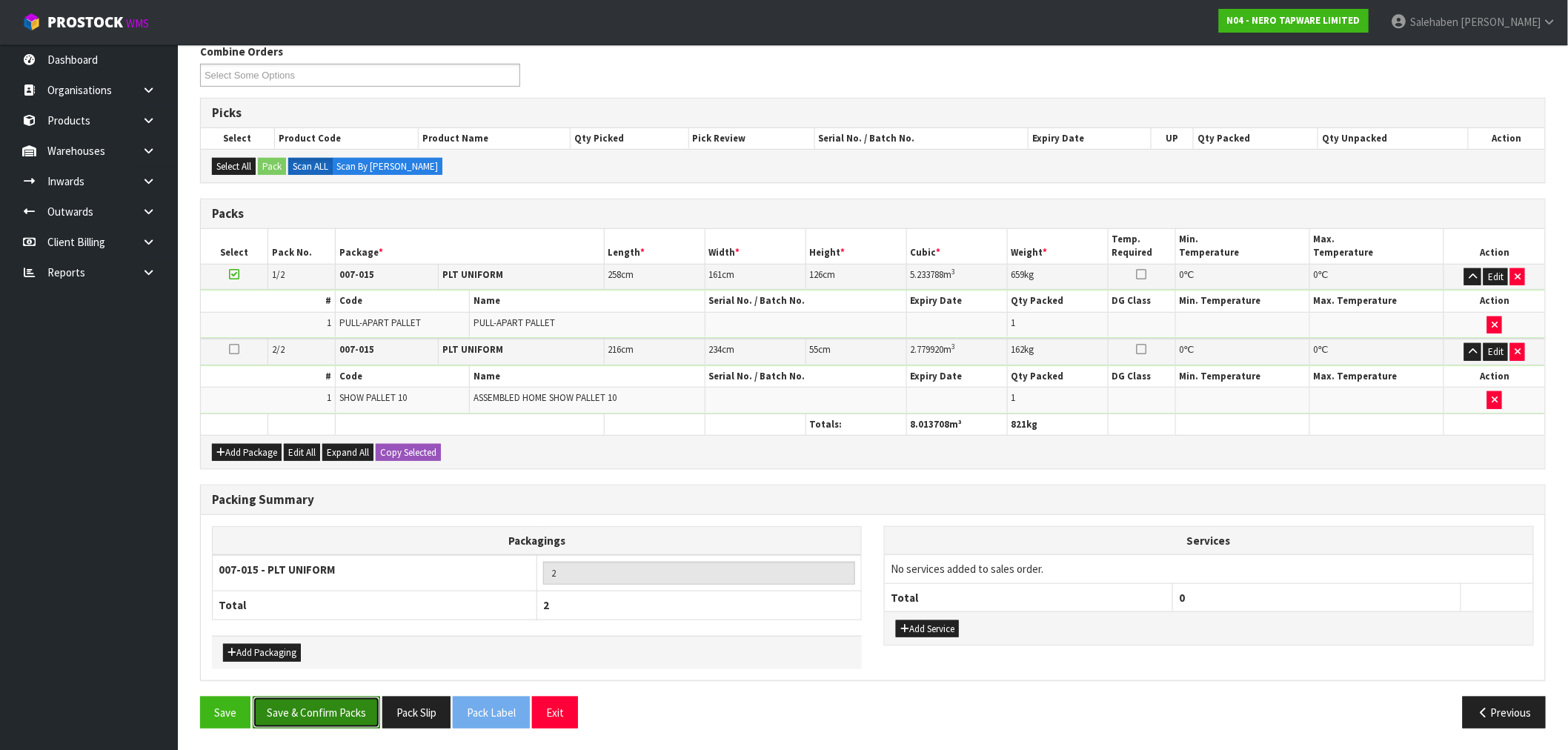
click at [354, 708] on button "Save & Confirm Packs" at bounding box center [316, 713] width 127 height 32
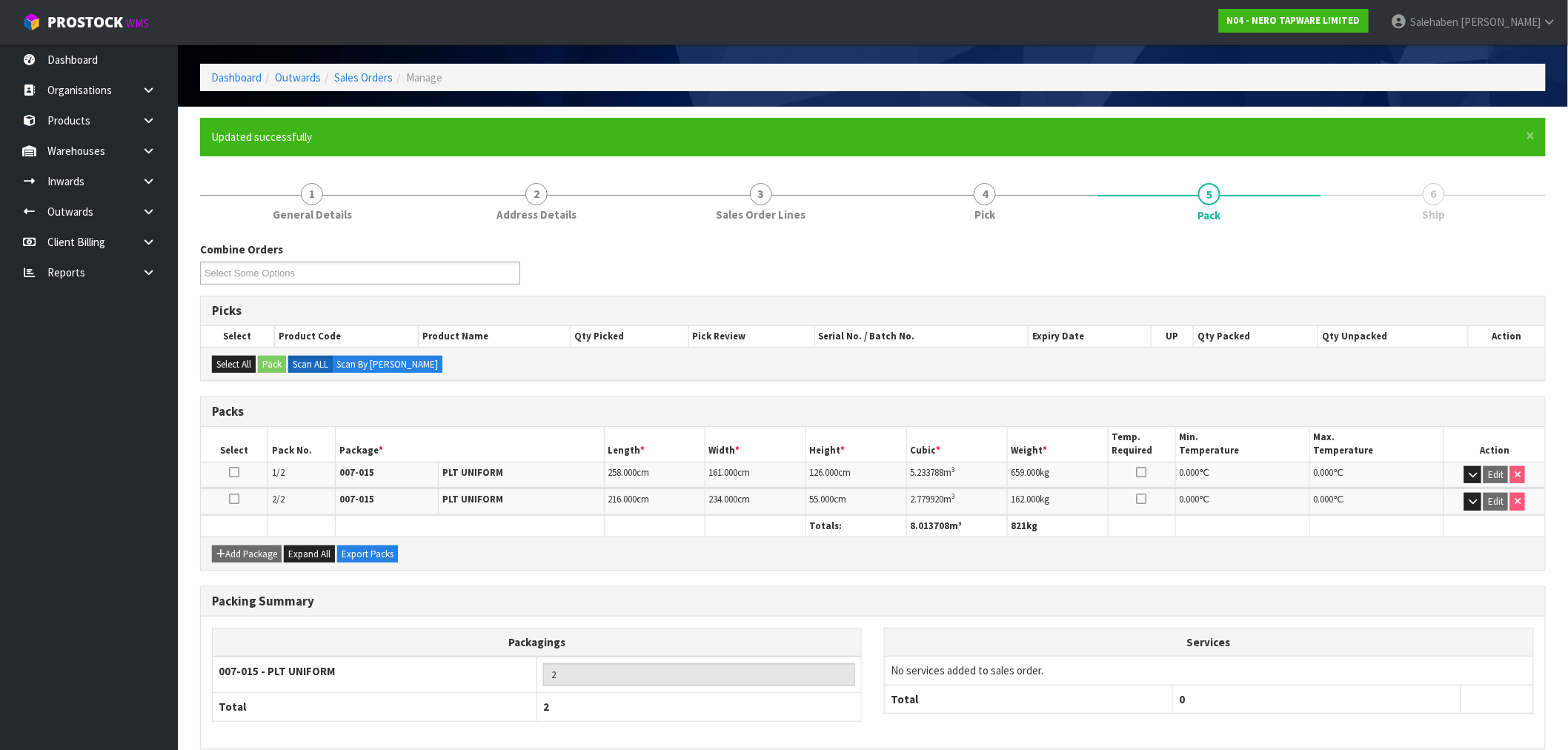
scroll to position [121, 0]
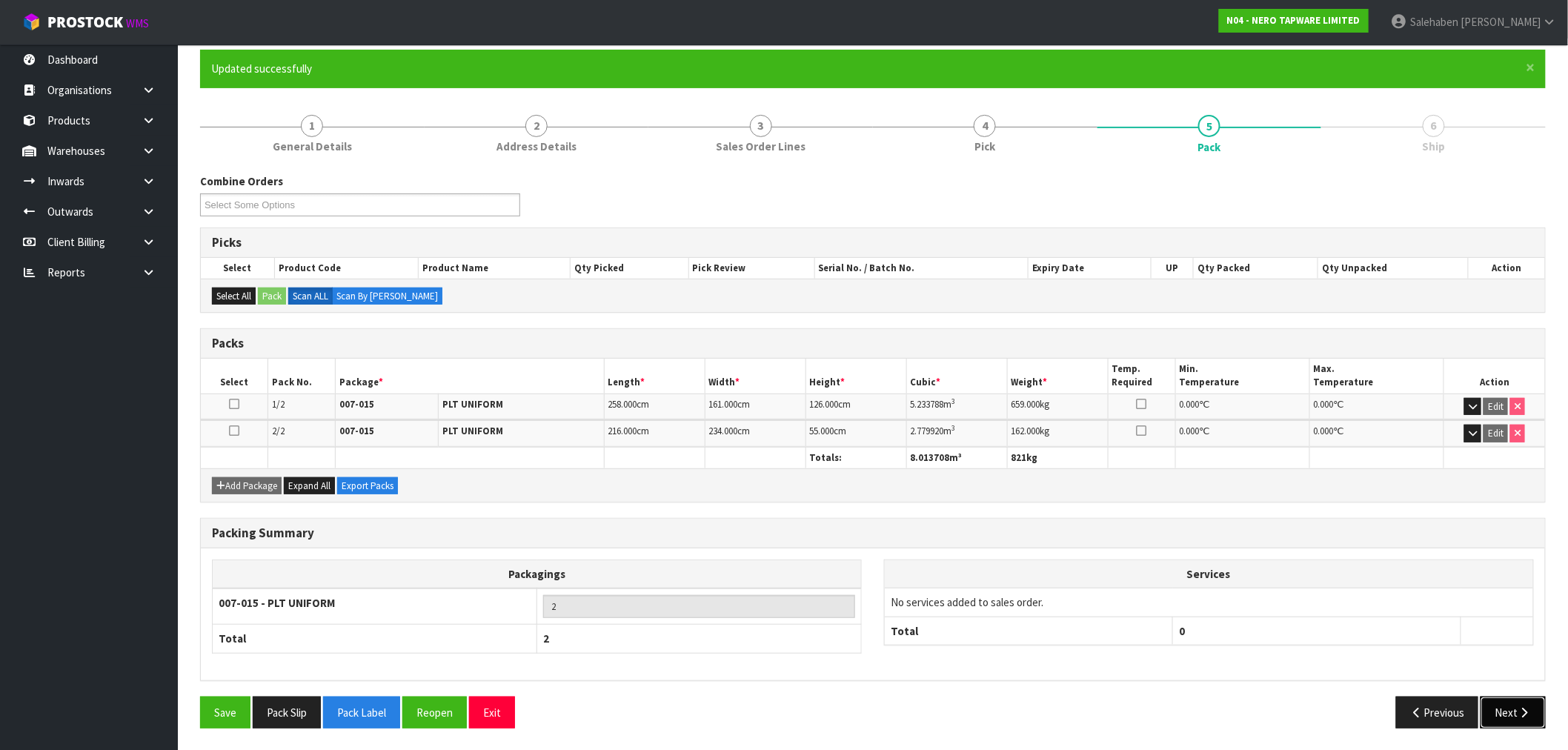
click at [1520, 717] on button "Next" at bounding box center [1513, 713] width 65 height 32
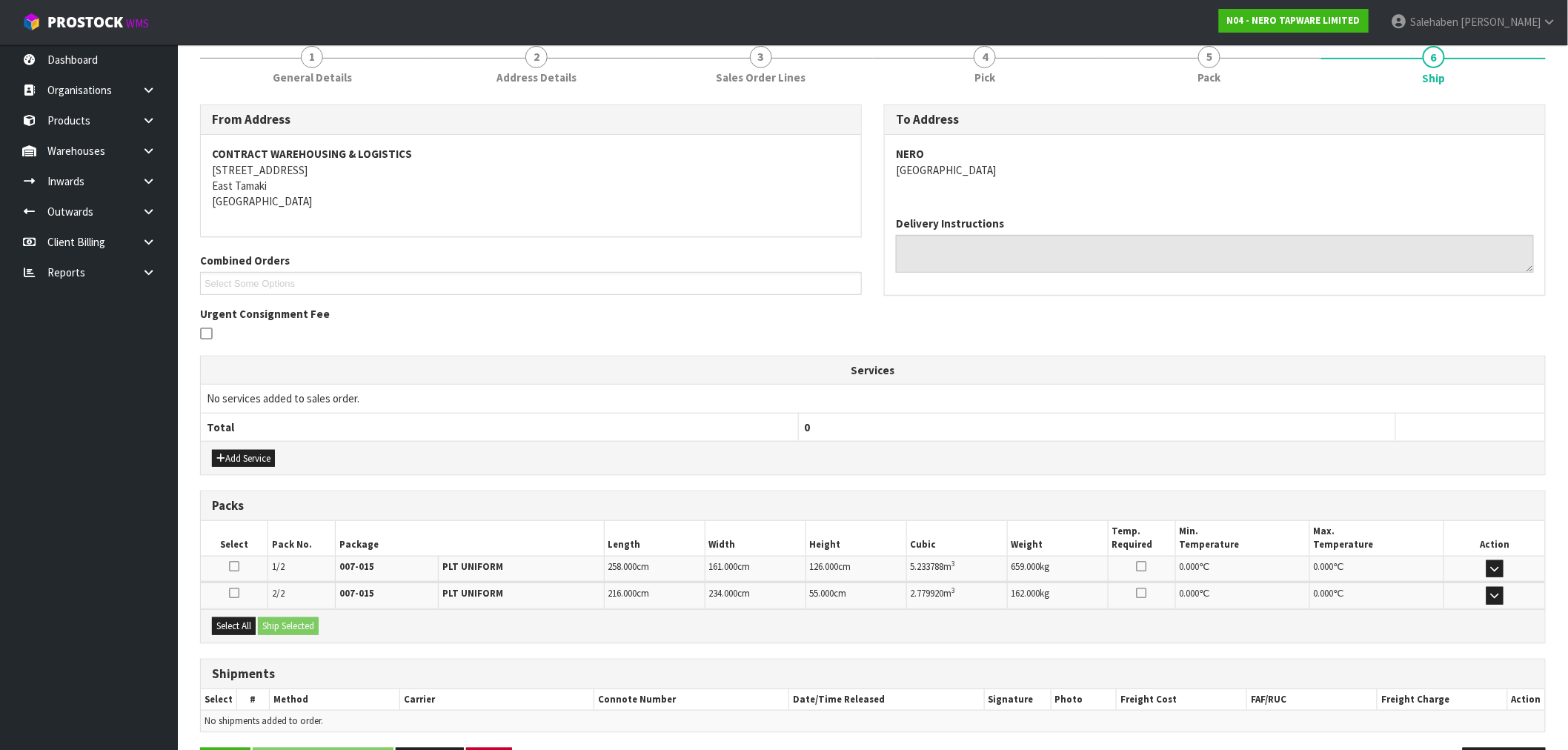
scroll to position [242, 0]
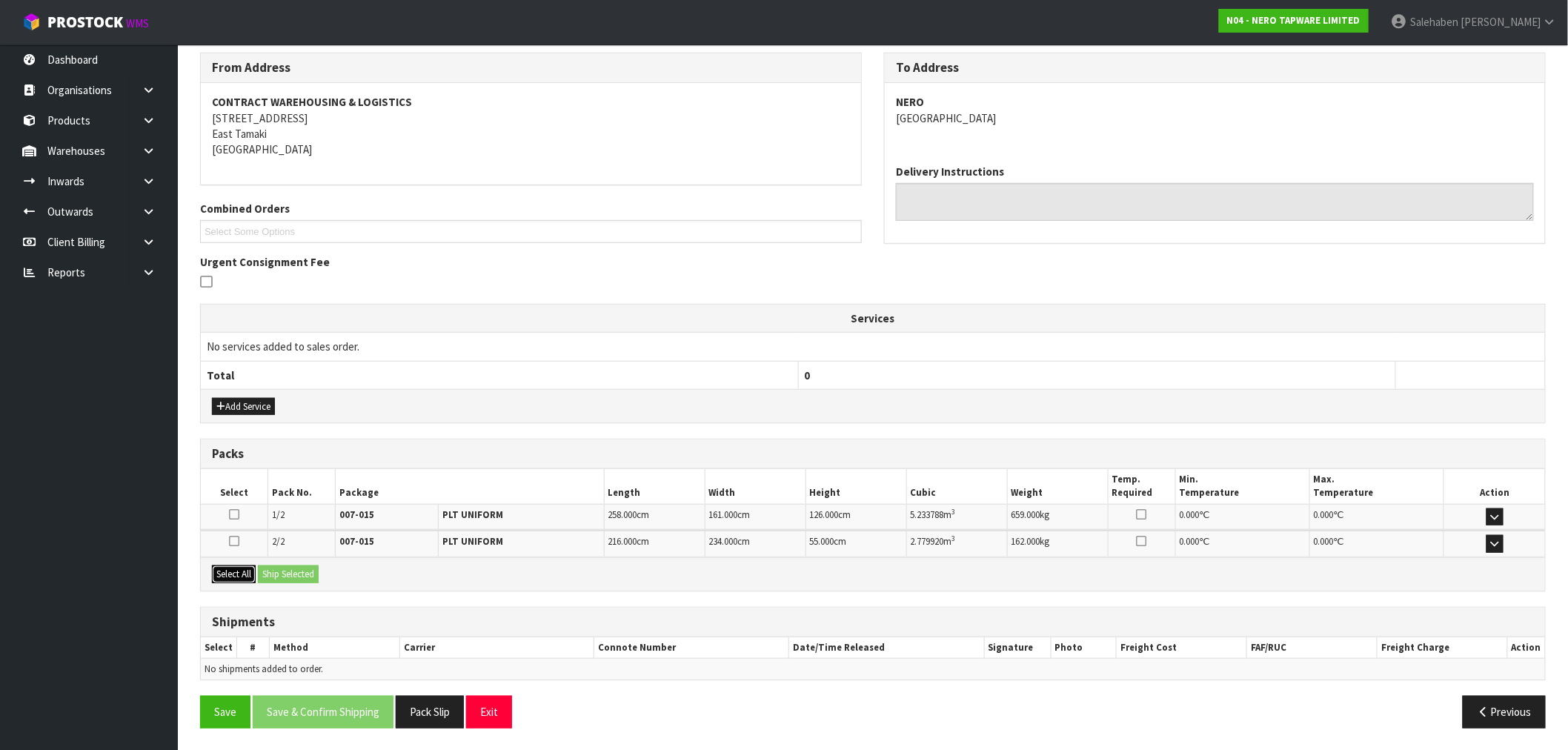
click at [241, 578] on button "Select All" at bounding box center [233, 574] width 44 height 18
click at [282, 574] on button "Ship Selected" at bounding box center [289, 574] width 61 height 18
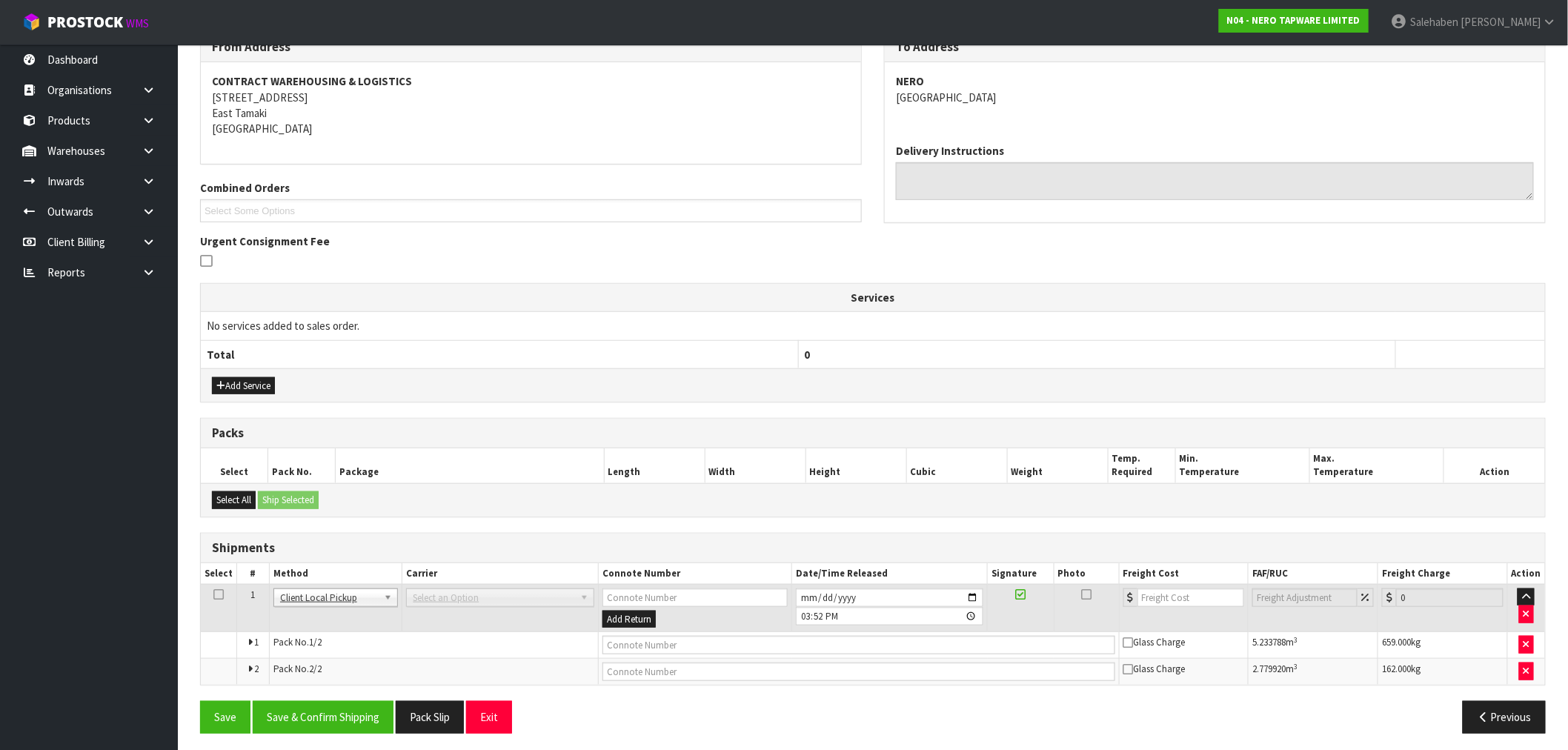
scroll to position [269, 0]
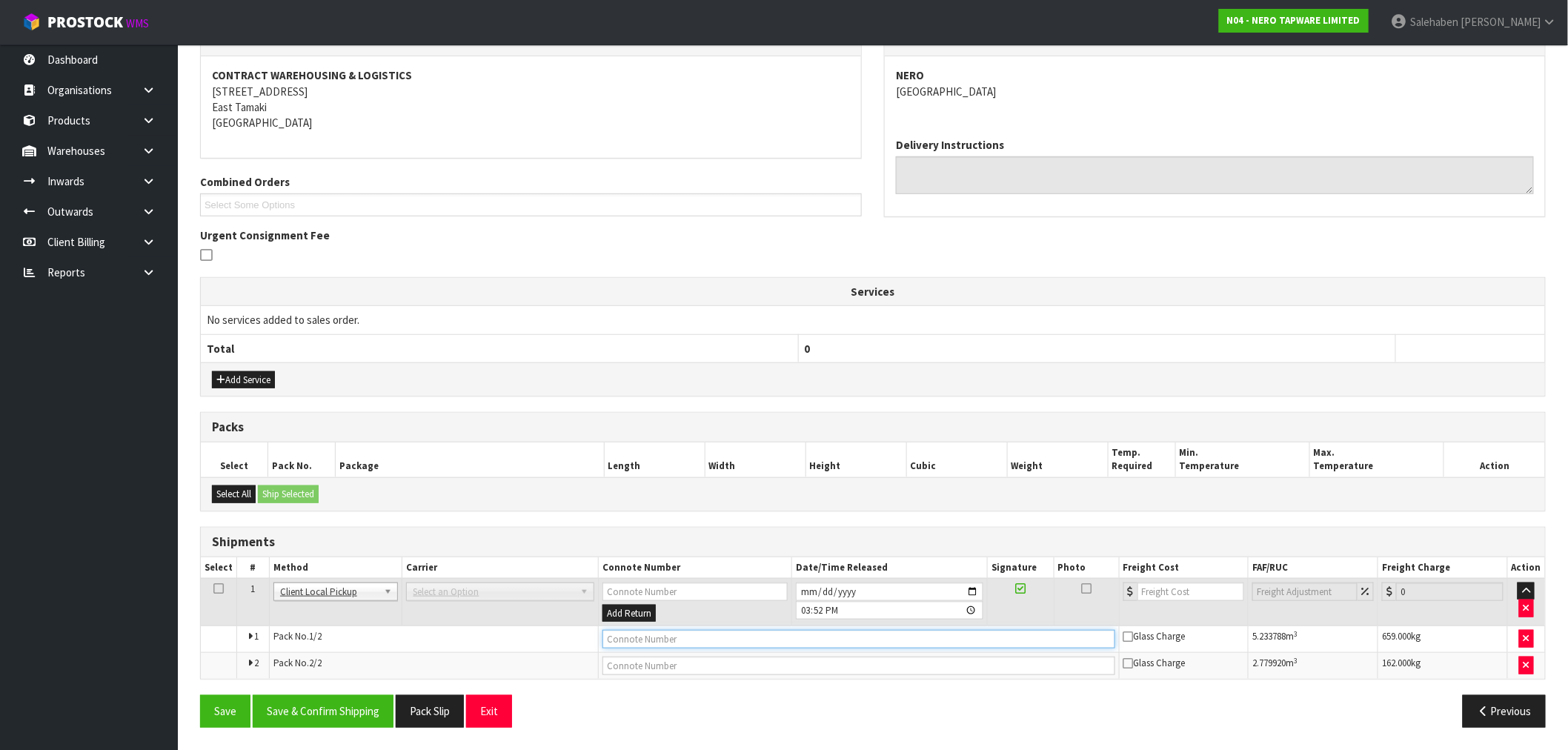
click at [635, 640] on input "text" at bounding box center [859, 640] width 513 height 19
type input "FREIGHT COLLECTED"
click at [313, 705] on button "Save & Confirm Shipping" at bounding box center [323, 711] width 140 height 32
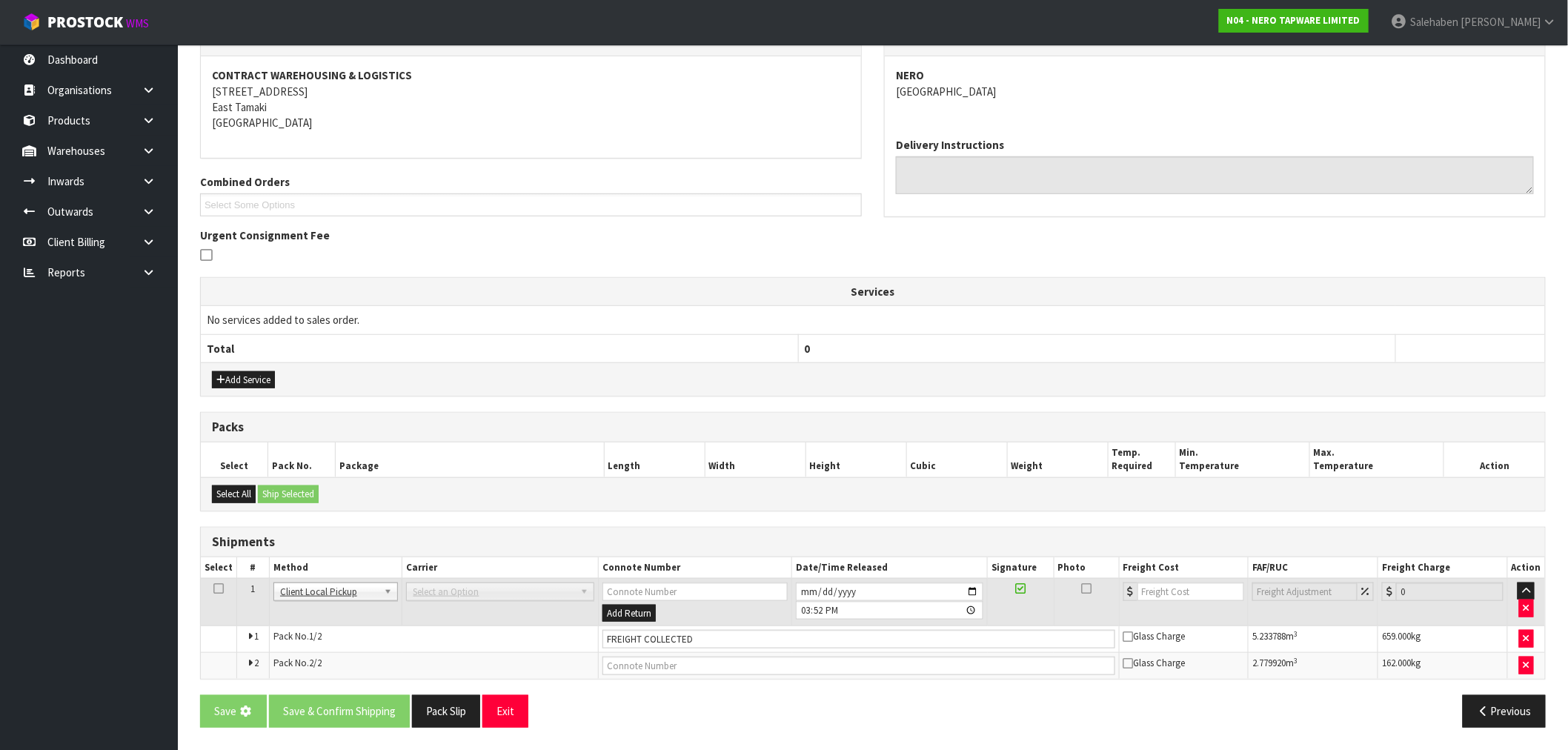
scroll to position [0, 0]
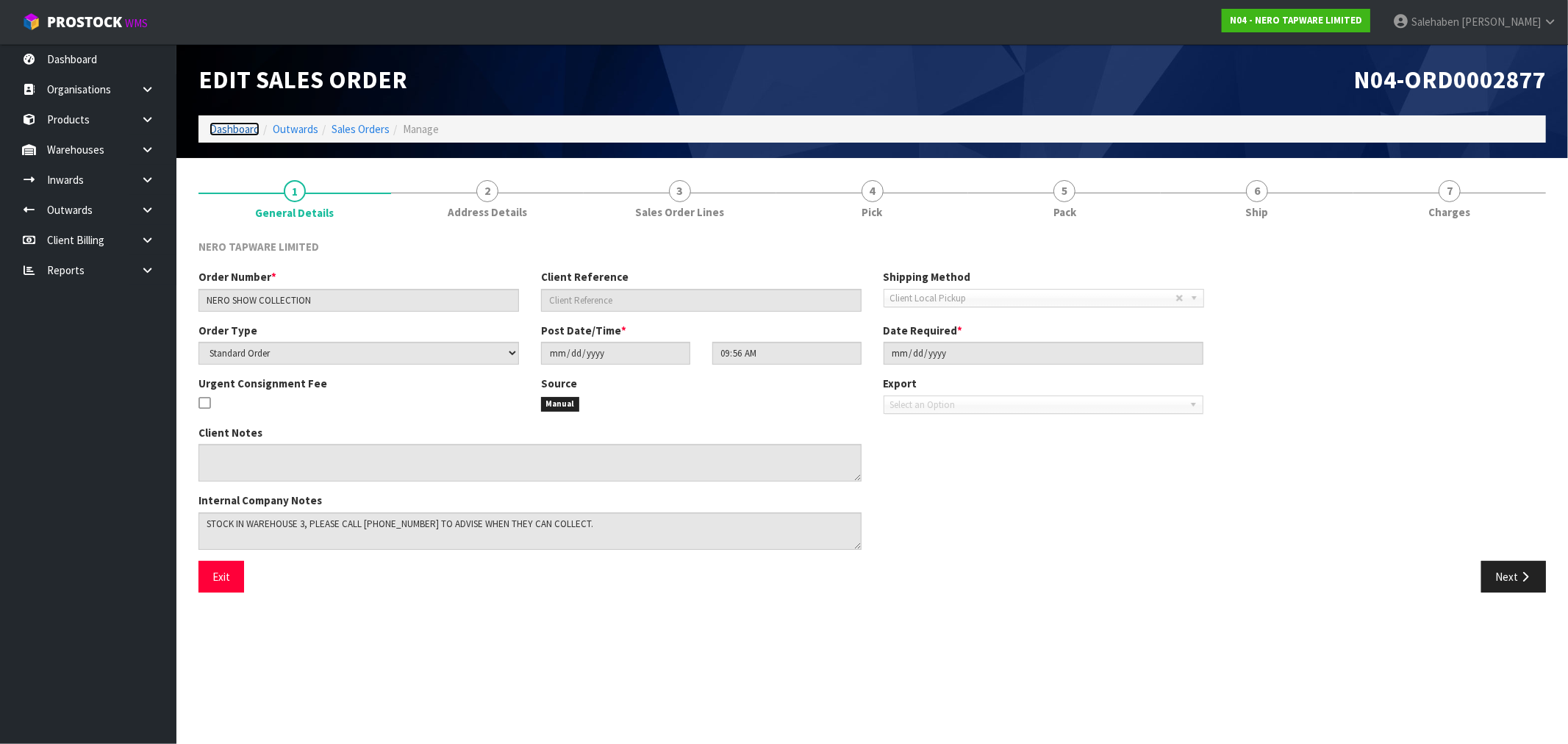
click at [230, 125] on link "Dashboard" at bounding box center [234, 129] width 50 height 14
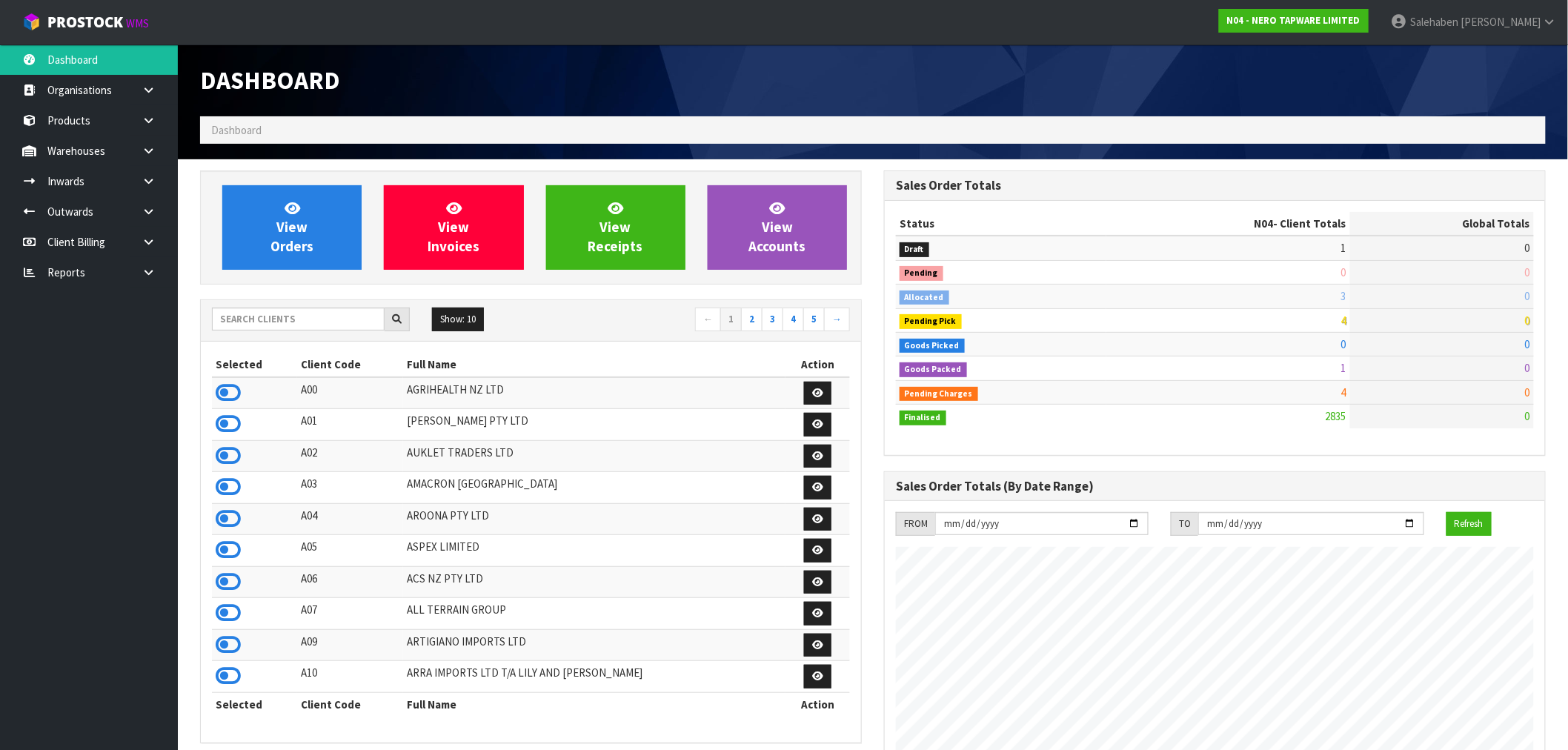
scroll to position [1154, 684]
click at [262, 319] on input "text" at bounding box center [298, 319] width 173 height 23
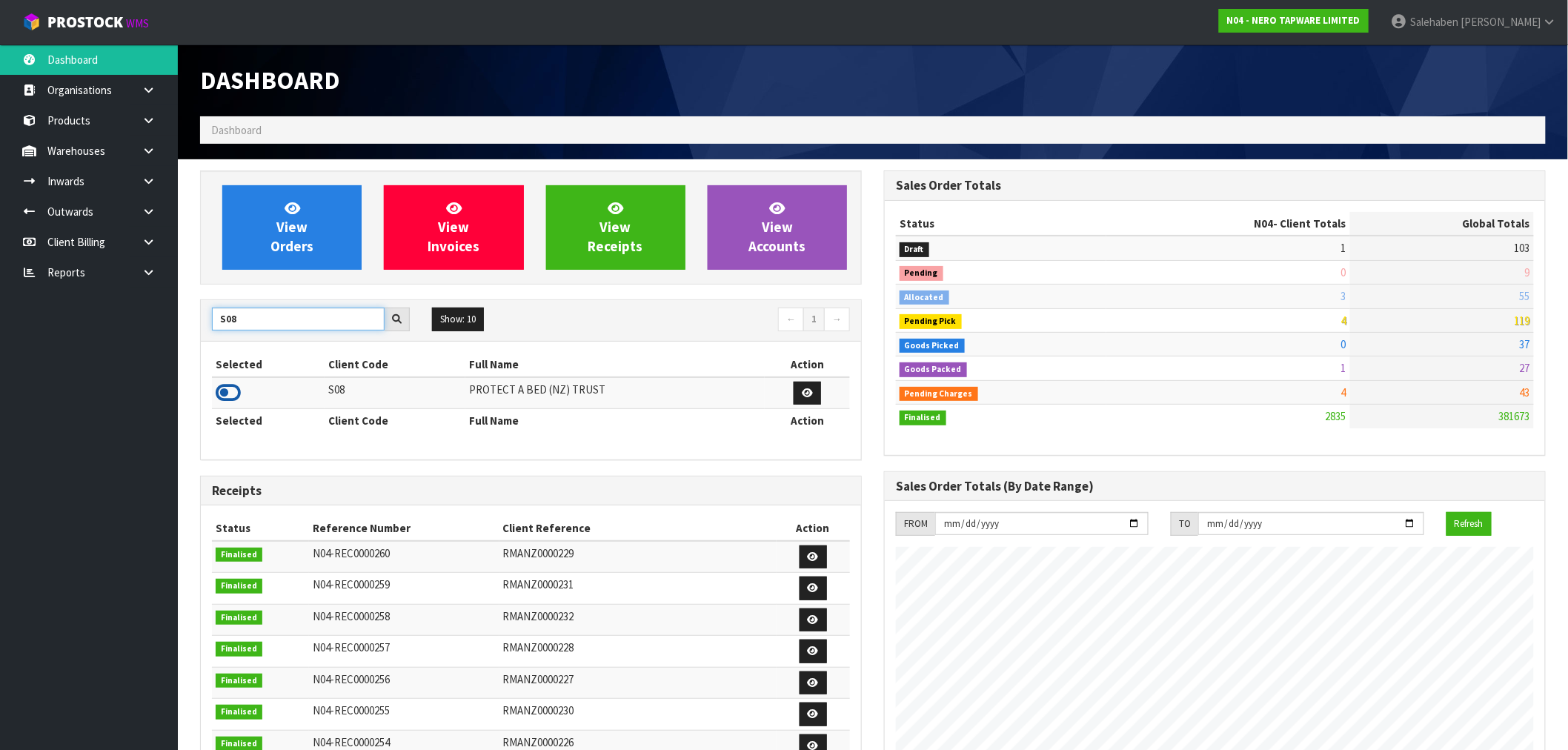
type input "S08"
click at [222, 390] on icon at bounding box center [228, 392] width 26 height 22
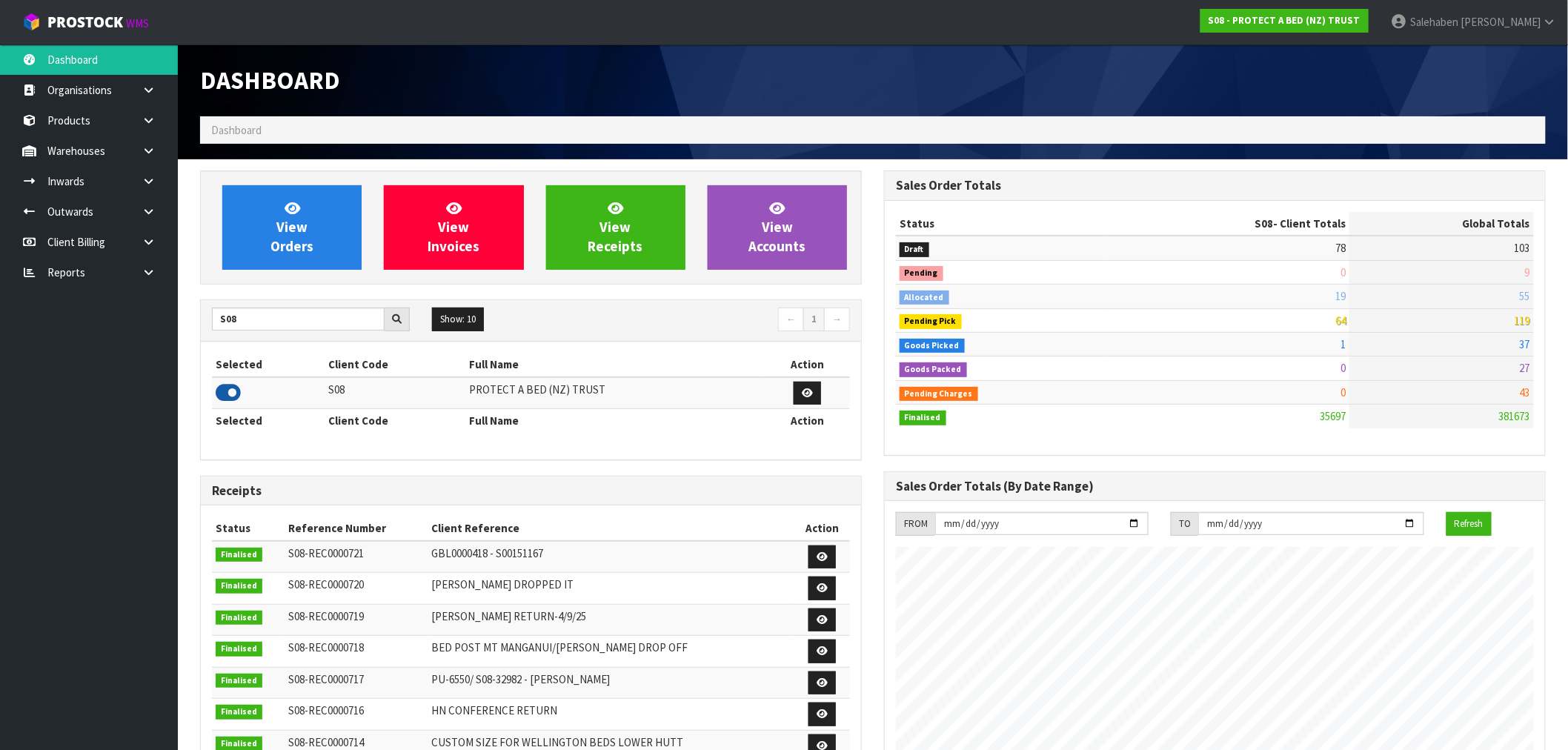
scroll to position [1123, 684]
drag, startPoint x: 237, startPoint y: 316, endPoint x: 218, endPoint y: 327, distance: 22.0
click at [218, 327] on input "S08" at bounding box center [298, 319] width 173 height 23
type input "K01"
click at [224, 399] on icon at bounding box center [228, 392] width 26 height 22
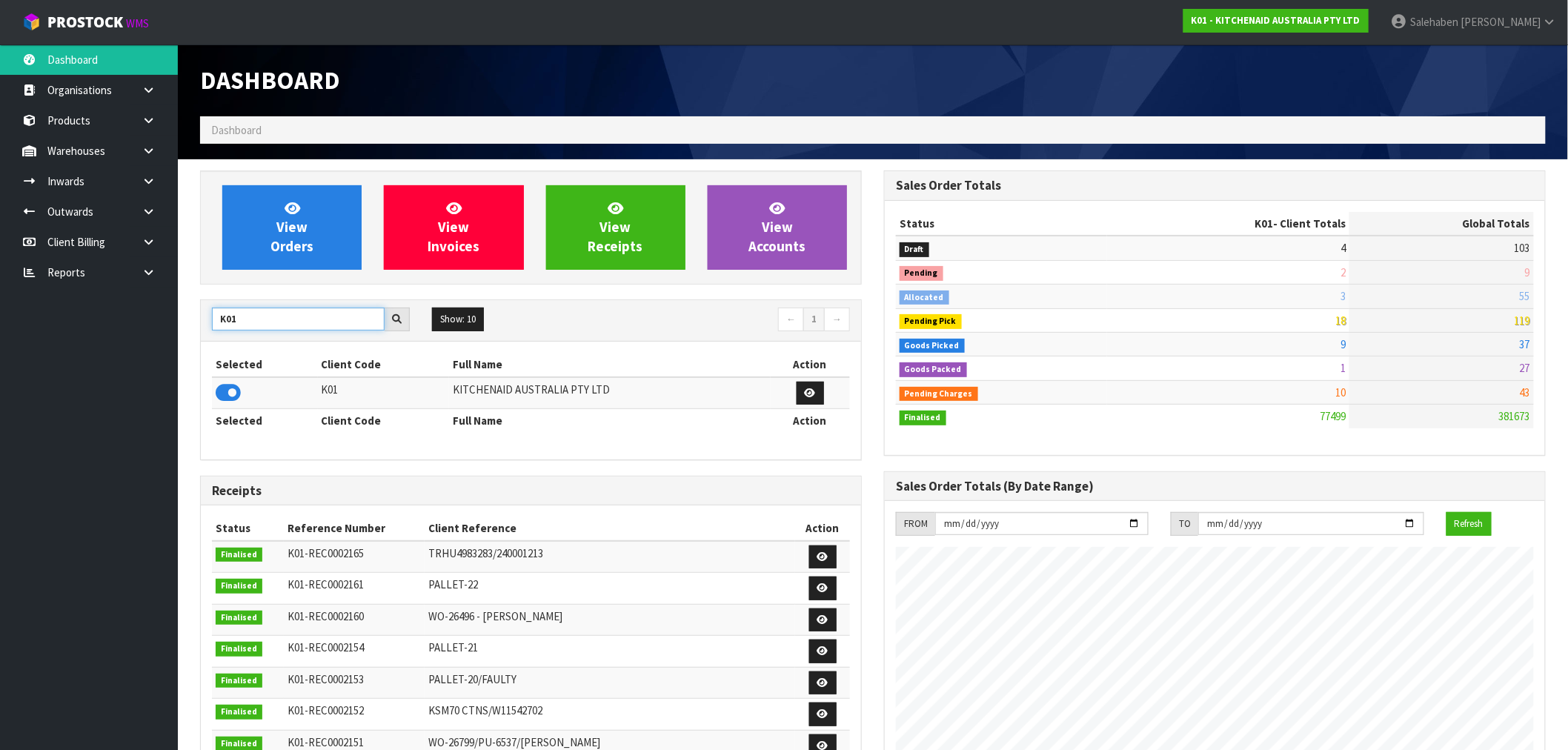
drag, startPoint x: 262, startPoint y: 312, endPoint x: 168, endPoint y: 319, distance: 94.3
click at [168, 319] on body "Toggle navigation ProStock WMS K01 - KITCHENAID AUSTRALIA PTY LTD Salehaben Pat…" at bounding box center [784, 375] width 1568 height 750
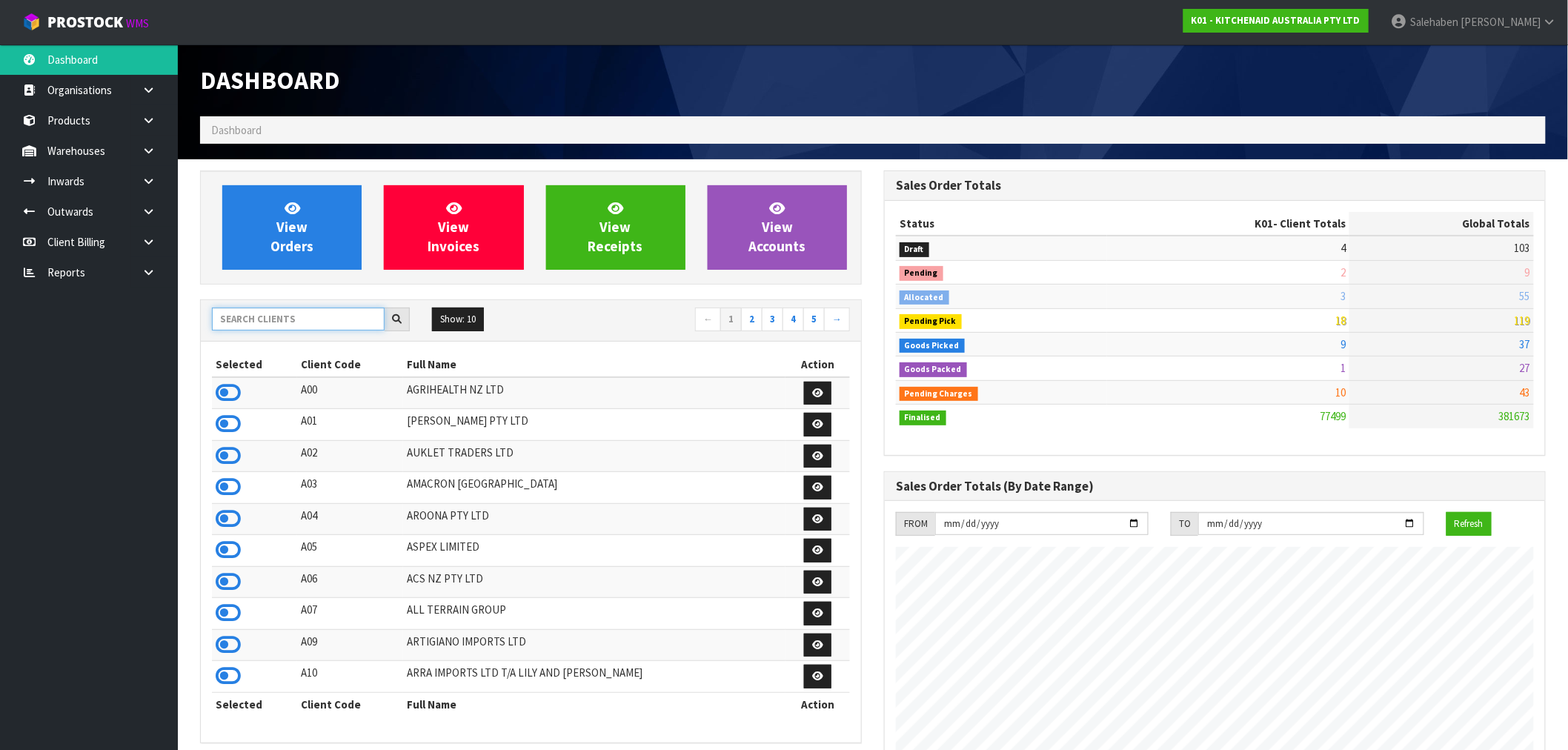
click at [253, 324] on input "text" at bounding box center [298, 319] width 173 height 23
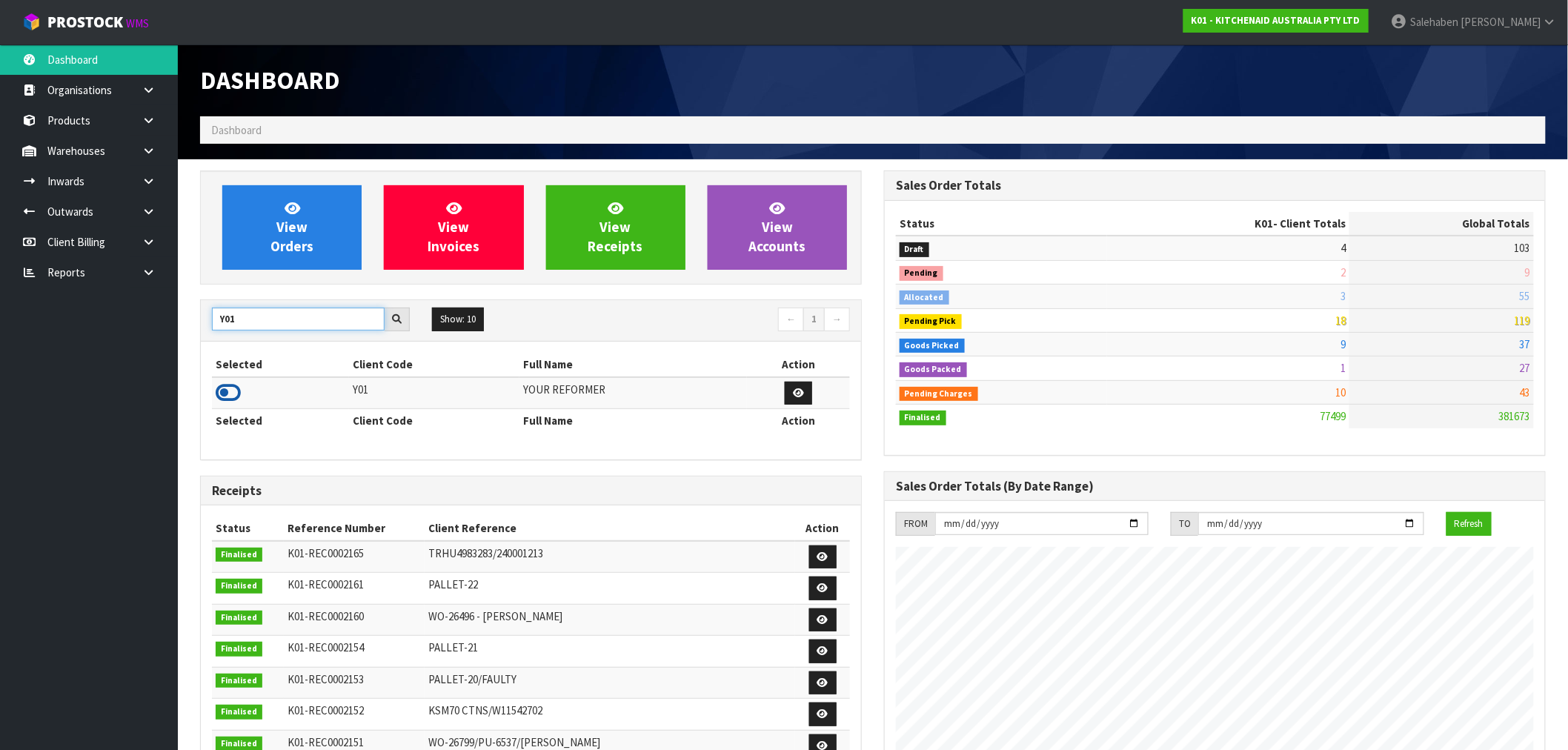
type input "Y01"
click at [230, 384] on icon at bounding box center [228, 392] width 26 height 22
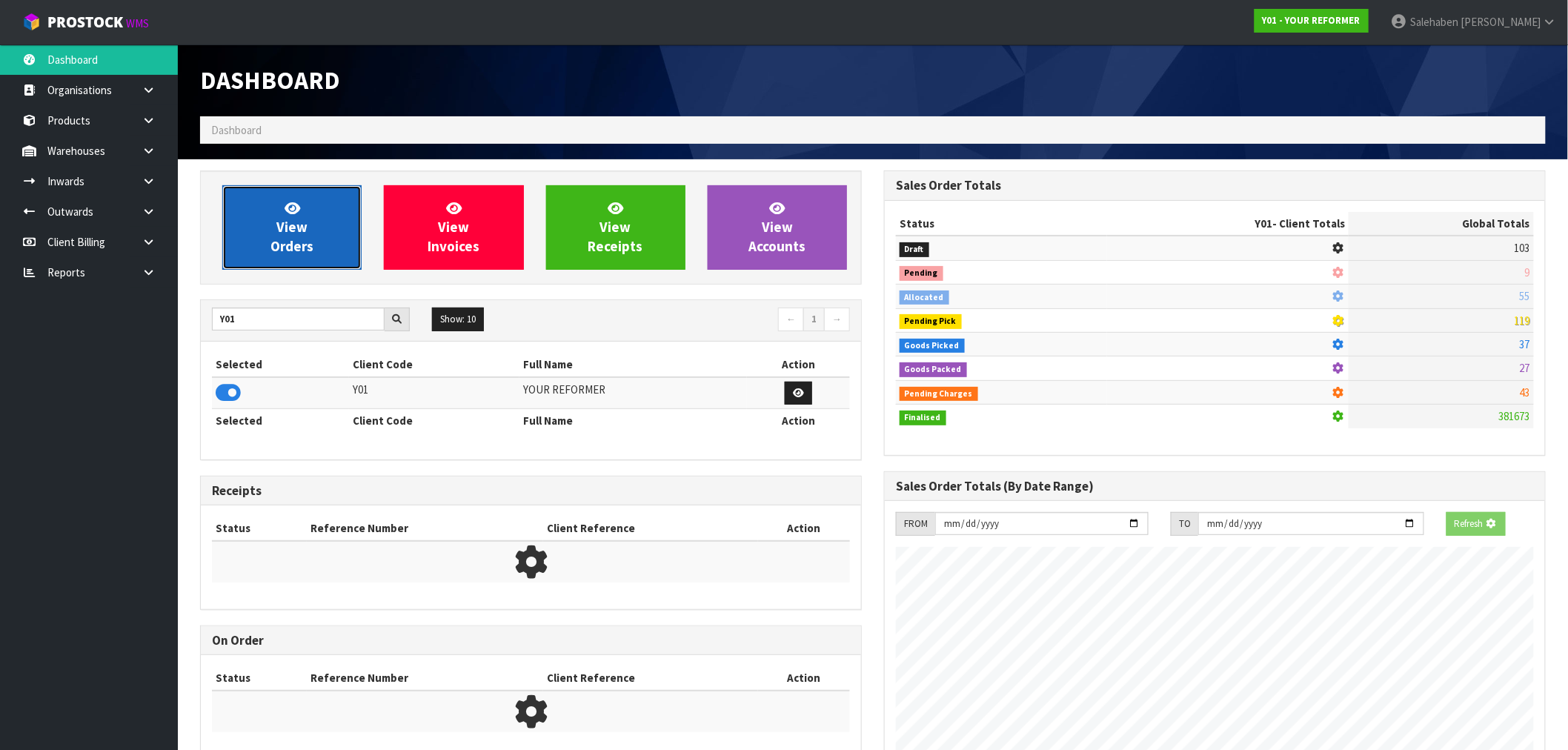
click at [292, 232] on span "View Orders" at bounding box center [291, 227] width 43 height 56
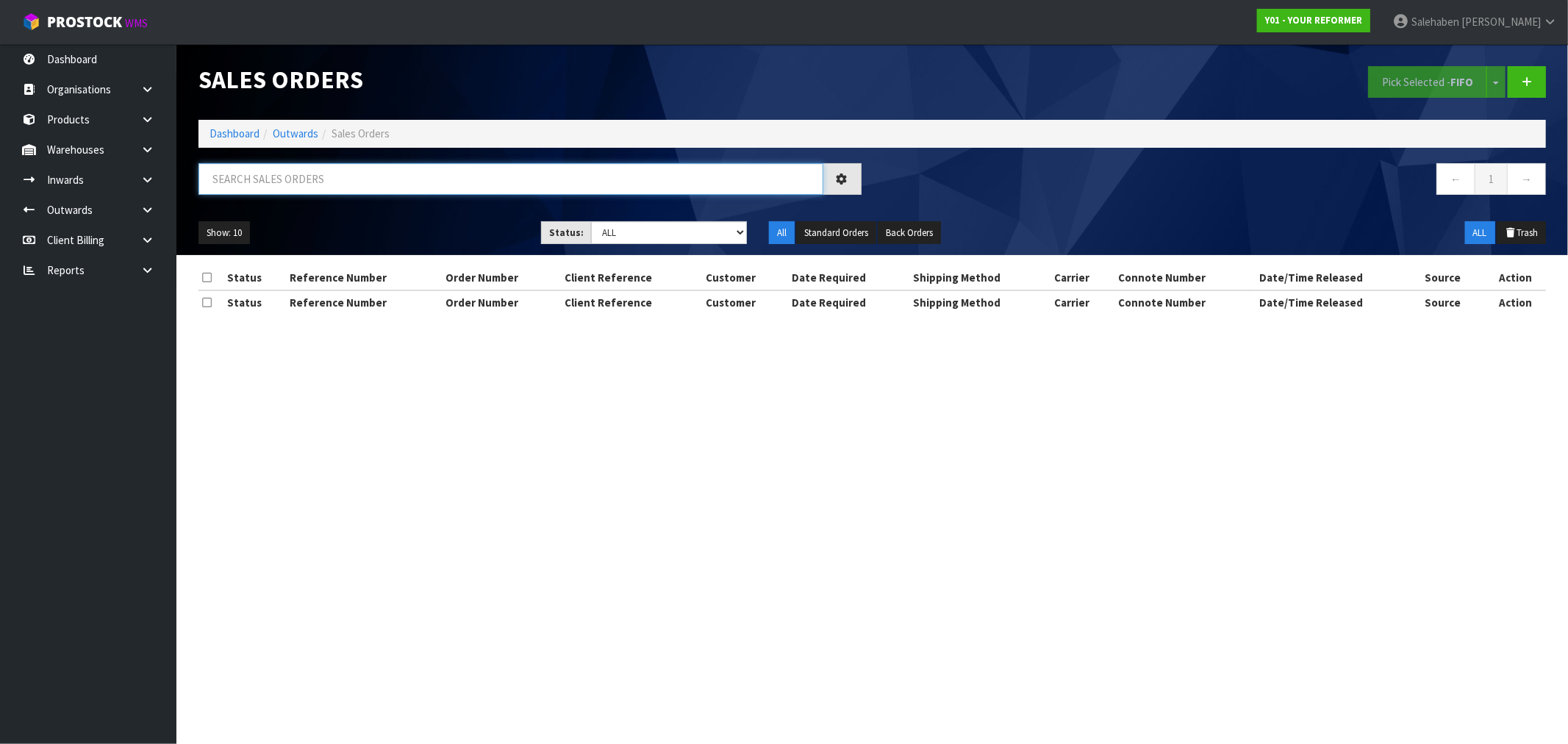
click at [252, 173] on input "text" at bounding box center [511, 179] width 625 height 32
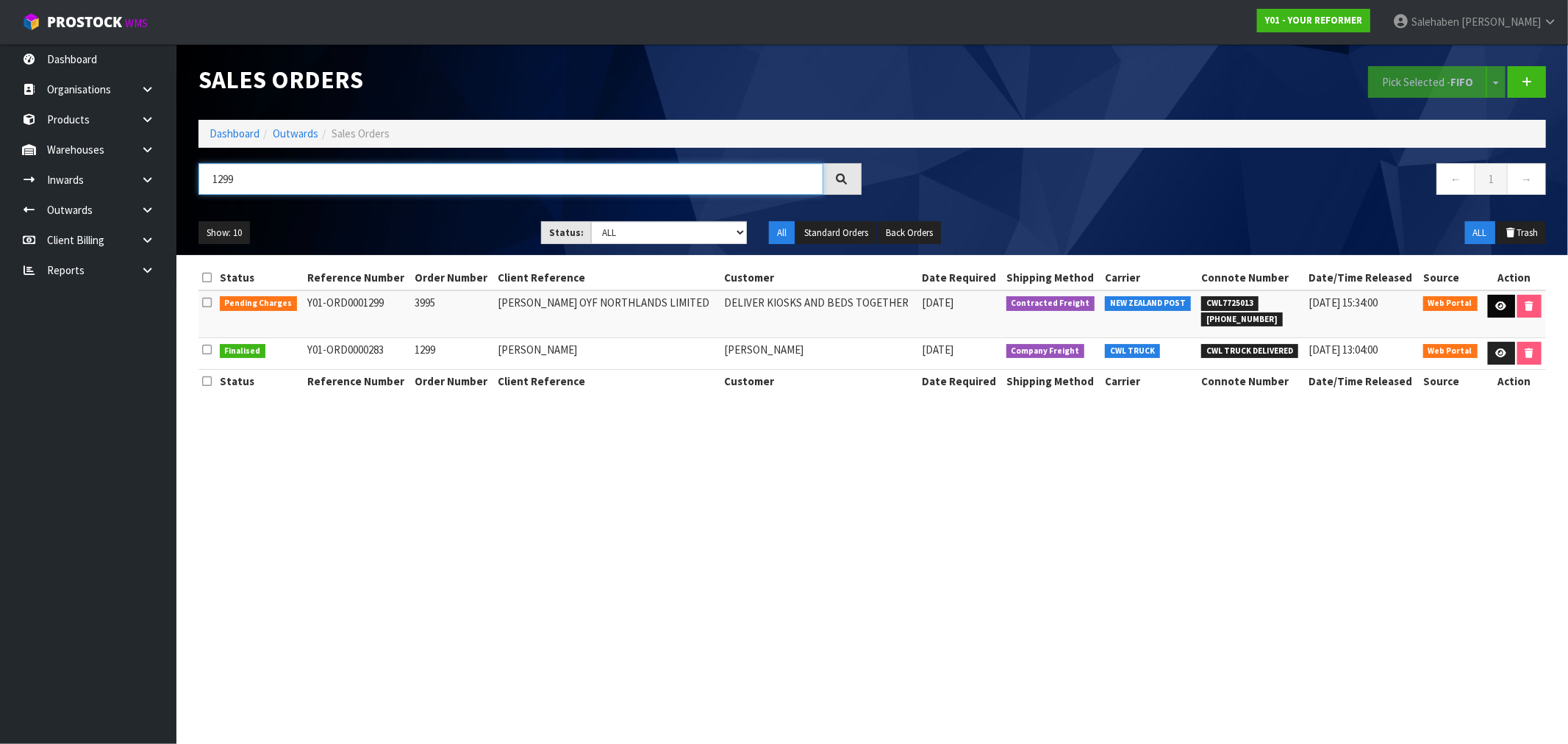
type input "1299"
click at [1497, 304] on icon at bounding box center [1502, 306] width 11 height 9
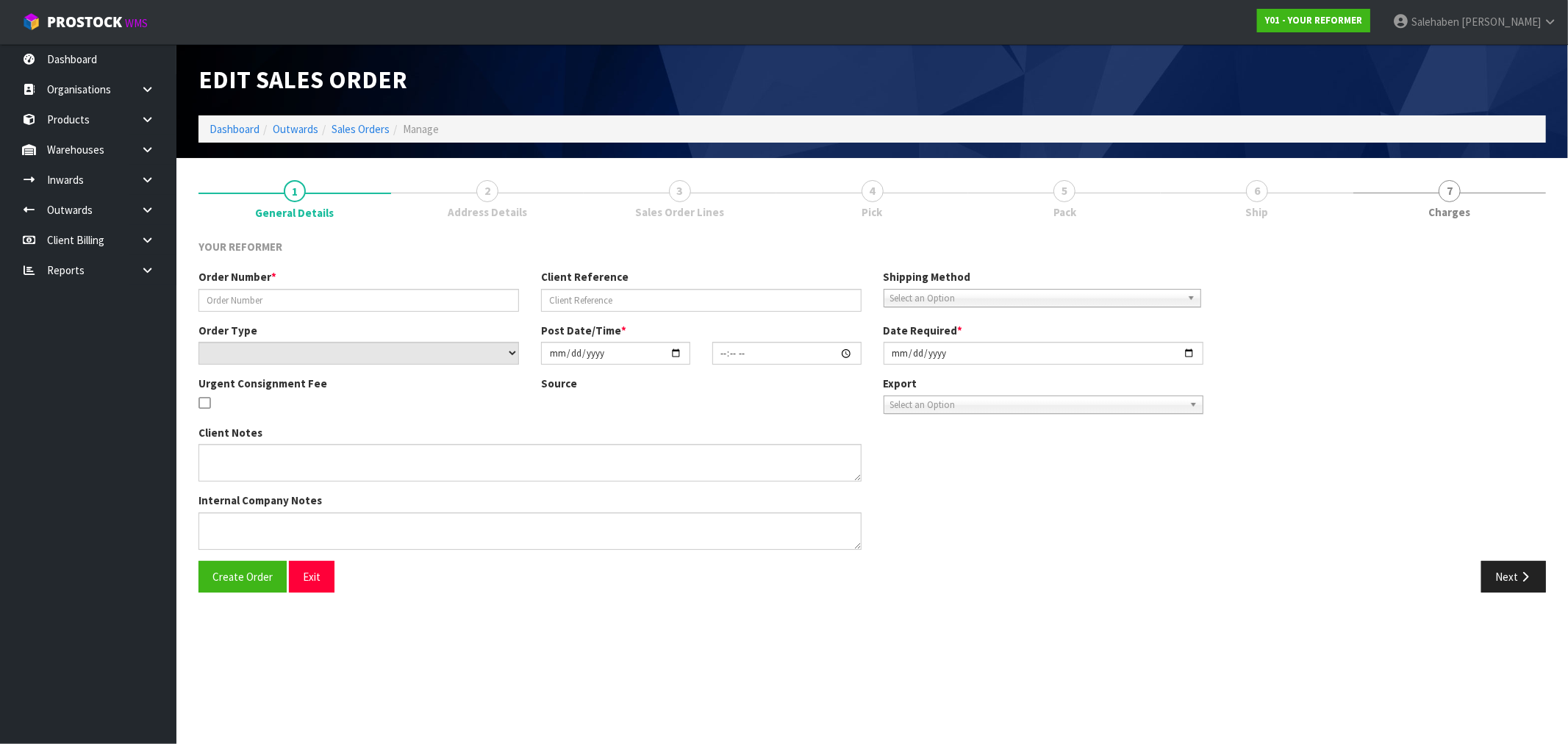
type input "3995"
type input "WILLIAM COLE OYF NORTHLANDS LIMITED"
select select "number:0"
type input "2025-08-13"
type input "21:36:00.000"
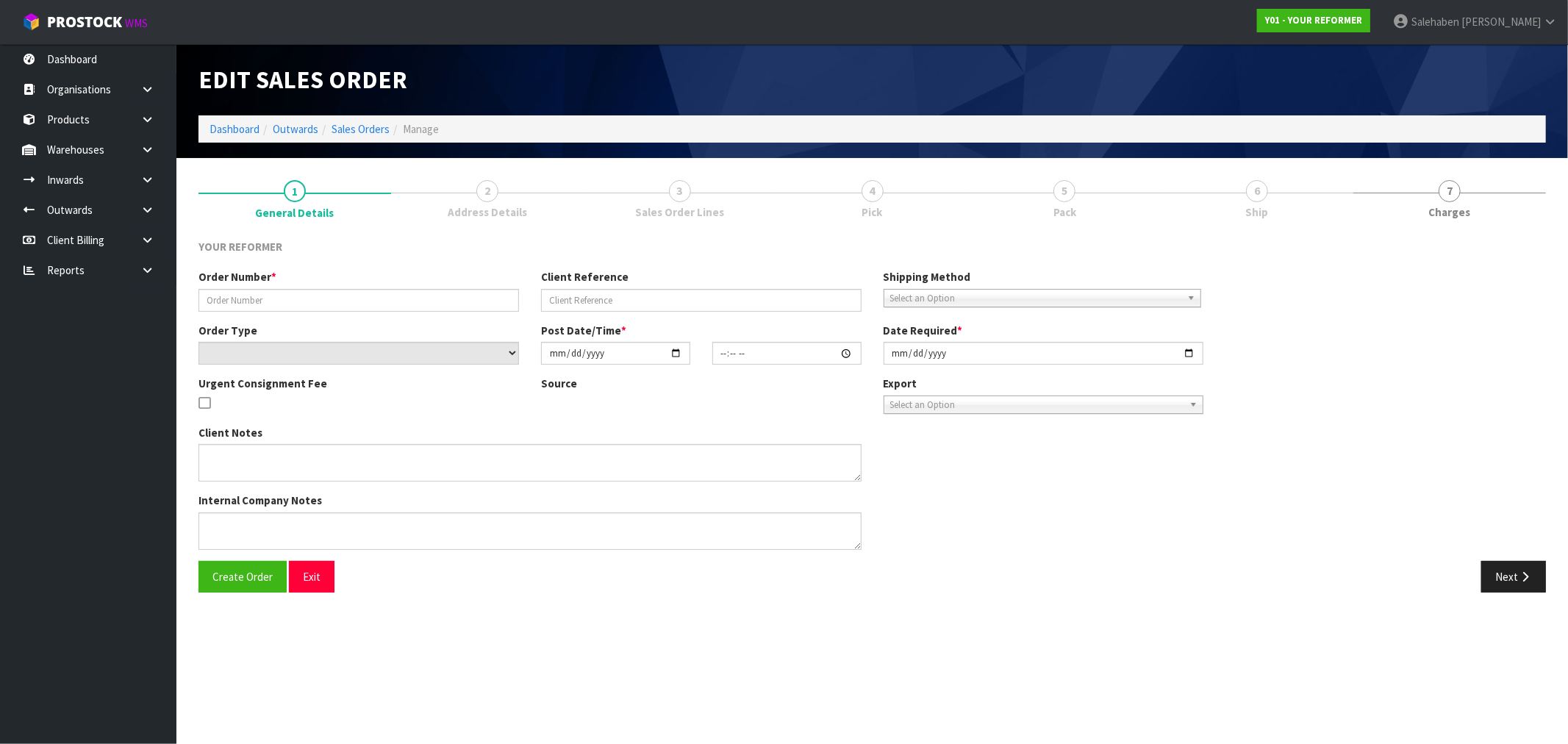
type input "2025-09-17"
type textarea "REFORMERS TO ARRIVE TO NZ 7/SEP BEFORE 8AM OR AFTER 6PM (THURS, FRI AND SAT IS …"
type textarea "FREIGHT QUOTE WILL BE AS FOLLOWS. AKL / CHH FREIGHT CHARGE: $1083.72 + HIAB CHA…"
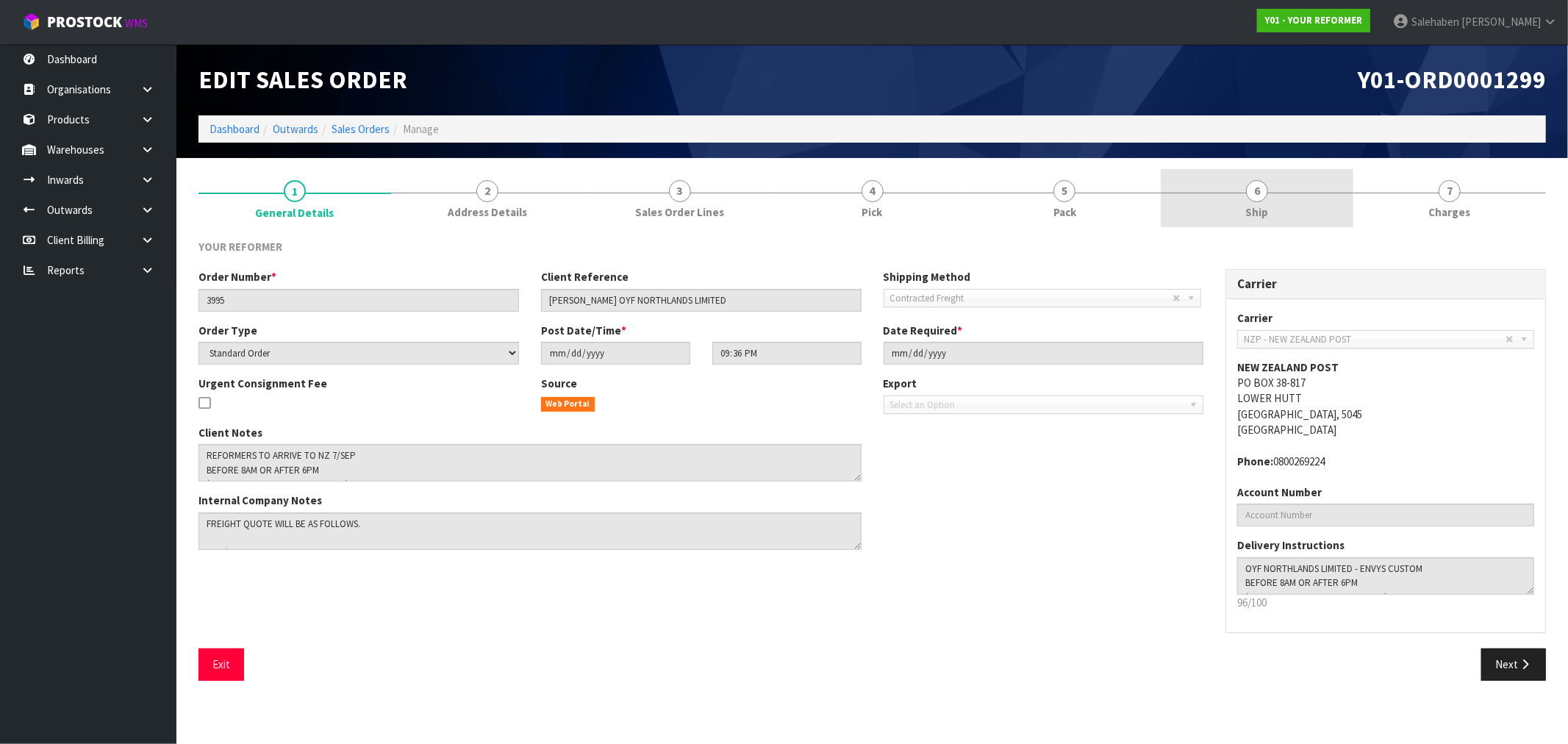
click at [1248, 215] on span "Ship" at bounding box center [1257, 212] width 23 height 15
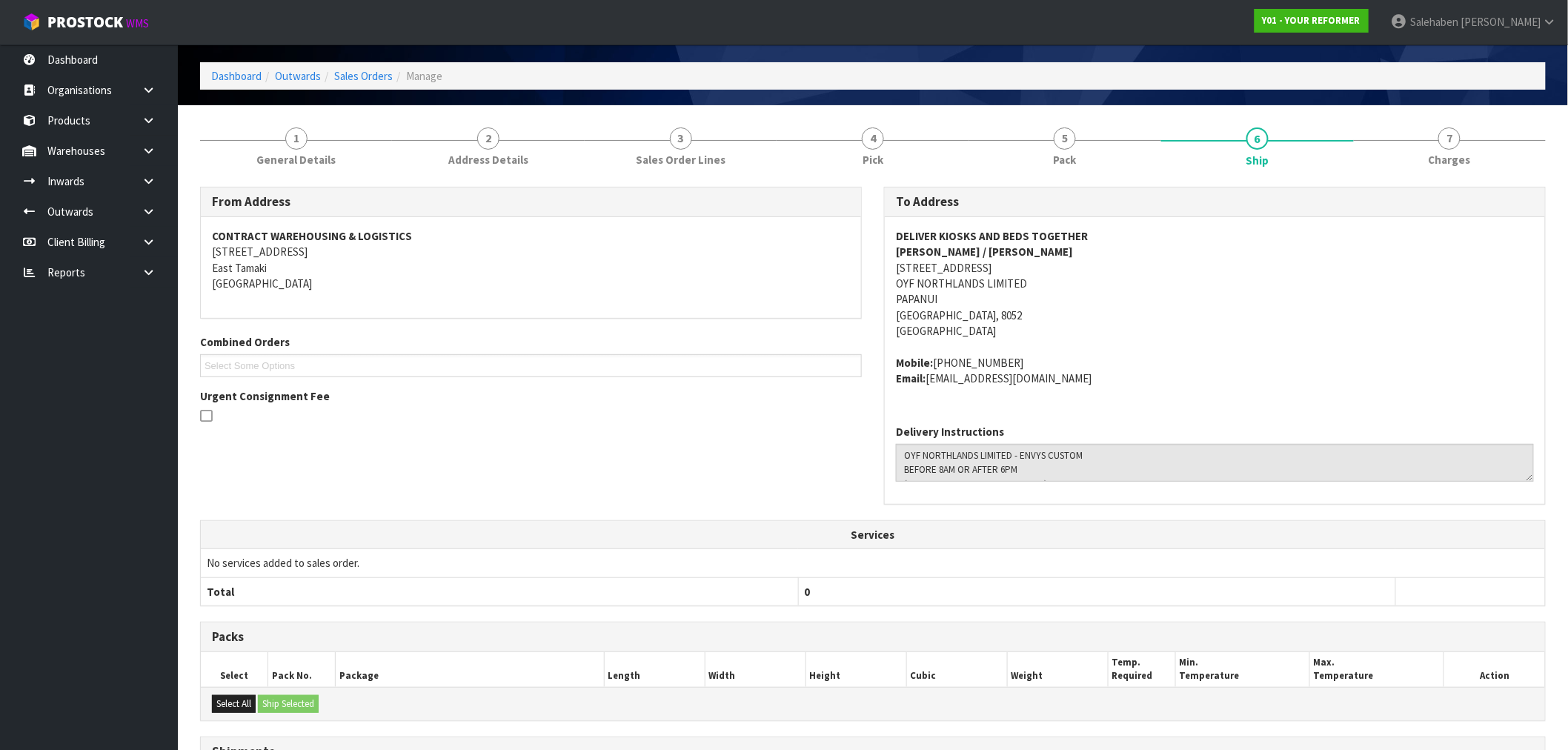
scroll to position [83, 0]
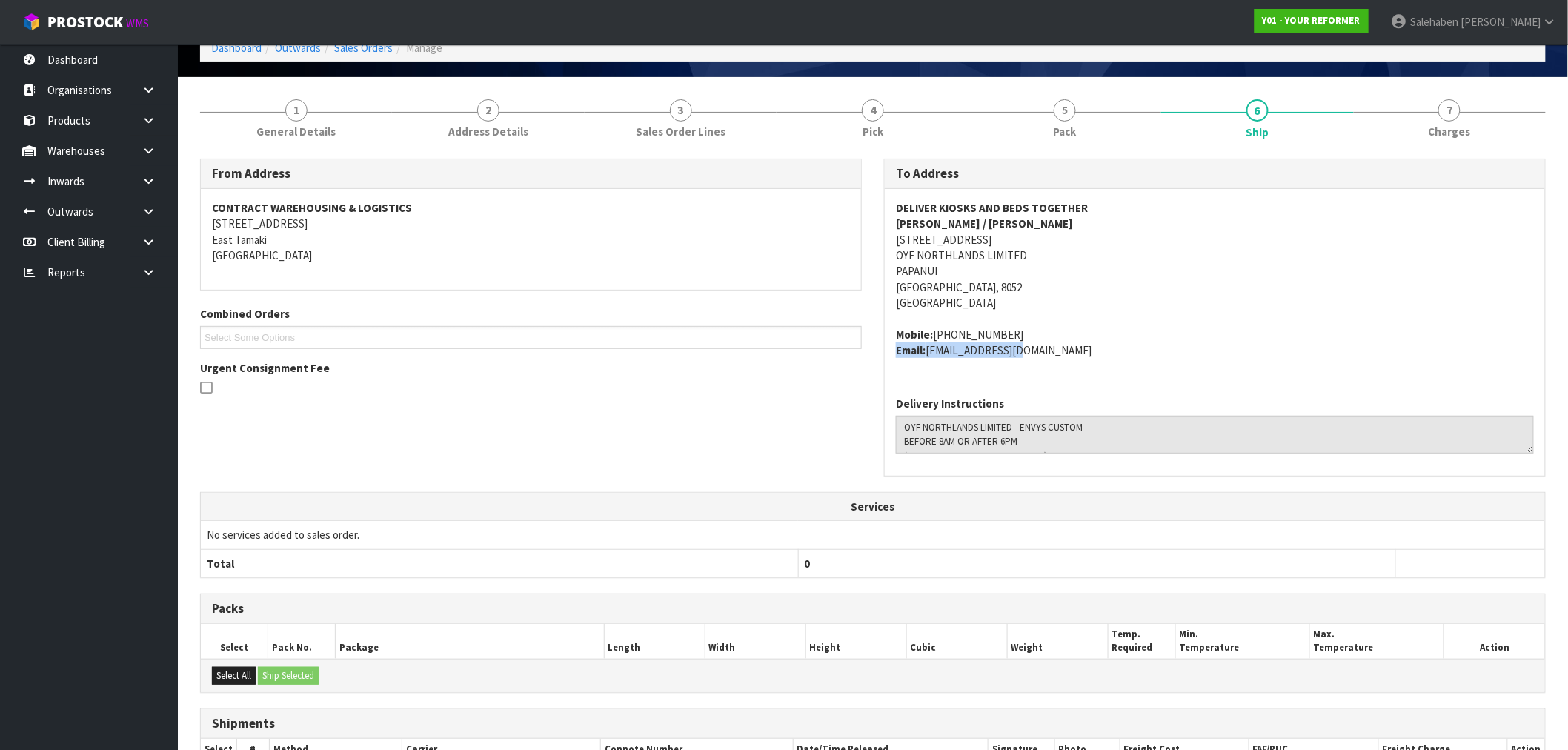
drag, startPoint x: 1016, startPoint y: 351, endPoint x: 894, endPoint y: 360, distance: 122.3
click at [894, 360] on div "DELIVER KIOSKS AND BEDS TOGETHER WILLIAM COLE / RACHEL 71 MAIN NORTH ROAD PAPAN…" at bounding box center [1215, 287] width 661 height 197
copy address "Email: southnz@oyf.fit"
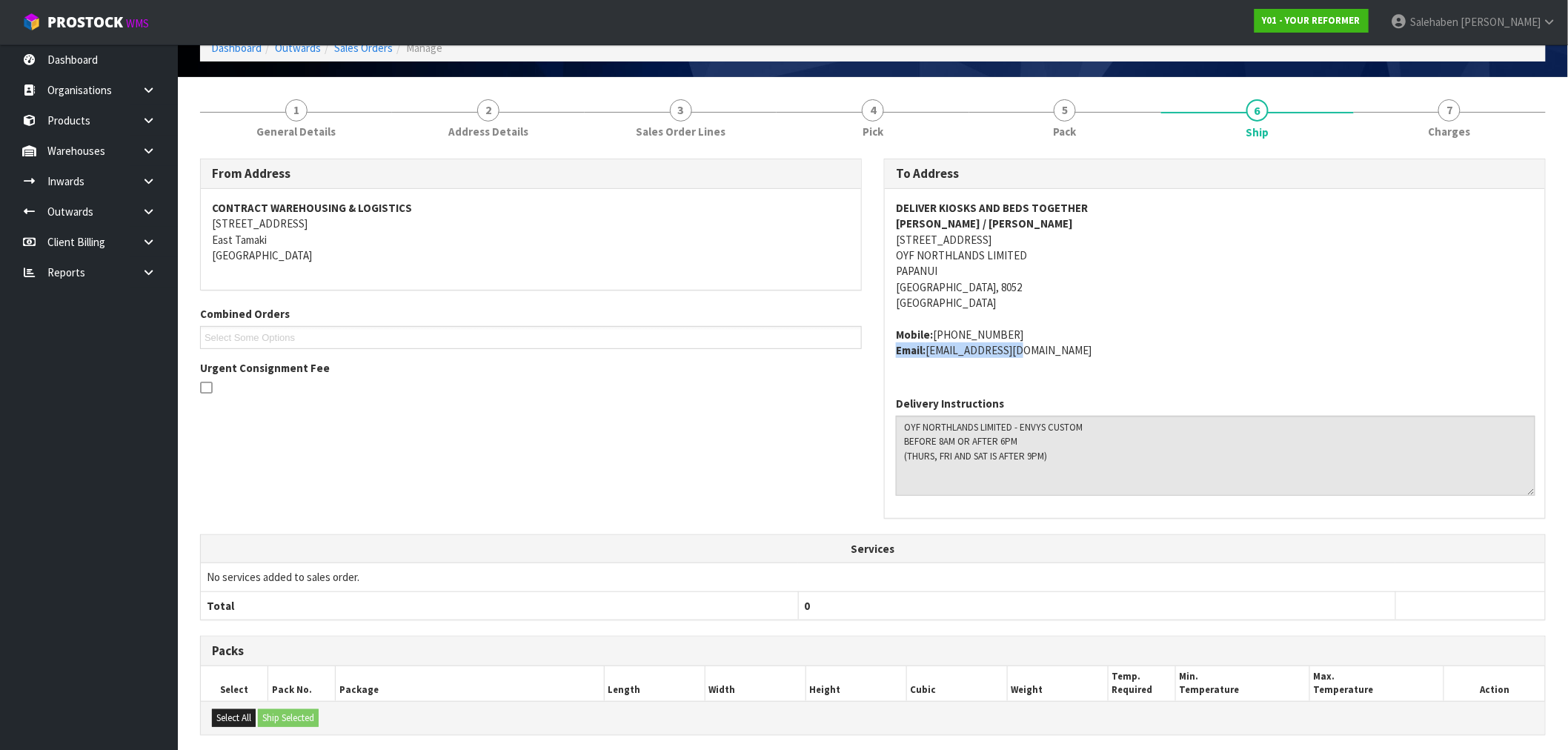
drag, startPoint x: 1527, startPoint y: 448, endPoint x: 1529, endPoint y: 491, distance: 43.0
click at [1529, 491] on textarea at bounding box center [1216, 456] width 640 height 80
click at [306, 120] on link "1 General Details" at bounding box center [296, 118] width 192 height 59
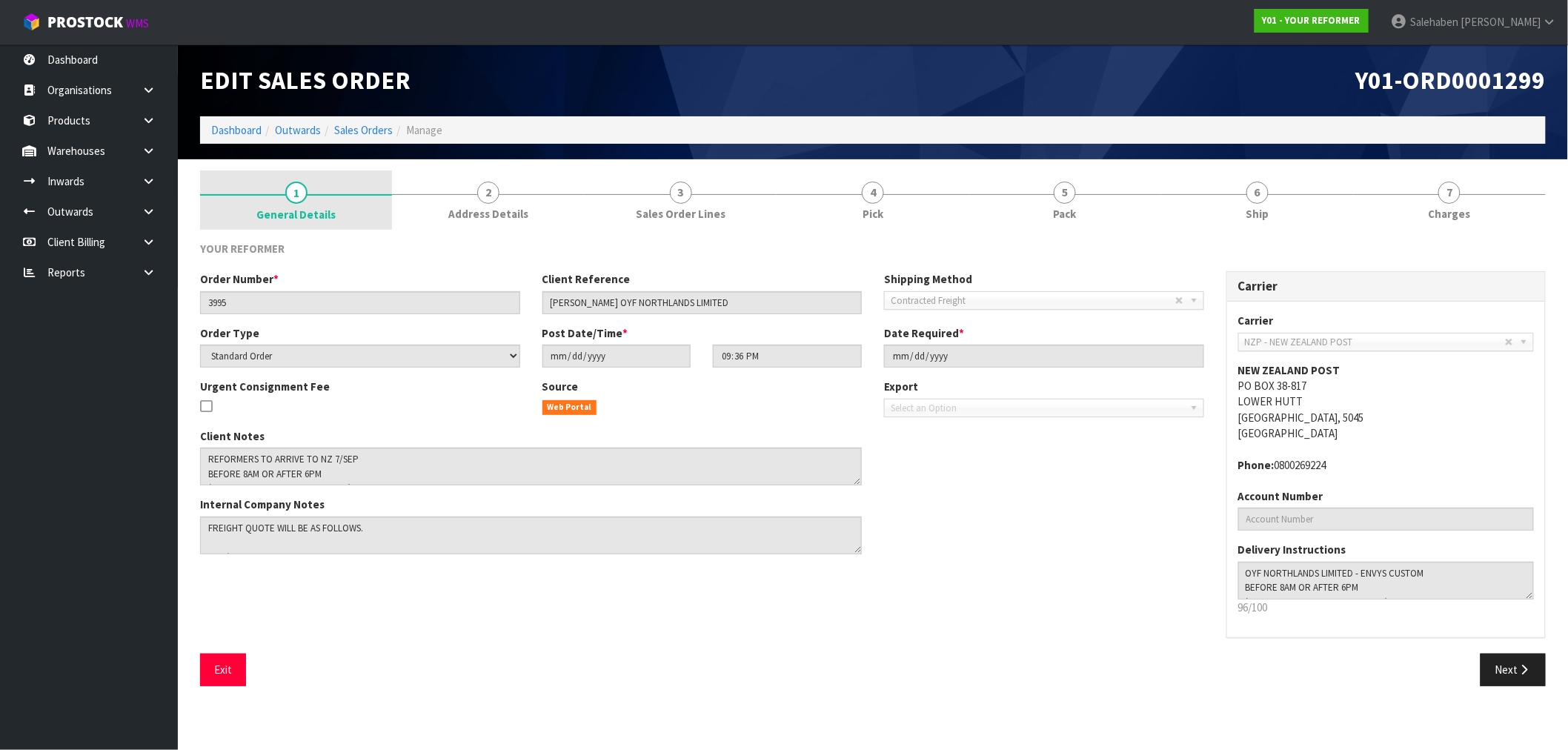
scroll to position [0, 0]
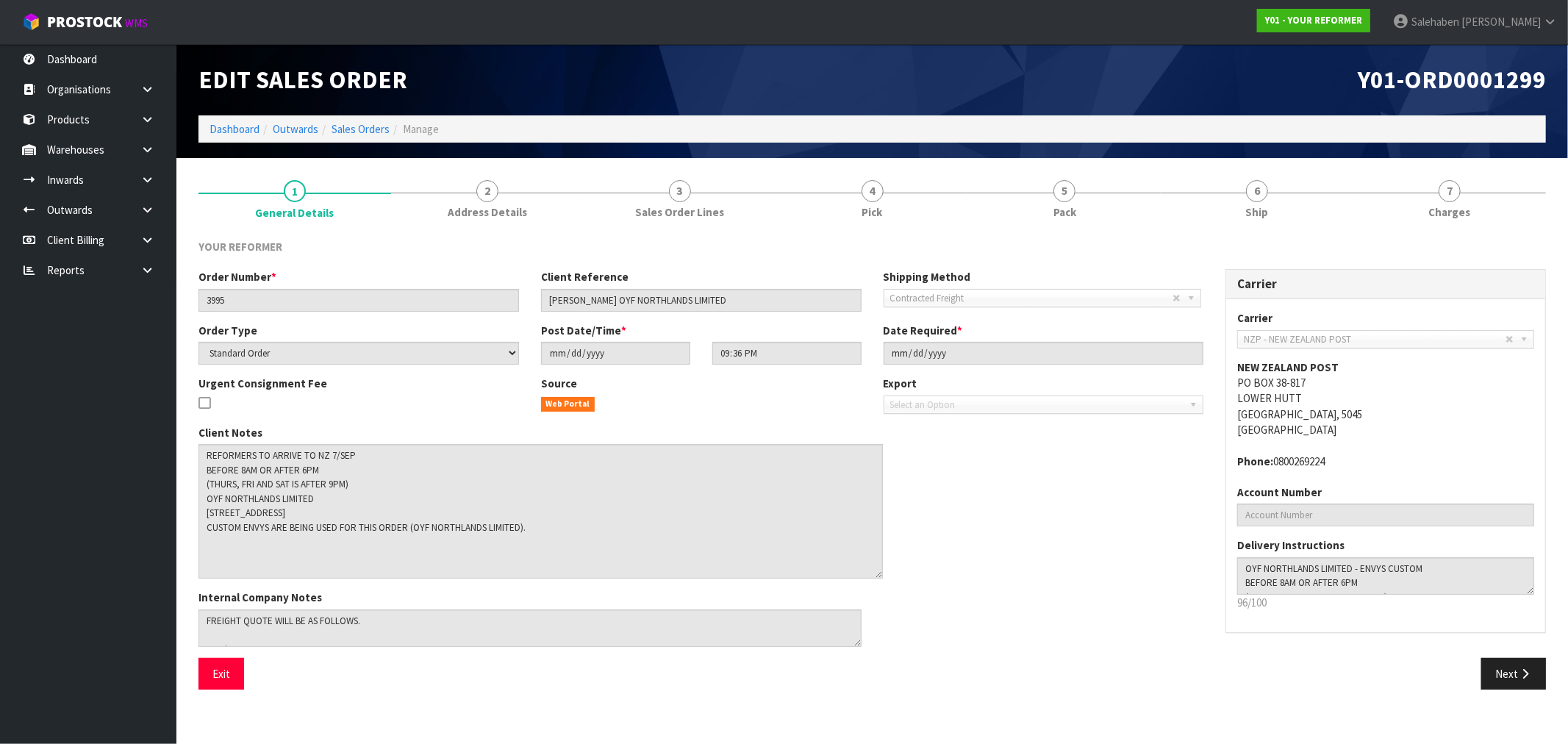
drag, startPoint x: 857, startPoint y: 476, endPoint x: 76, endPoint y: 590, distance: 789.3
click at [877, 574] on textarea at bounding box center [541, 511] width 685 height 135
click at [235, 130] on link "Dashboard" at bounding box center [234, 129] width 50 height 14
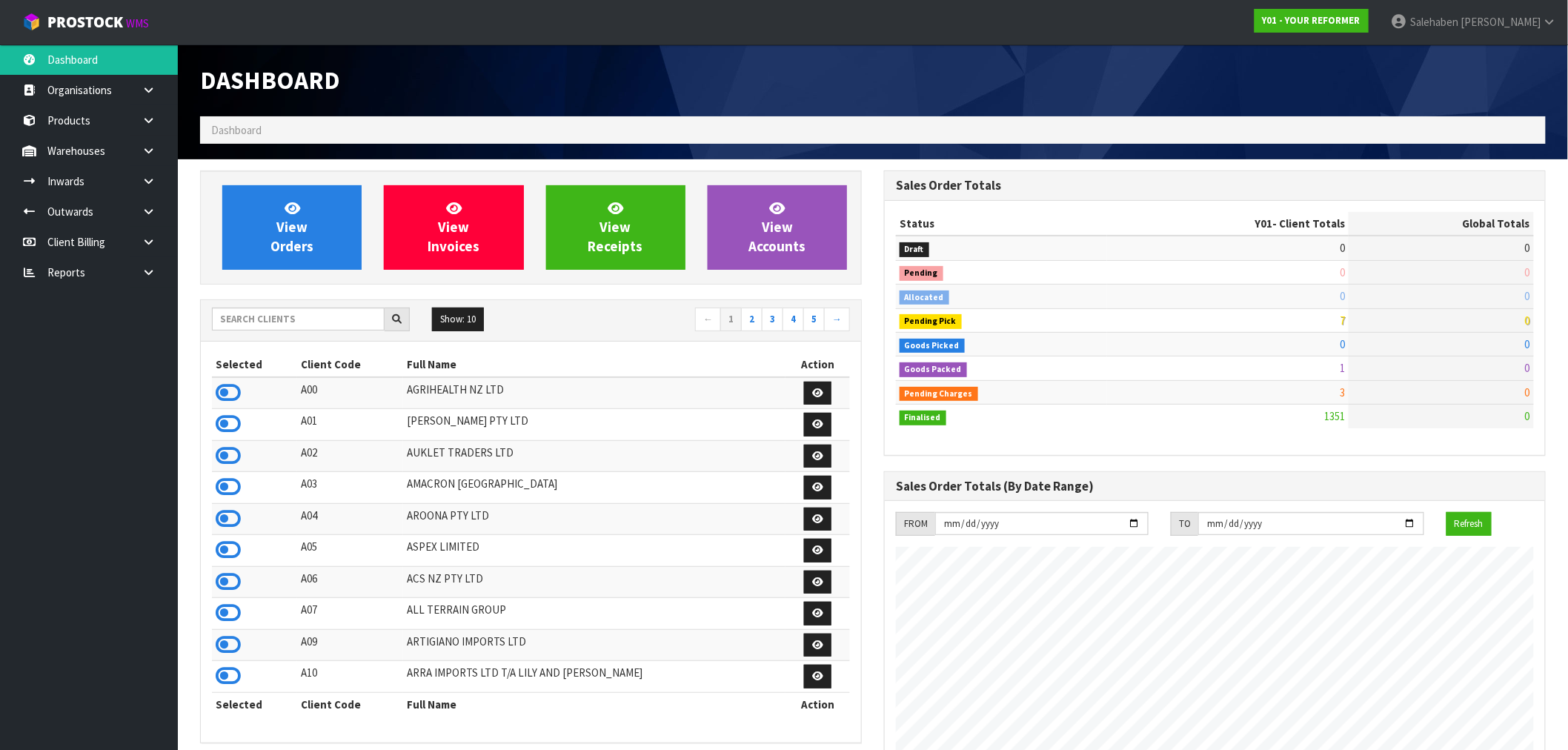
scroll to position [1123, 684]
